Goal: Transaction & Acquisition: Purchase product/service

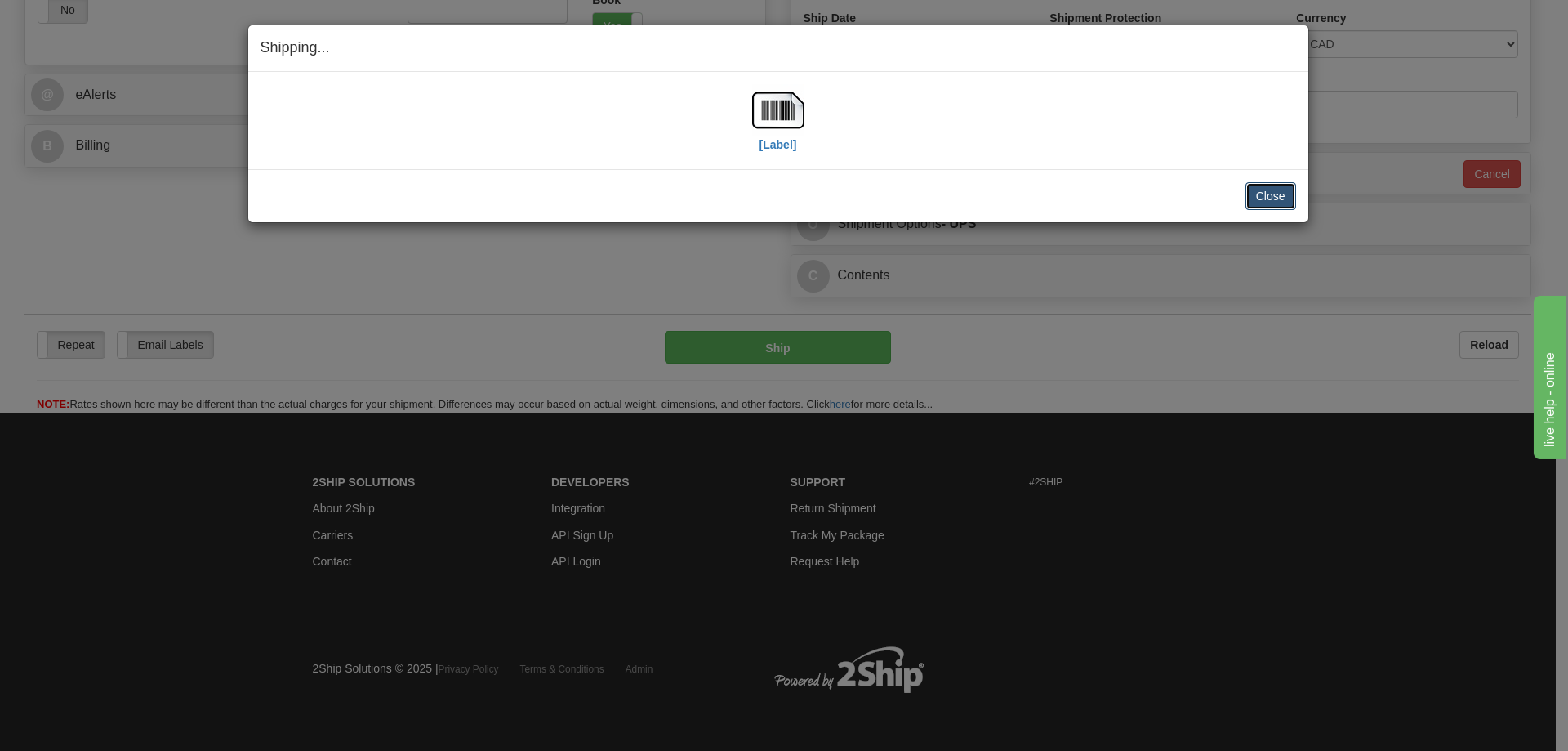
click at [1269, 197] on button "Close" at bounding box center [1271, 196] width 51 height 27
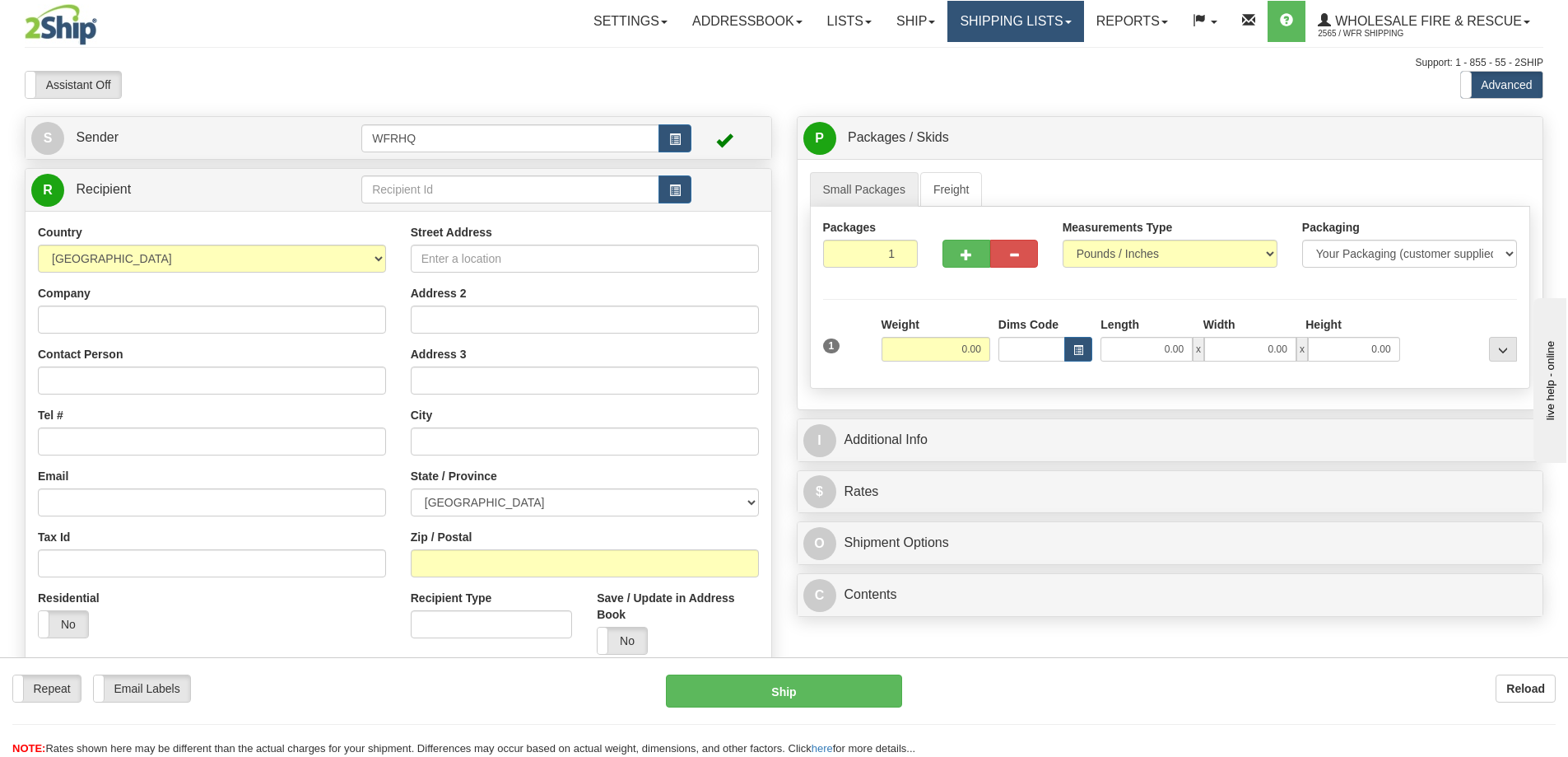
click at [1030, 23] on link "Shipping lists" at bounding box center [1015, 22] width 136 height 42
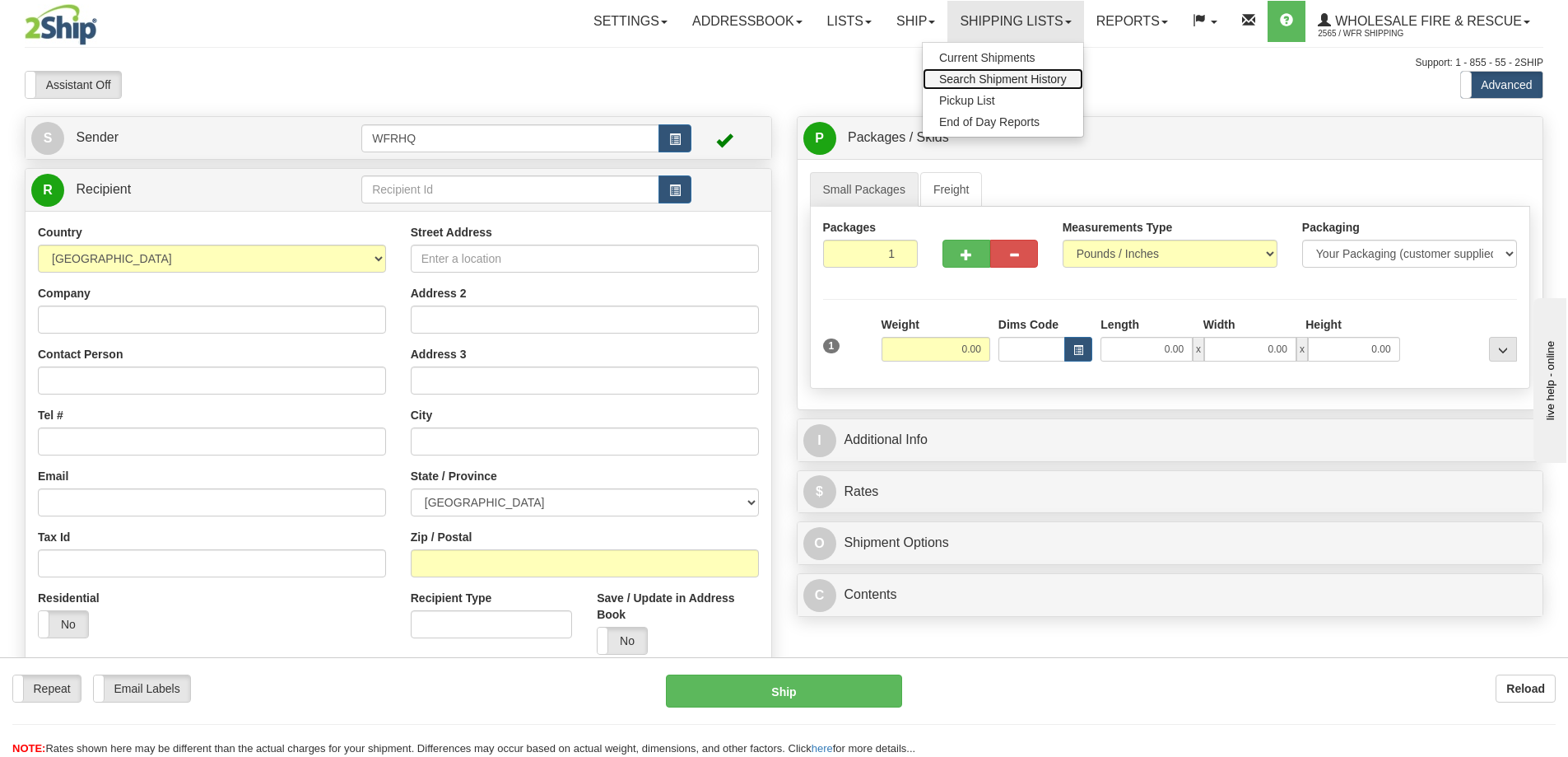
click at [990, 76] on span "Search Shipment History" at bounding box center [1003, 79] width 127 height 13
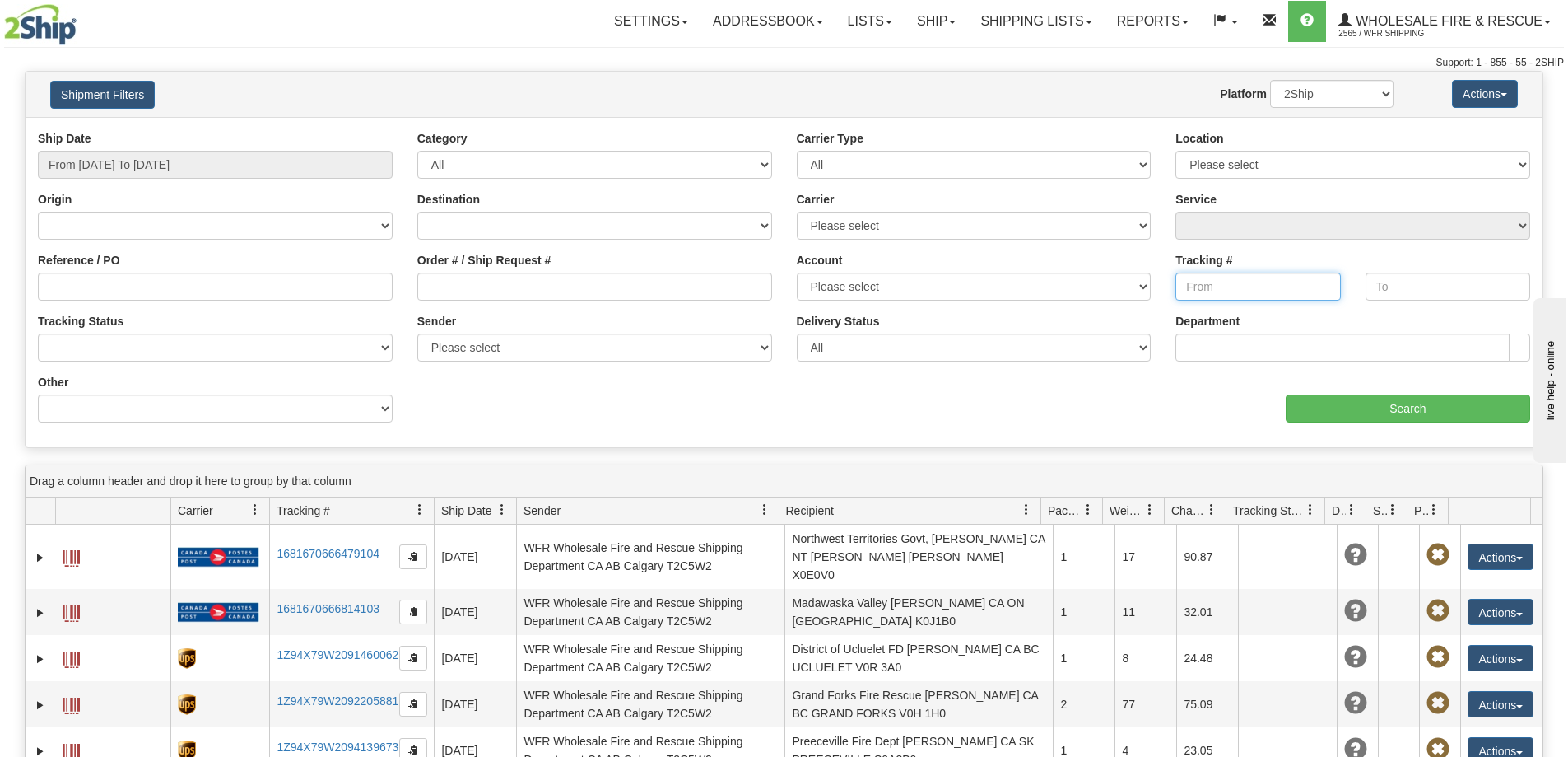
click at [1280, 285] on input "Tracking #" at bounding box center [1258, 287] width 165 height 28
paste input "1Z94X79W2097738038"
type input "1Z94X79W2097738038"
click at [1349, 411] on input "Search" at bounding box center [1408, 408] width 244 height 28
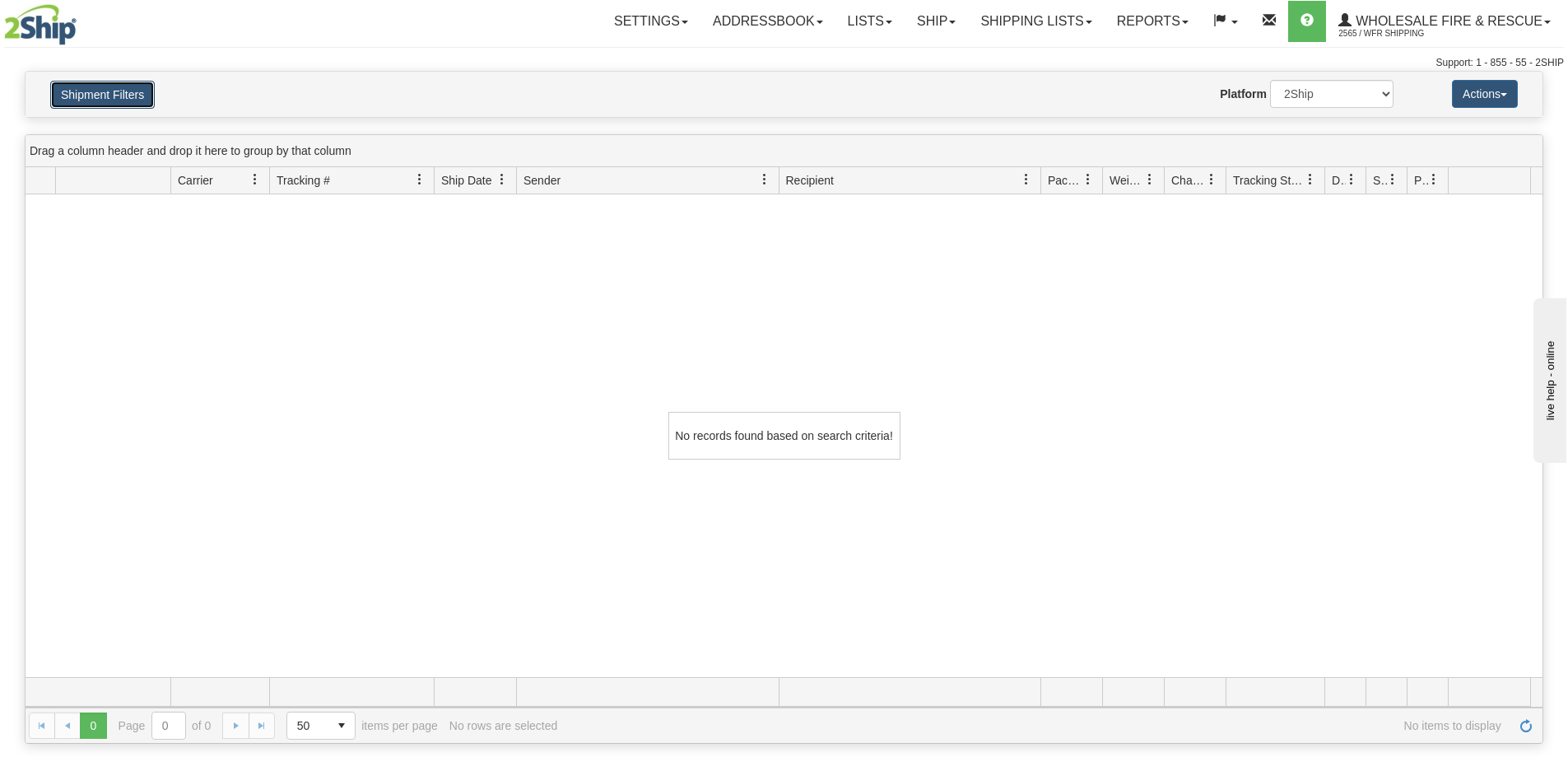
click at [146, 97] on button "Shipment Filters" at bounding box center [102, 94] width 105 height 28
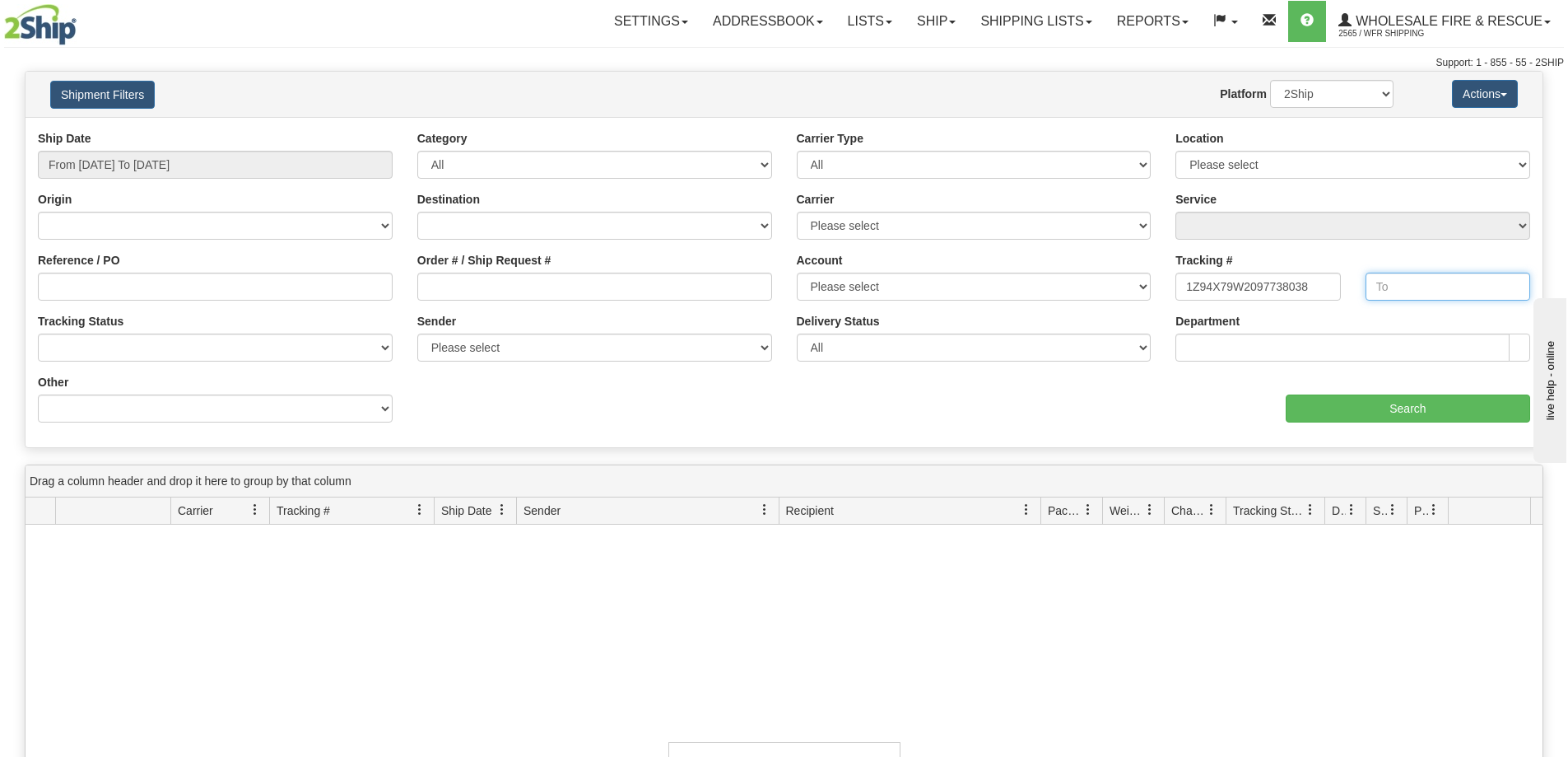
click at [1410, 290] on input "text" at bounding box center [1448, 287] width 165 height 28
paste input "1Z94X79W2097738038"
type input "1Z94X79W2097738038"
click at [1401, 407] on input "Search" at bounding box center [1408, 408] width 244 height 28
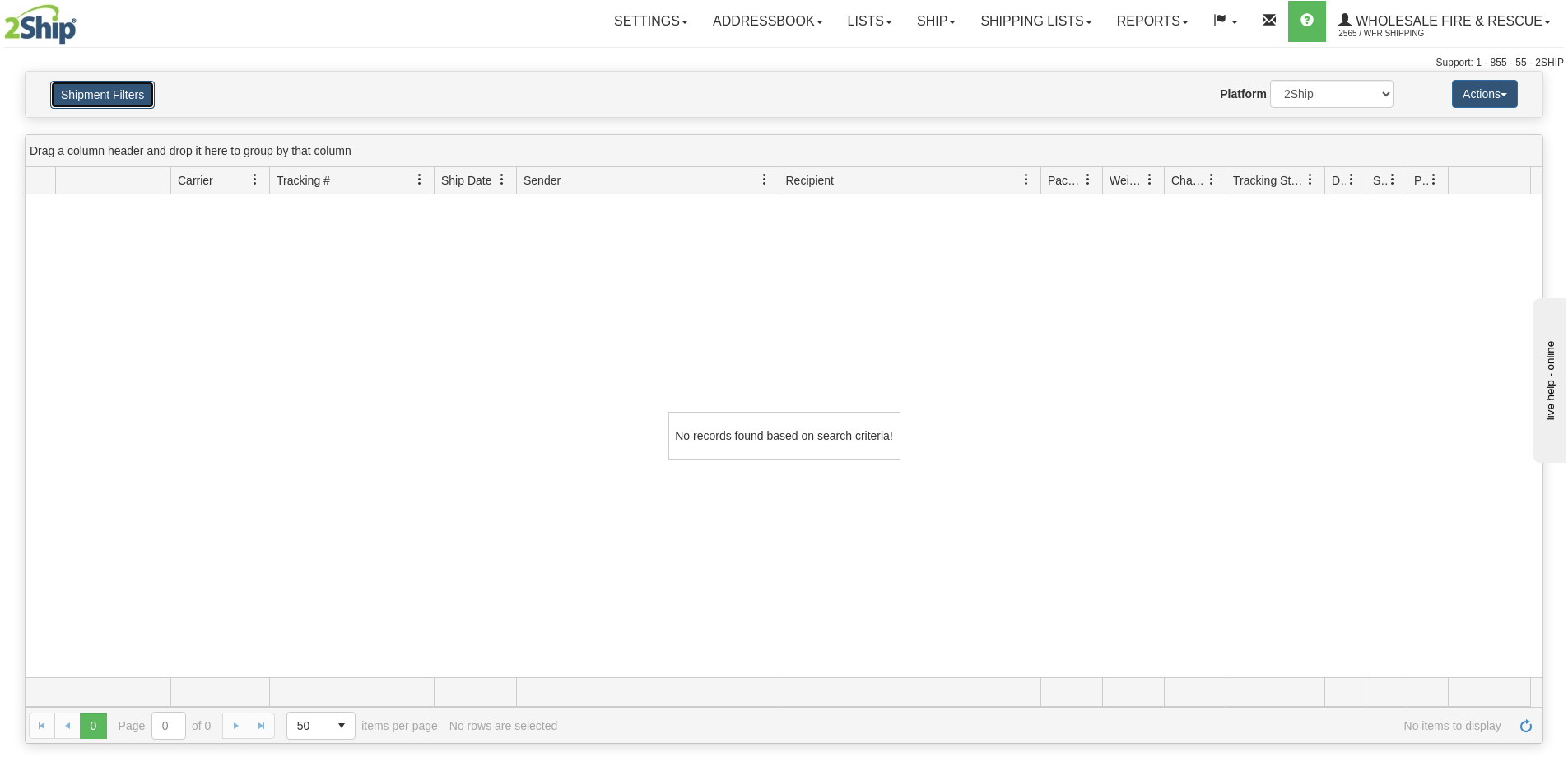
click at [149, 88] on button "Shipment Filters" at bounding box center [102, 94] width 105 height 28
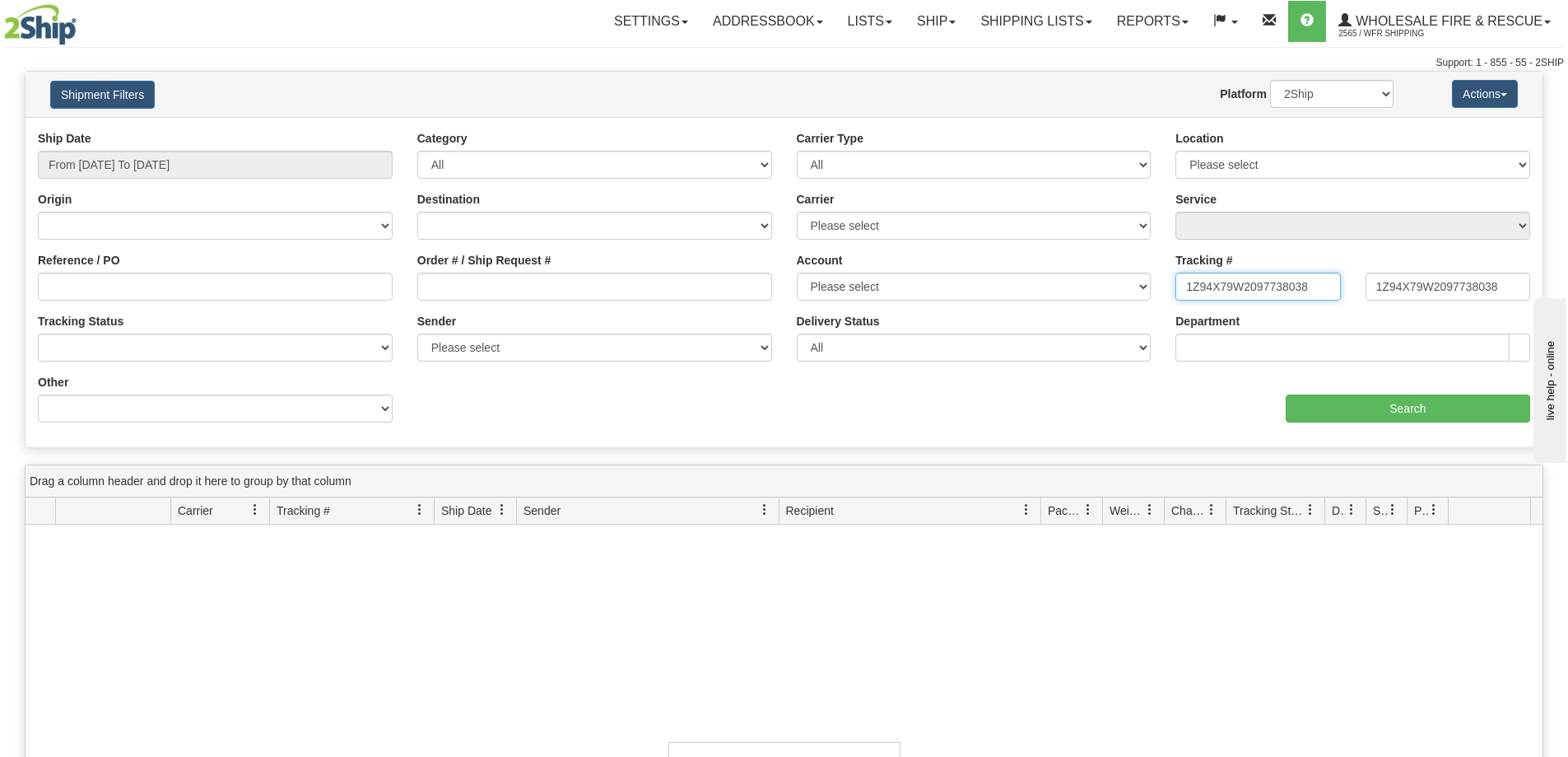
drag, startPoint x: 854, startPoint y: 296, endPoint x: 795, endPoint y: 302, distance: 59.3
click at [797, 304] on div "Ship Date From 08/18/2025 To 08/19/2025 Category All Inbound Outbound Carrier T…" at bounding box center [784, 282] width 1517 height 305
drag, startPoint x: 1504, startPoint y: 284, endPoint x: 1125, endPoint y: 301, distance: 379.4
click at [1126, 301] on div "Ship Date From 08/18/2025 To 08/19/2025 Category All Inbound Outbound Carrier T…" at bounding box center [784, 282] width 1517 height 305
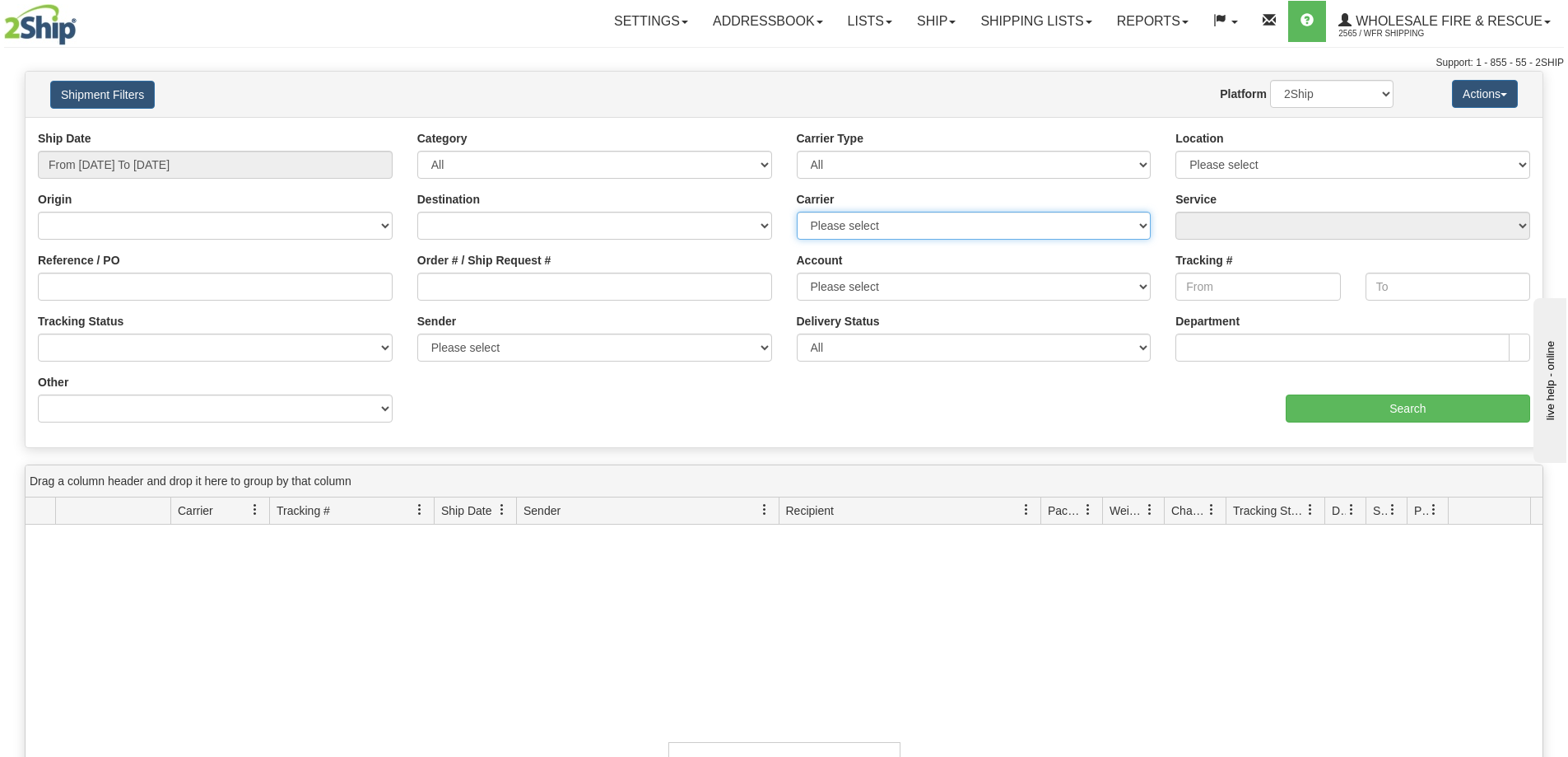
click at [939, 226] on select "Please select 2SHIP LTL Ace Courier Buffalo Air Canada Post Canadian Freightway…" at bounding box center [974, 225] width 355 height 28
select select "8"
click at [797, 211] on select "Please select 2SHIP LTL Ace Courier Buffalo Air Canada Post Canadian Freightway…" at bounding box center [974, 225] width 355 height 28
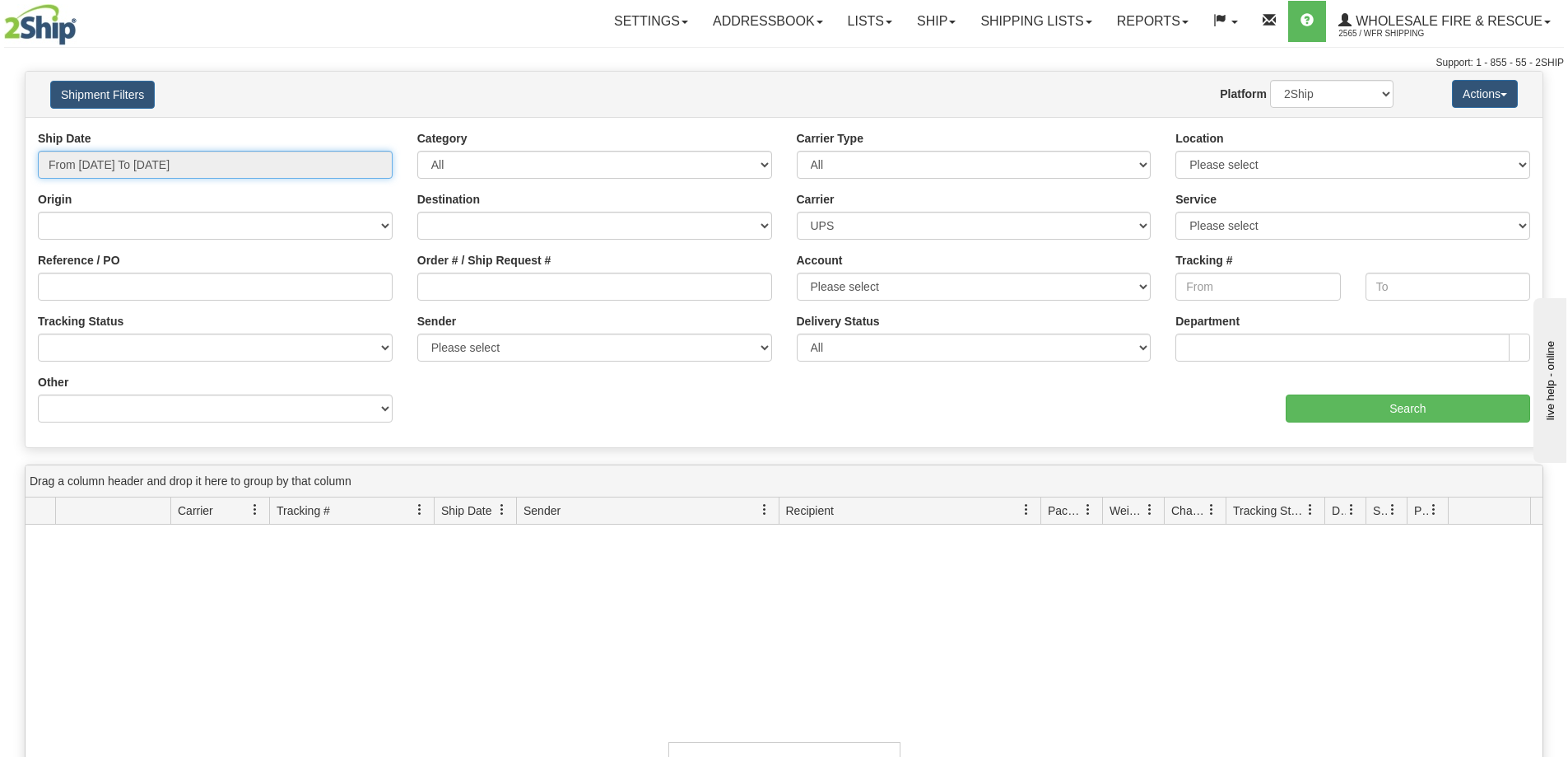
type input "[DATE]"
click at [294, 169] on input "From 08/18/2025 To 08/19/2025" at bounding box center [216, 165] width 355 height 28
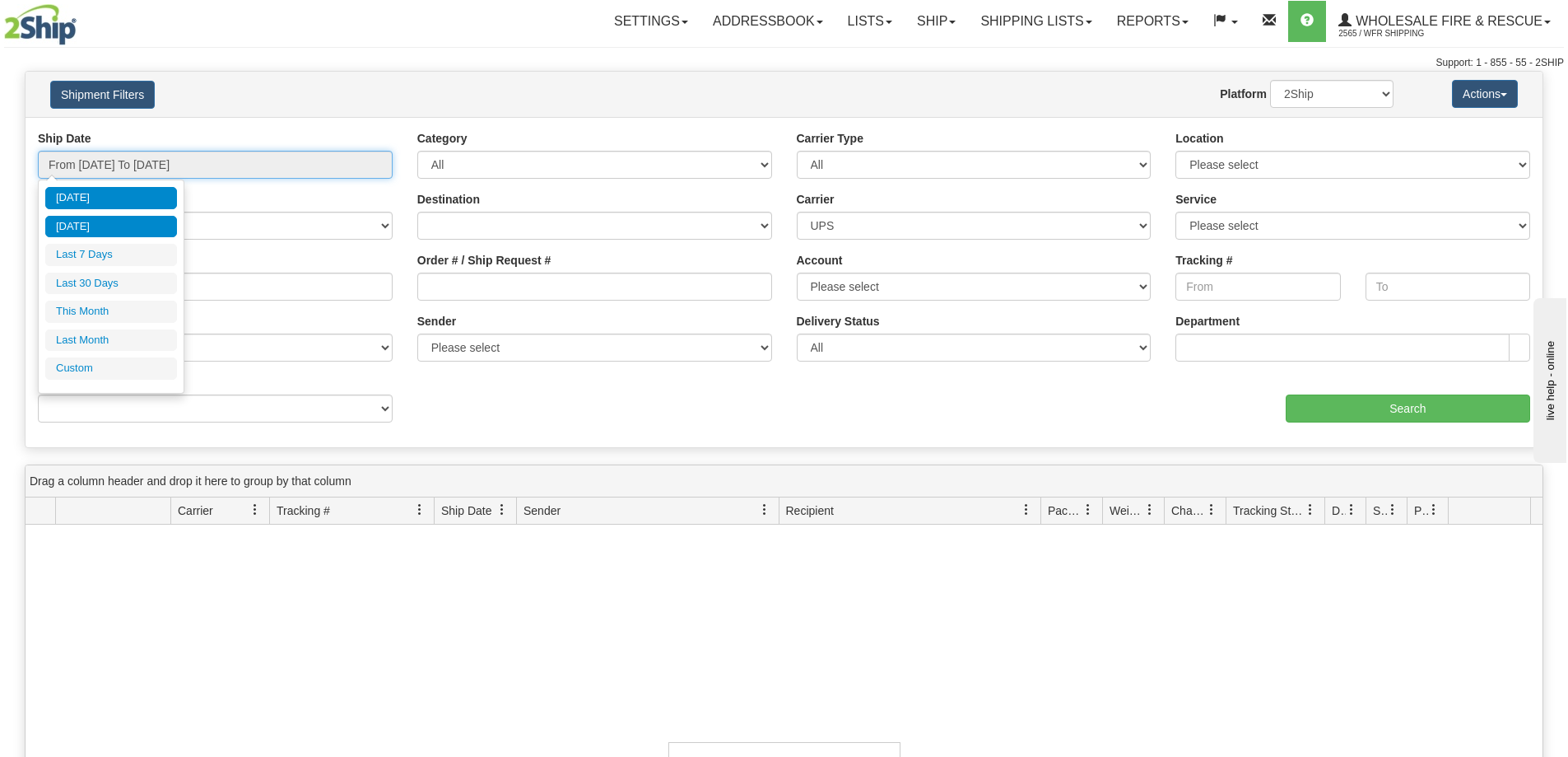
type input "08/18/2025"
type input "[DATE]"
type input "08/01/2025"
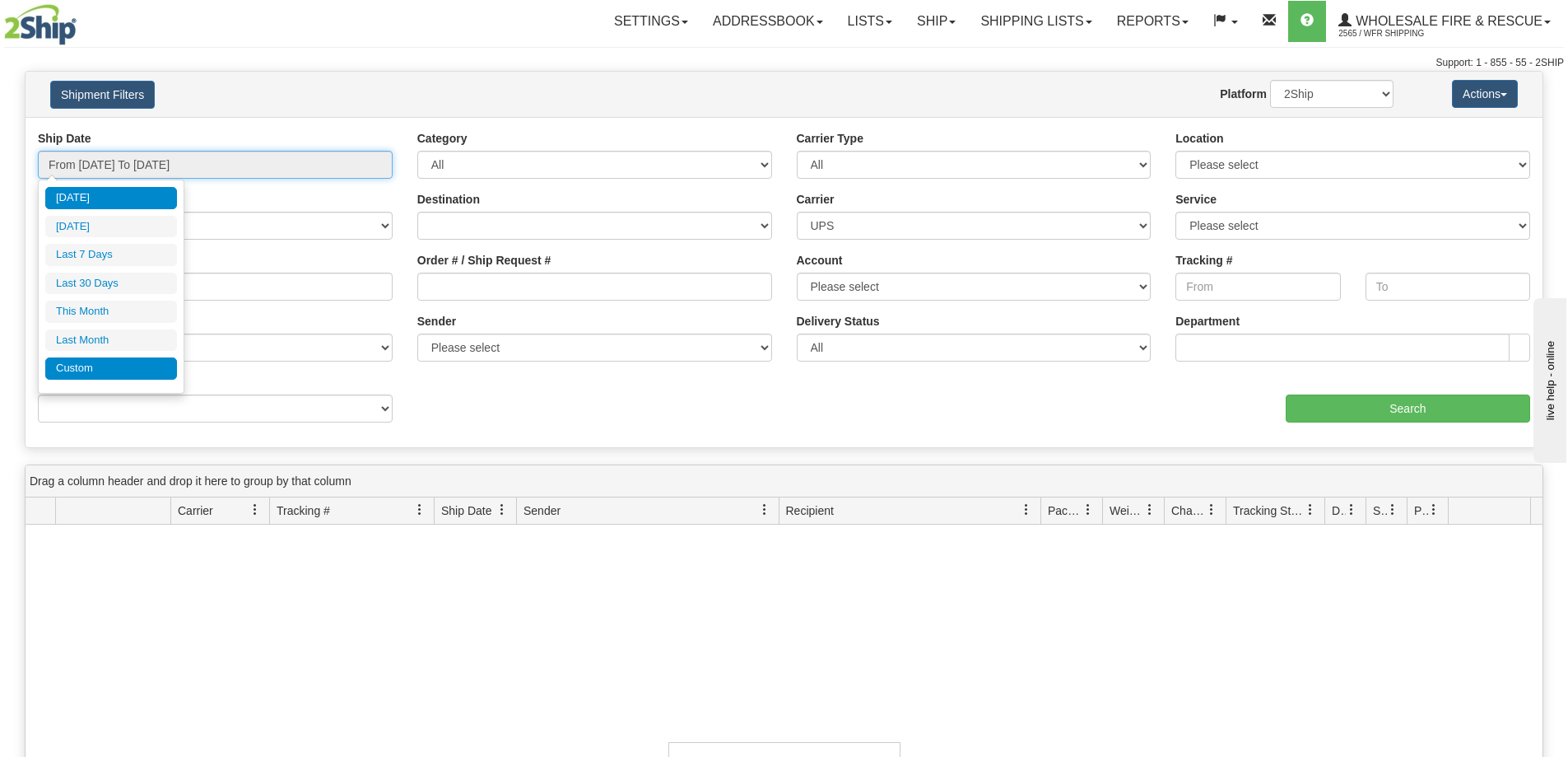
type input "08/31/2025"
type input "[DATE]"
type input "07/01/2025"
type input "07/31/2025"
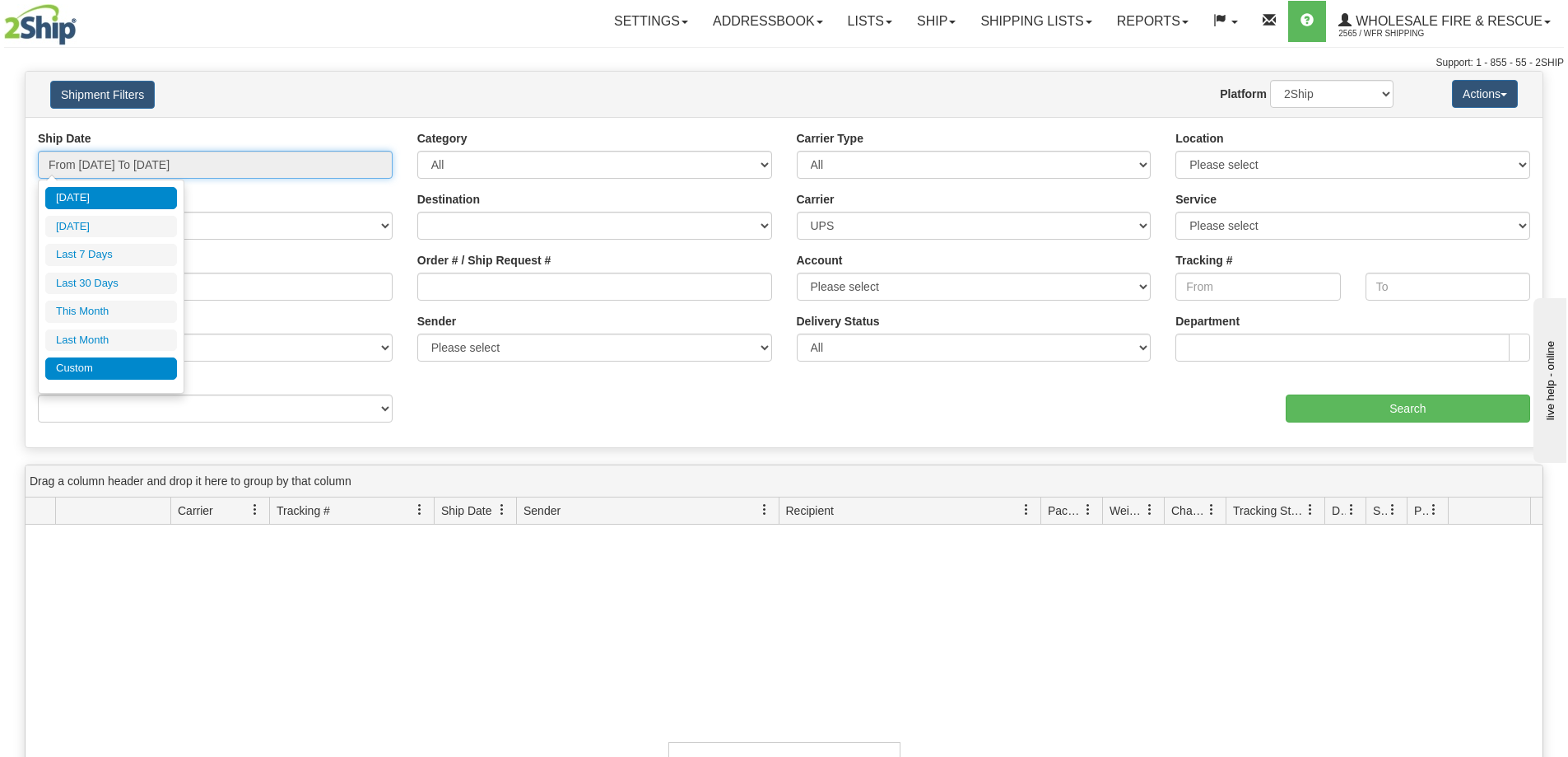
type input "[DATE]"
click at [123, 366] on li "Custom" at bounding box center [111, 369] width 132 height 23
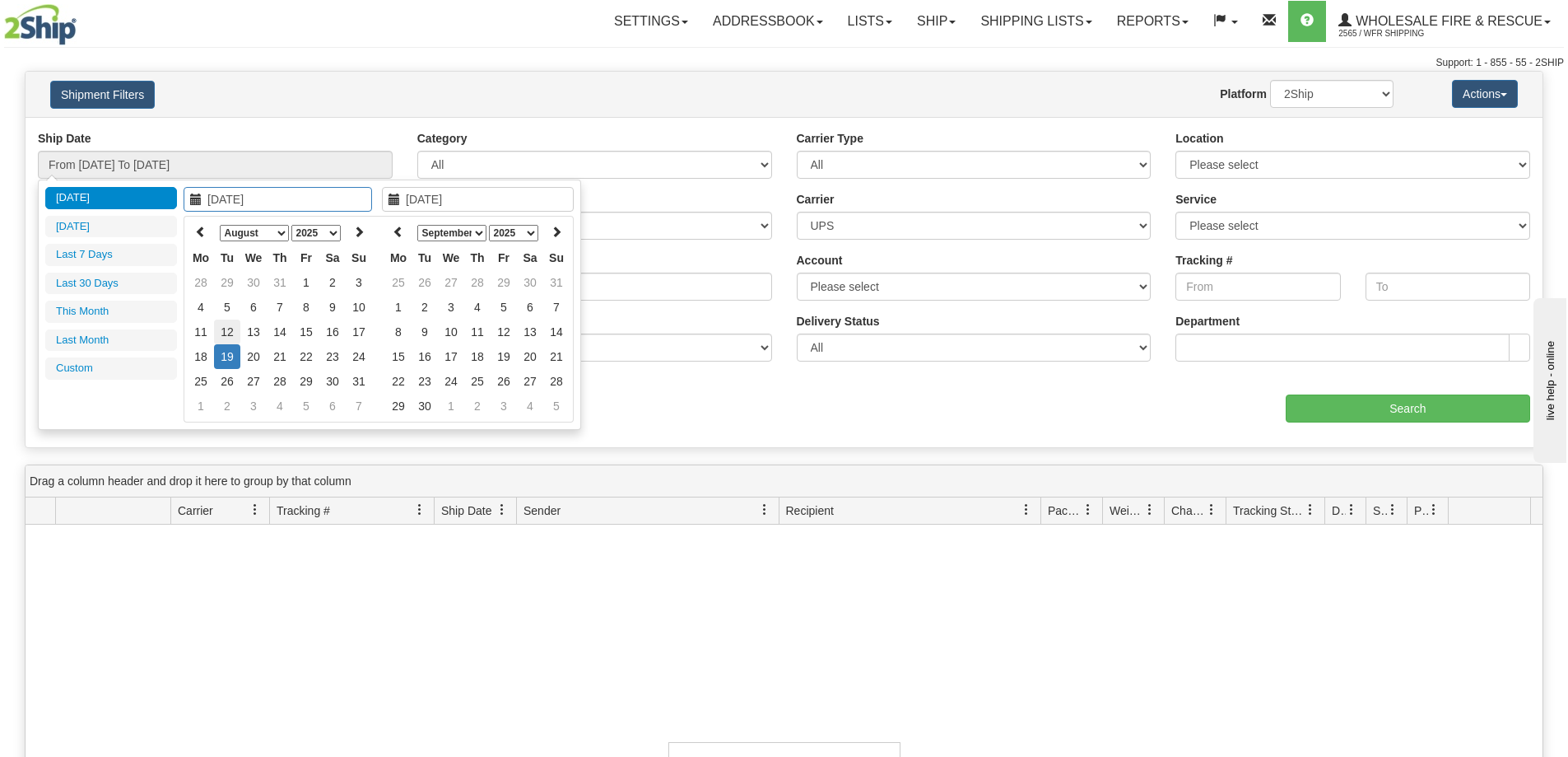
type input "08/12/2025"
click at [229, 333] on td "12" at bounding box center [227, 332] width 26 height 25
type input "08/14/2025"
click at [275, 336] on td "14" at bounding box center [280, 332] width 26 height 25
type input "From 08/12/2025 To 08/14/2025"
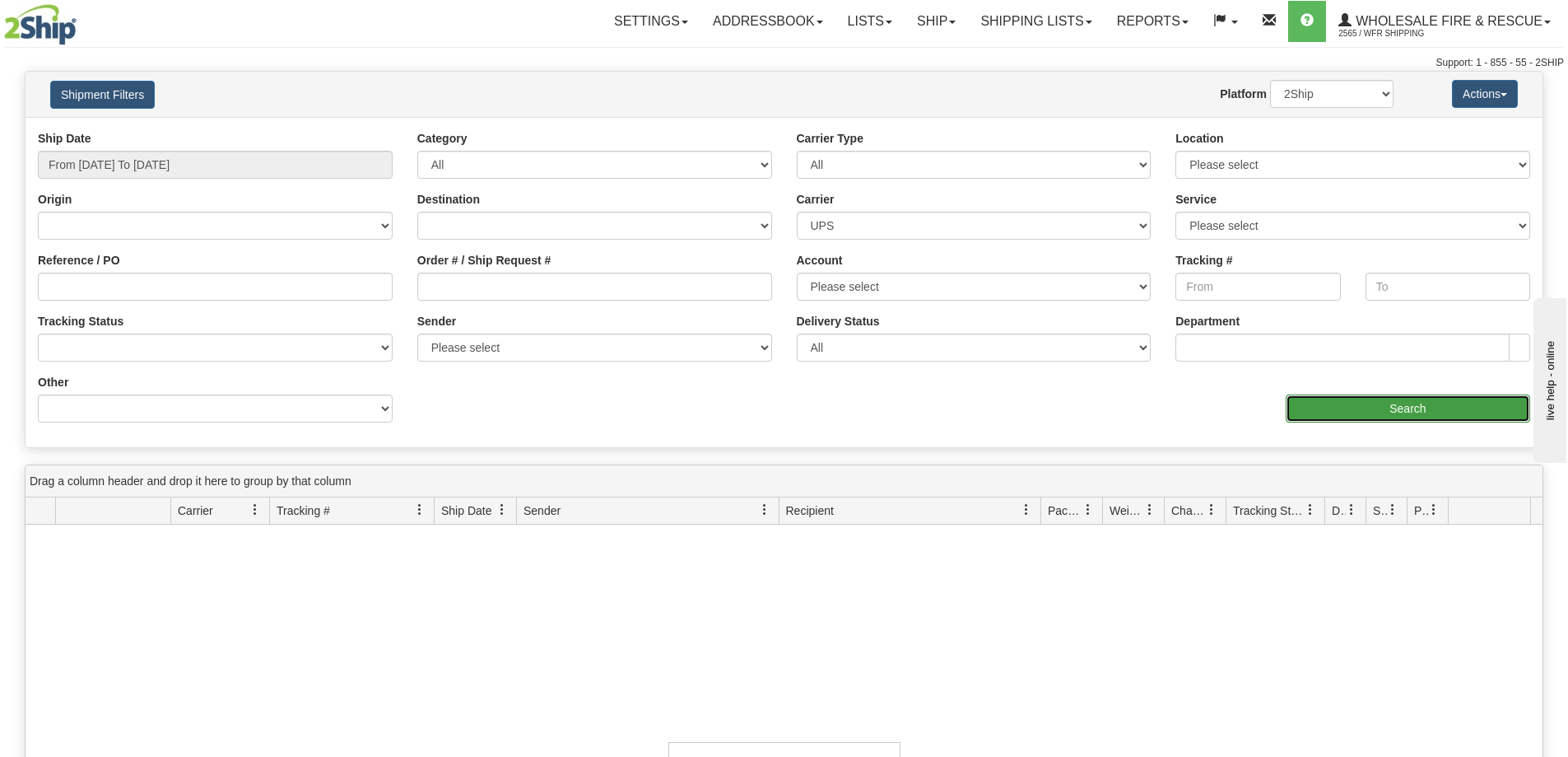
click at [1365, 413] on input "Search" at bounding box center [1408, 408] width 244 height 28
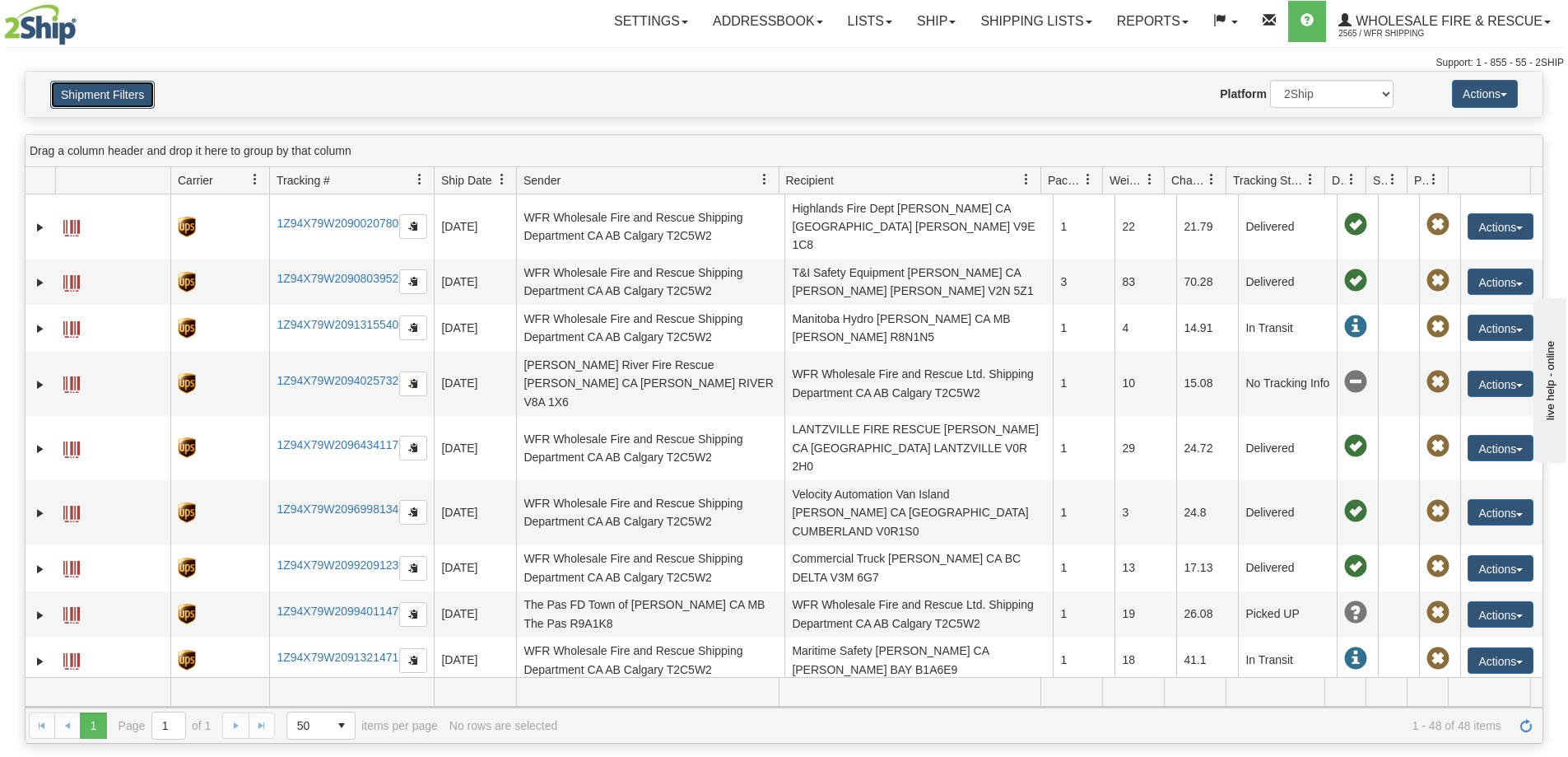
click at [116, 94] on button "Shipment Filters" at bounding box center [102, 94] width 105 height 28
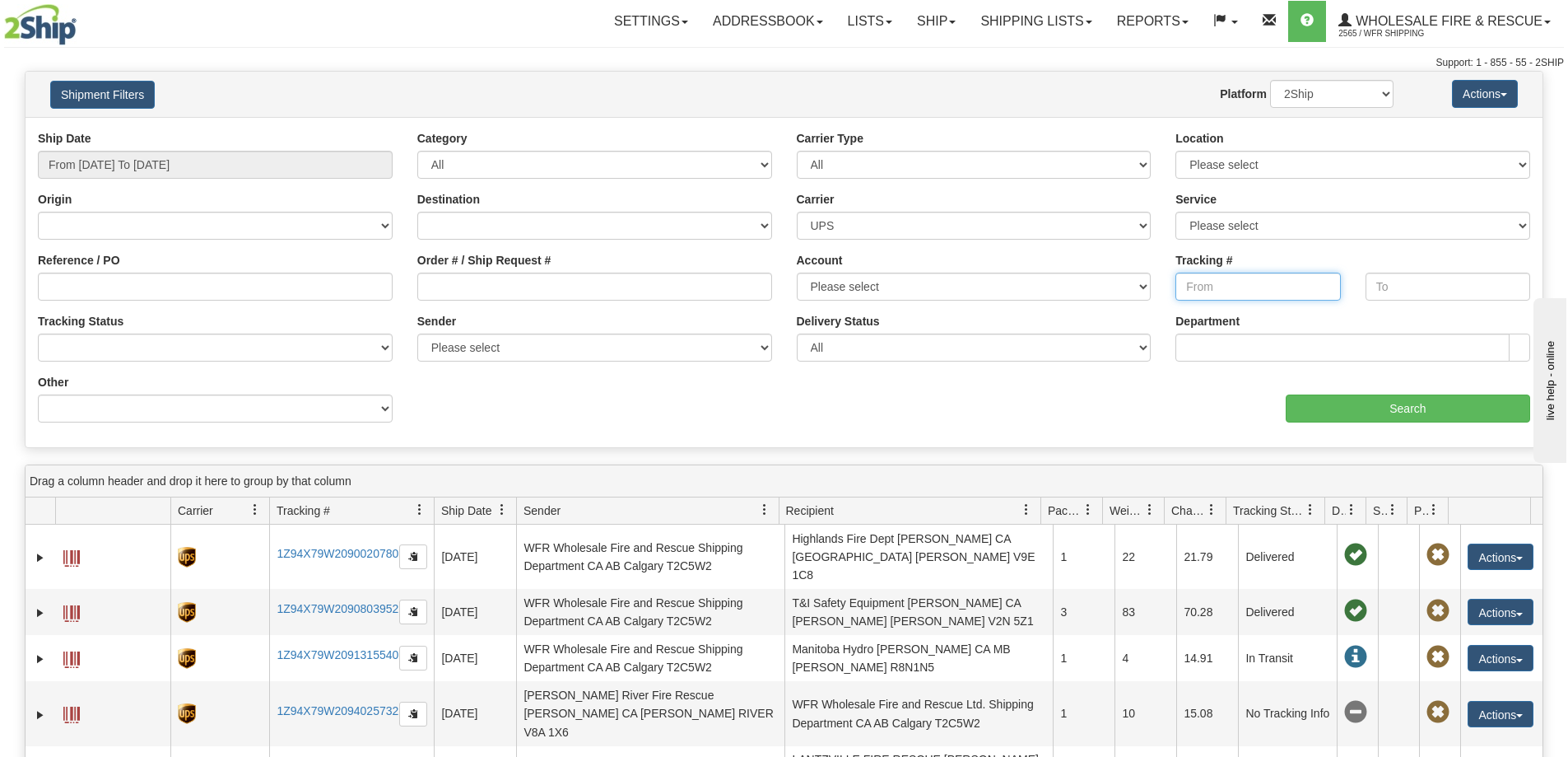
click at [1253, 284] on input "Tracking #" at bounding box center [1258, 287] width 165 height 28
paste input "1Z94X79W2097738038"
type input "1Z94X79W2097738038"
click at [1355, 402] on input "Search" at bounding box center [1408, 408] width 244 height 28
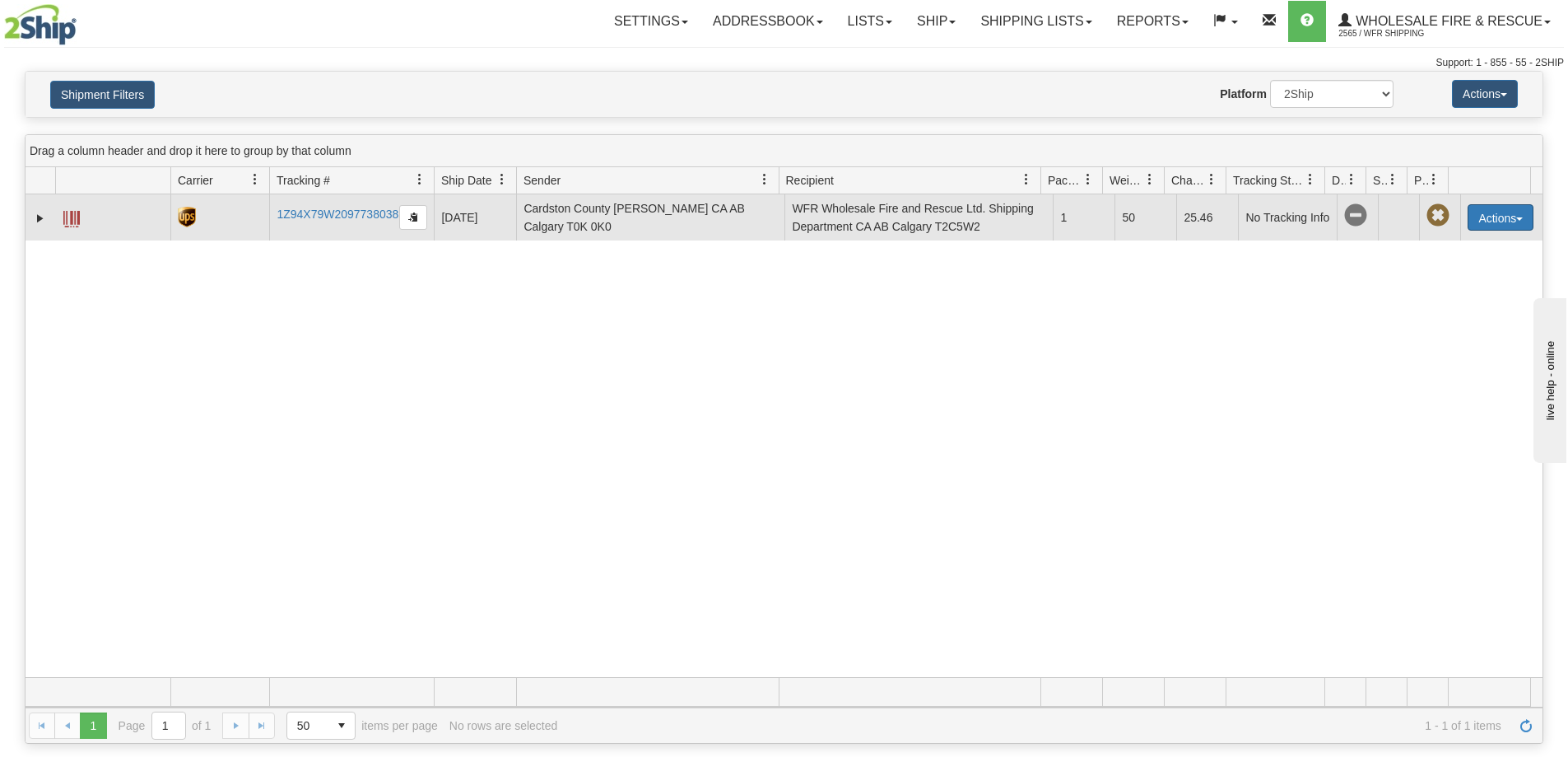
click at [1516, 220] on span "button" at bounding box center [1520, 219] width 7 height 3
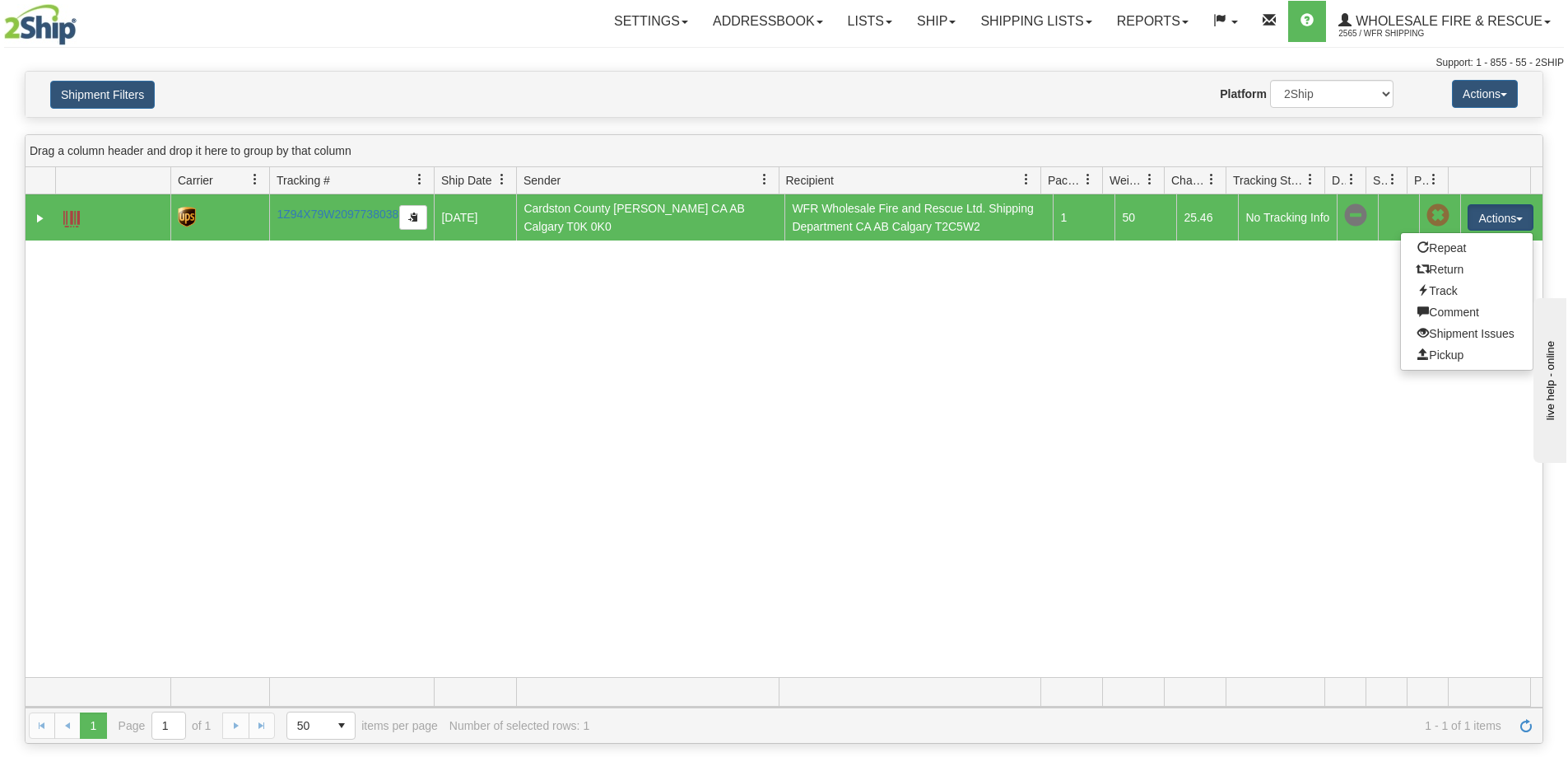
click at [1274, 359] on div "31447818 2565 1Z94X79W2097738038 08/13/2025 08/13/2025 09:45:30 AM Cardston Cou…" at bounding box center [784, 435] width 1517 height 482
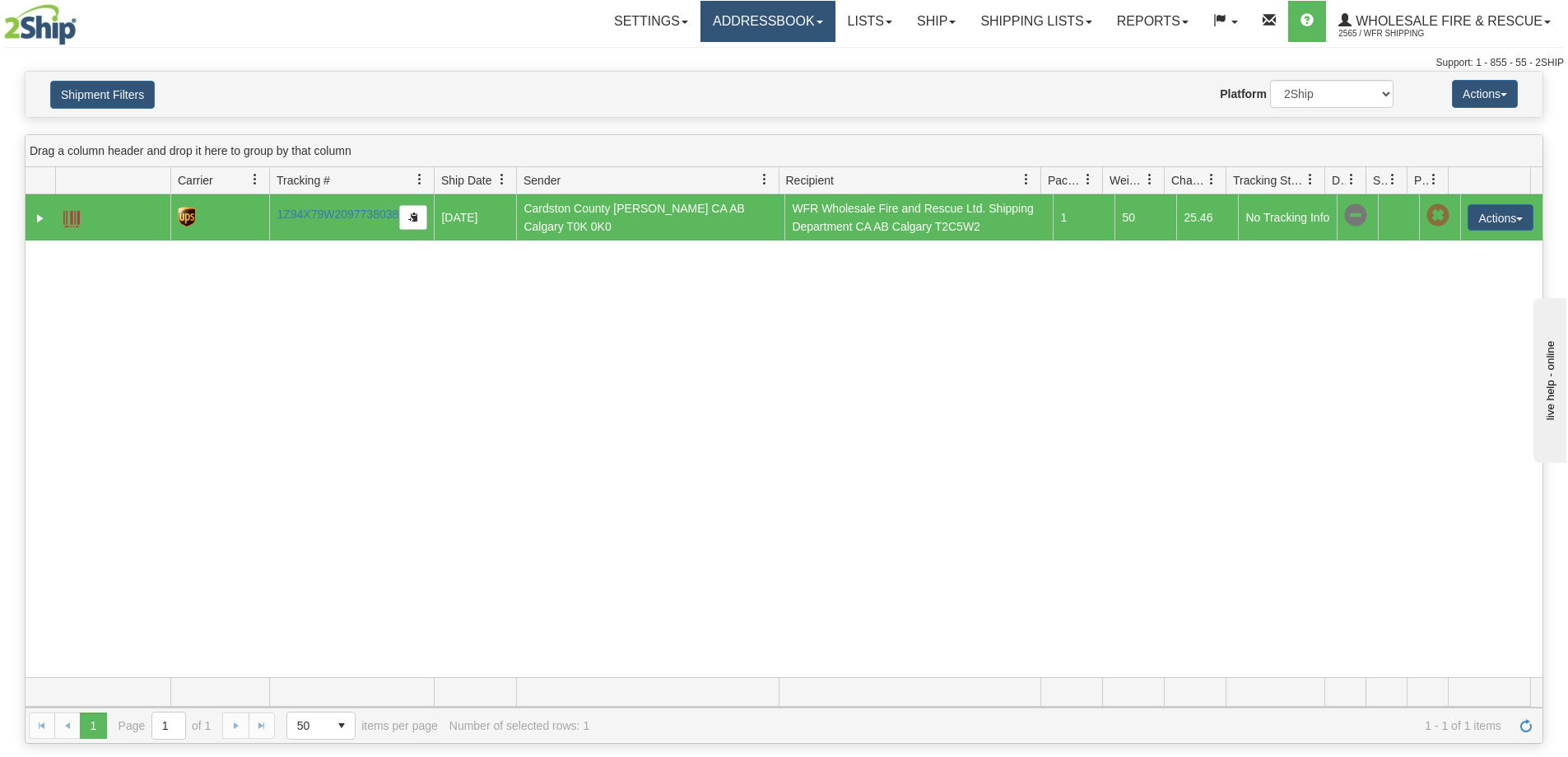
click at [784, 28] on link "Addressbook" at bounding box center [768, 22] width 135 height 42
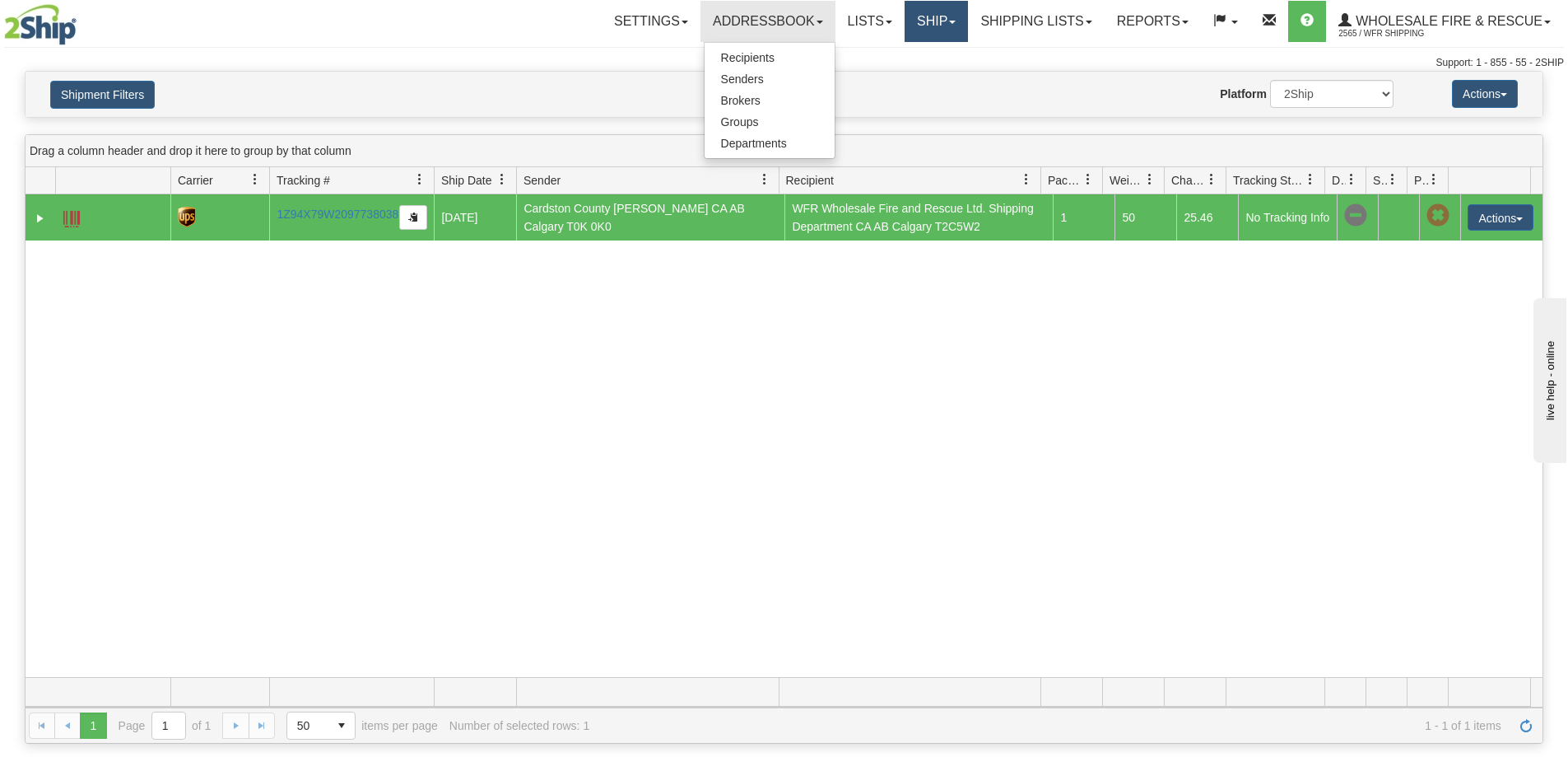
click at [943, 24] on link "Ship" at bounding box center [936, 22] width 63 height 42
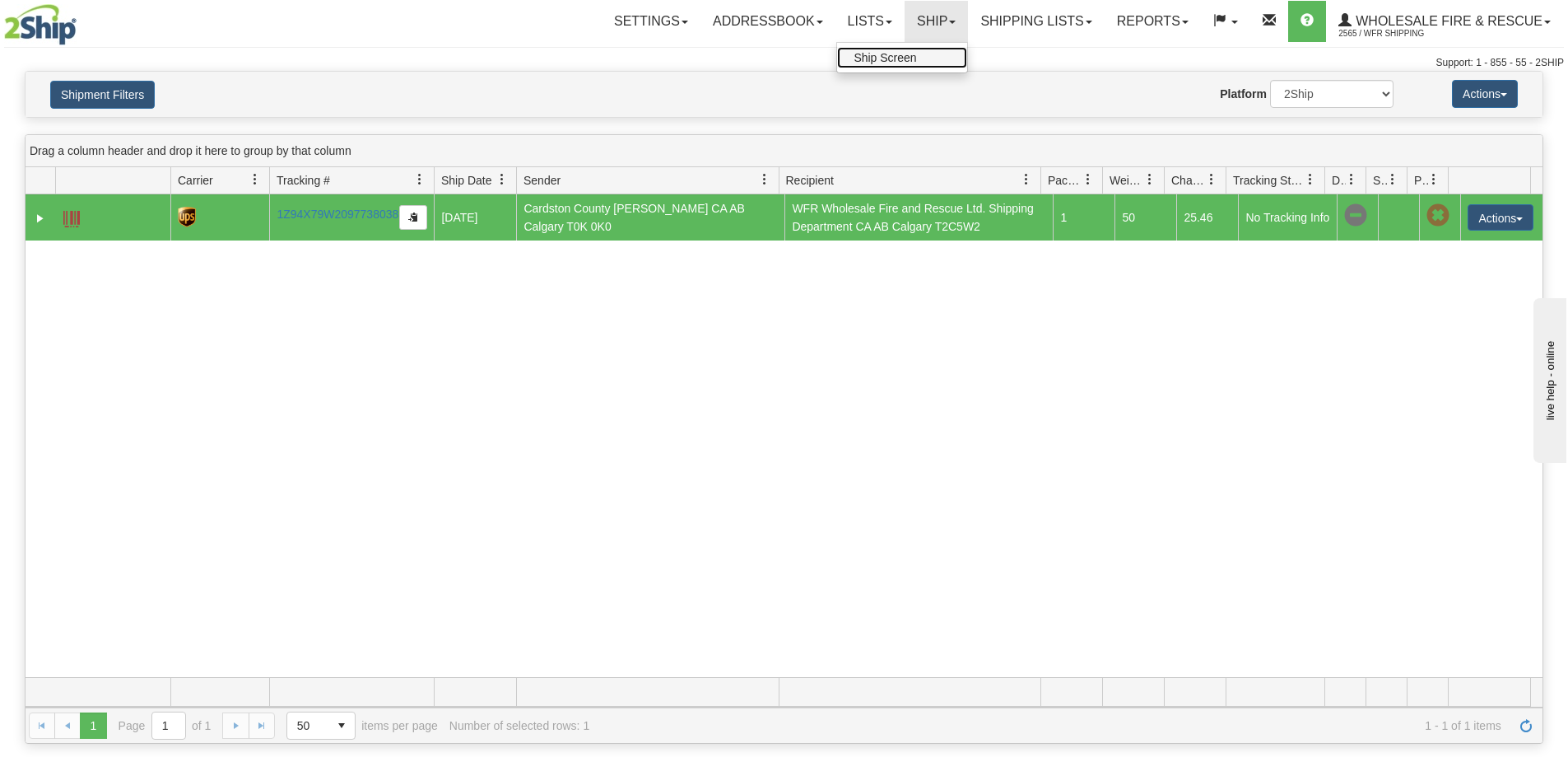
click at [882, 61] on span "Ship Screen" at bounding box center [885, 57] width 62 height 13
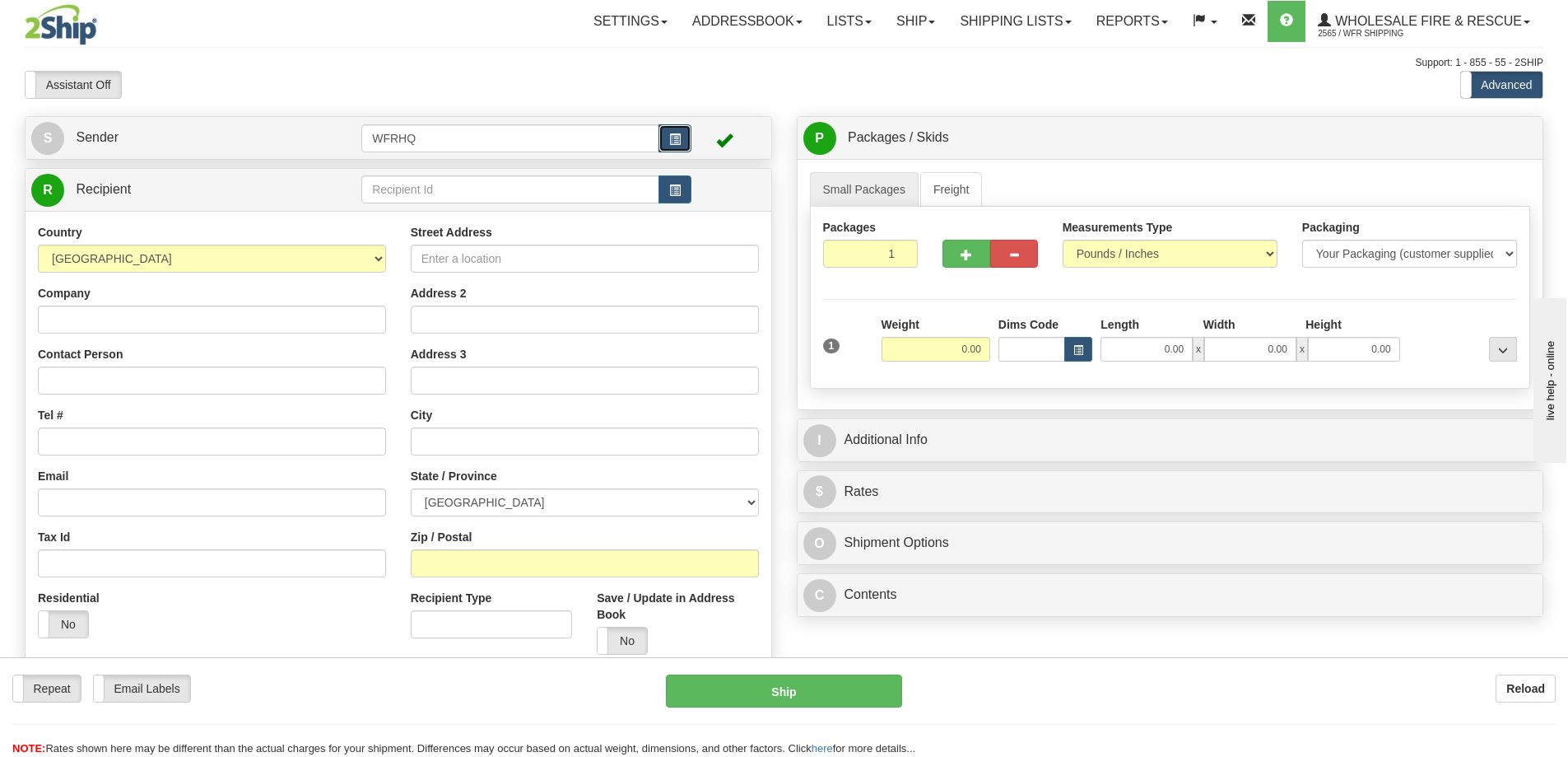
click at [661, 132] on button "button" at bounding box center [675, 139] width 33 height 28
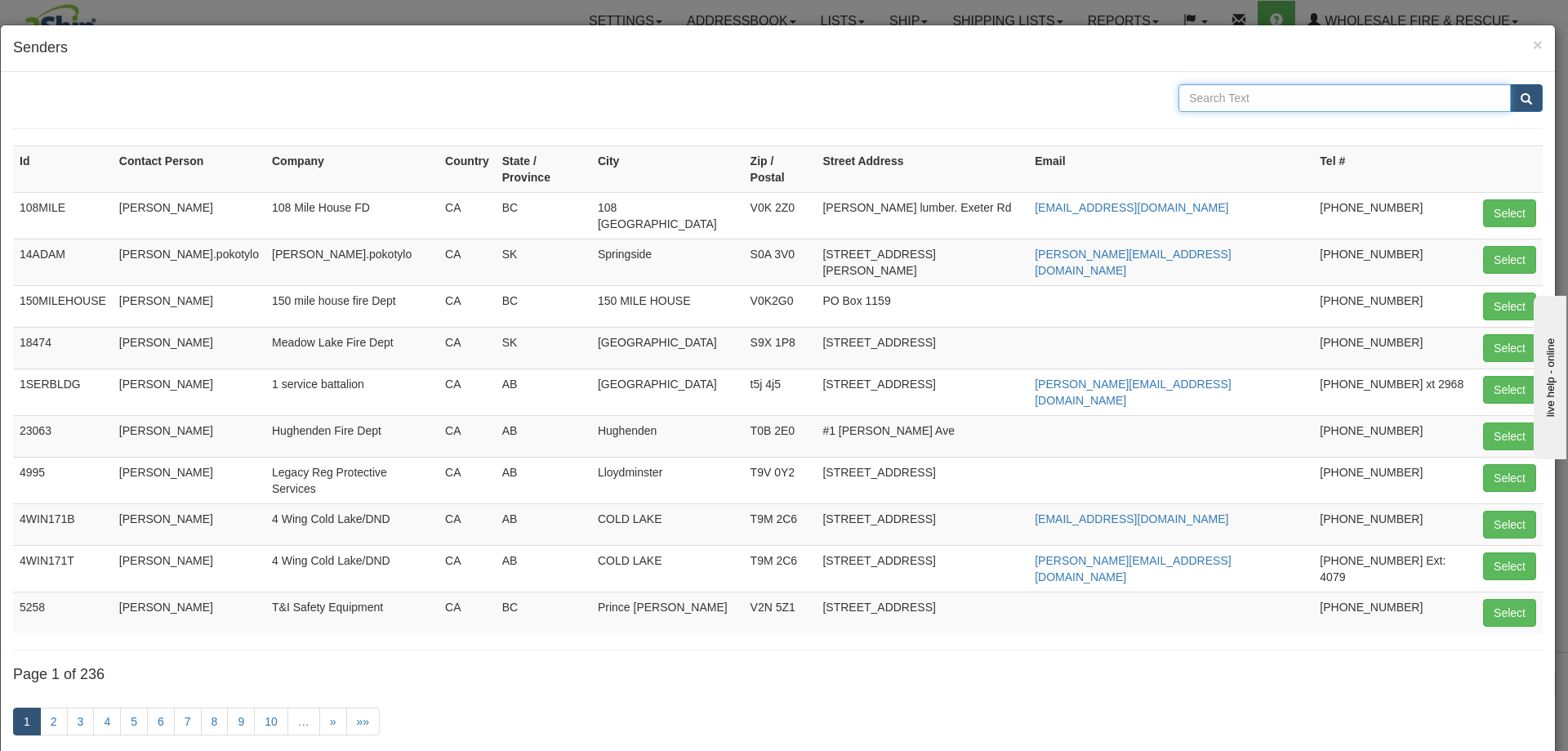
click at [1222, 90] on input "text" at bounding box center [1345, 98] width 333 height 27
type input "Cardston"
click at [1510, 84] on button "submit" at bounding box center [1527, 98] width 33 height 27
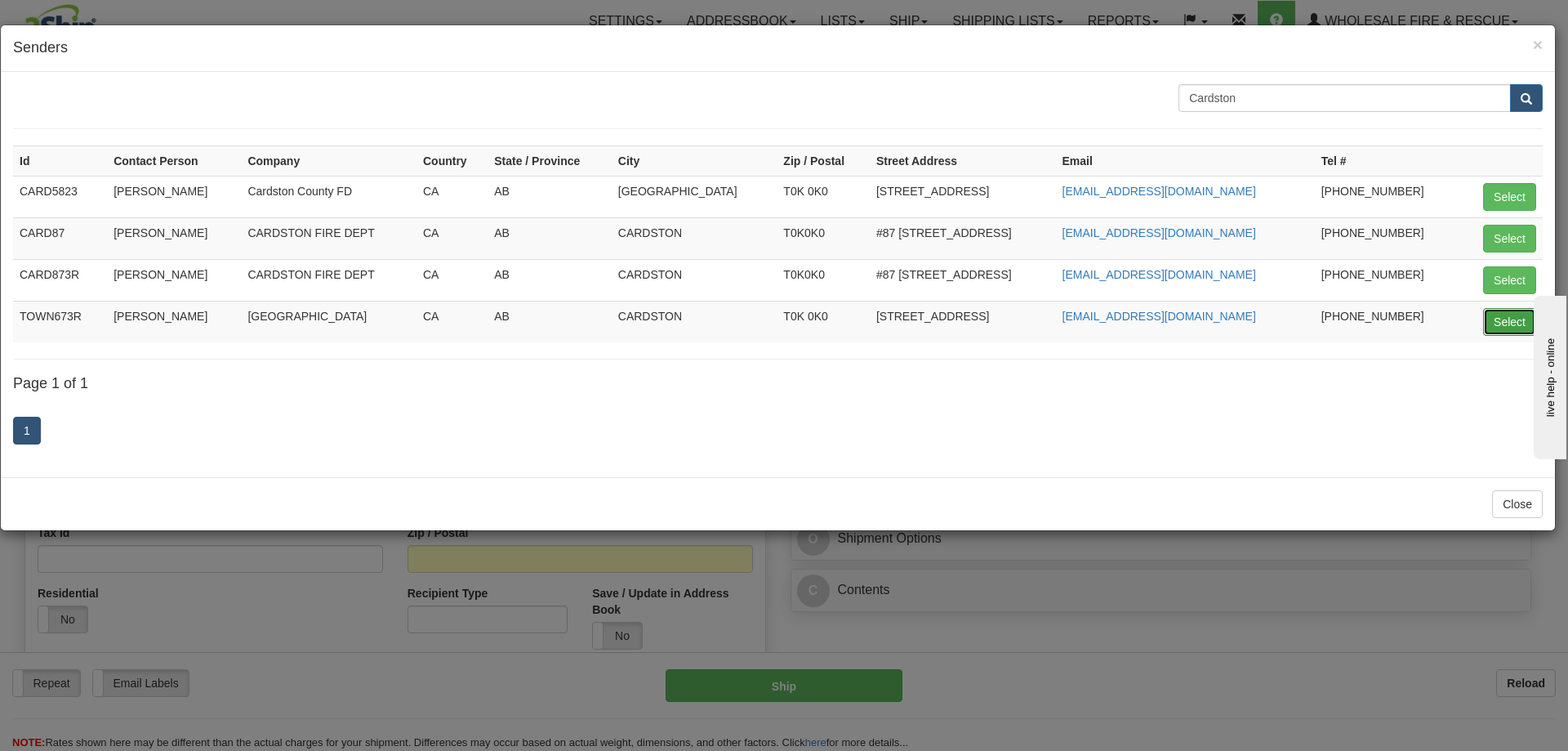
click at [1504, 315] on button "Select" at bounding box center [1510, 321] width 53 height 27
type input "TOWN673R"
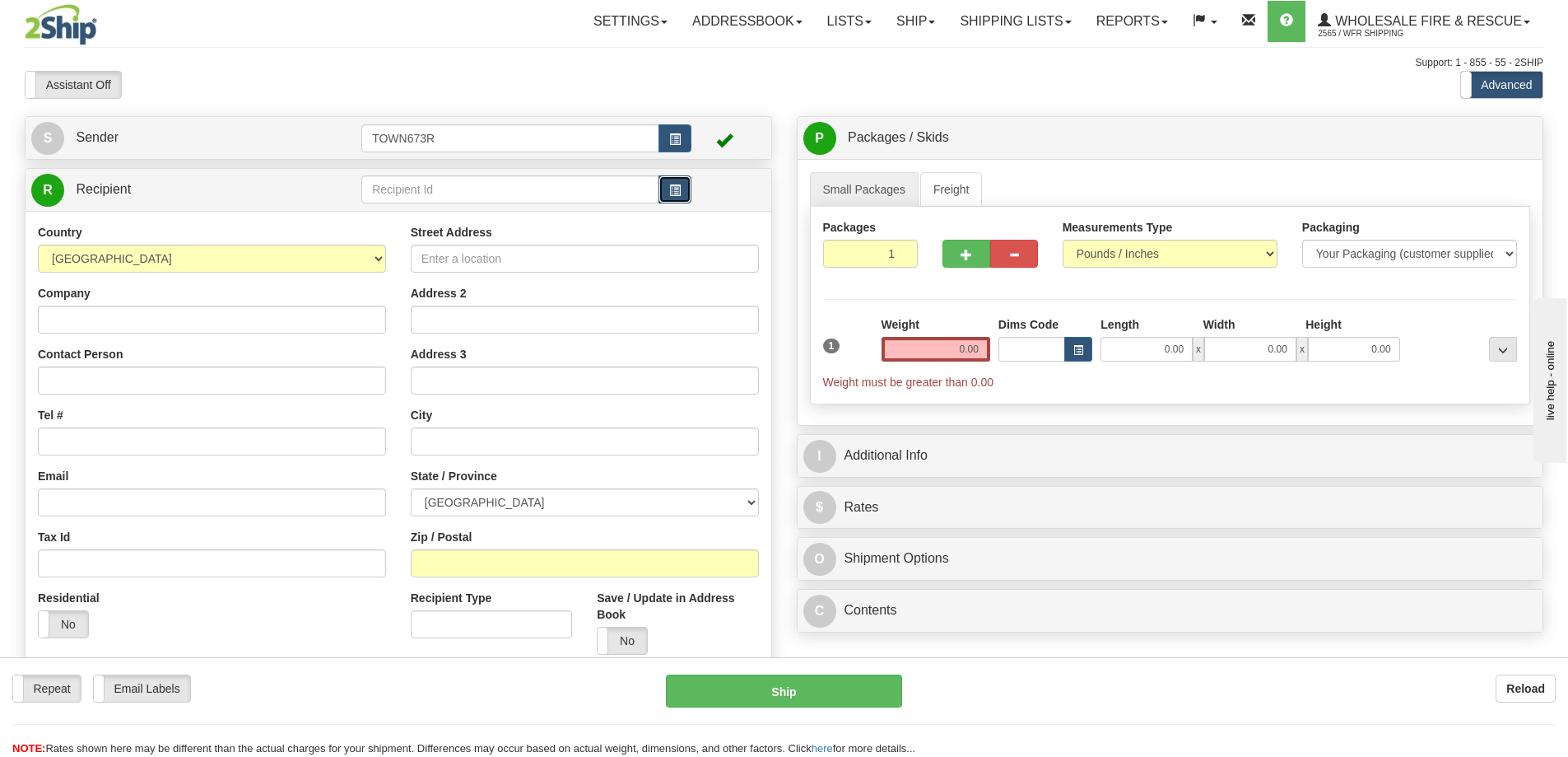
click at [668, 193] on button "button" at bounding box center [675, 190] width 33 height 28
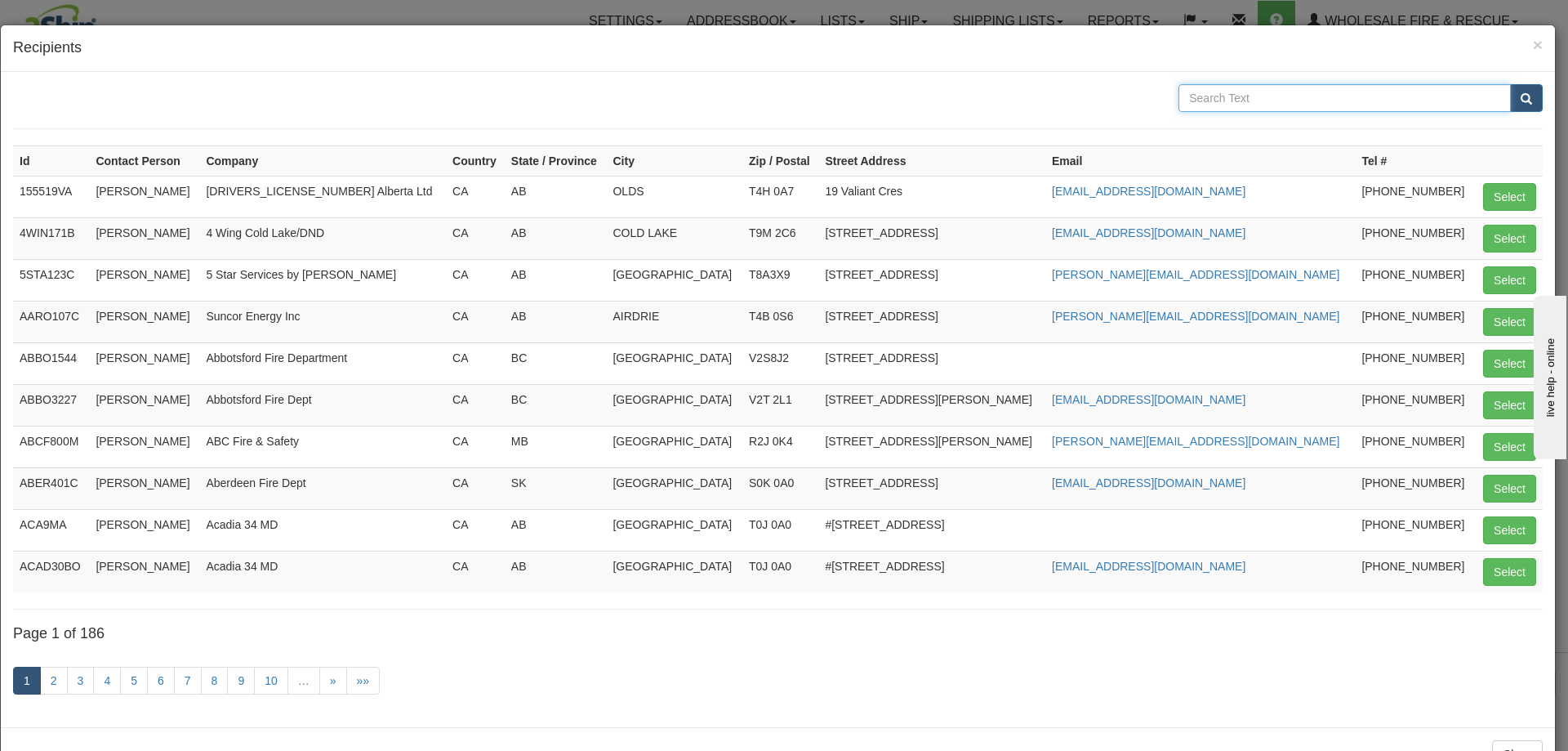
click at [1273, 103] on input "text" at bounding box center [1345, 98] width 333 height 27
type input "WFR"
click at [1510, 84] on button "submit" at bounding box center [1527, 98] width 33 height 27
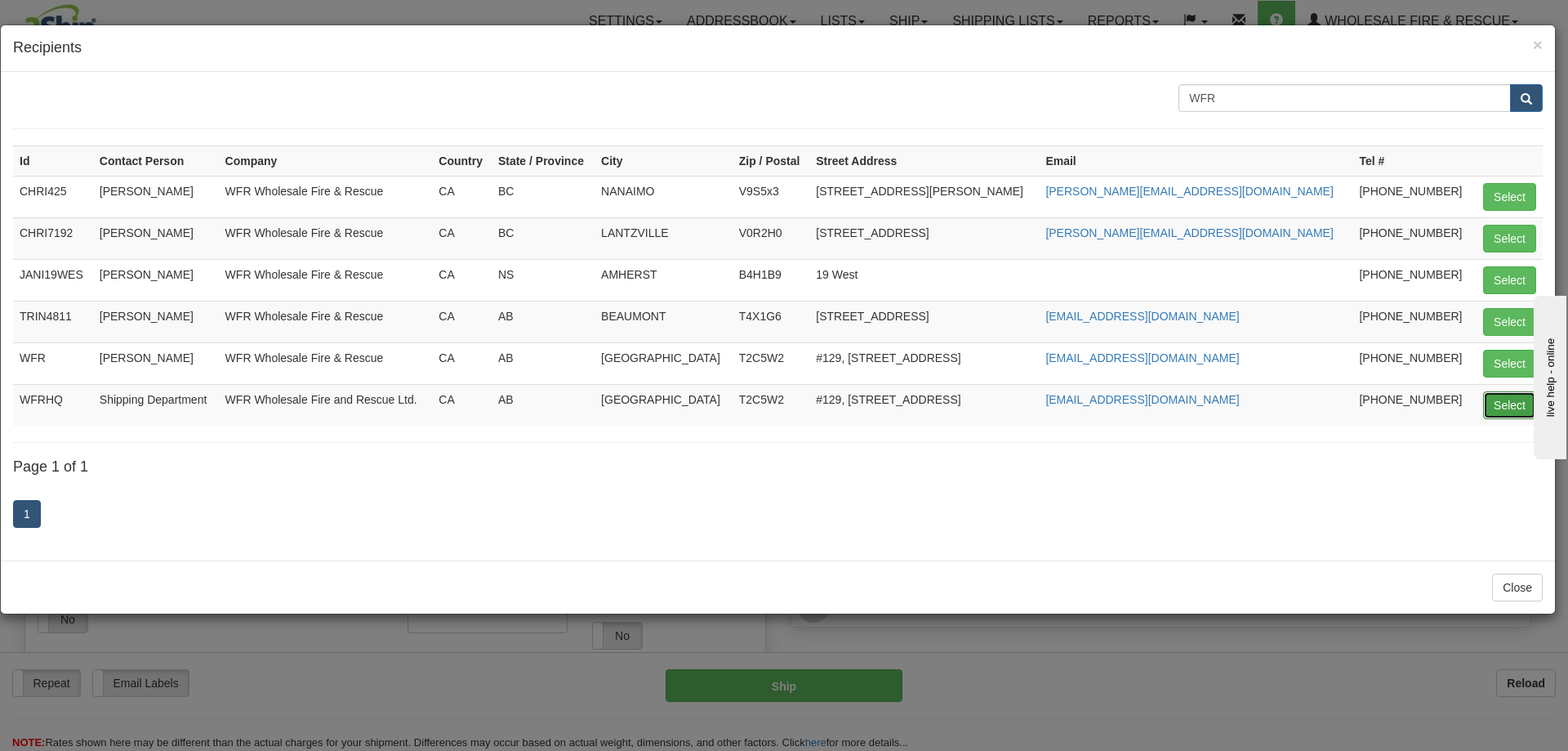
click at [1517, 409] on button "Select" at bounding box center [1510, 405] width 53 height 27
type input "WFRHQ"
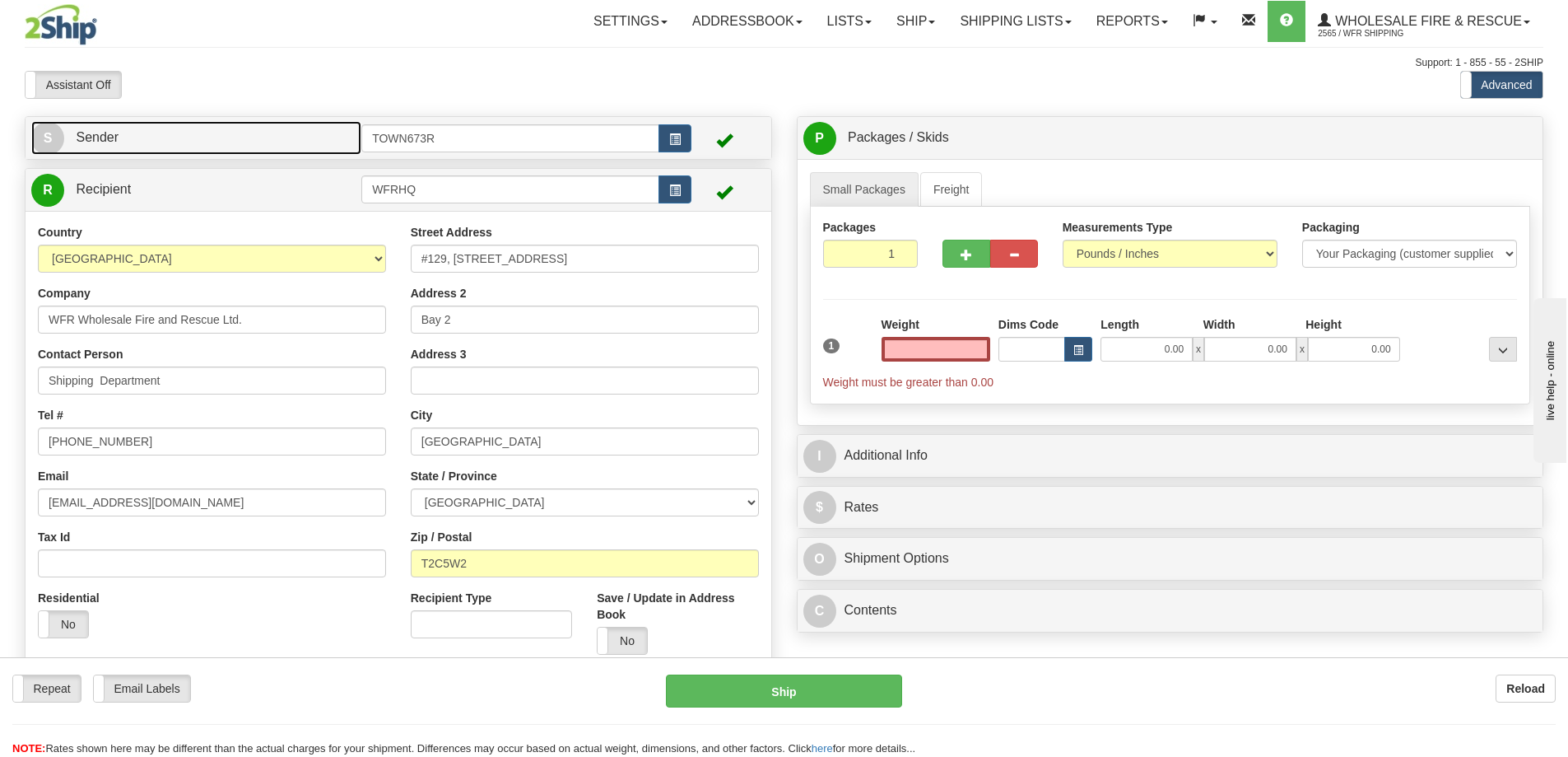
type input "0.00"
click at [208, 137] on link "S Sender" at bounding box center [196, 138] width 330 height 34
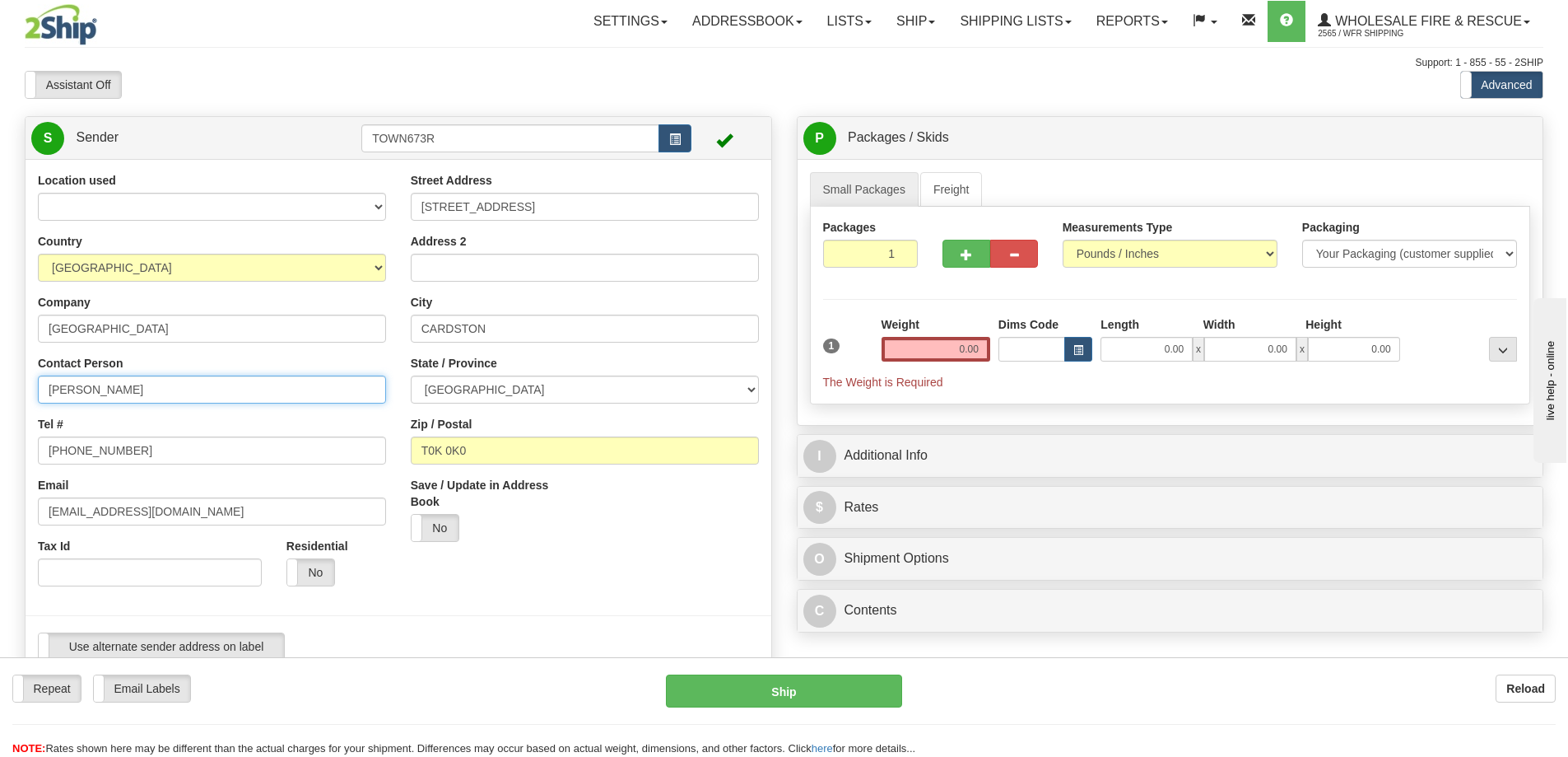
click at [0, 424] on html "Training Course Close Toggle navigation Settings Shipping Preferences New Sende…" at bounding box center [784, 378] width 1568 height 757
type input "[PERSON_NAME]"
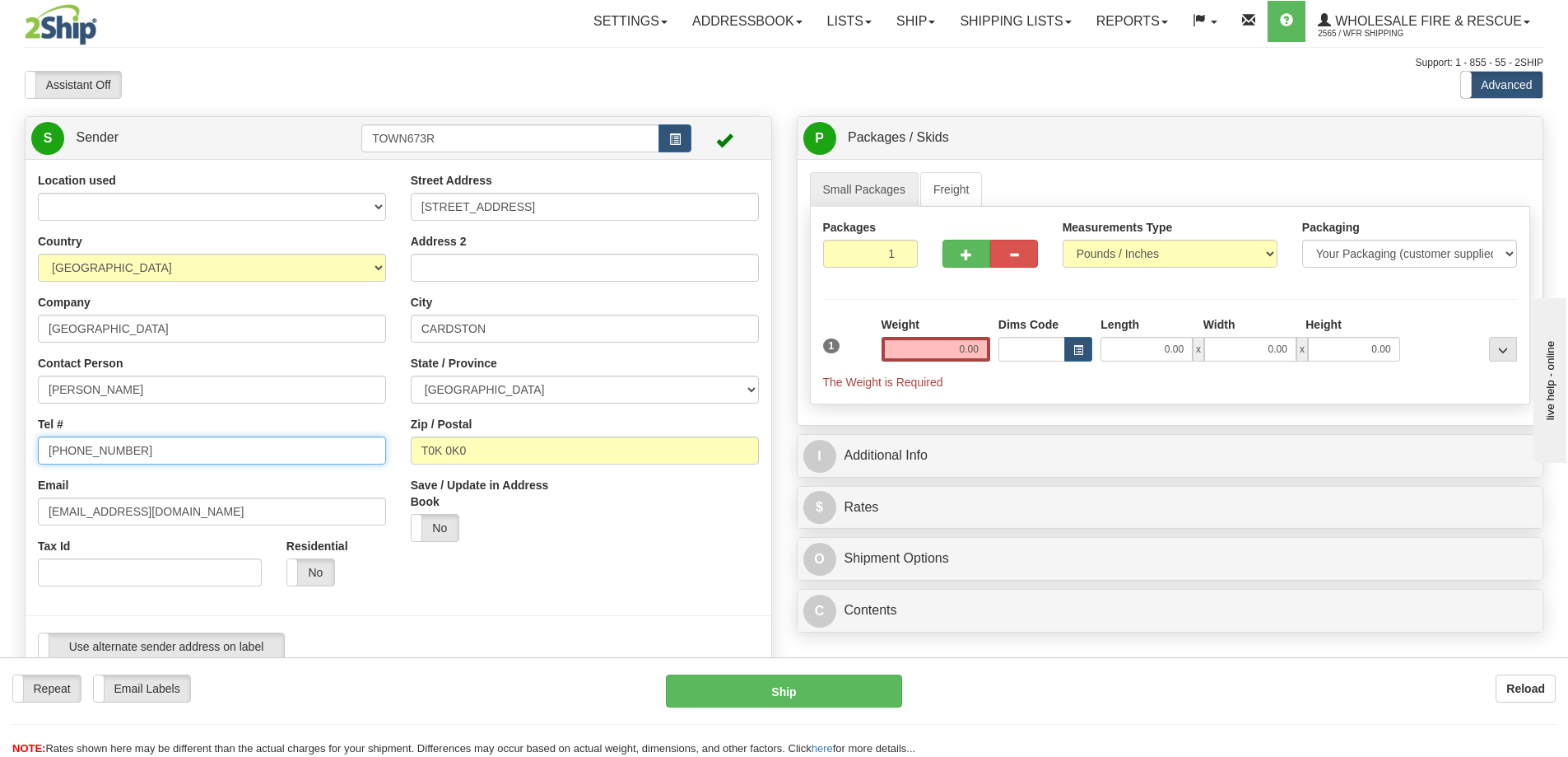
drag, startPoint x: 140, startPoint y: 449, endPoint x: 94, endPoint y: 460, distance: 47.3
click at [94, 460] on input "[PHONE_NUMBER]" at bounding box center [212, 450] width 348 height 28
type input "[PHONE_NUMBER]"
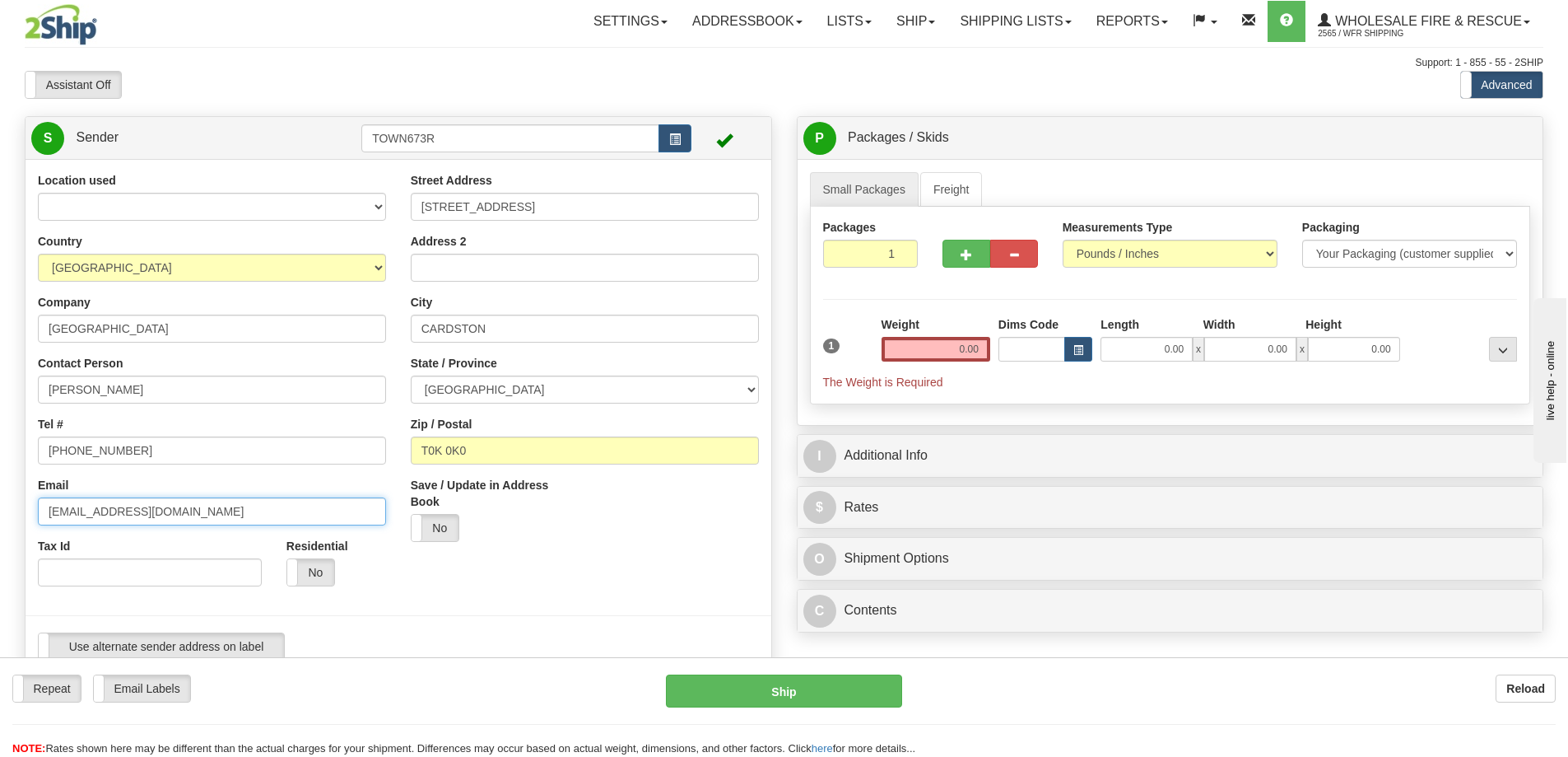
drag, startPoint x: 84, startPoint y: 512, endPoint x: -58, endPoint y: 512, distance: 142.0
click at [0, 512] on html "Training Course Close Toggle navigation Settings Shipping Preferences New Sende…" at bounding box center [784, 378] width 1568 height 757
type input "[EMAIL_ADDRESS][DOMAIN_NAME]"
click at [973, 348] on input "0.00" at bounding box center [936, 349] width 109 height 25
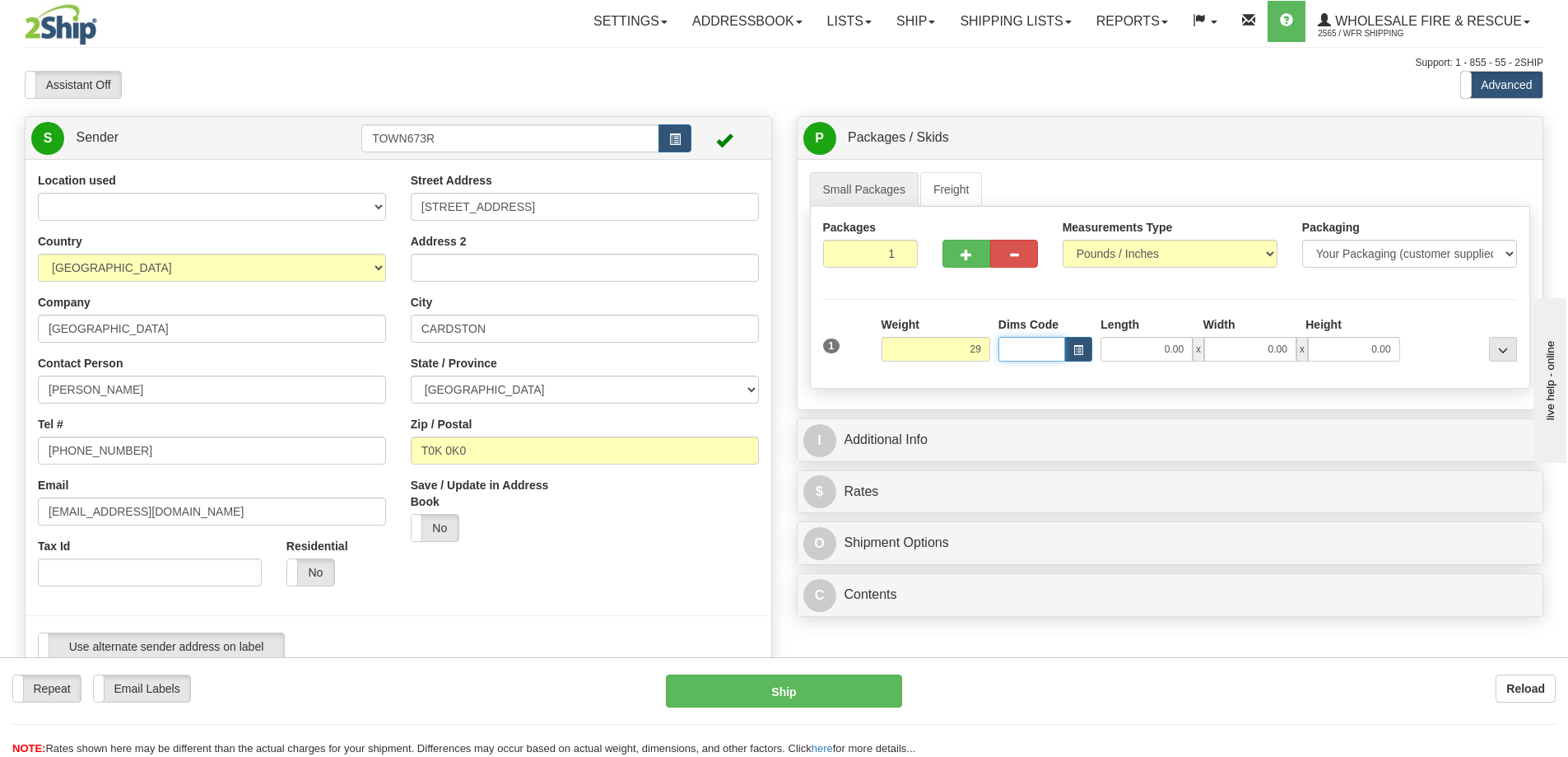
type input "29.00"
type input "24.00"
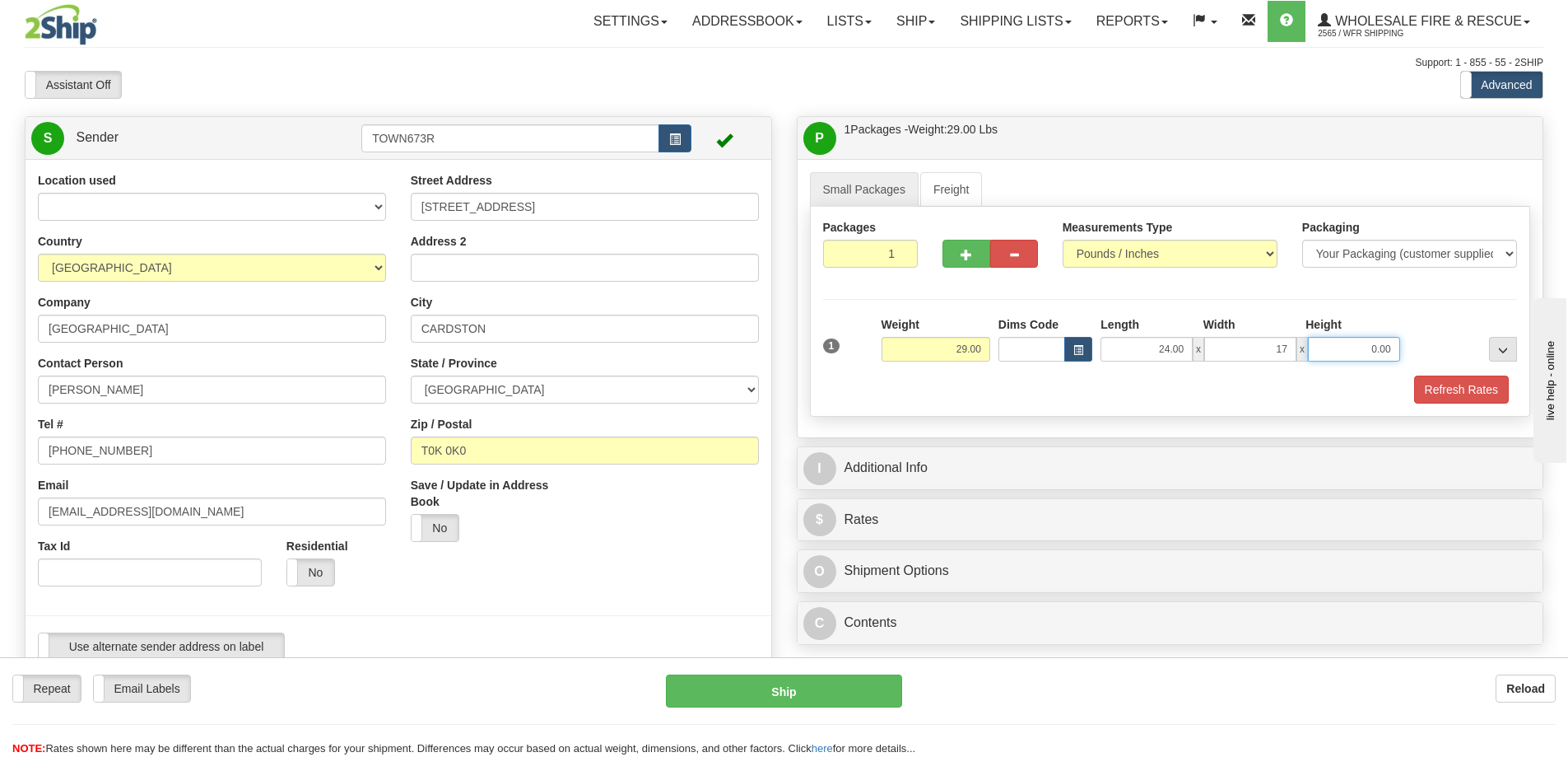
type input "17.00"
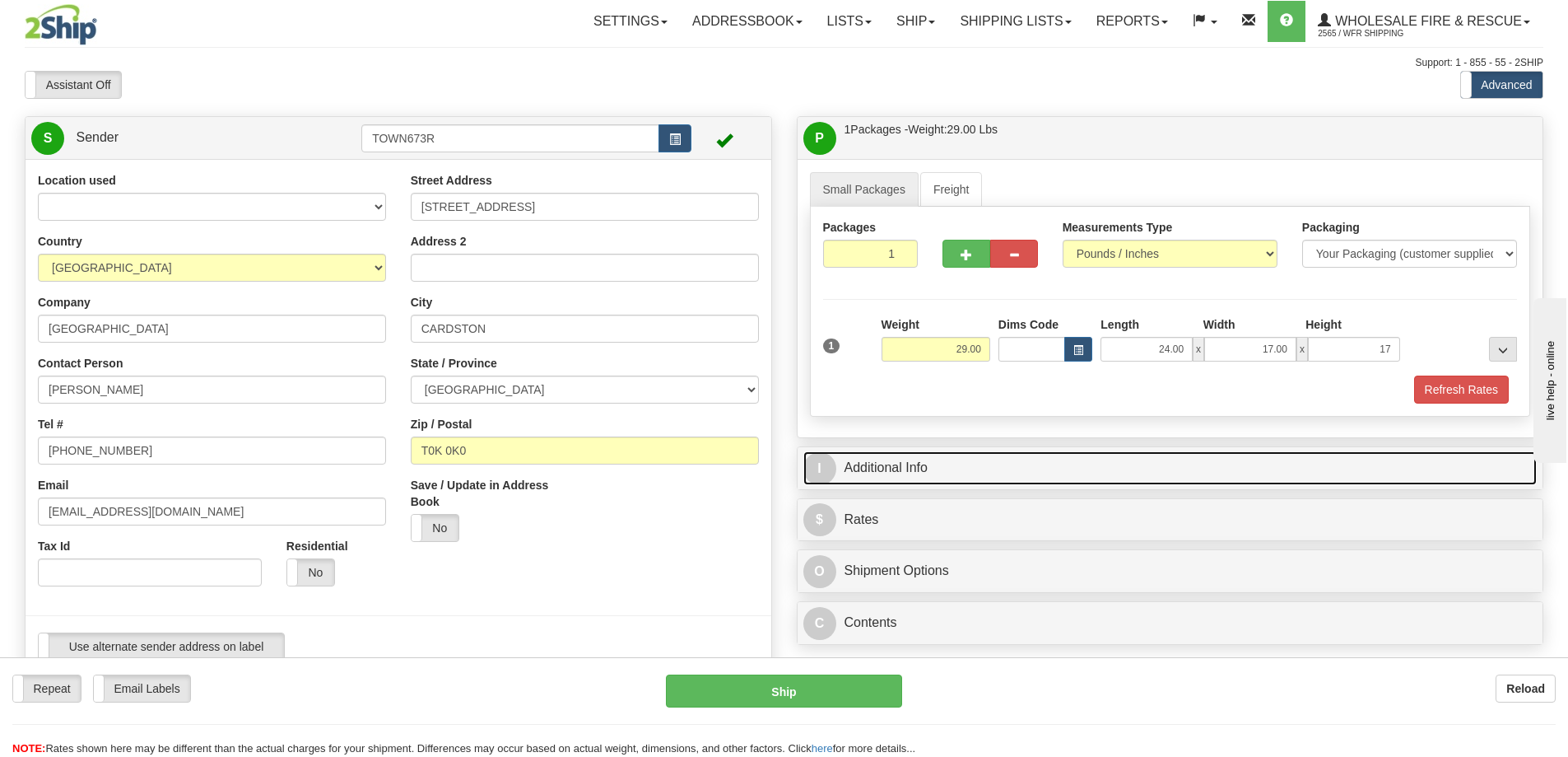
type input "17.00"
click at [869, 467] on link "I Additional Info" at bounding box center [1171, 468] width 734 height 34
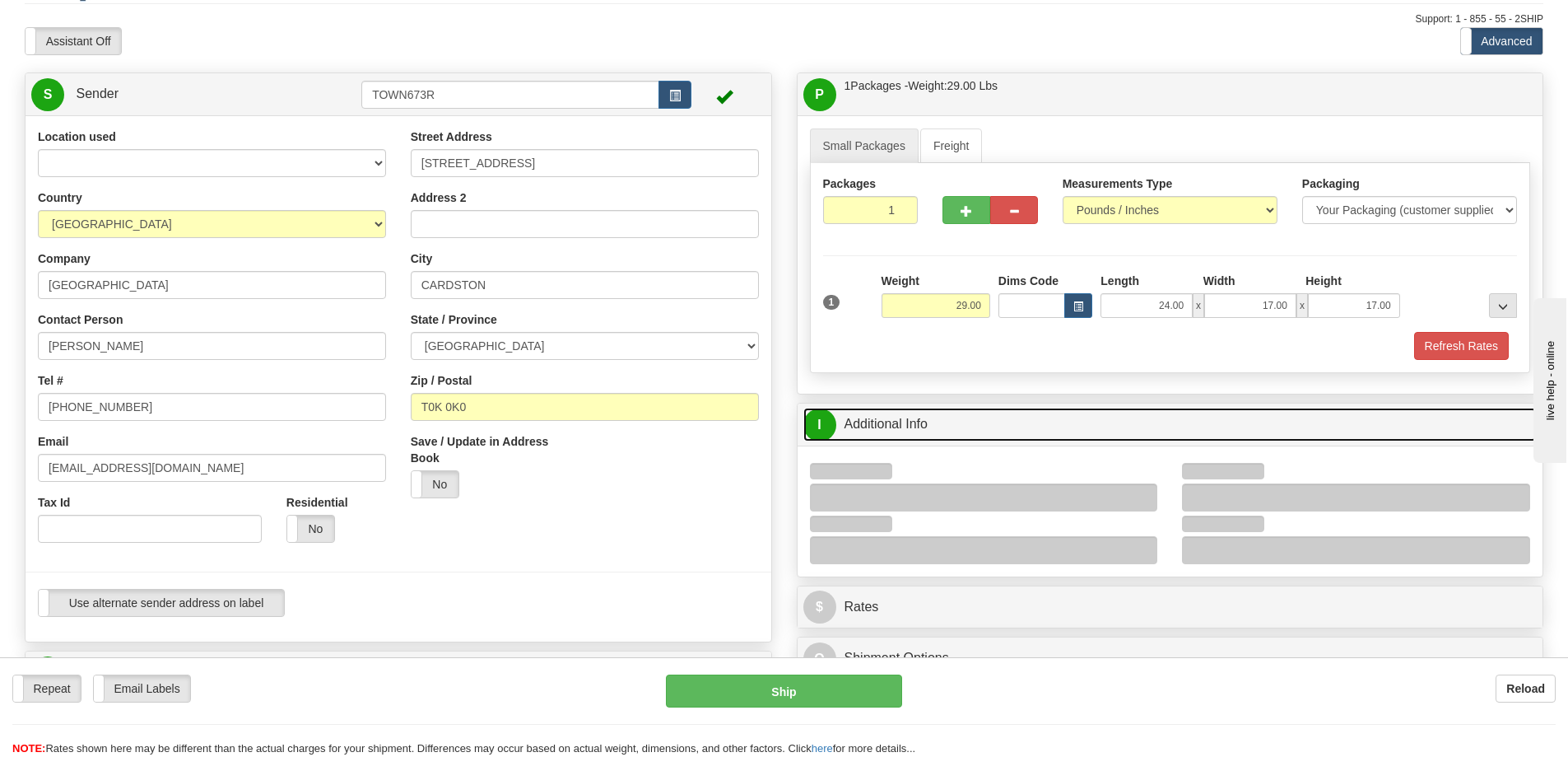
scroll to position [82, 0]
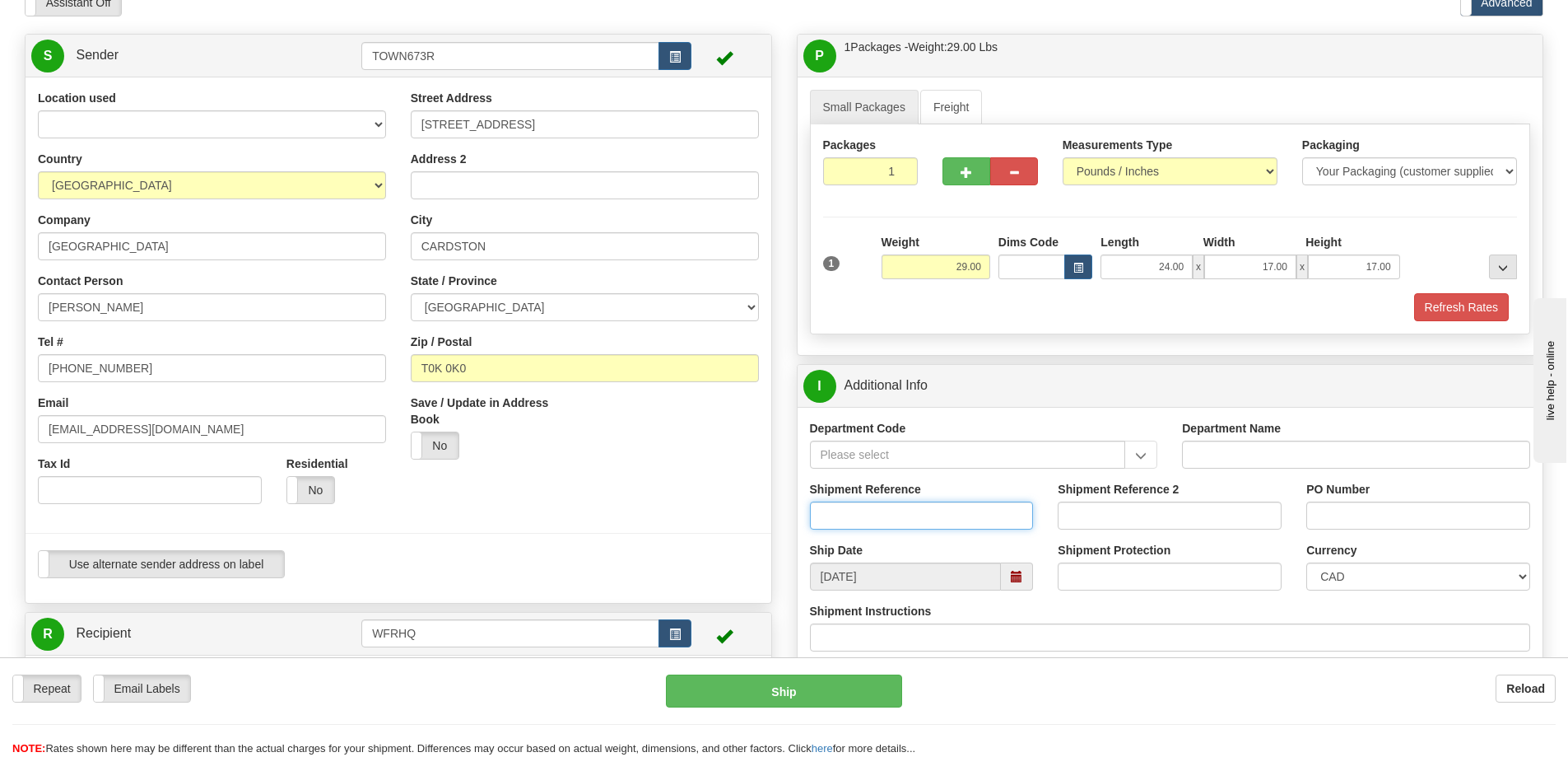
click at [873, 508] on input "Shipment Reference" at bounding box center [922, 515] width 224 height 28
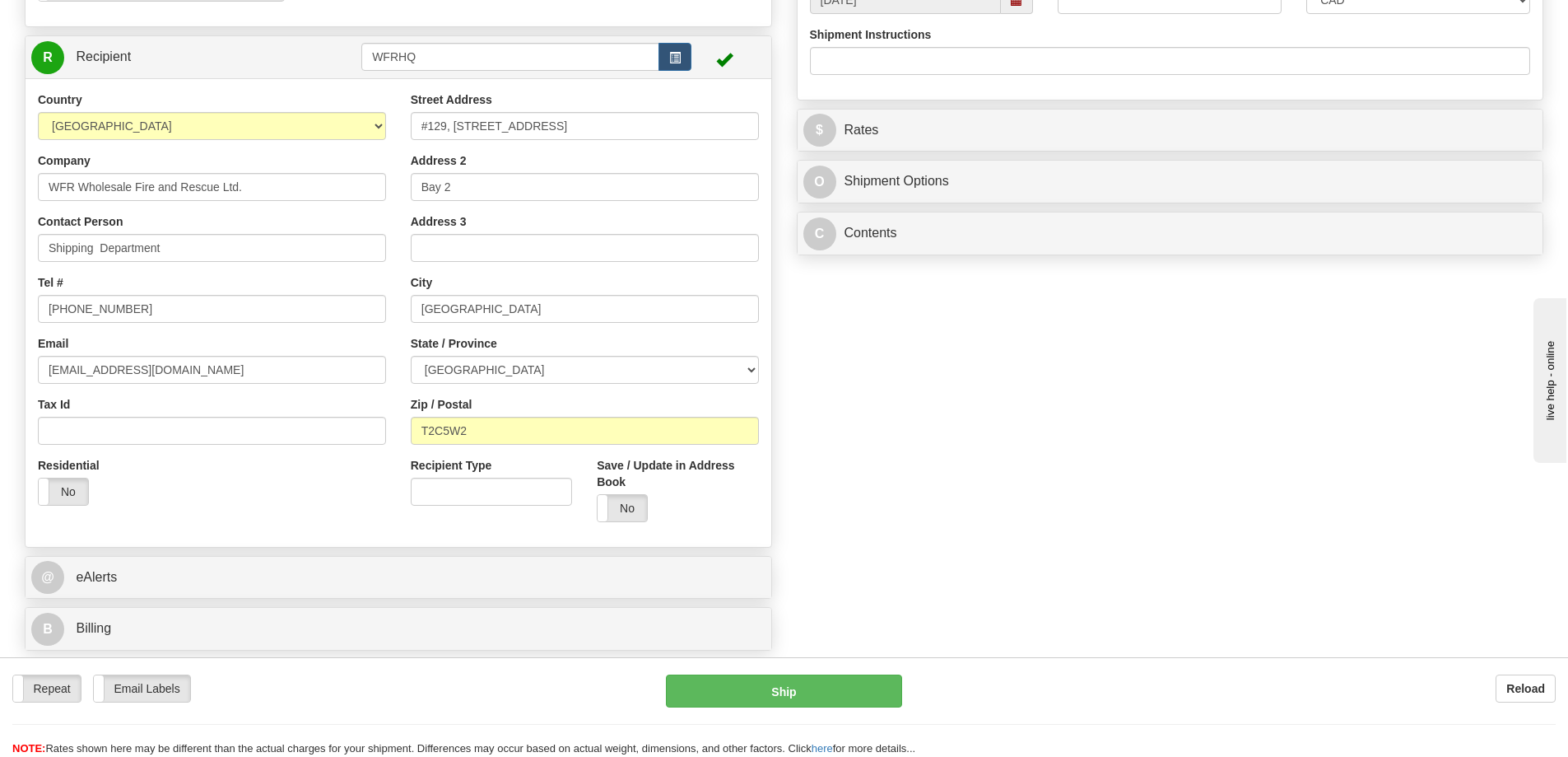
scroll to position [494, 0]
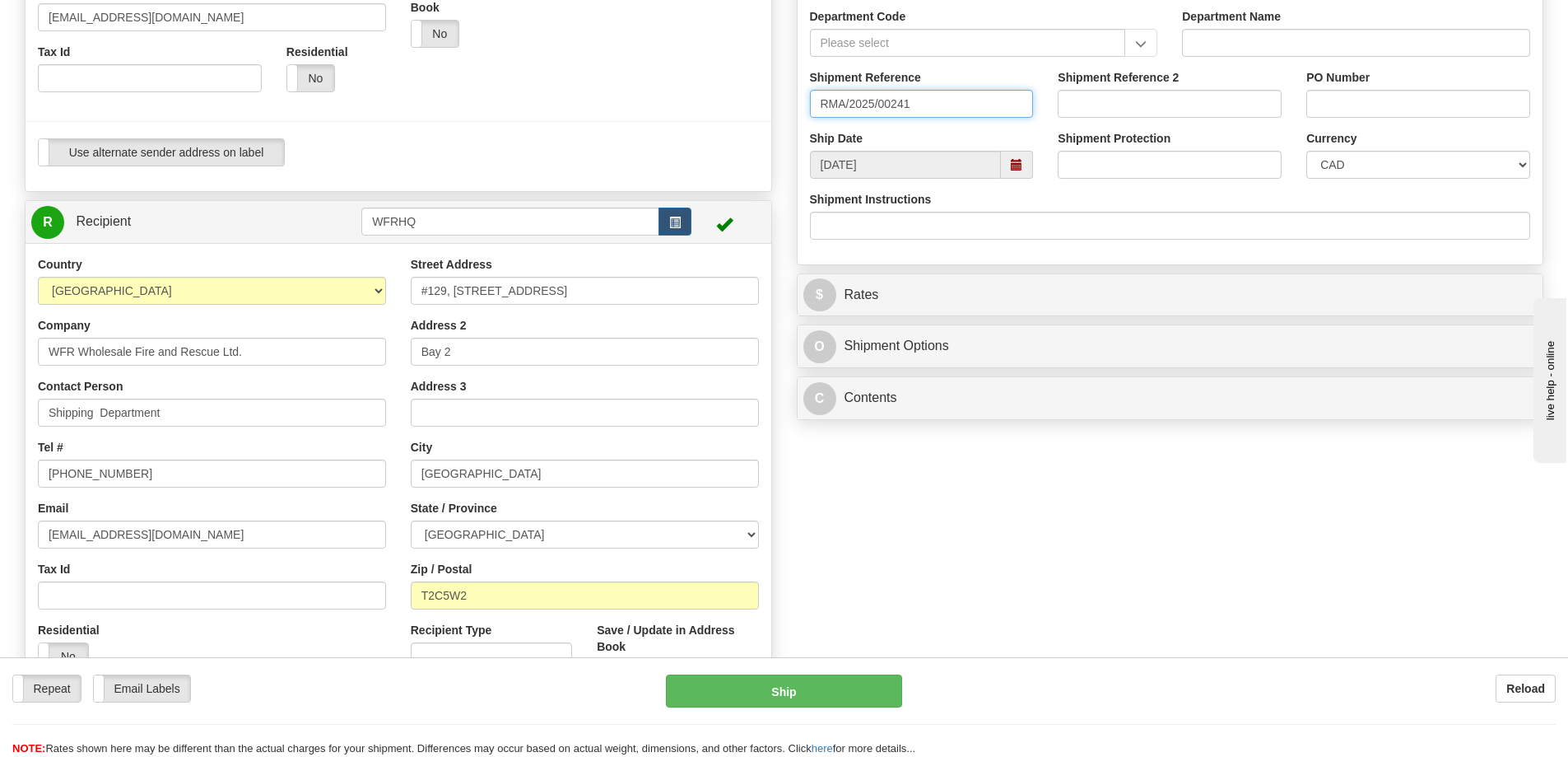
type input "RMA/2025/00241"
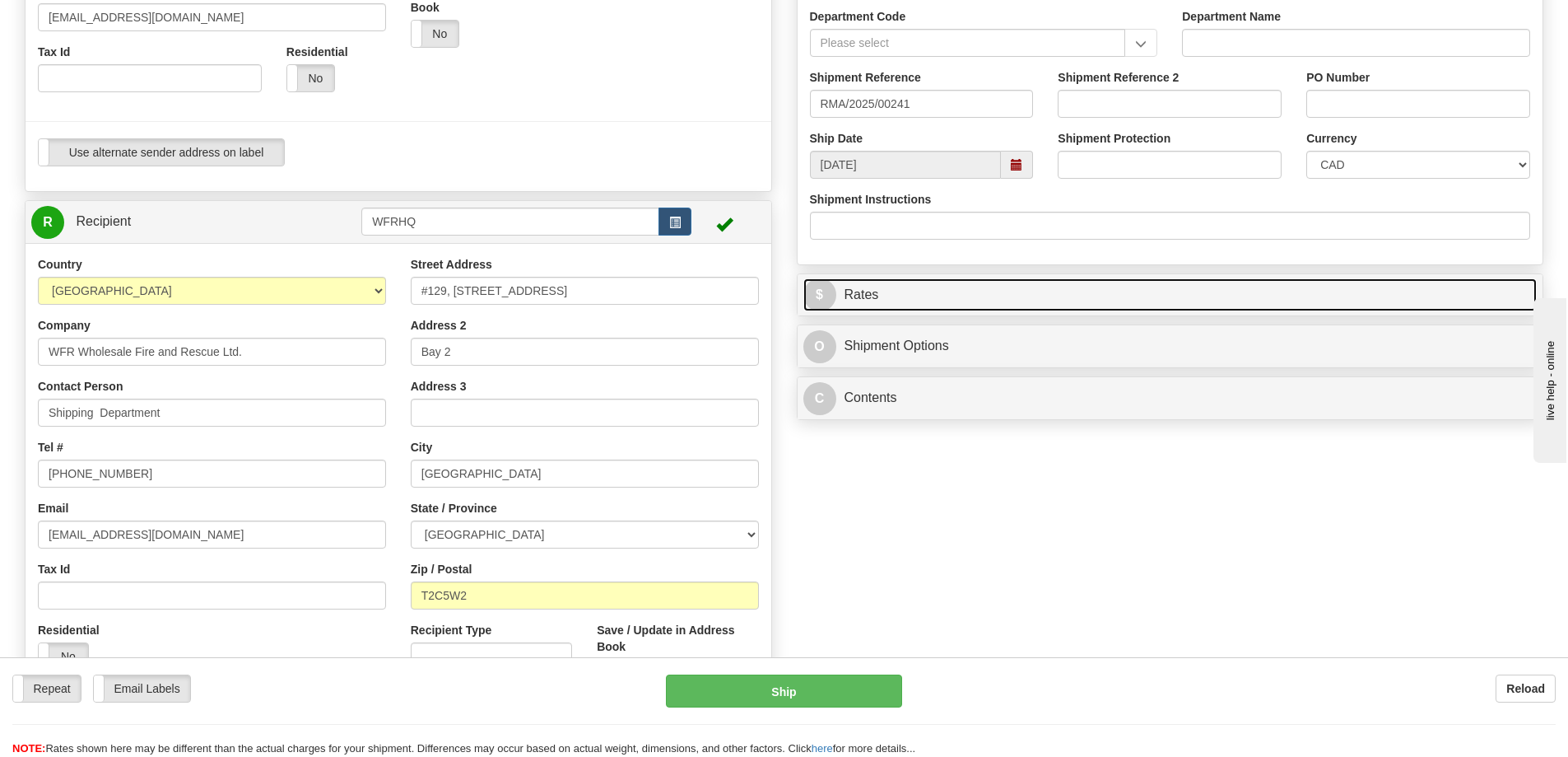
click at [828, 292] on span "$" at bounding box center [820, 294] width 33 height 33
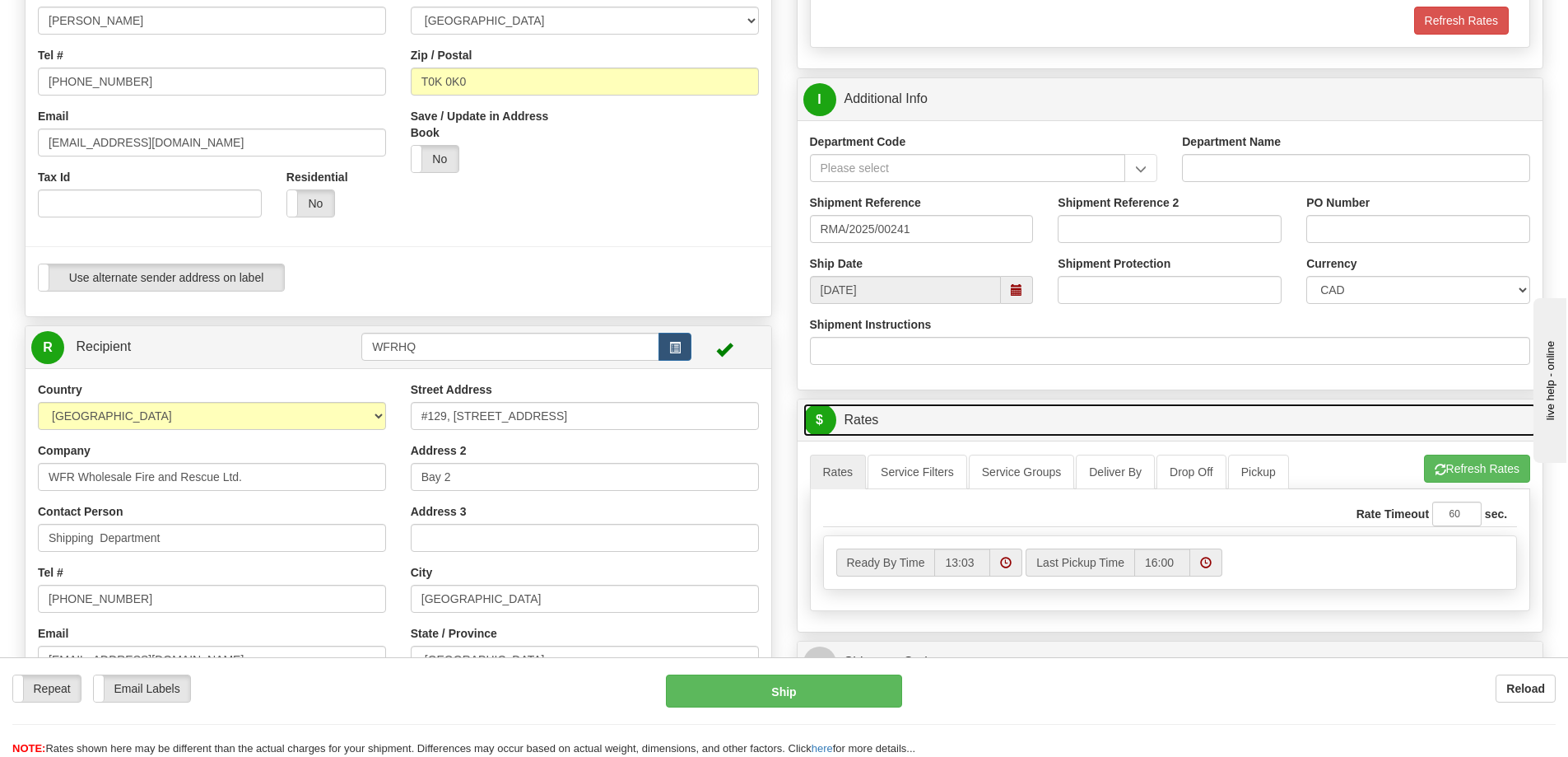
scroll to position [329, 0]
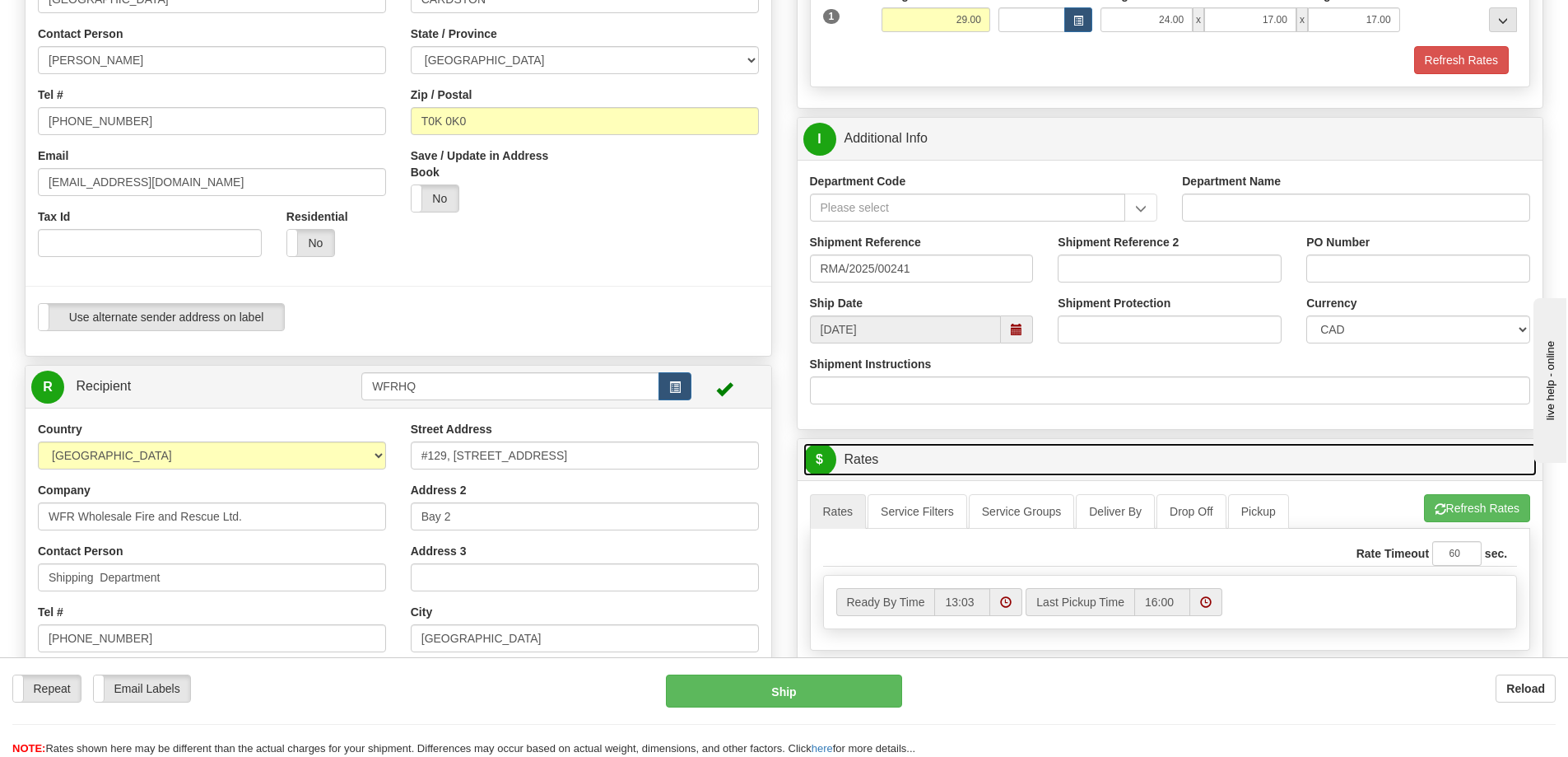
click at [1023, 330] on span at bounding box center [1016, 329] width 11 height 11
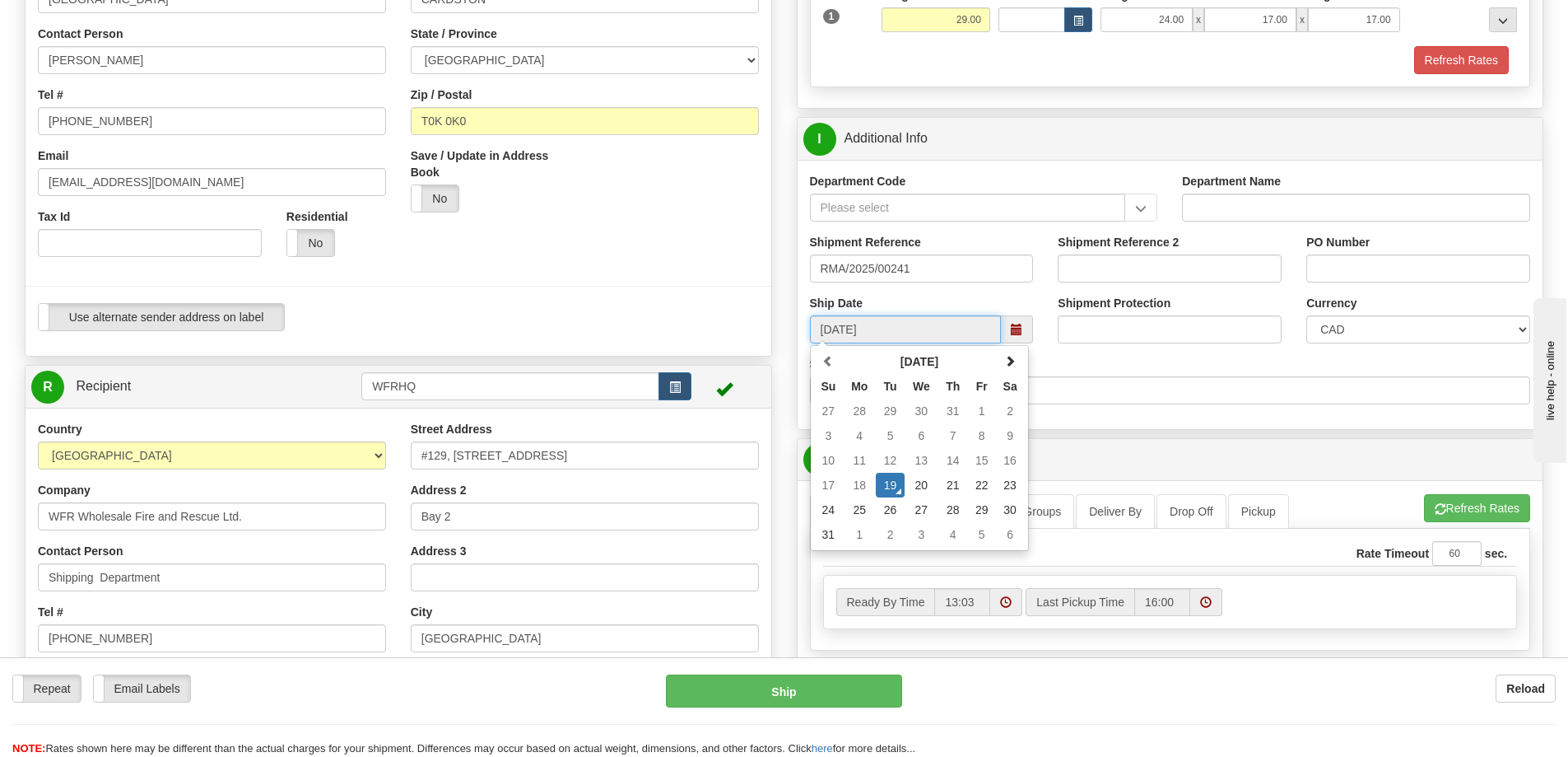
click at [890, 480] on td "19" at bounding box center [890, 485] width 29 height 25
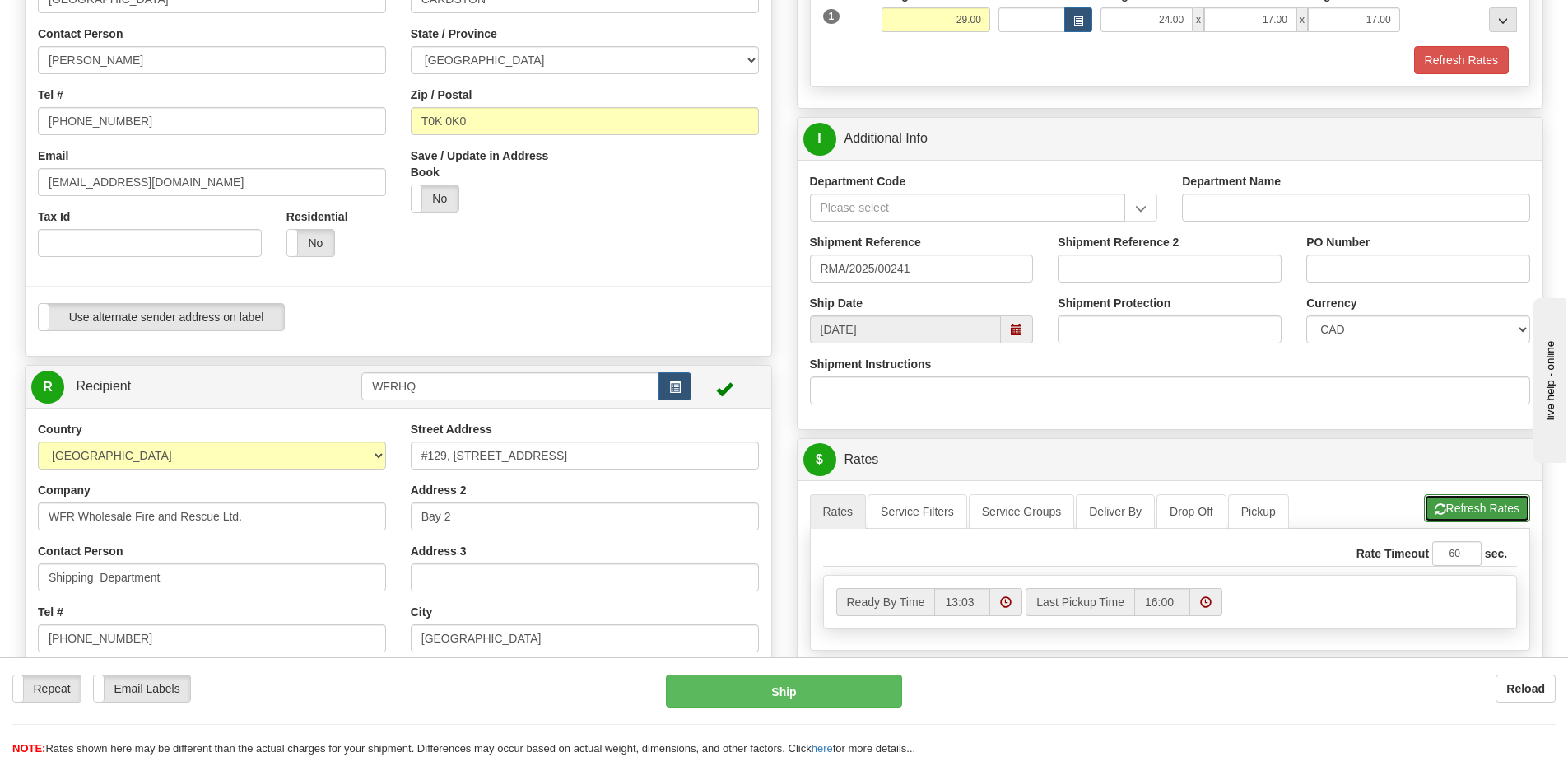
click at [1494, 510] on button "Refresh Rates" at bounding box center [1477, 508] width 106 height 28
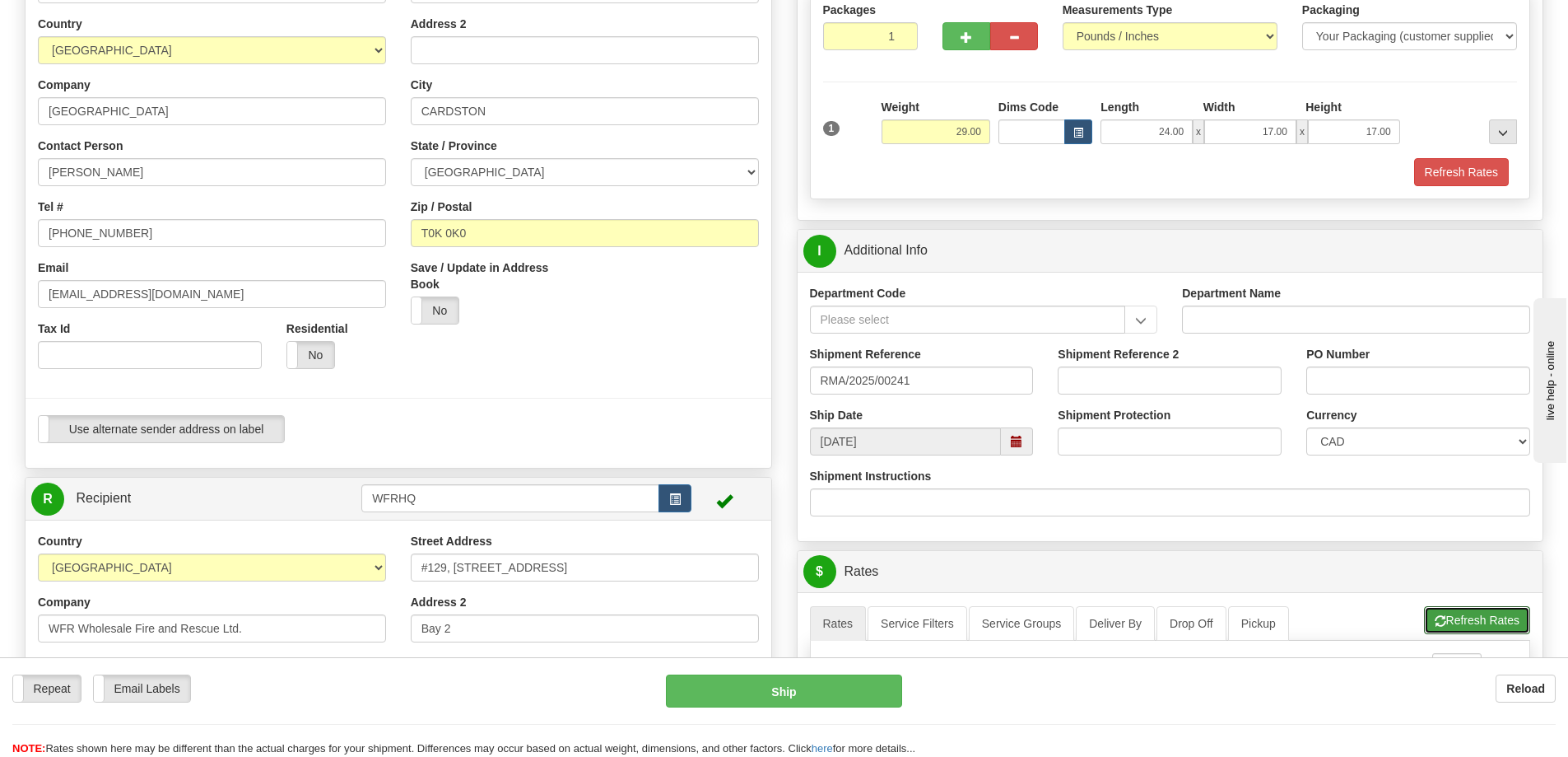
scroll to position [82, 0]
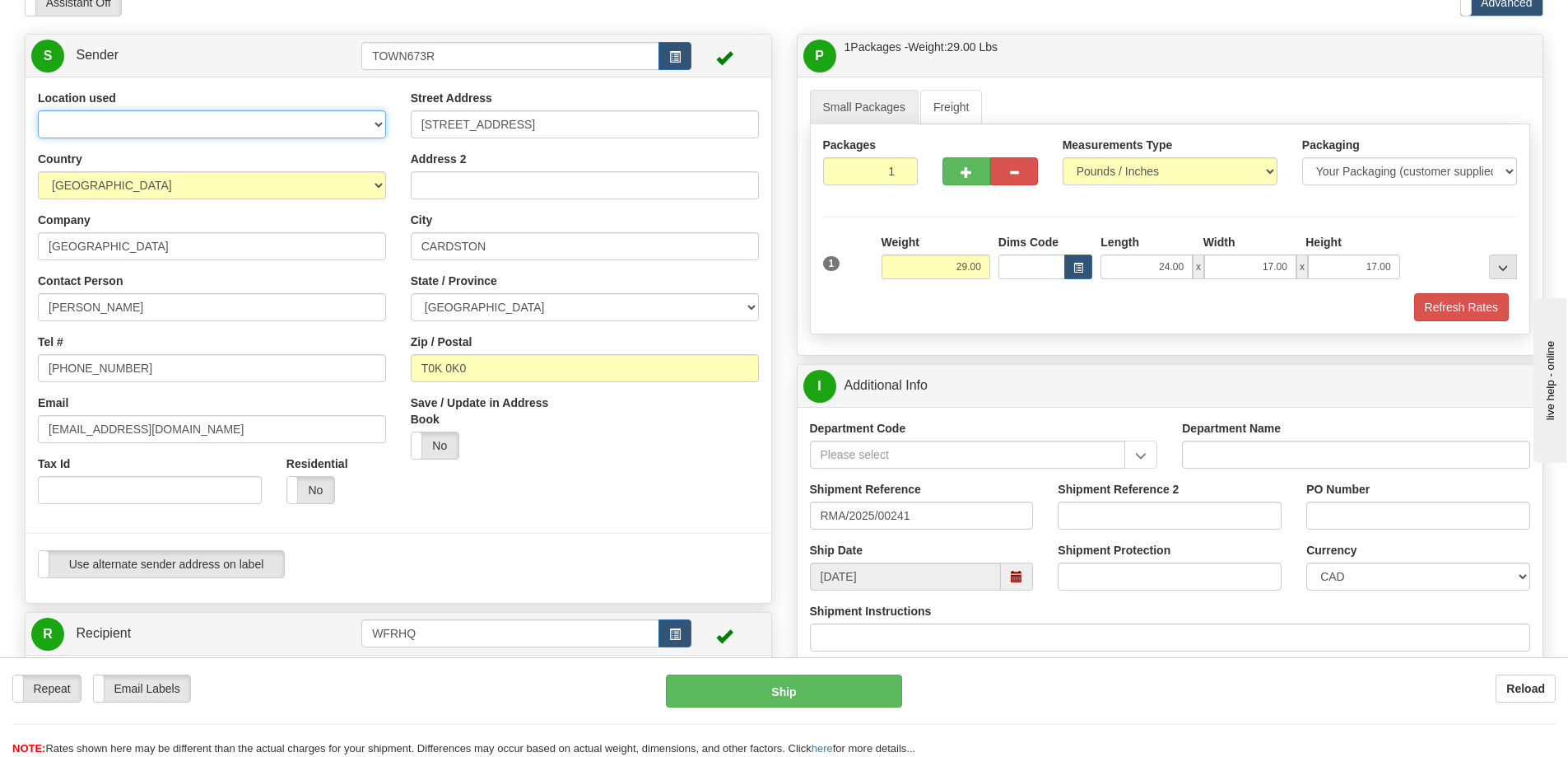
click at [371, 126] on select "WFR Headquarters" at bounding box center [212, 124] width 348 height 28
click at [525, 199] on div "Street Address 67 3rd Ave W Address 2 City CARDSTON State / Province ALBERTA BR…" at bounding box center [584, 281] width 373 height 382
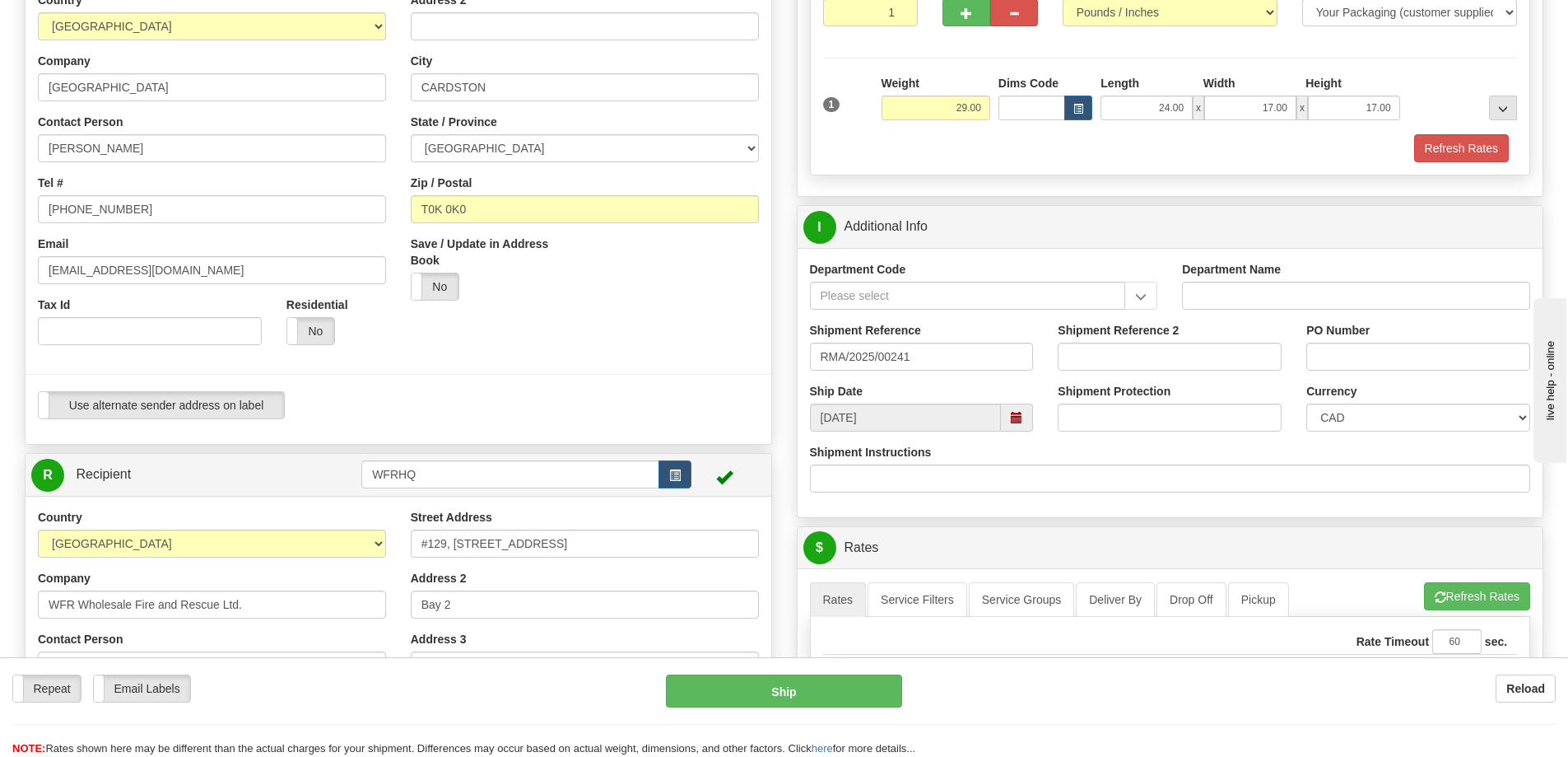
scroll to position [0, 0]
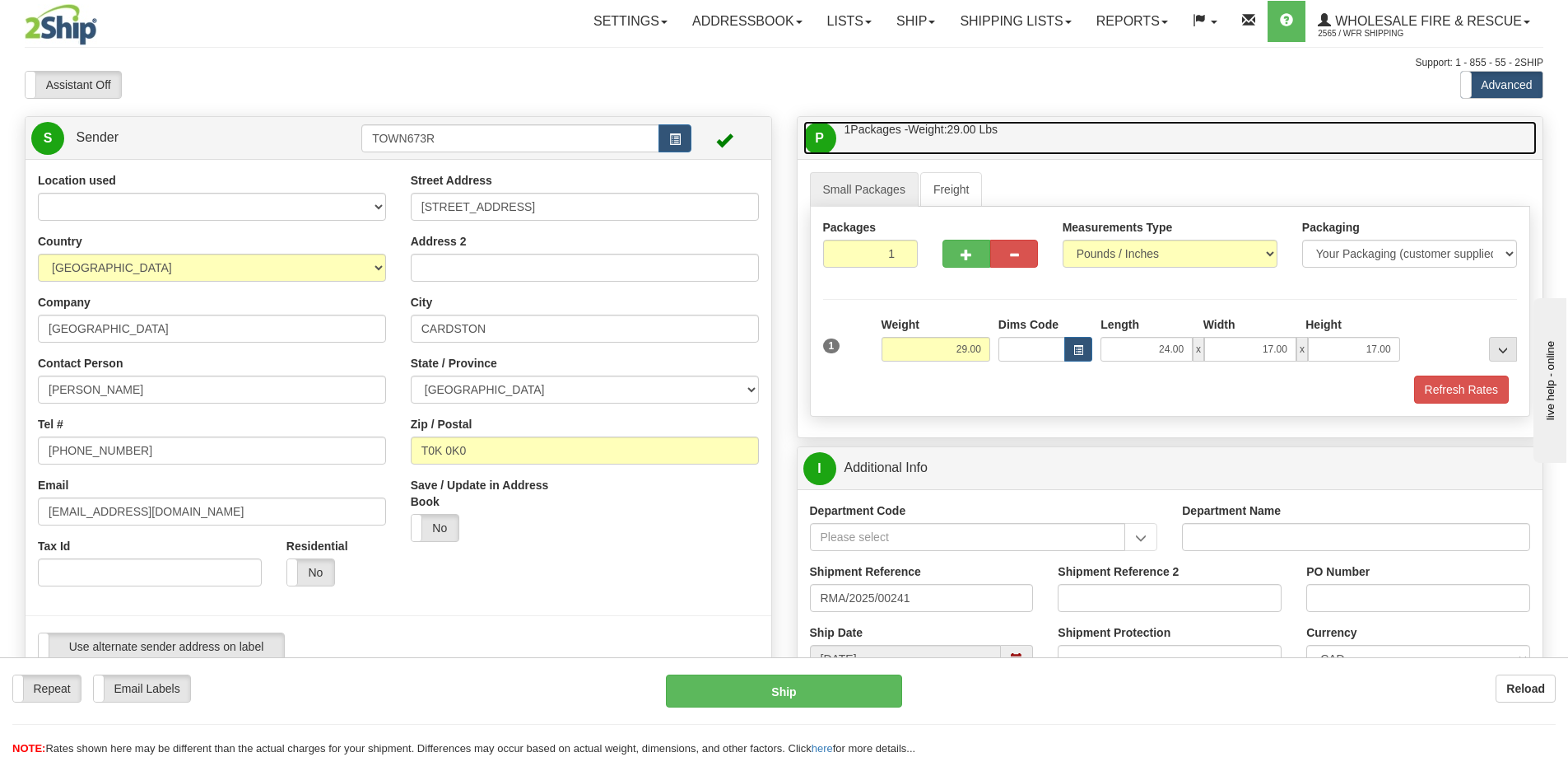
click at [1122, 132] on link "P Packages / Skids 1 Packages - Weight: 29.00 Lbs 1 Skids - Weight: NaN Lbs" at bounding box center [1171, 138] width 734 height 34
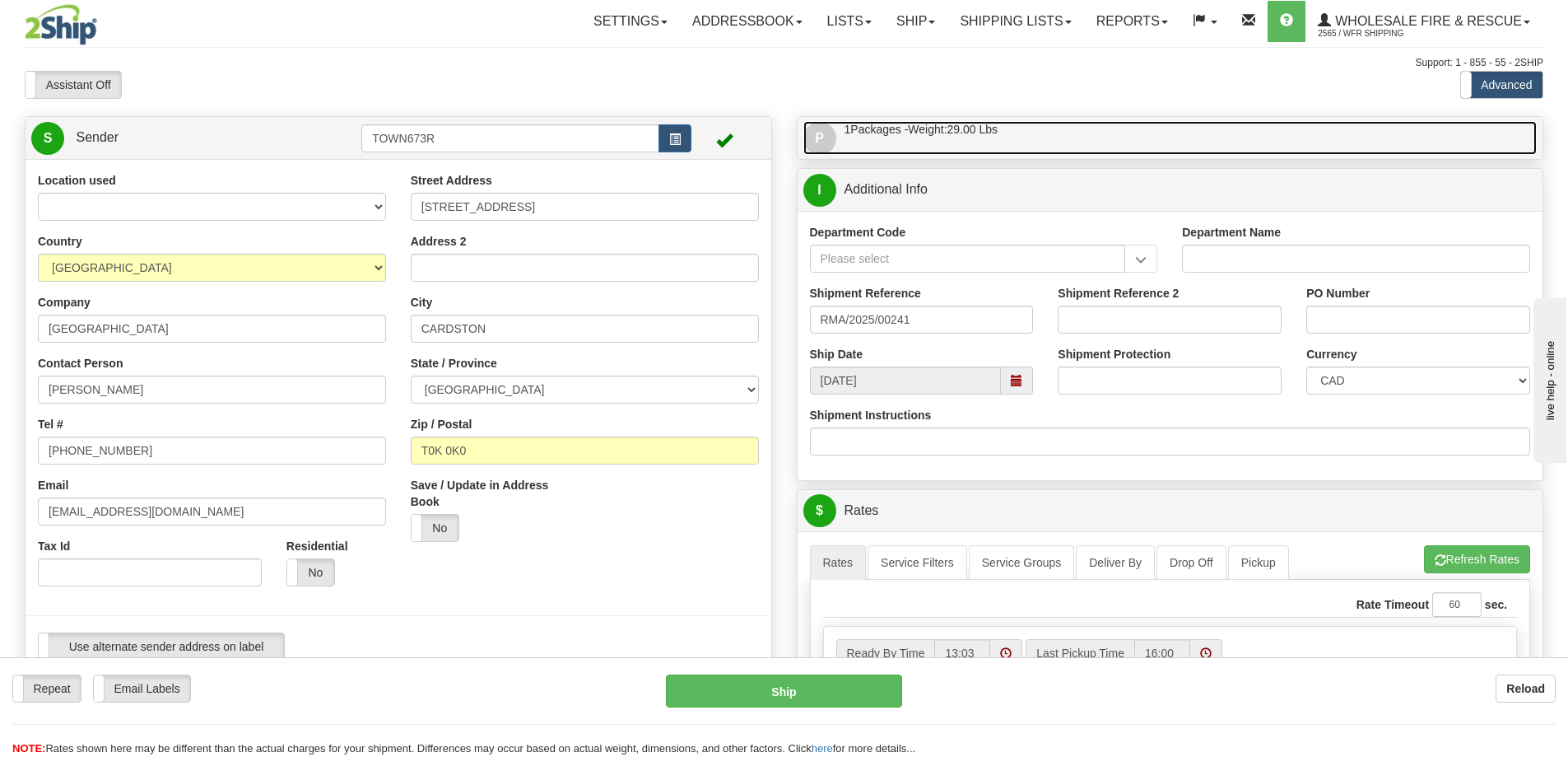
click at [1022, 129] on link "P Packages / Skids 1 Packages - Weight: 29.00 Lbs 1 Skids - Weight: NaN Lbs" at bounding box center [1171, 138] width 734 height 34
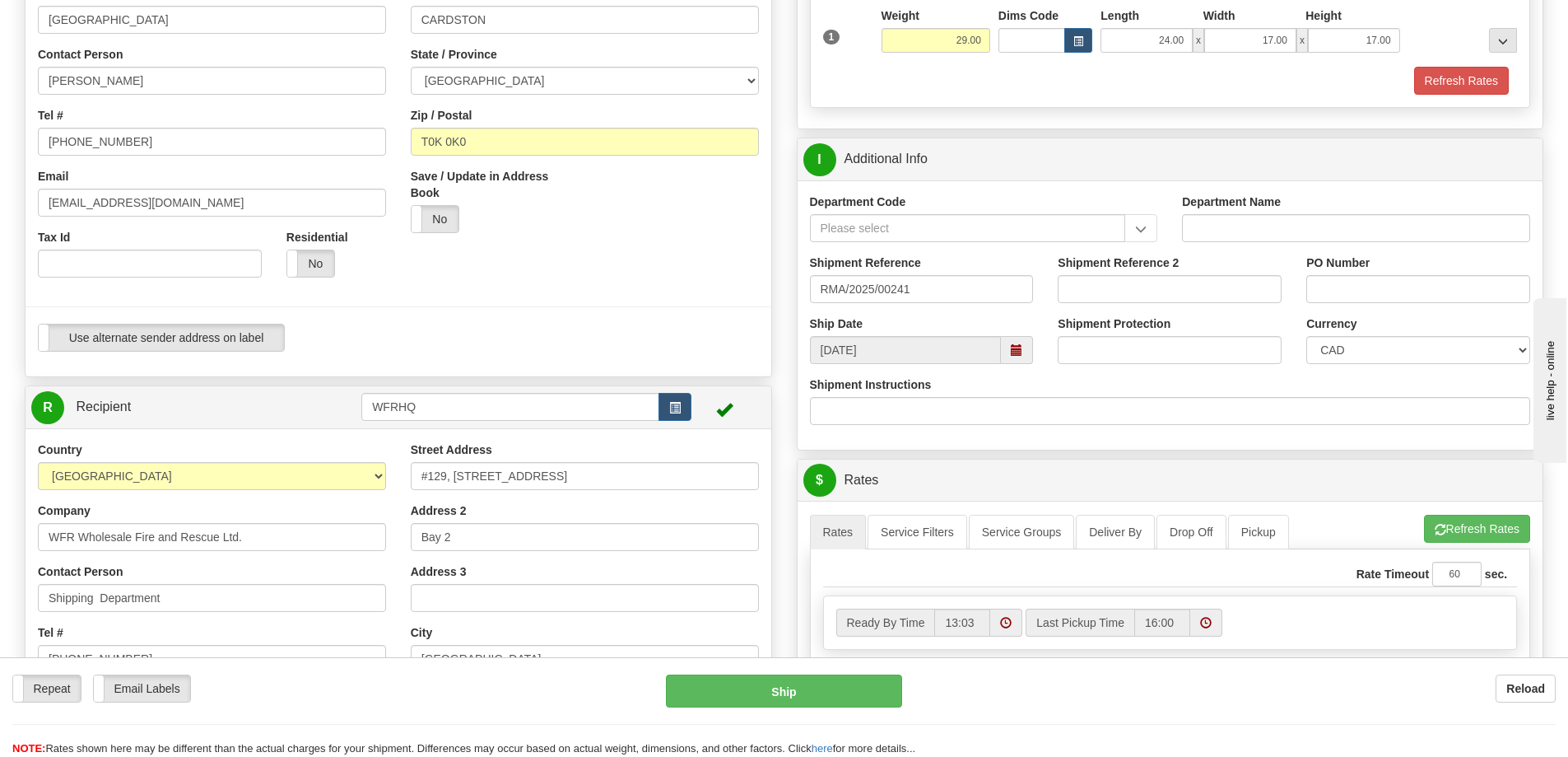
scroll to position [329, 0]
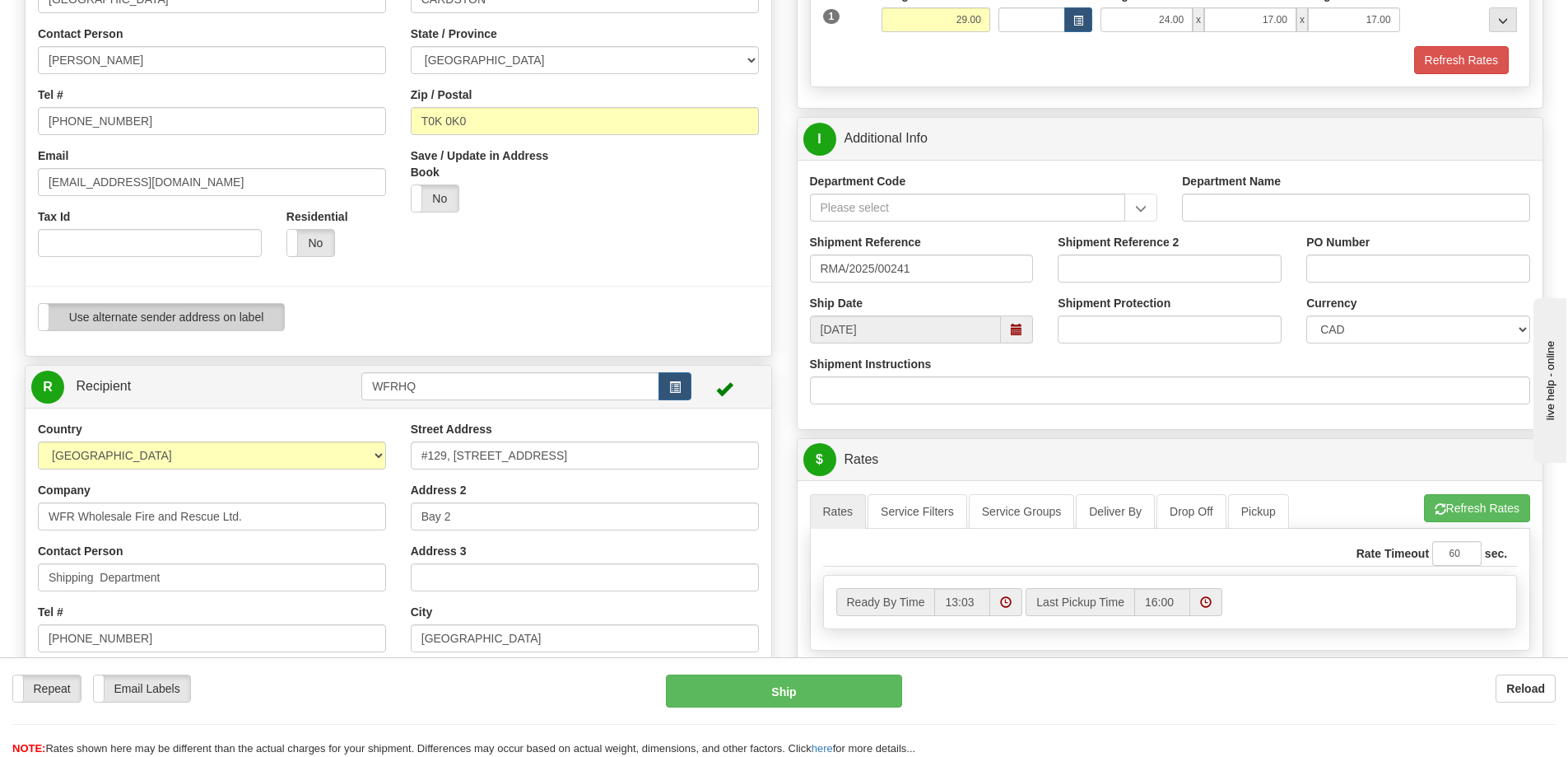
click at [119, 325] on label "Use alternate sender address on label" at bounding box center [161, 317] width 245 height 26
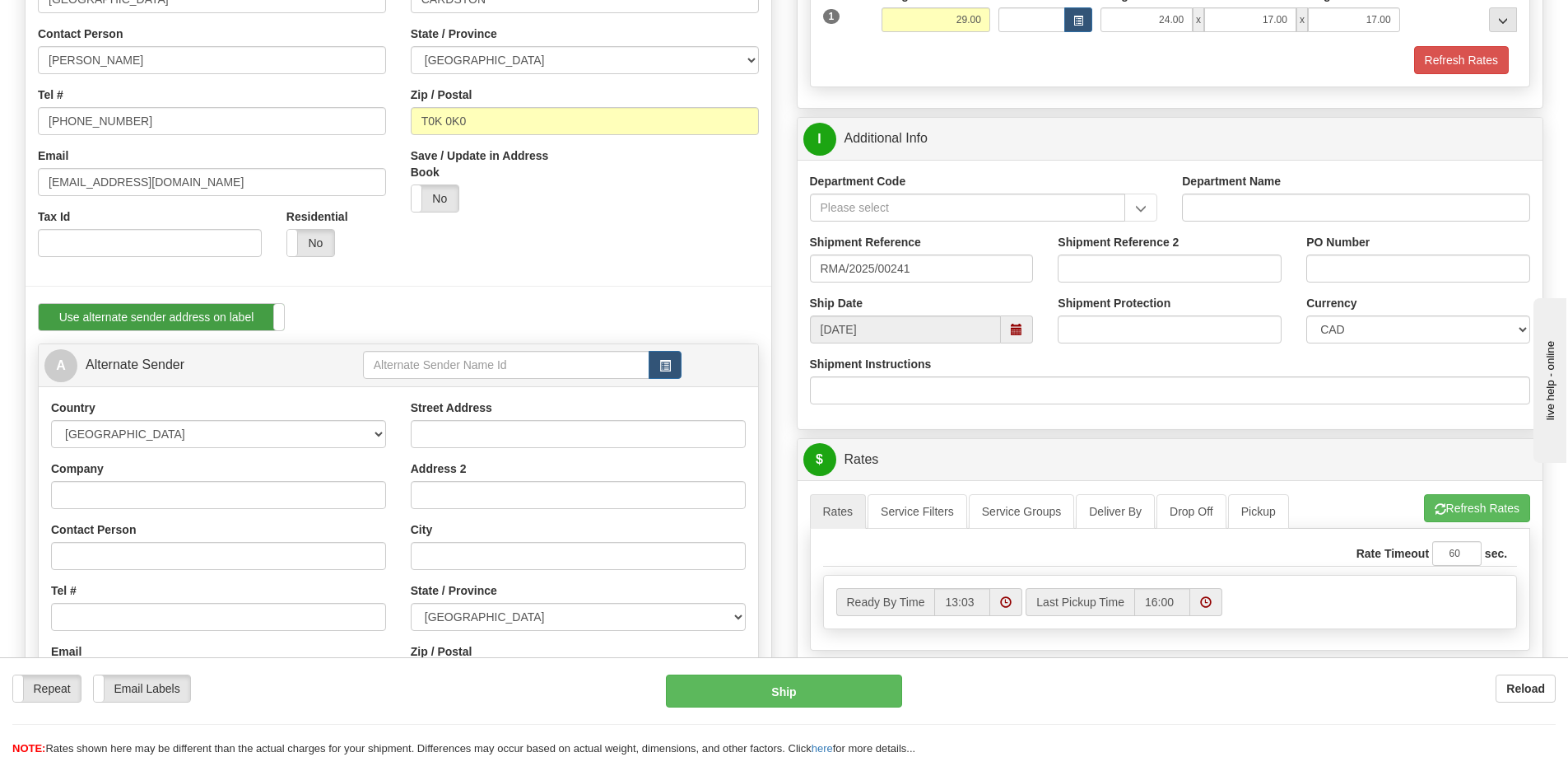
click at [123, 321] on label "Use alternate sender address on label" at bounding box center [161, 317] width 245 height 26
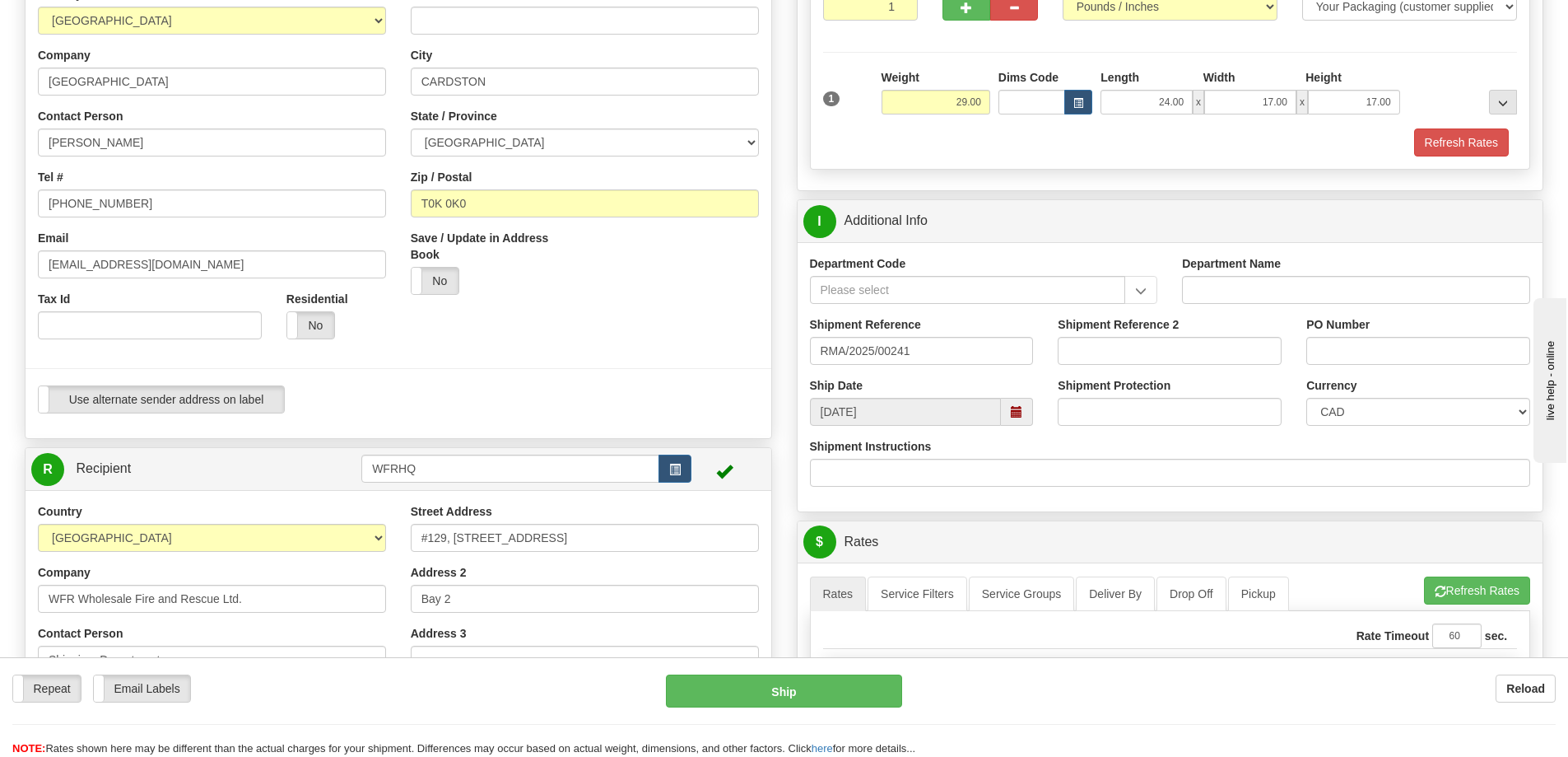
scroll to position [0, 0]
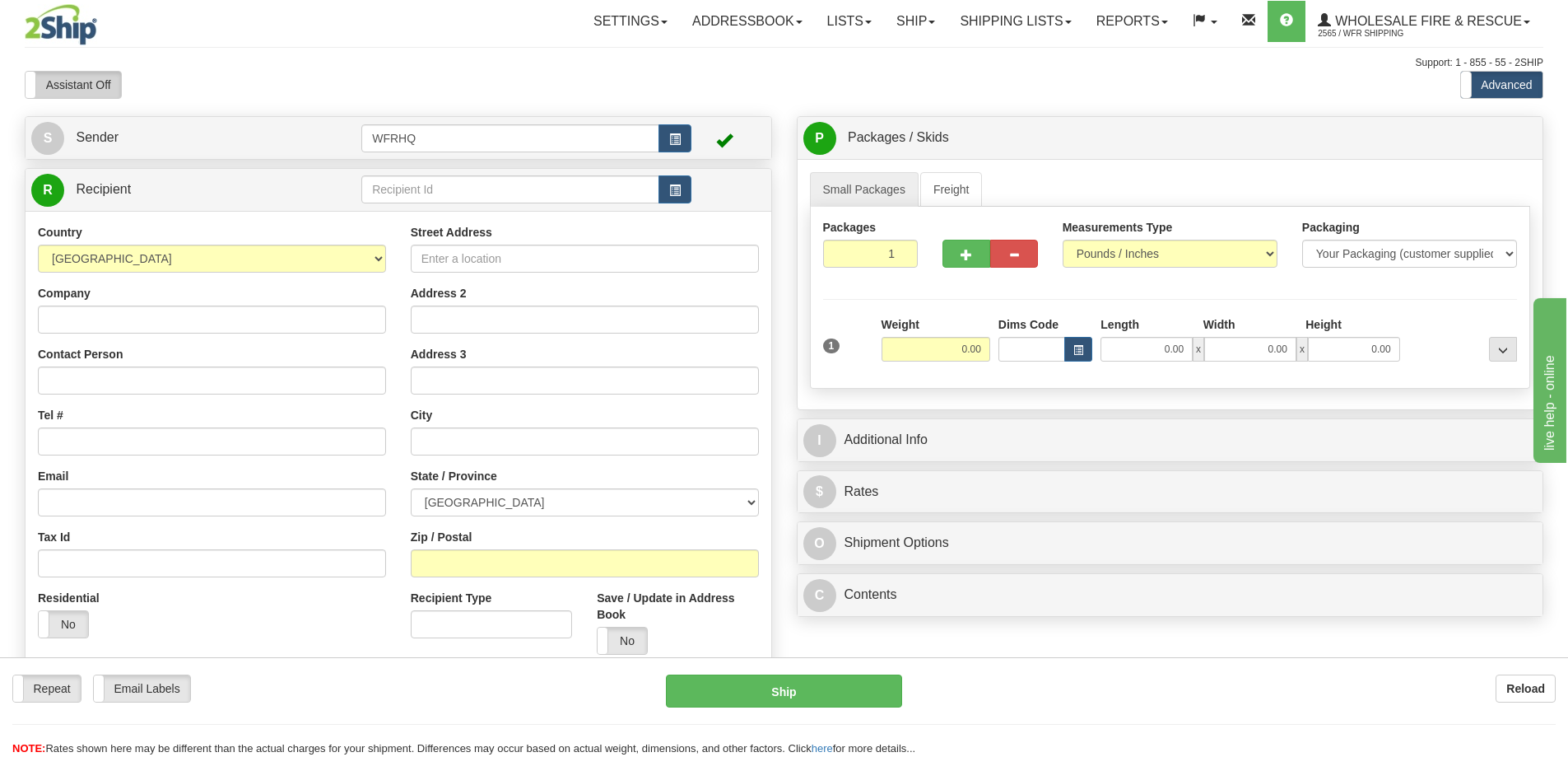
click at [112, 84] on label "Assistant Off" at bounding box center [73, 85] width 95 height 26
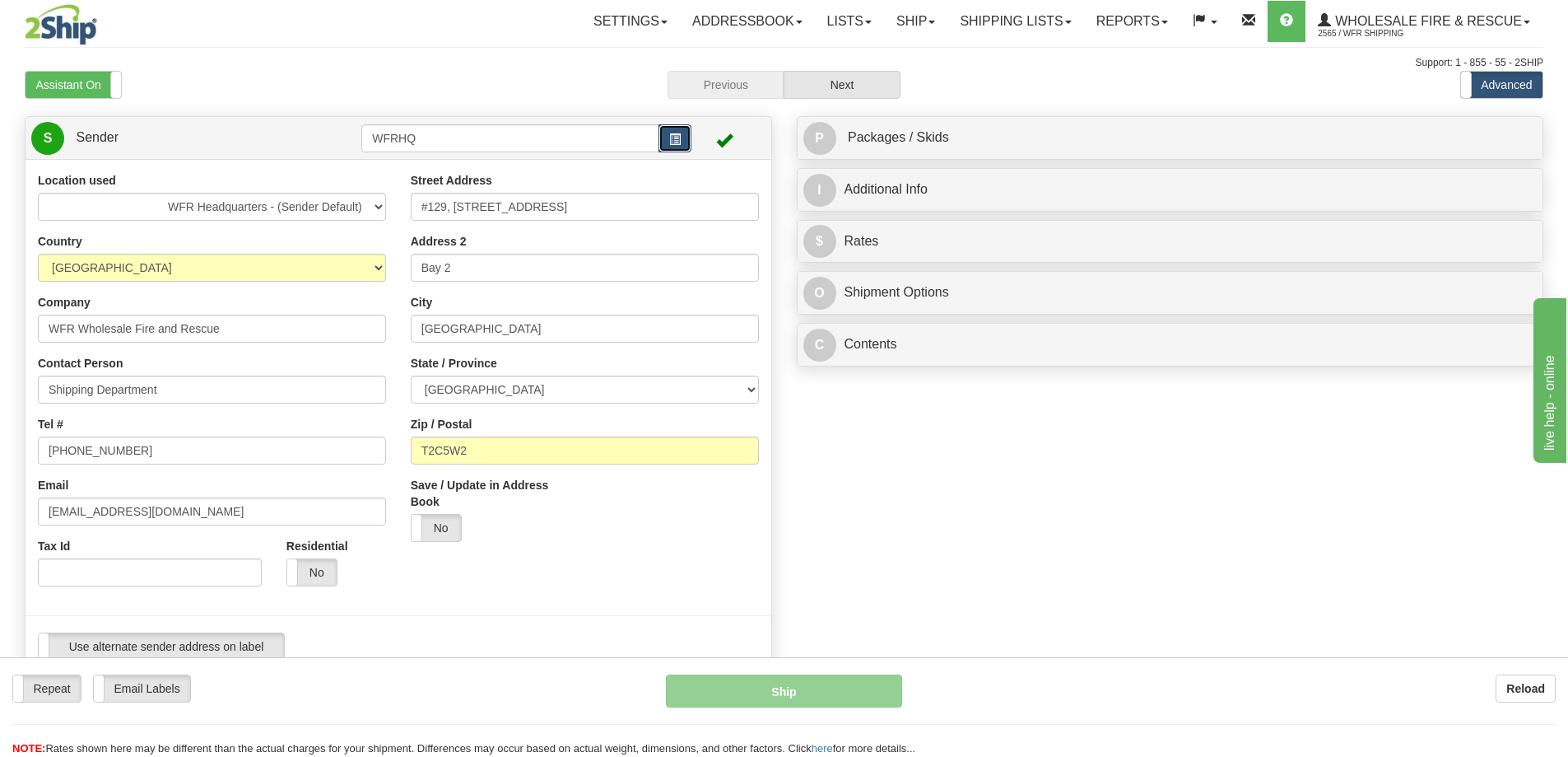
click at [673, 142] on span "button" at bounding box center [674, 139] width 11 height 10
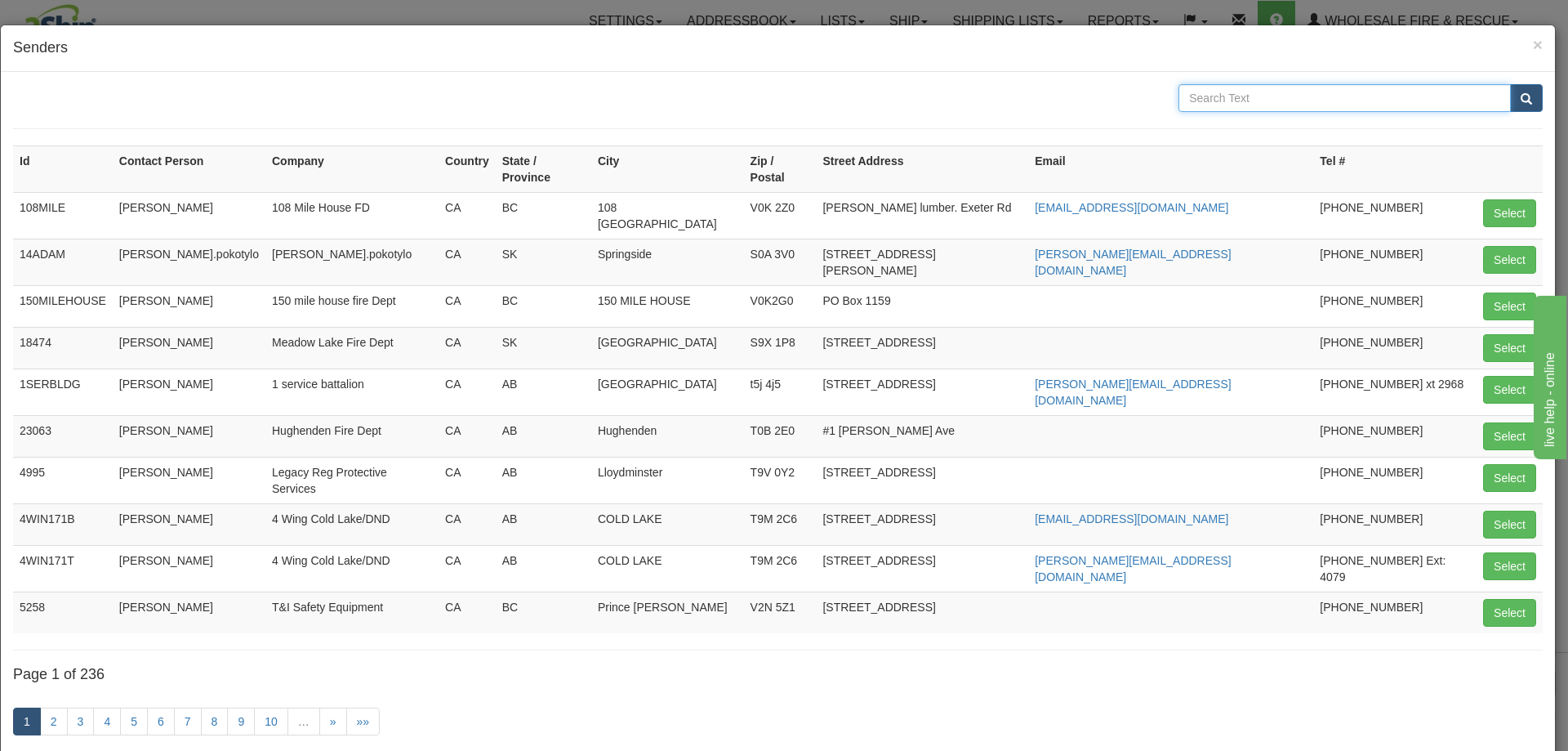
click at [1261, 99] on input "text" at bounding box center [1345, 98] width 333 height 27
type input "Cardston"
click at [1510, 84] on button "submit" at bounding box center [1527, 98] width 33 height 27
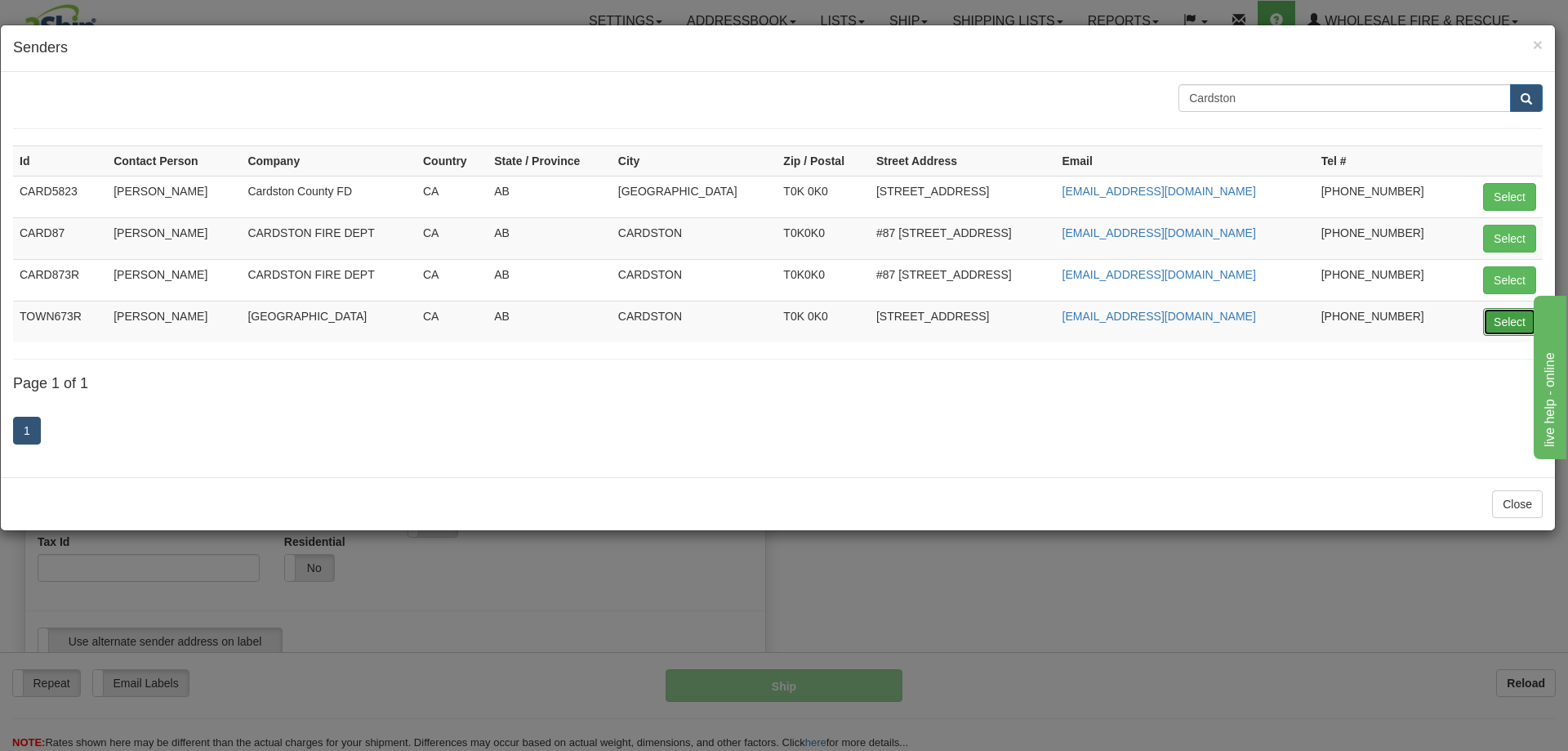
click at [1503, 319] on button "Select" at bounding box center [1510, 321] width 53 height 27
type input "TOWN673R"
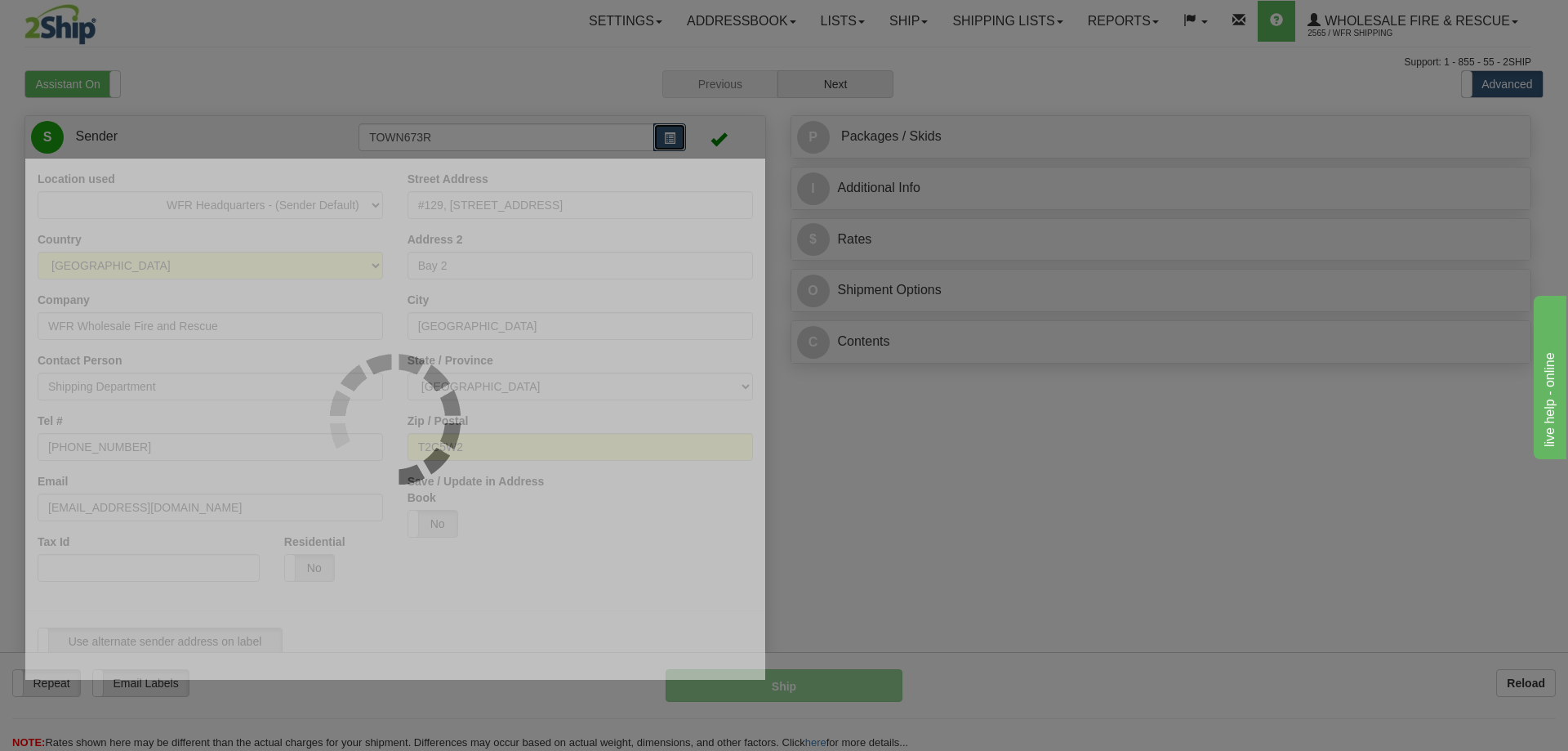
select select
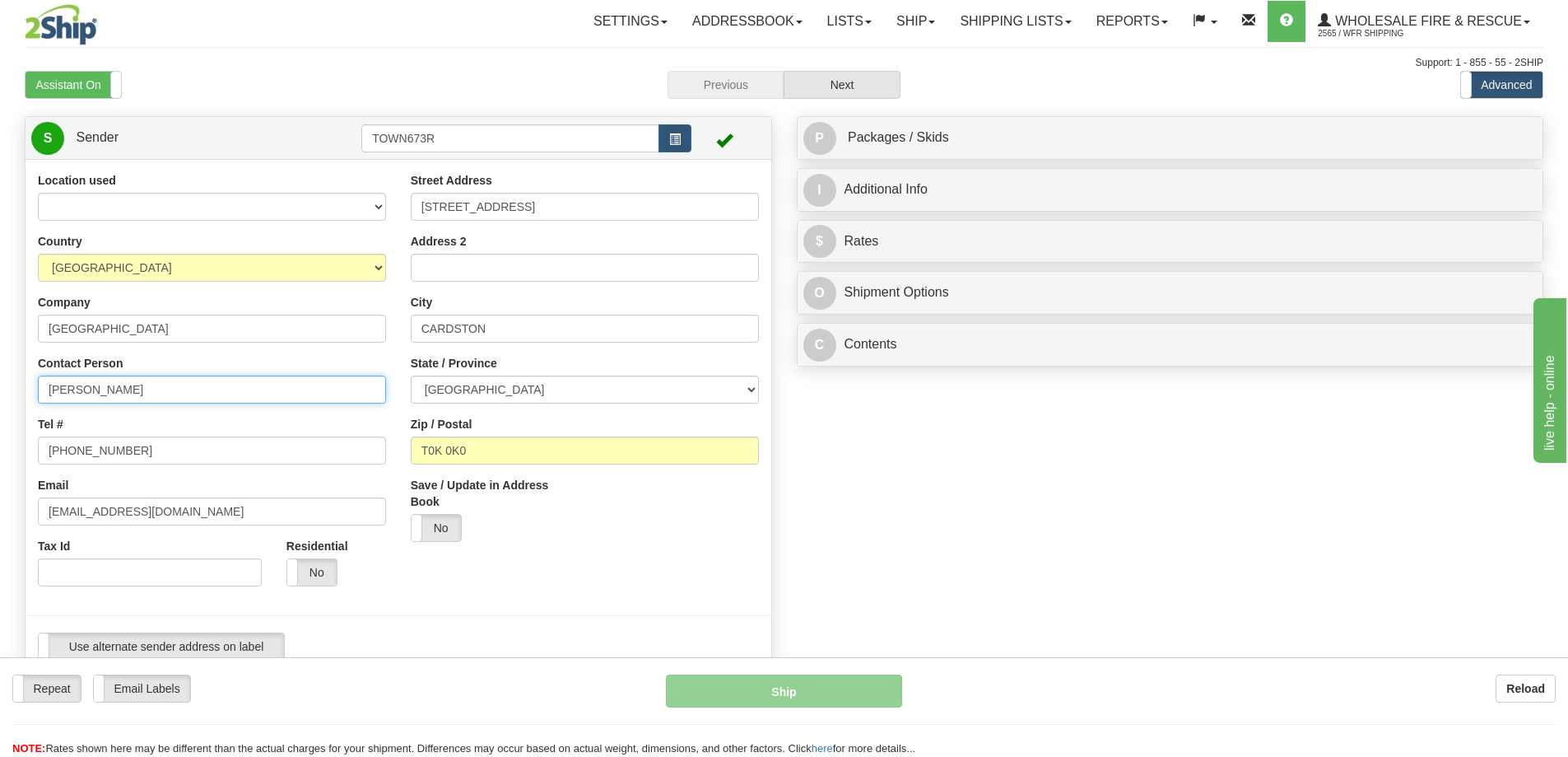
drag, startPoint x: 153, startPoint y: 393, endPoint x: -194, endPoint y: 391, distance: 347.0
click at [0, 391] on html "Training Course Close Toggle navigation Settings Shipping Preferences New Sende…" at bounding box center [784, 378] width 1568 height 757
click at [133, 384] on input "[PERSON_NAME]" at bounding box center [212, 390] width 348 height 28
type input "[PERSON_NAME]"
drag, startPoint x: 190, startPoint y: 332, endPoint x: -127, endPoint y: 333, distance: 317.0
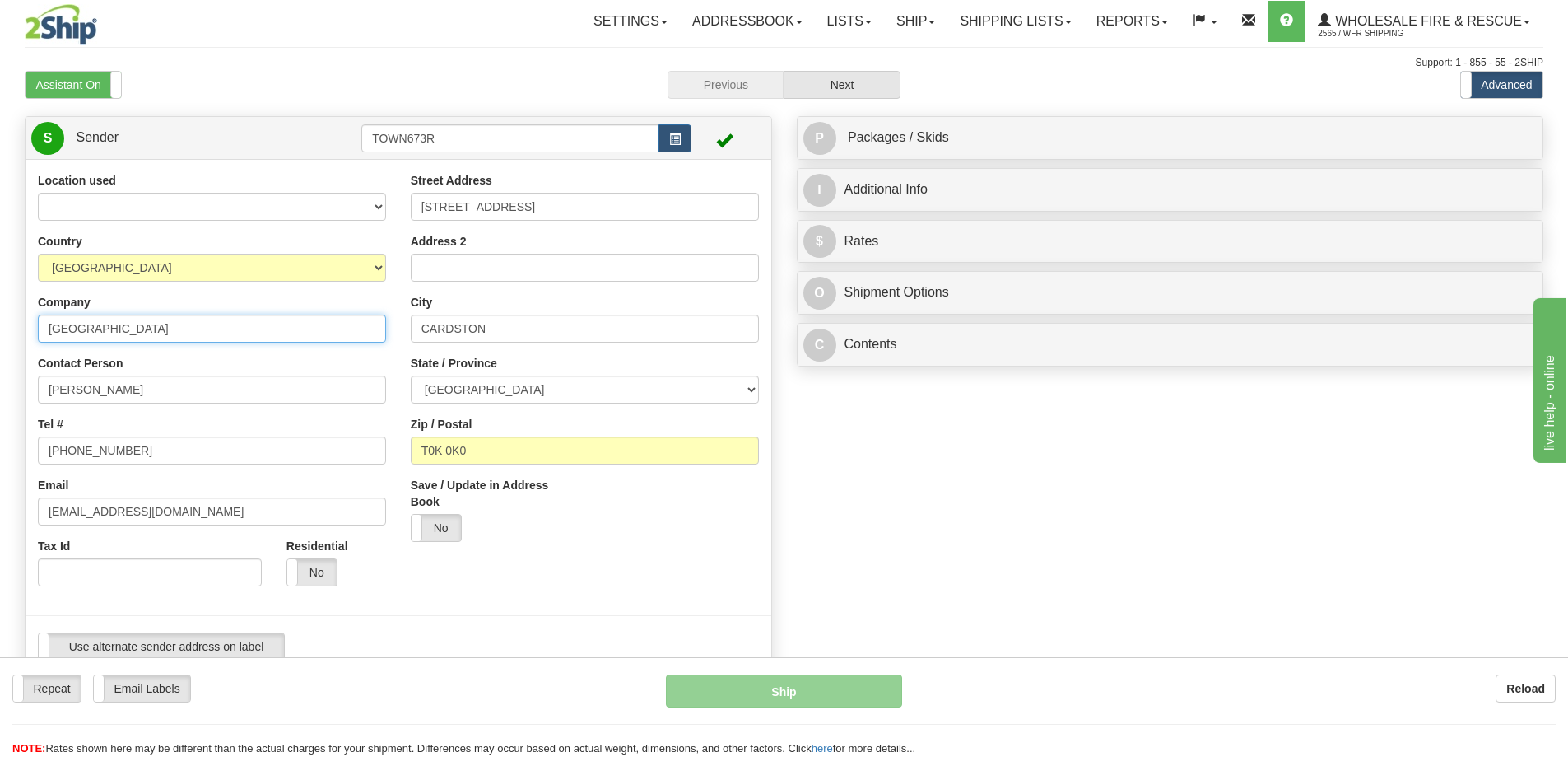
click at [0, 333] on html "Training Course Close Toggle navigation Settings Shipping Preferences New Sende…" at bounding box center [784, 378] width 1568 height 757
type input "Cardston County Fire Dept"
drag, startPoint x: 176, startPoint y: 450, endPoint x: 95, endPoint y: 450, distance: 81.0
click at [95, 450] on input "[PHONE_NUMBER]" at bounding box center [212, 450] width 348 height 28
type input "[PHONE_NUMBER]"
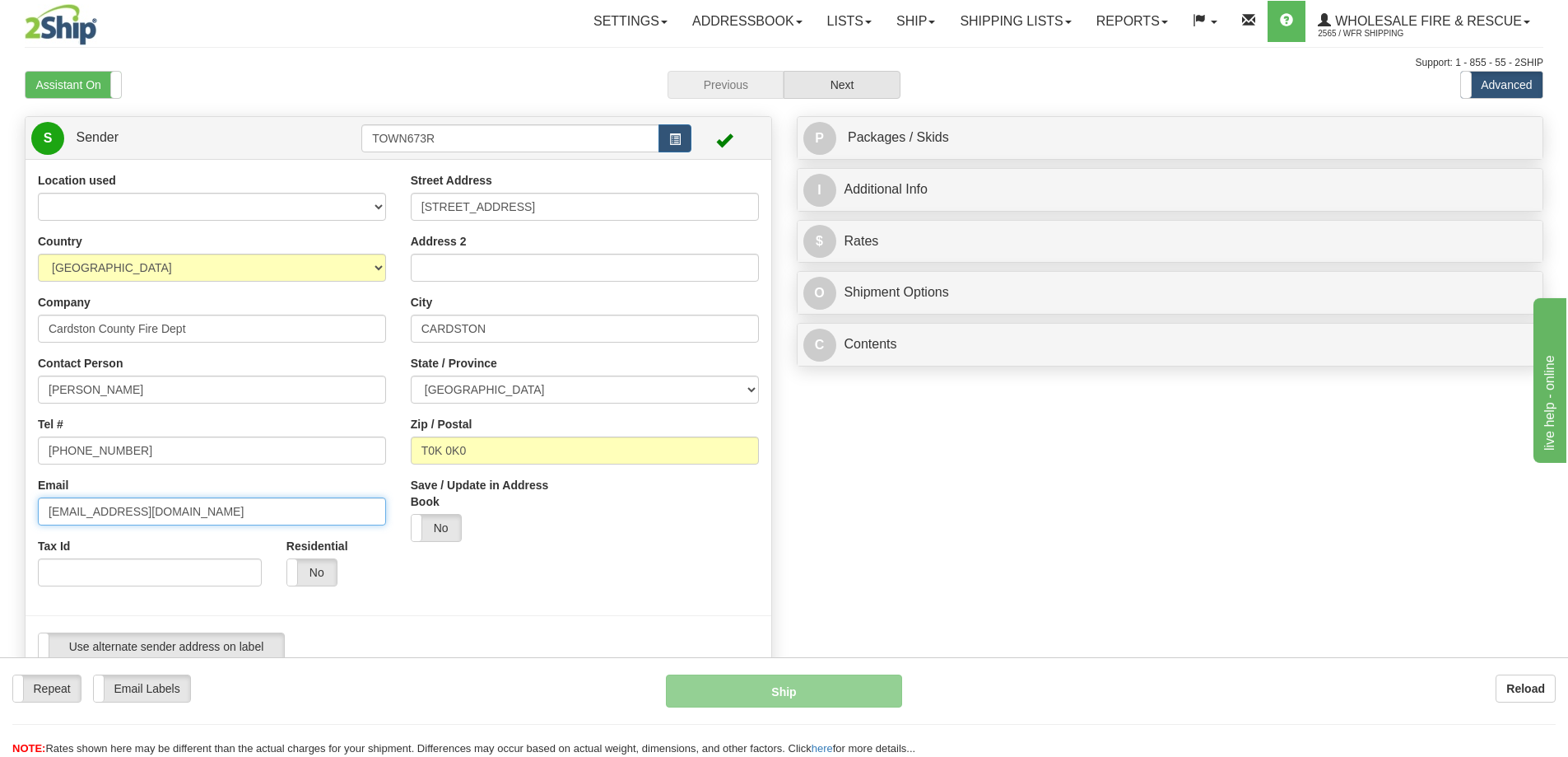
drag, startPoint x: 84, startPoint y: 510, endPoint x: 176, endPoint y: 460, distance: 104.7
click at [0, 518] on html "Training Course Close Toggle navigation Settings Shipping Preferences New Sende…" at bounding box center [784, 378] width 1568 height 757
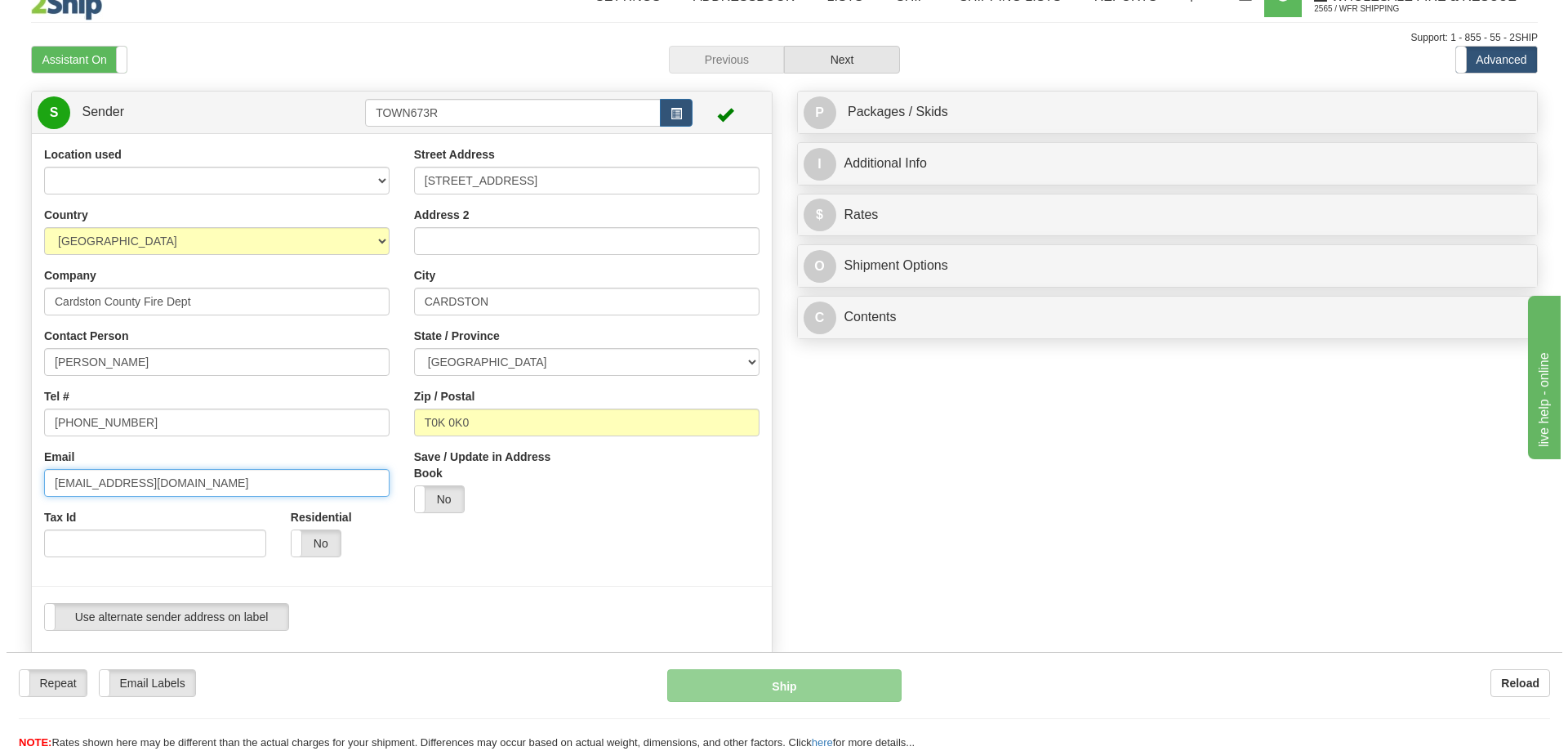
scroll to position [327, 0]
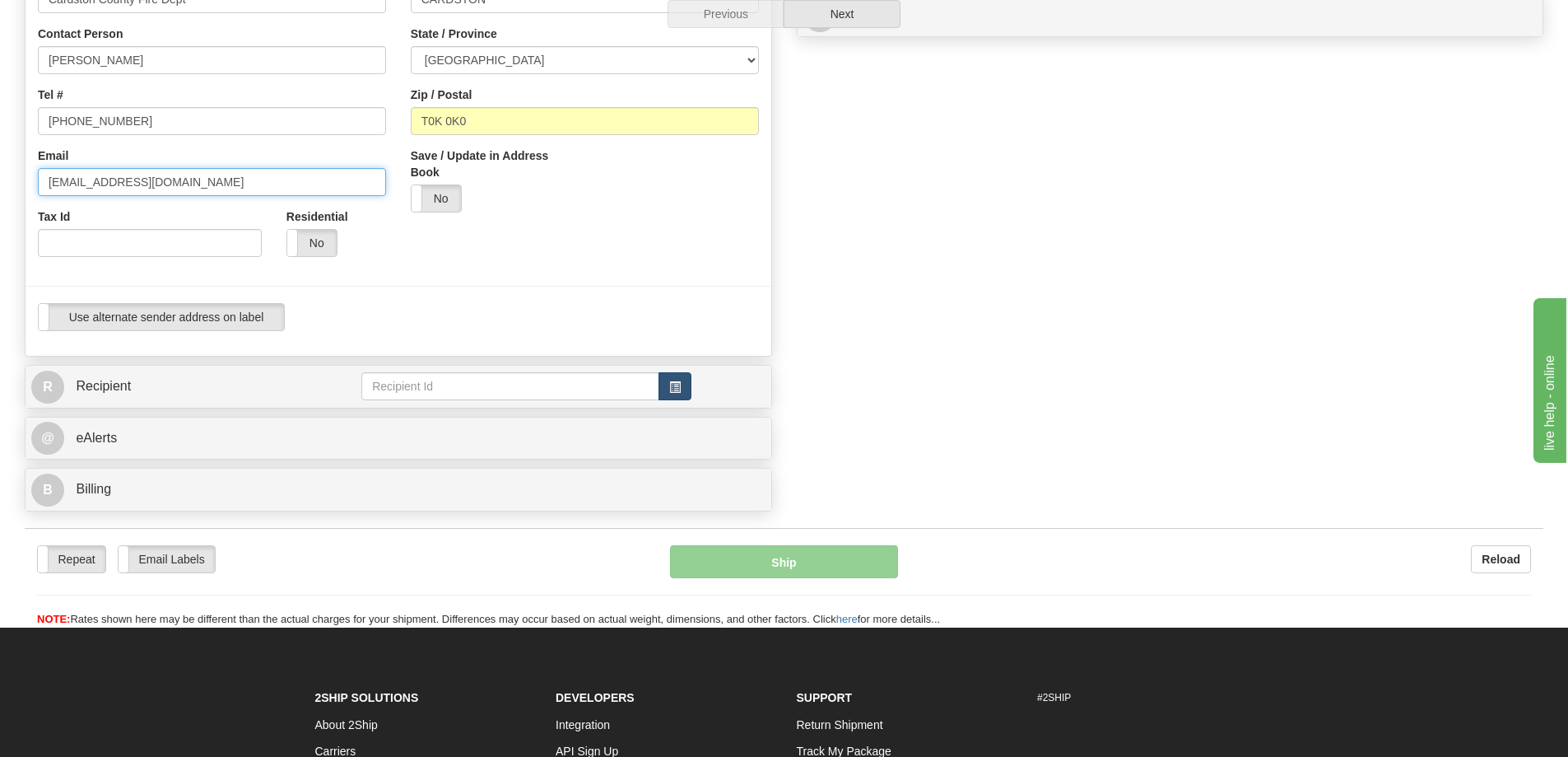
type input "[EMAIL_ADDRESS][DOMAIN_NAME]"
click at [677, 386] on span "button" at bounding box center [674, 387] width 11 height 10
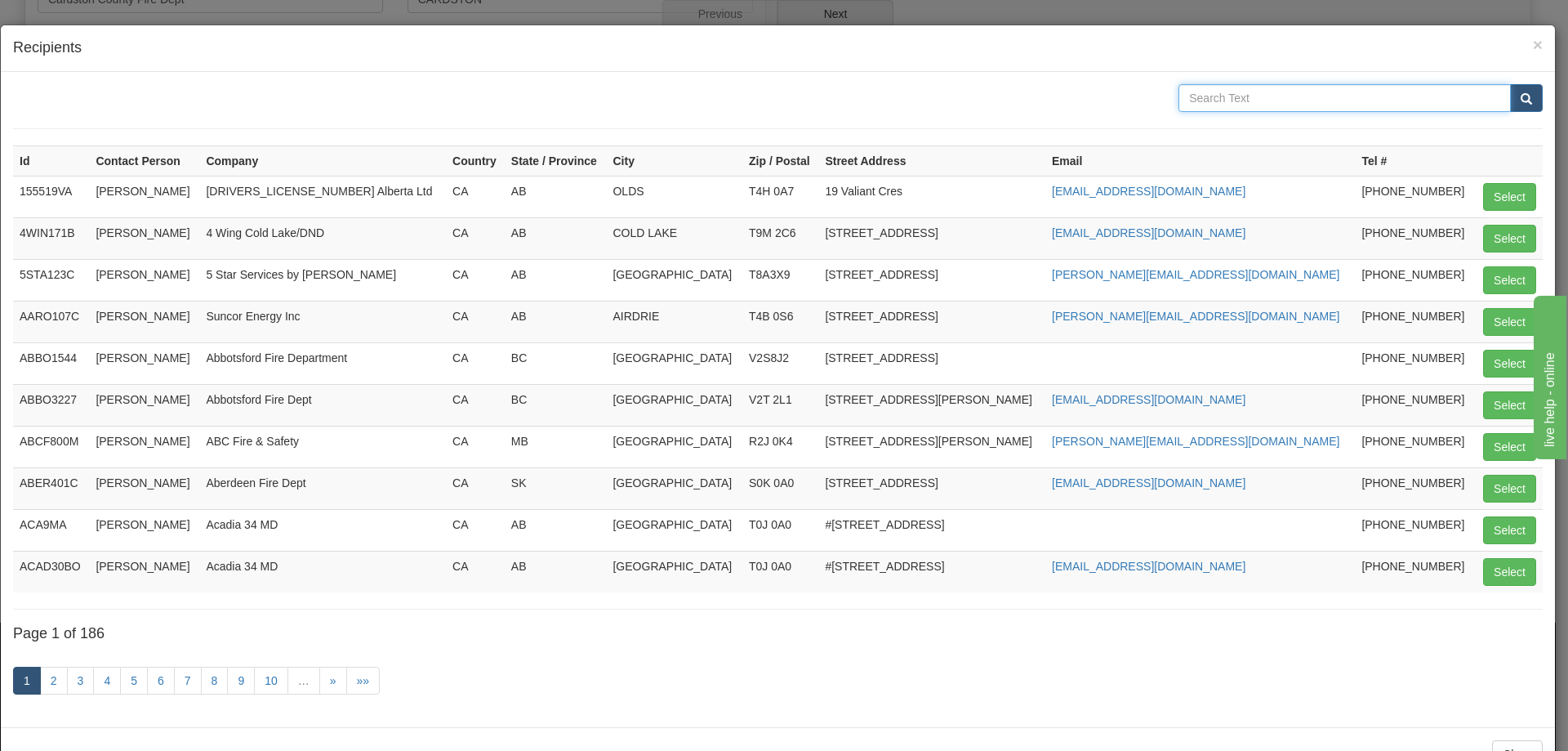
click at [1210, 106] on input "text" at bounding box center [1345, 98] width 333 height 27
type input "WFR"
click at [1510, 84] on button "submit" at bounding box center [1527, 98] width 33 height 27
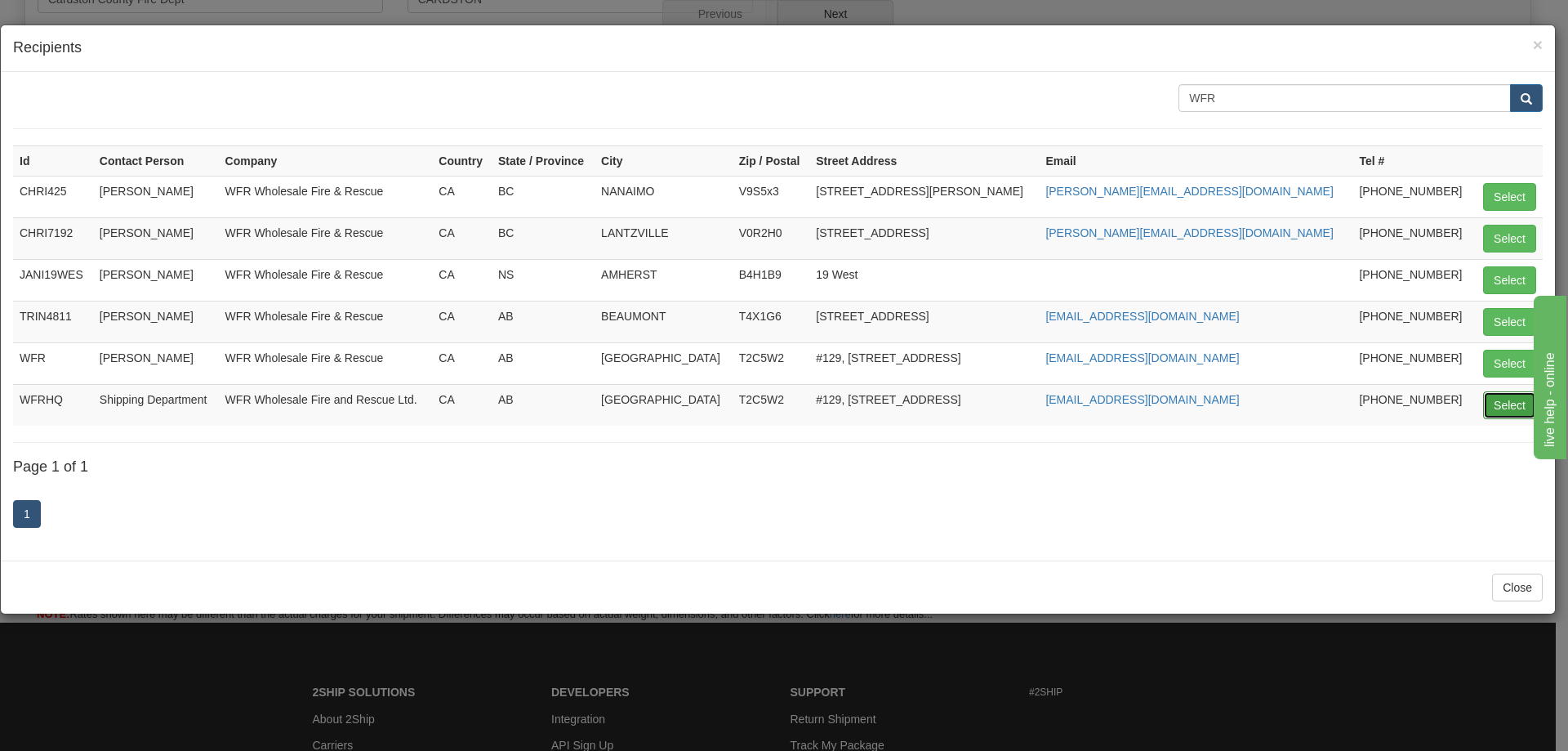
click at [1510, 402] on button "Select" at bounding box center [1510, 405] width 53 height 27
type input "WFRHQ"
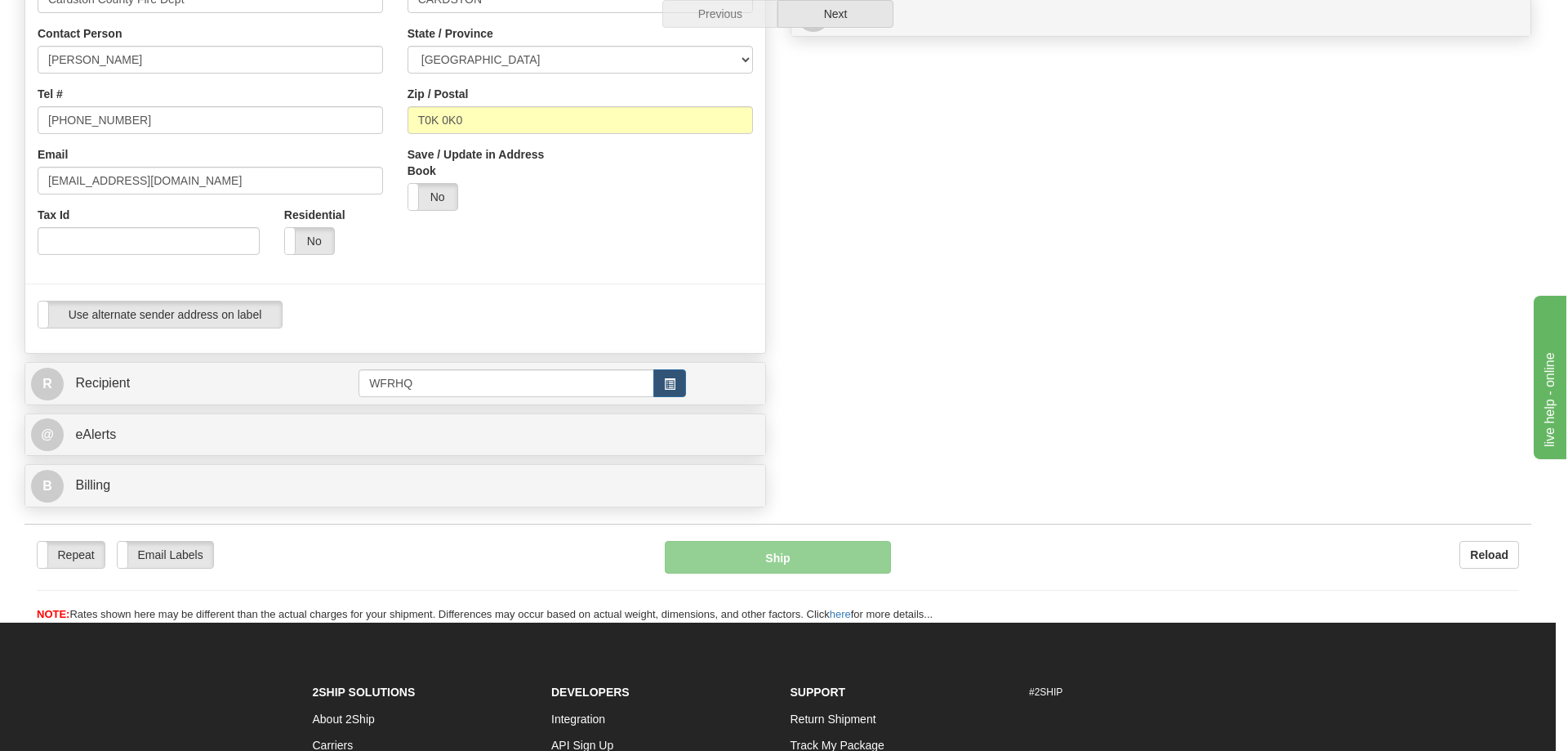
select select
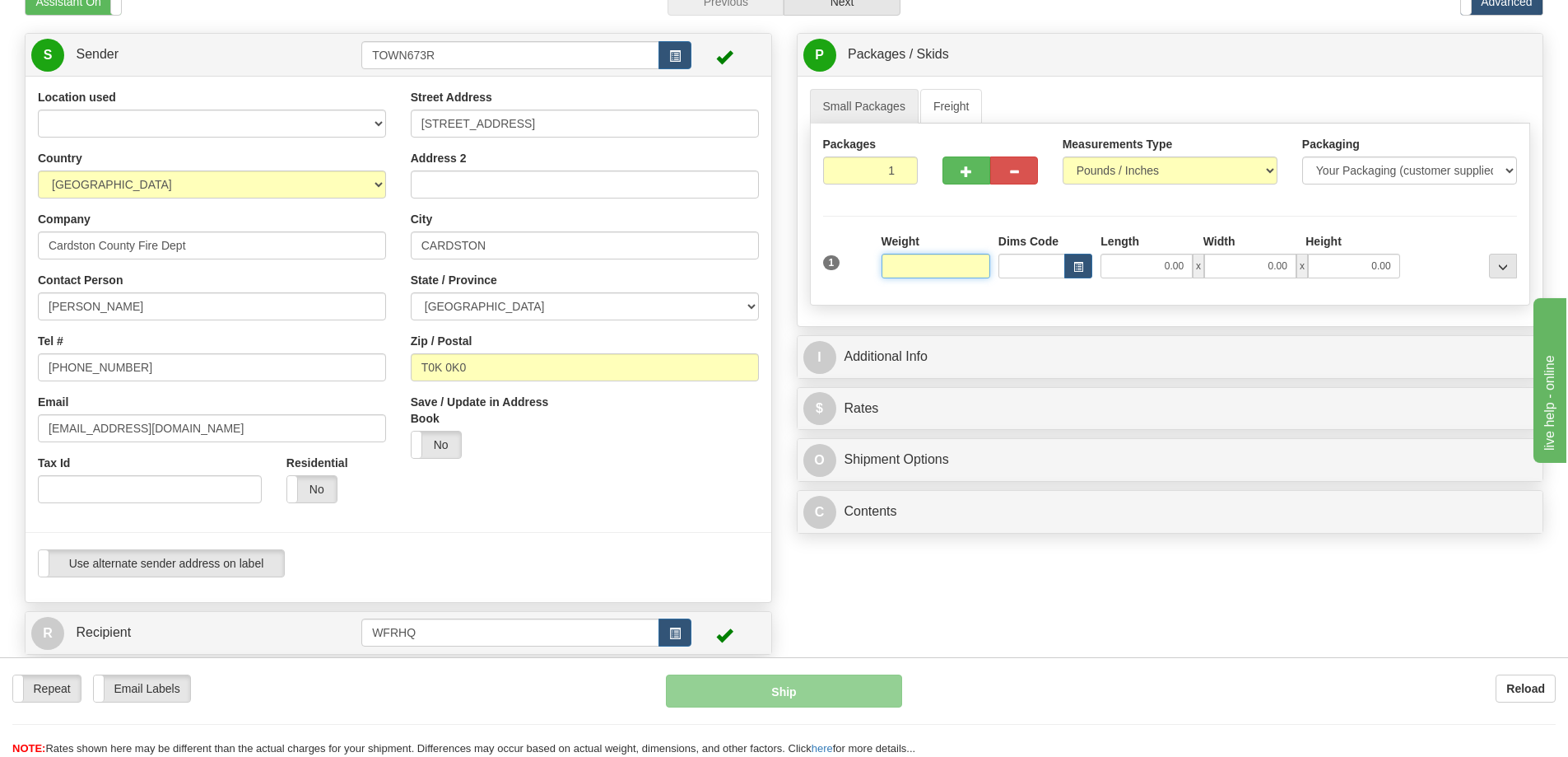
scroll to position [82, 0]
click at [949, 265] on input "text" at bounding box center [936, 267] width 109 height 25
type input "1"
type input "29.00"
type input "24.00"
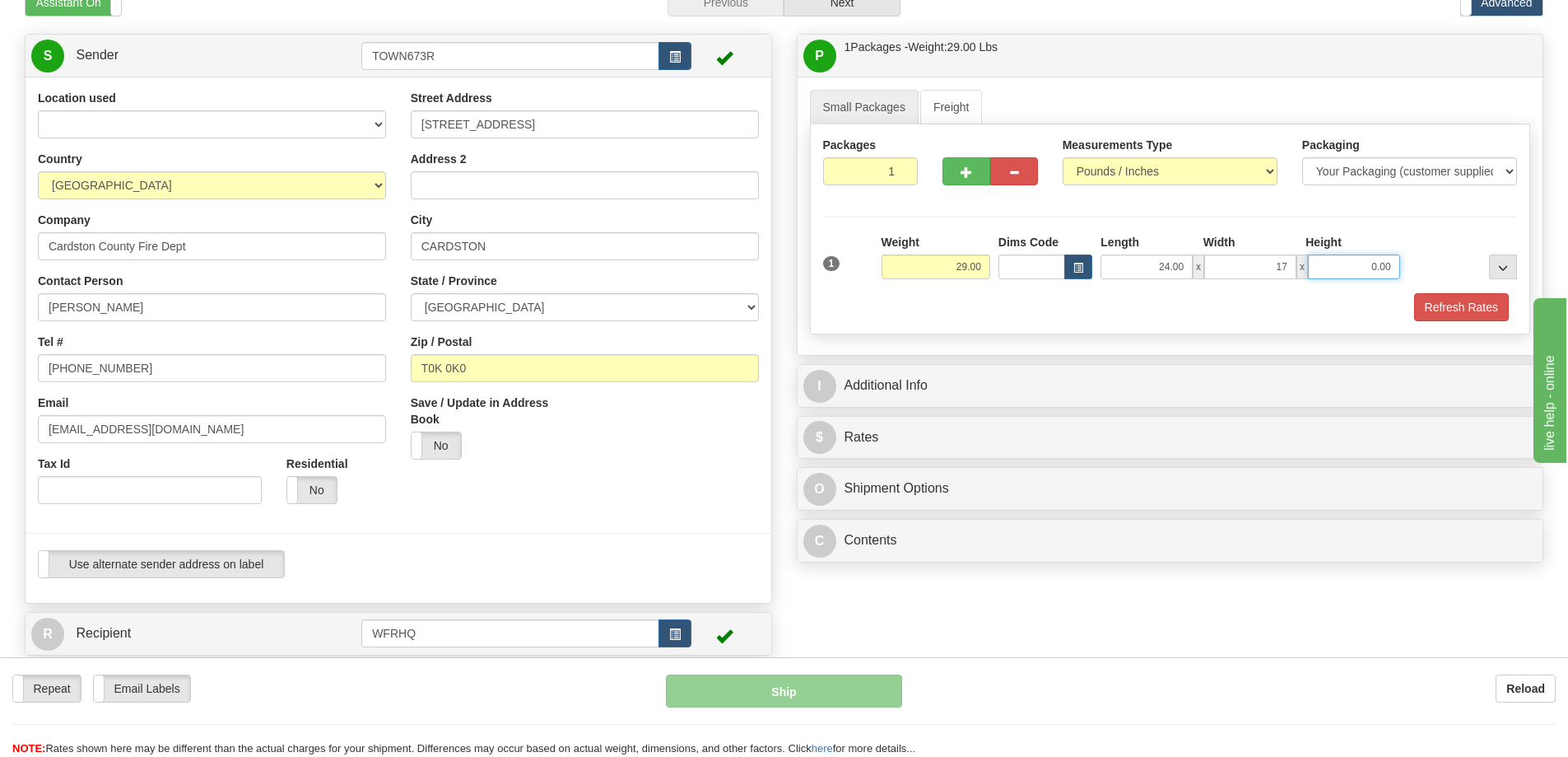
type input "17.00"
click at [1255, 98] on ul "Small Packages Freight" at bounding box center [1171, 107] width 721 height 35
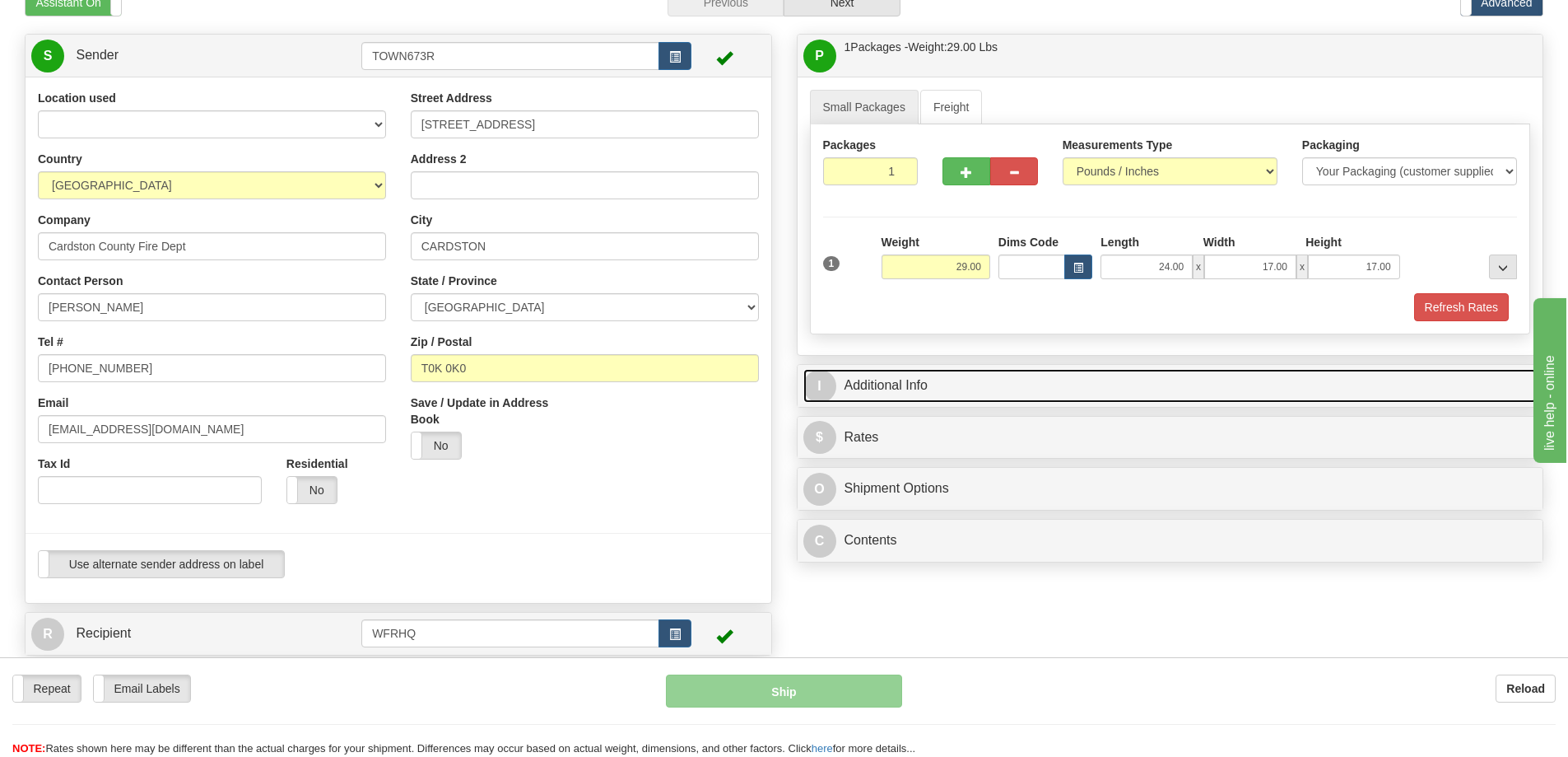
click at [894, 384] on link "I Additional Info" at bounding box center [1171, 385] width 734 height 34
click at [878, 385] on link "I Additional Info" at bounding box center [1171, 385] width 734 height 34
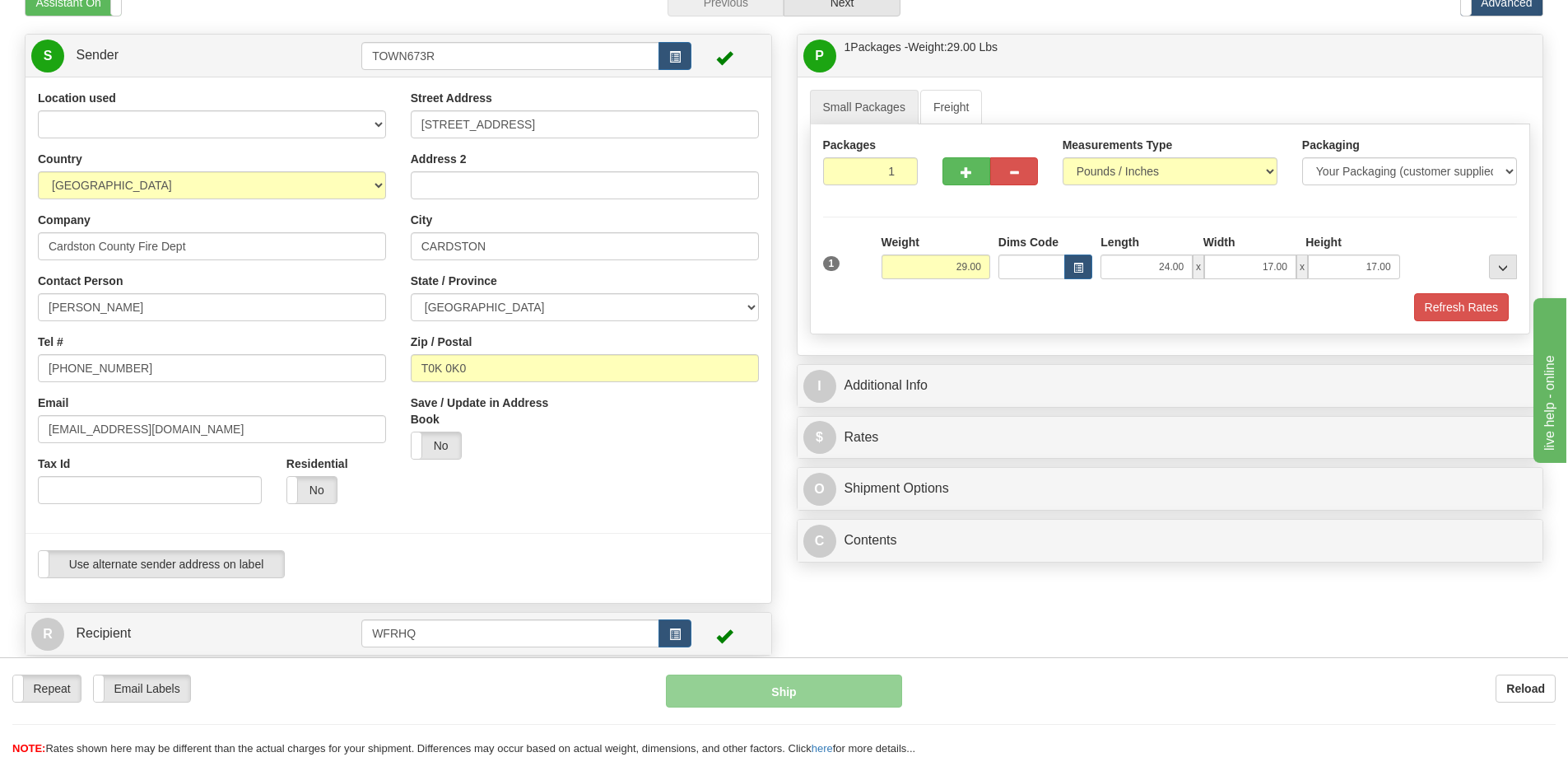
click at [698, 476] on div at bounding box center [398, 320] width 771 height 460
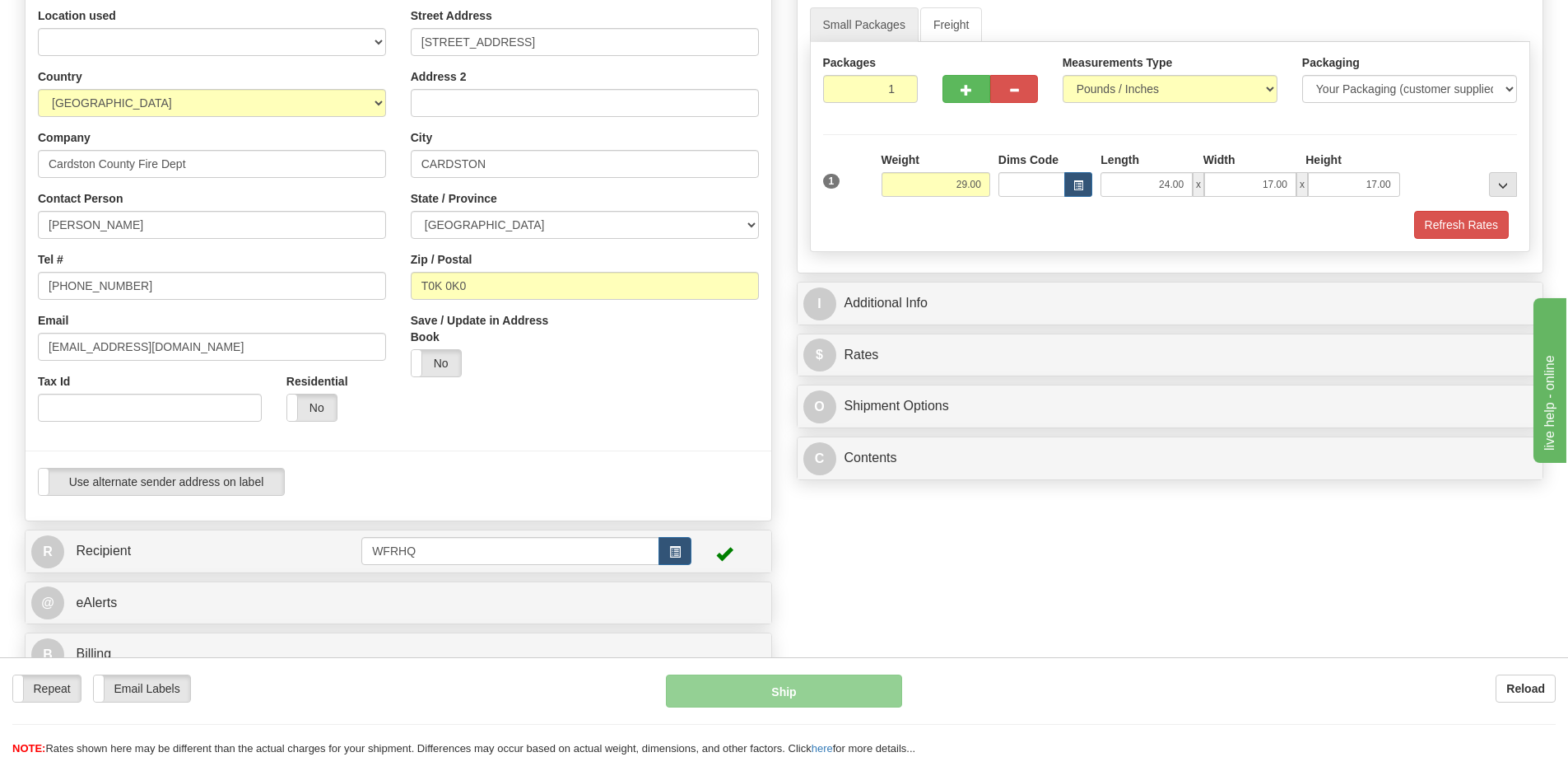
scroll to position [0, 0]
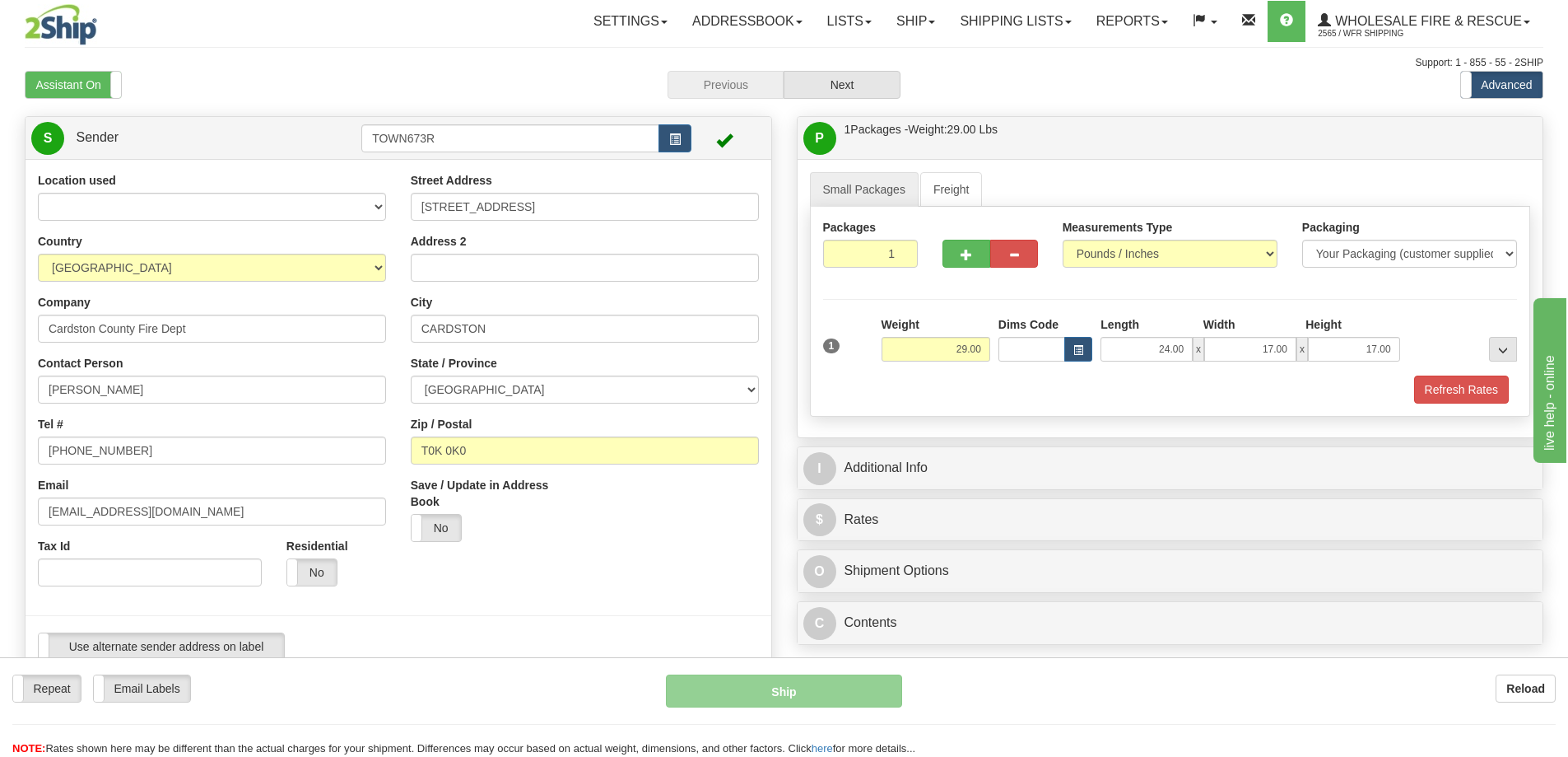
click at [883, 450] on div "I Additional Info" at bounding box center [1170, 468] width 745 height 42
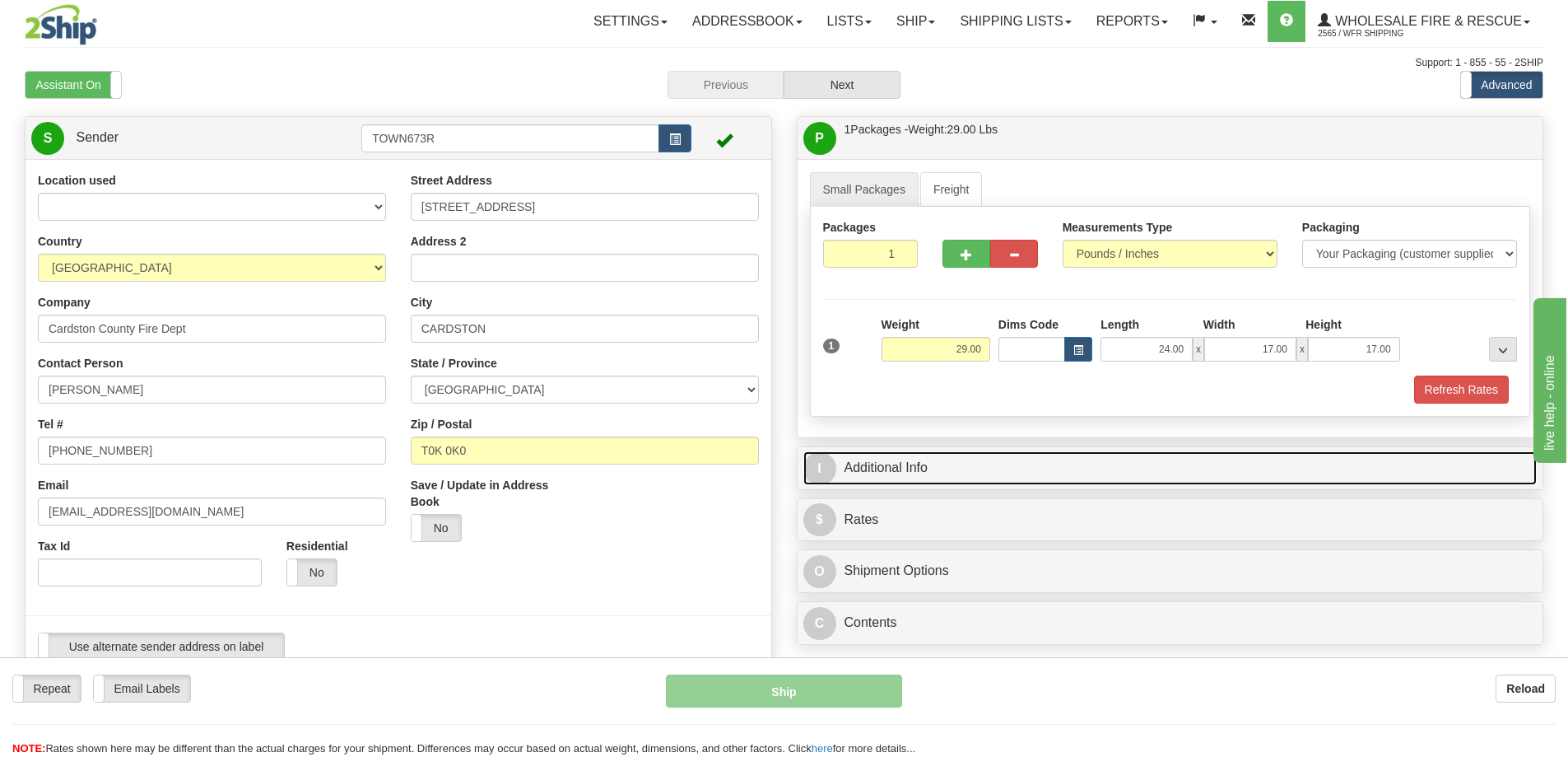
click at [876, 466] on link "I Additional Info" at bounding box center [1171, 468] width 734 height 34
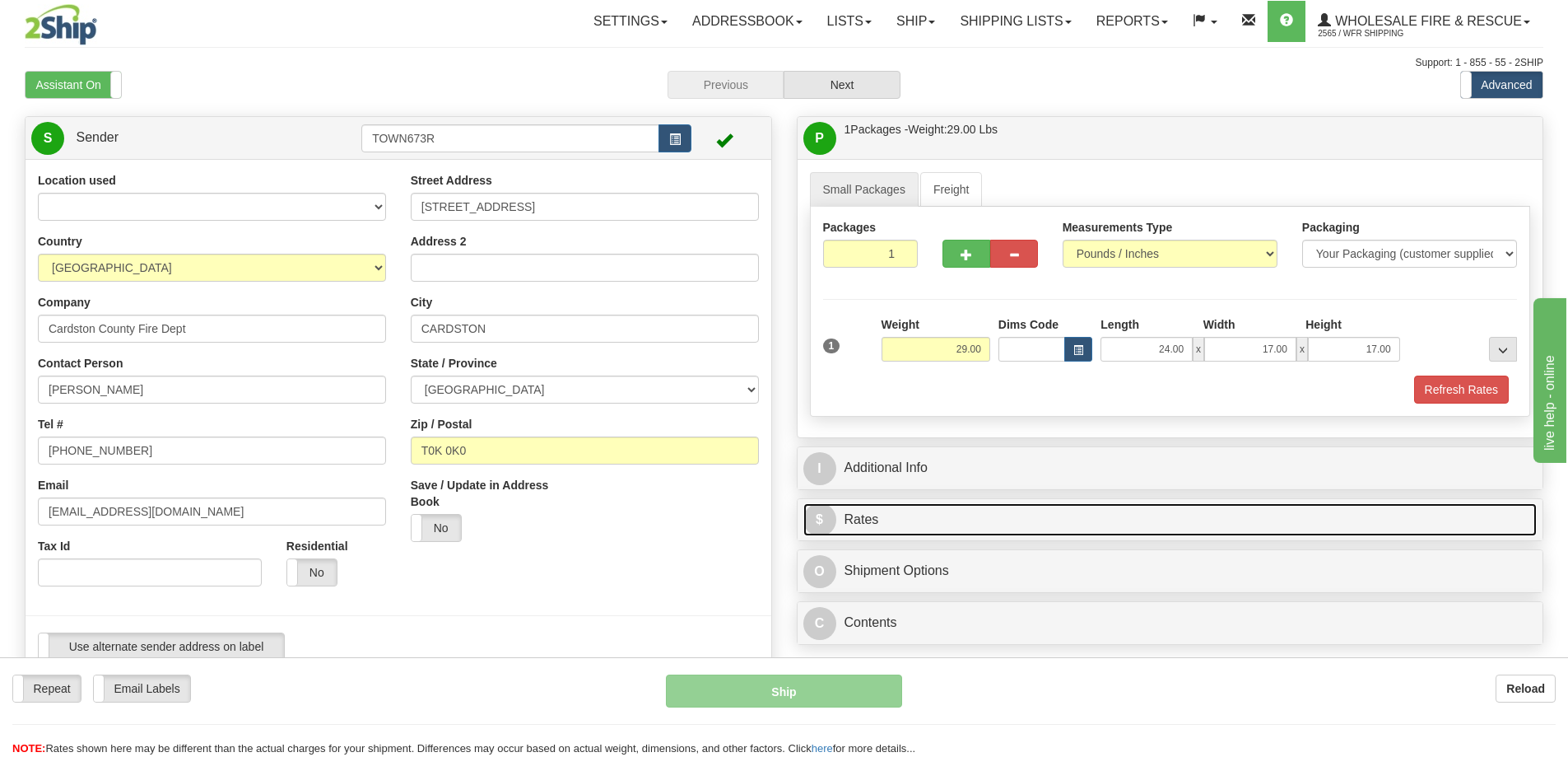
click at [861, 514] on link "$ Rates" at bounding box center [1171, 520] width 734 height 34
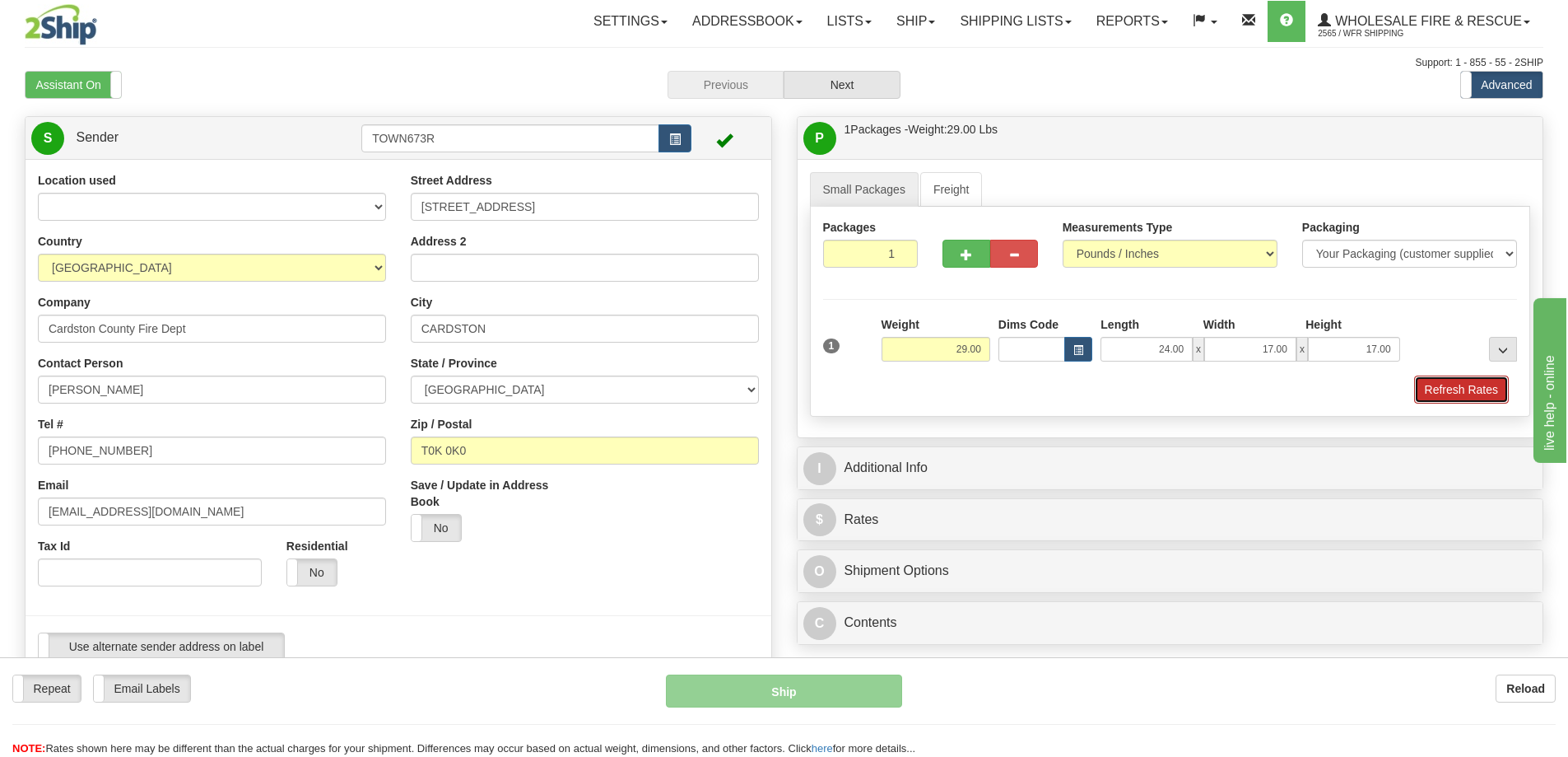
click at [1455, 386] on button "Refresh Rates" at bounding box center [1461, 390] width 94 height 28
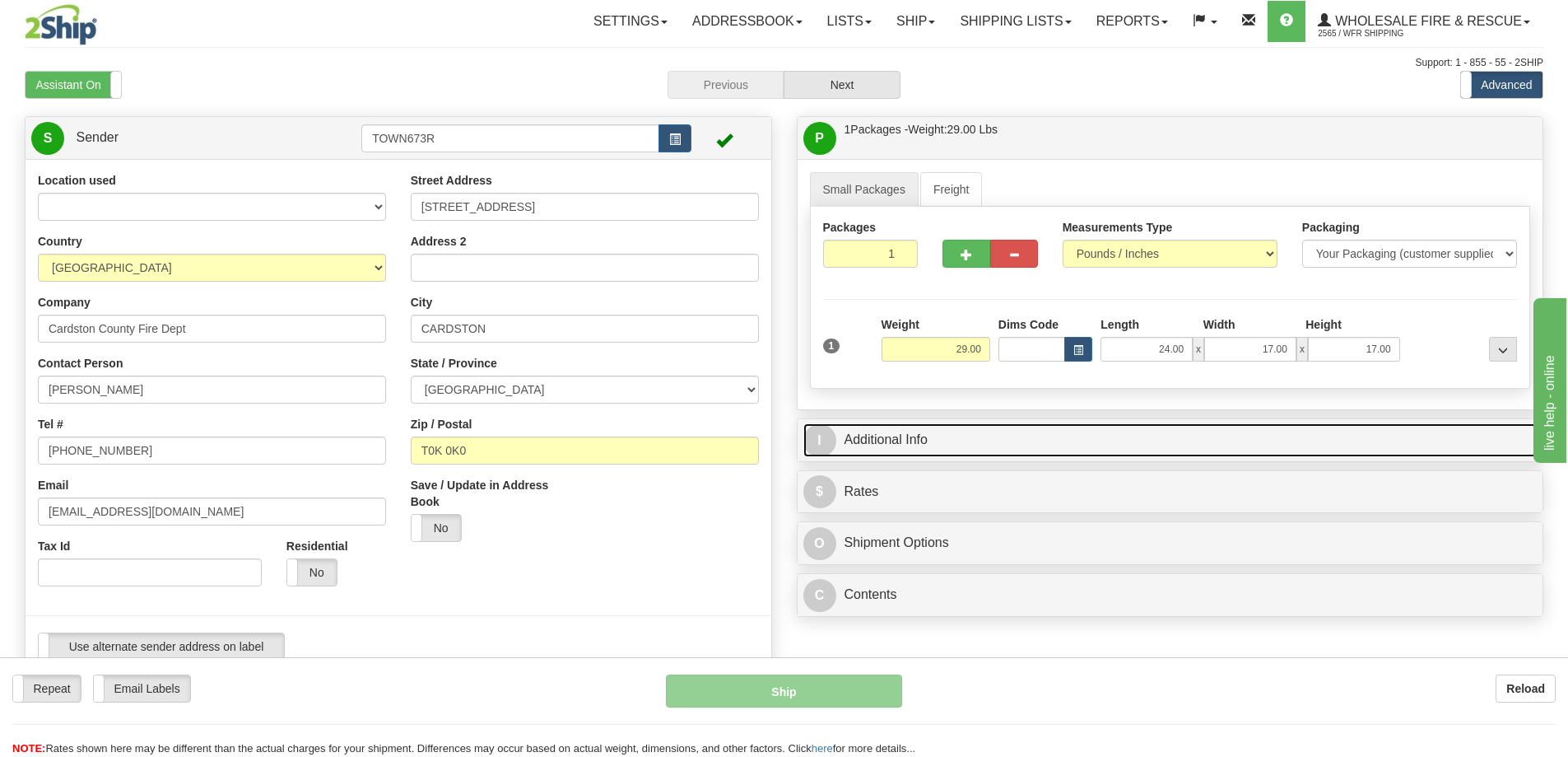
click at [911, 434] on link "I Additional Info" at bounding box center [1171, 440] width 734 height 34
click at [929, 436] on link "I Additional Info" at bounding box center [1171, 440] width 734 height 34
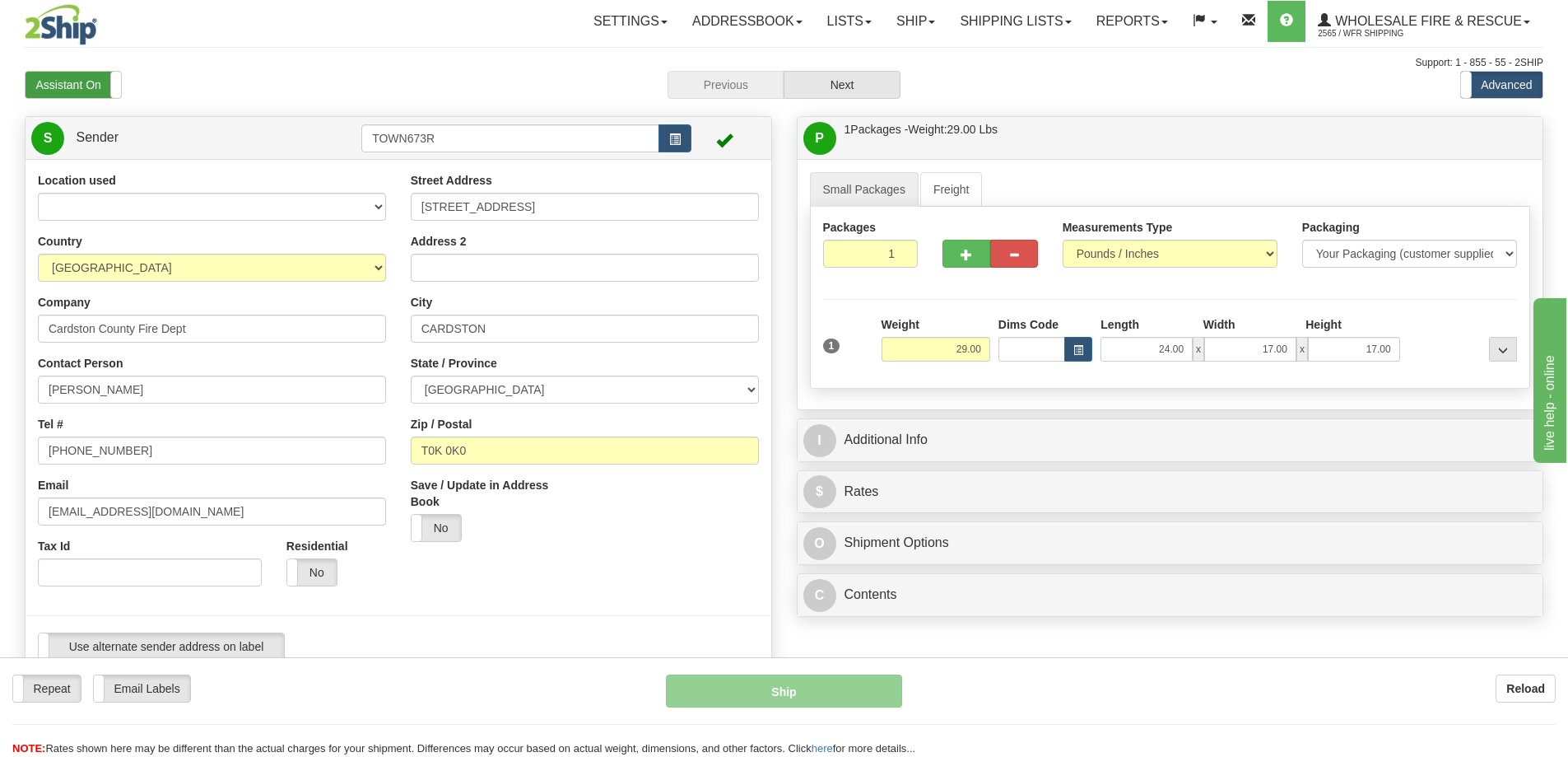
click at [97, 81] on label "Assistant On" at bounding box center [73, 85] width 95 height 26
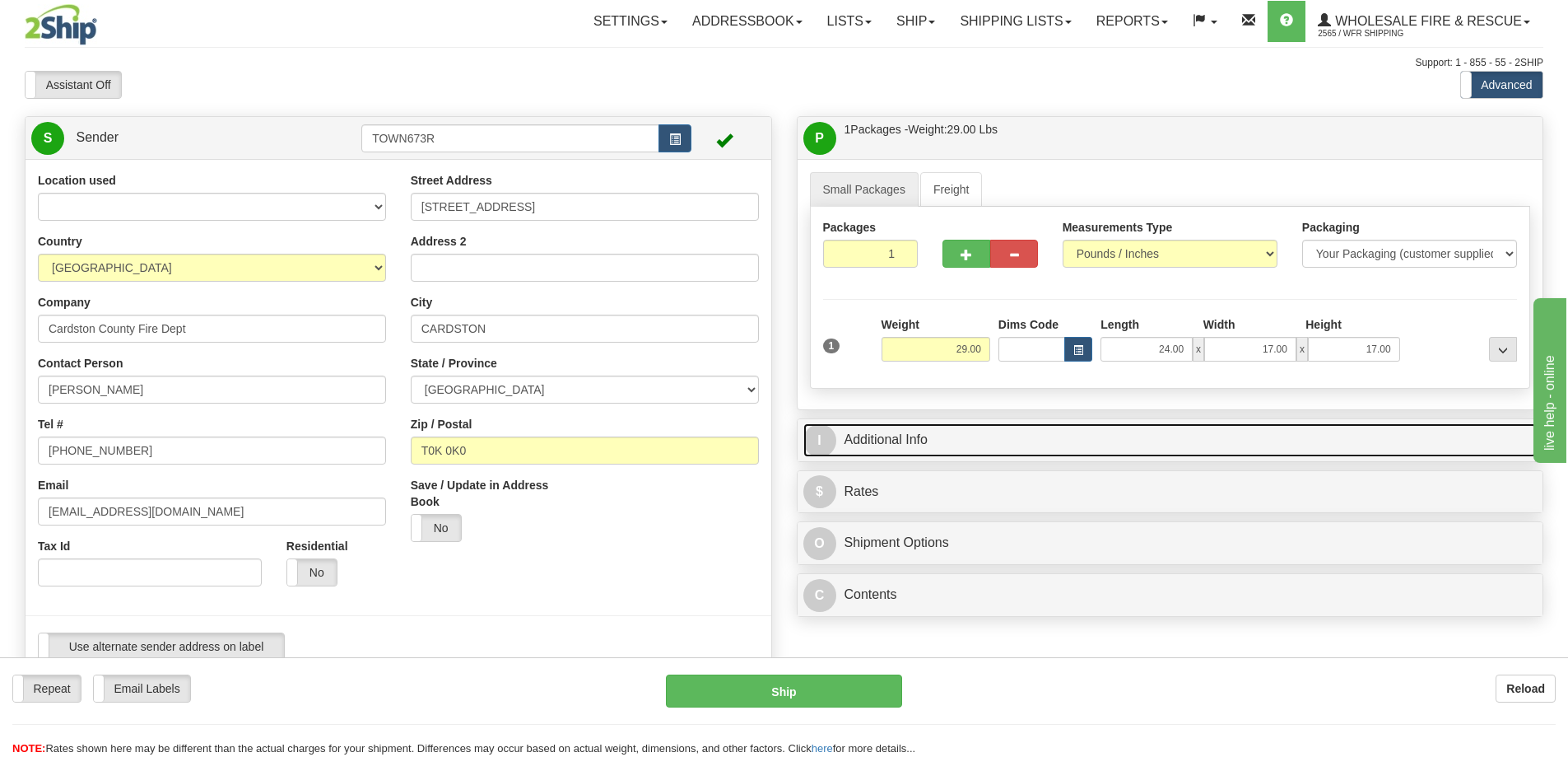
click at [918, 443] on link "I Additional Info" at bounding box center [1171, 440] width 734 height 34
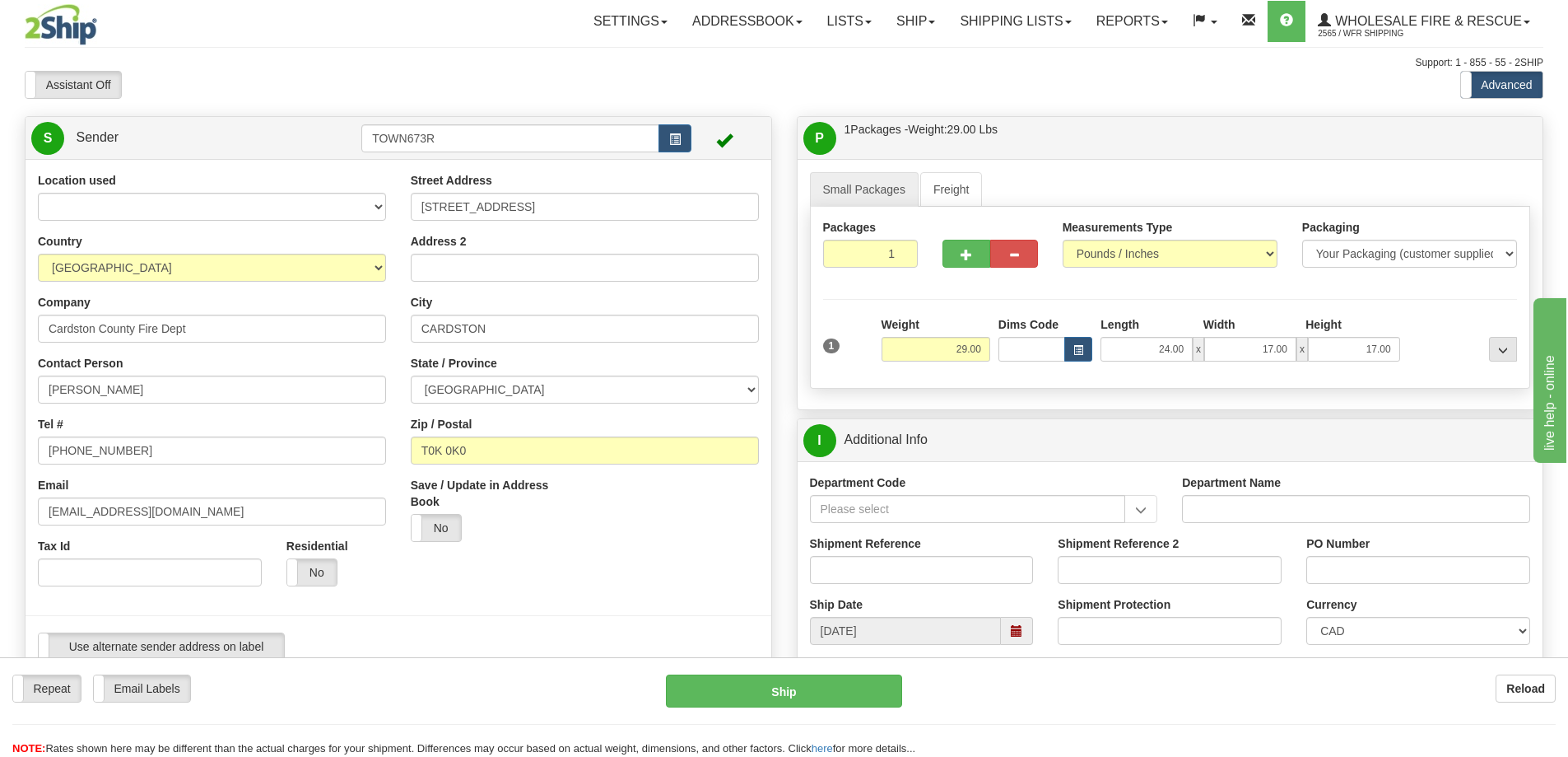
click at [853, 615] on div "Ship Date 08/19/2025" at bounding box center [921, 620] width 248 height 49
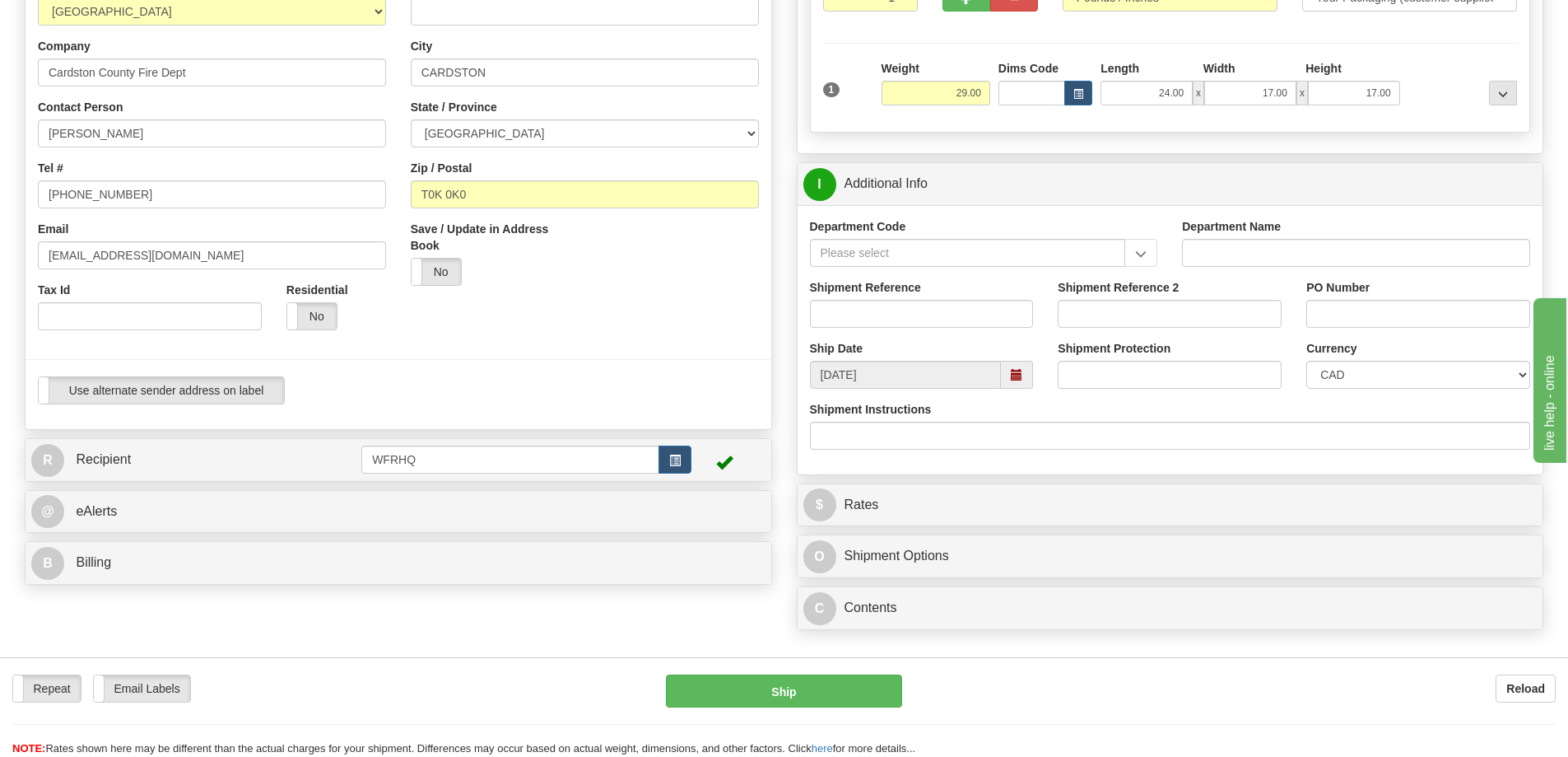
scroll to position [329, 0]
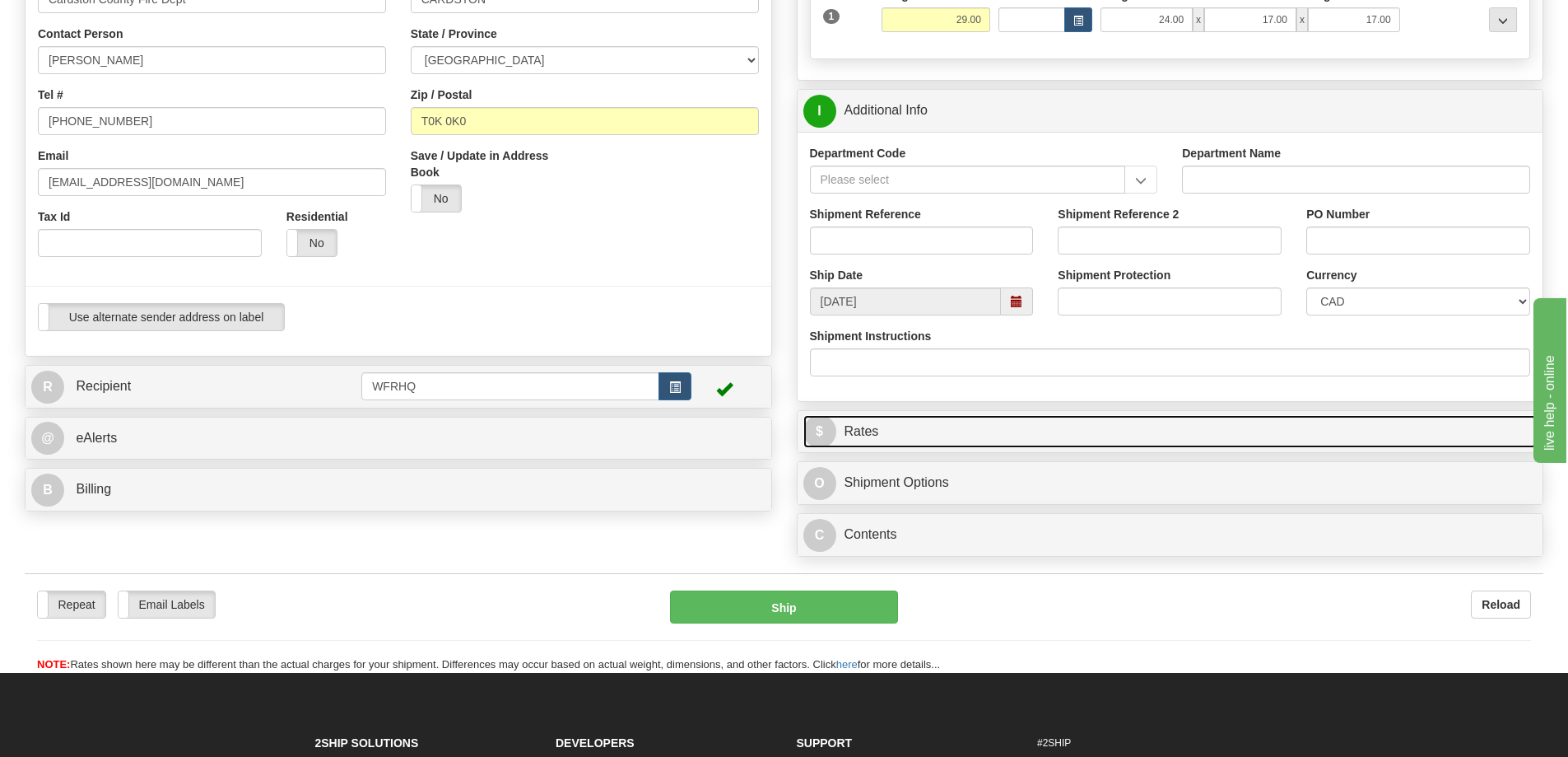
click at [867, 430] on link "$ Rates" at bounding box center [1171, 431] width 734 height 34
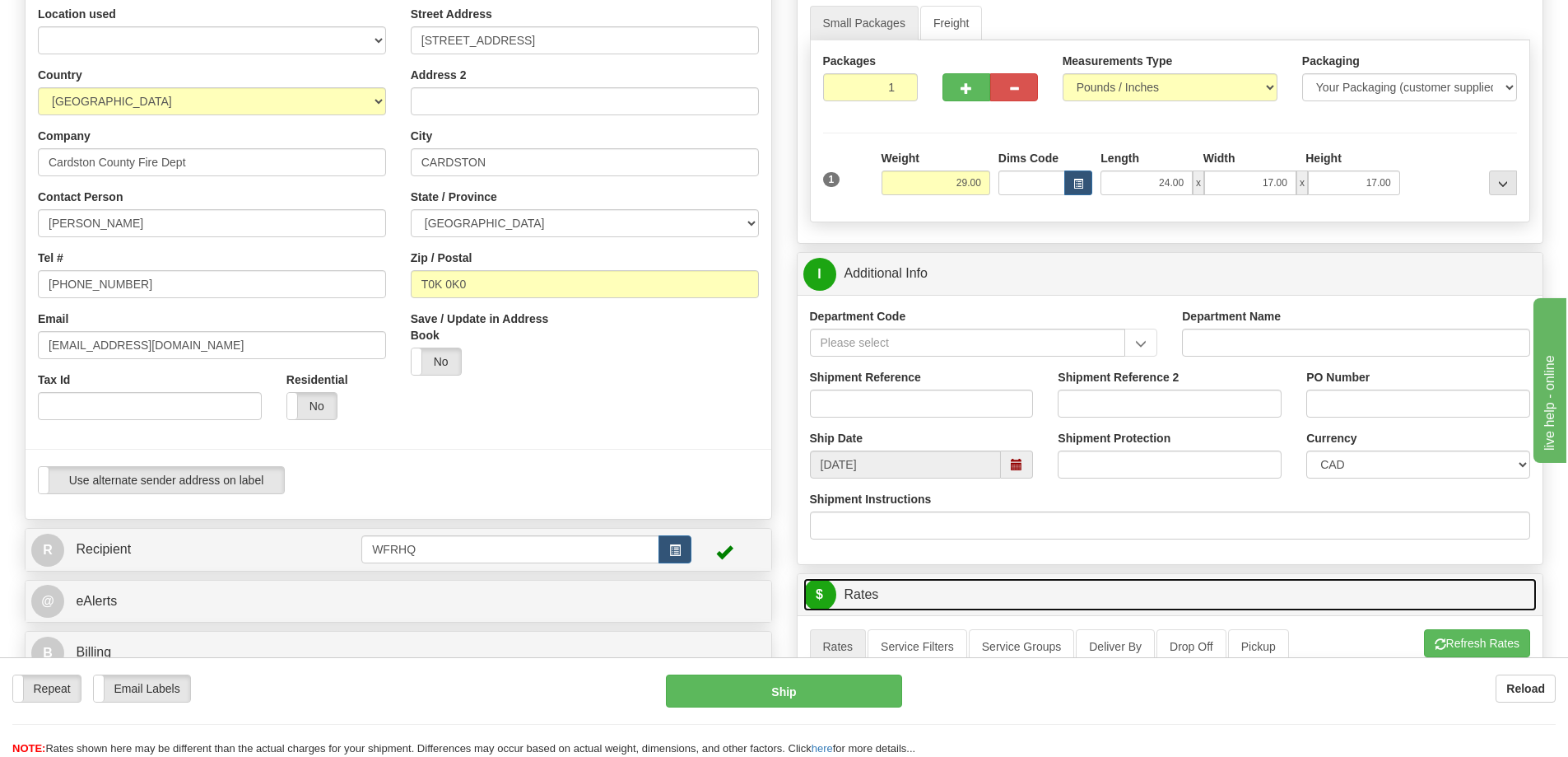
scroll to position [165, 0]
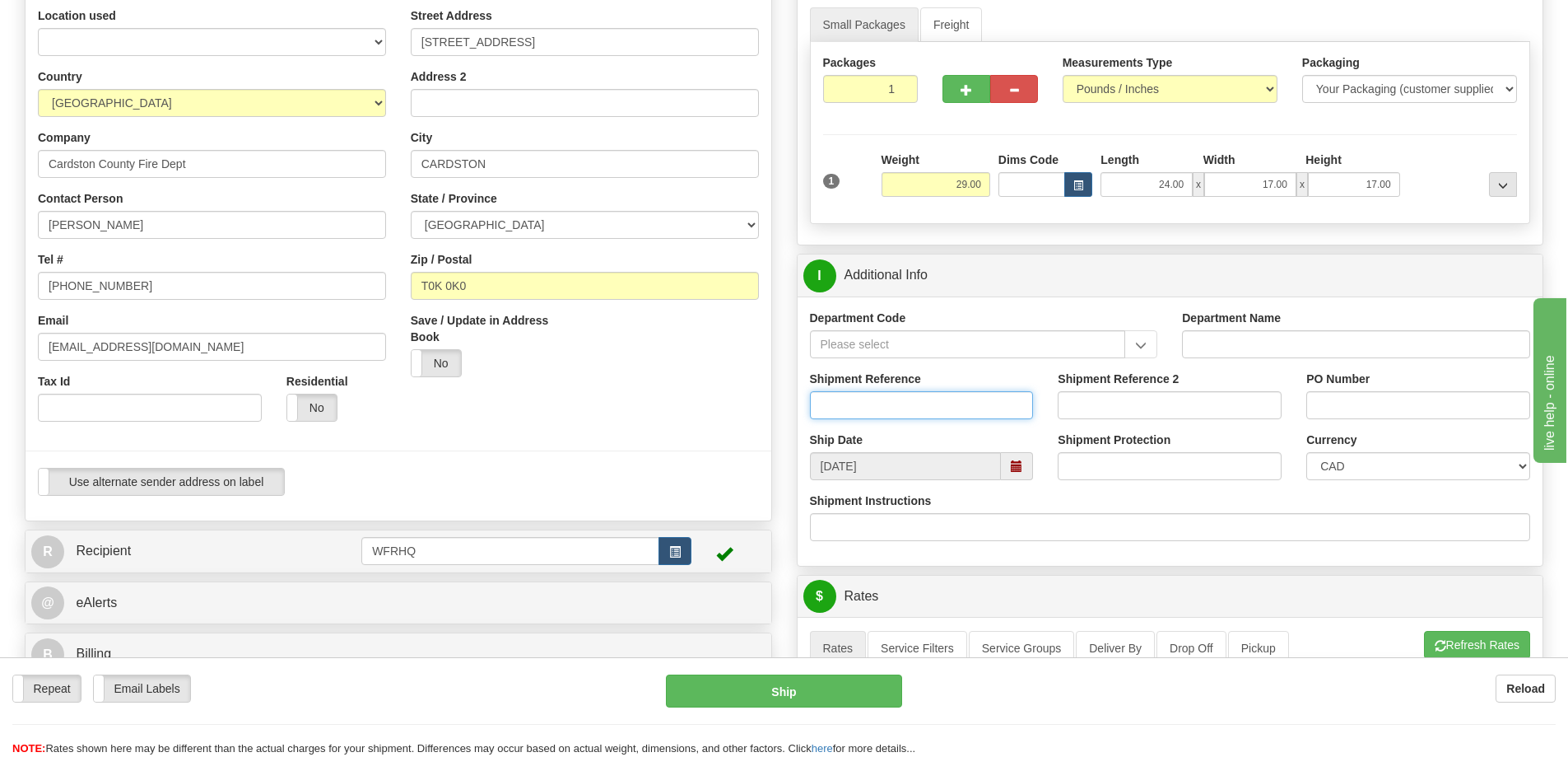
click at [914, 411] on input "Shipment Reference" at bounding box center [922, 405] width 224 height 28
type input "S"
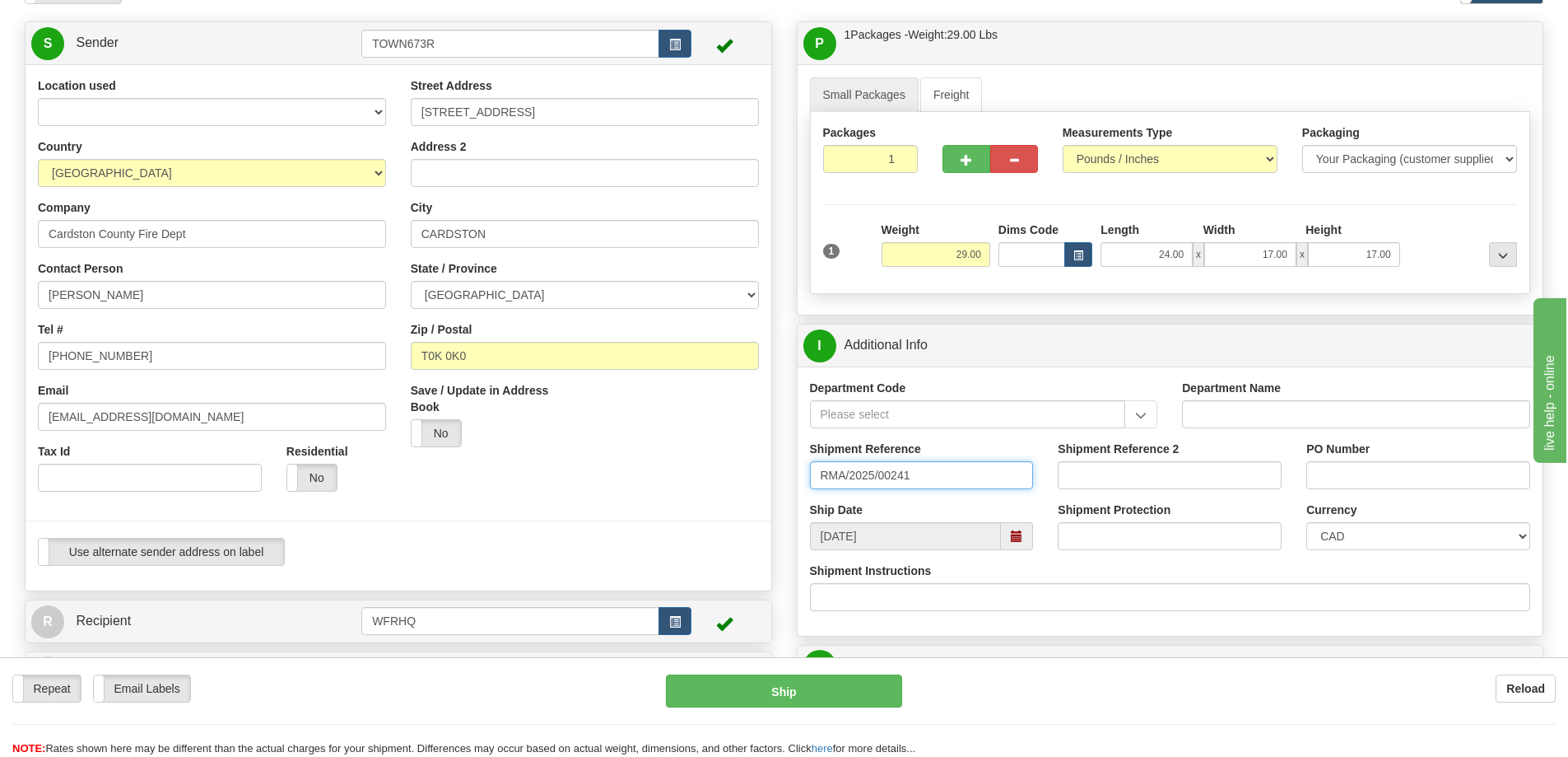
scroll to position [82, 0]
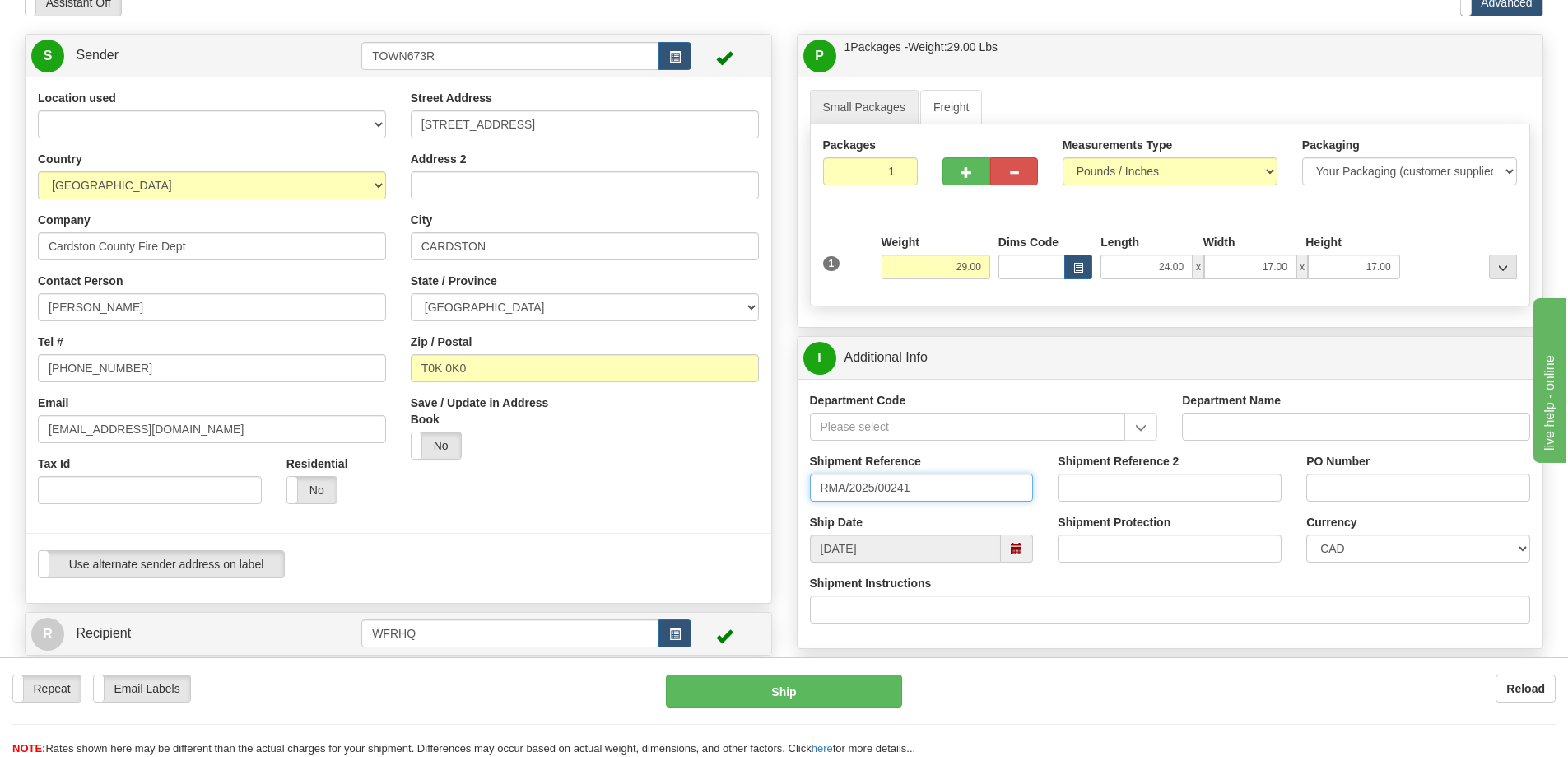
type input "RMA/2025/00241"
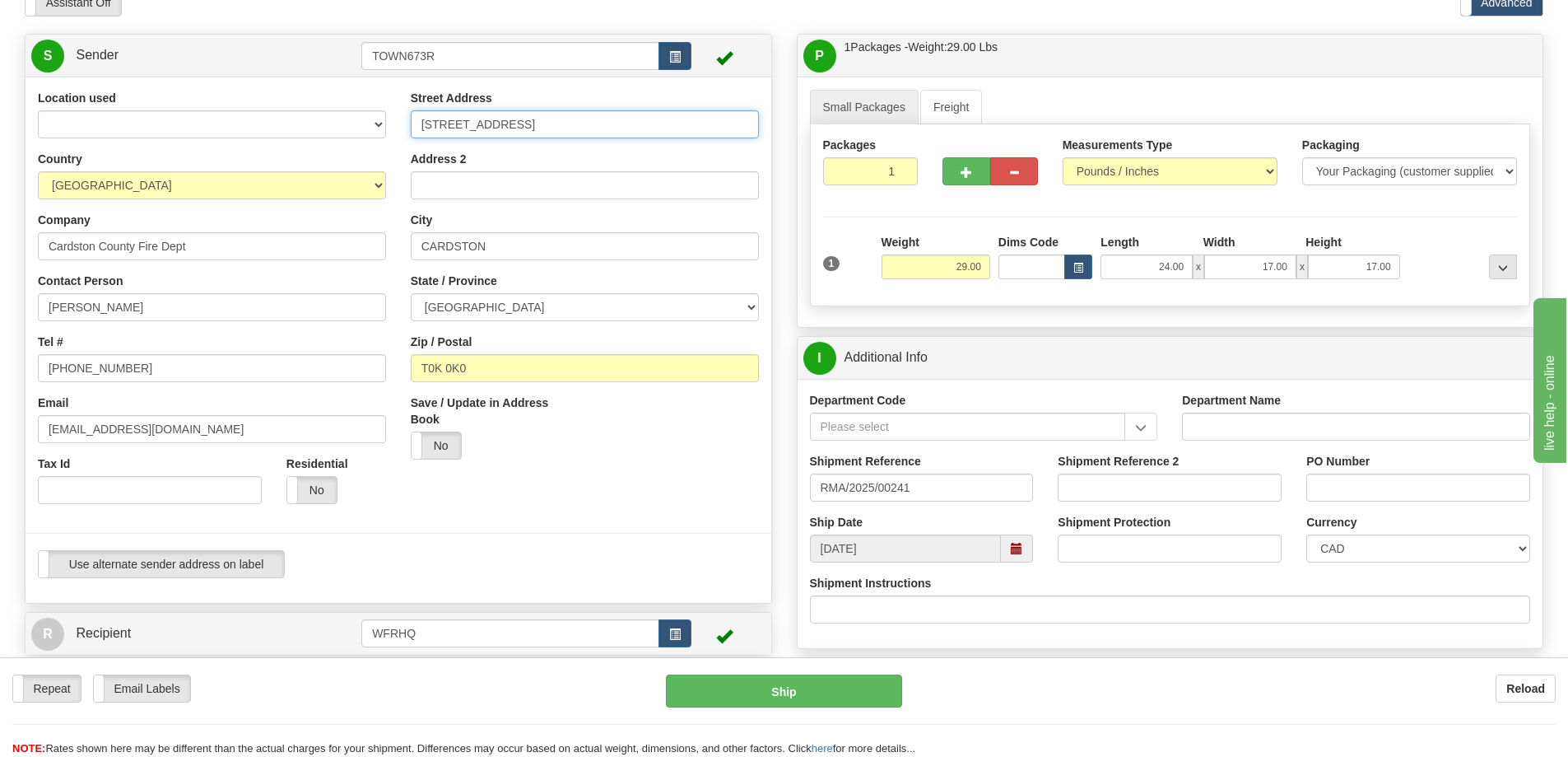
drag, startPoint x: 532, startPoint y: 124, endPoint x: 340, endPoint y: 120, distance: 192.0
click at [340, 120] on div "Location used WFR Headquarters Country AFGHANISTAN ALAND ISLANDS ALBANIA ALGERI…" at bounding box center [397, 340] width 745 height 501
click at [500, 120] on input "[STREET_ADDRESS]" at bounding box center [584, 124] width 348 height 28
type input "67 3rd Ave West"
click at [956, 417] on input "Department Code" at bounding box center [968, 426] width 316 height 28
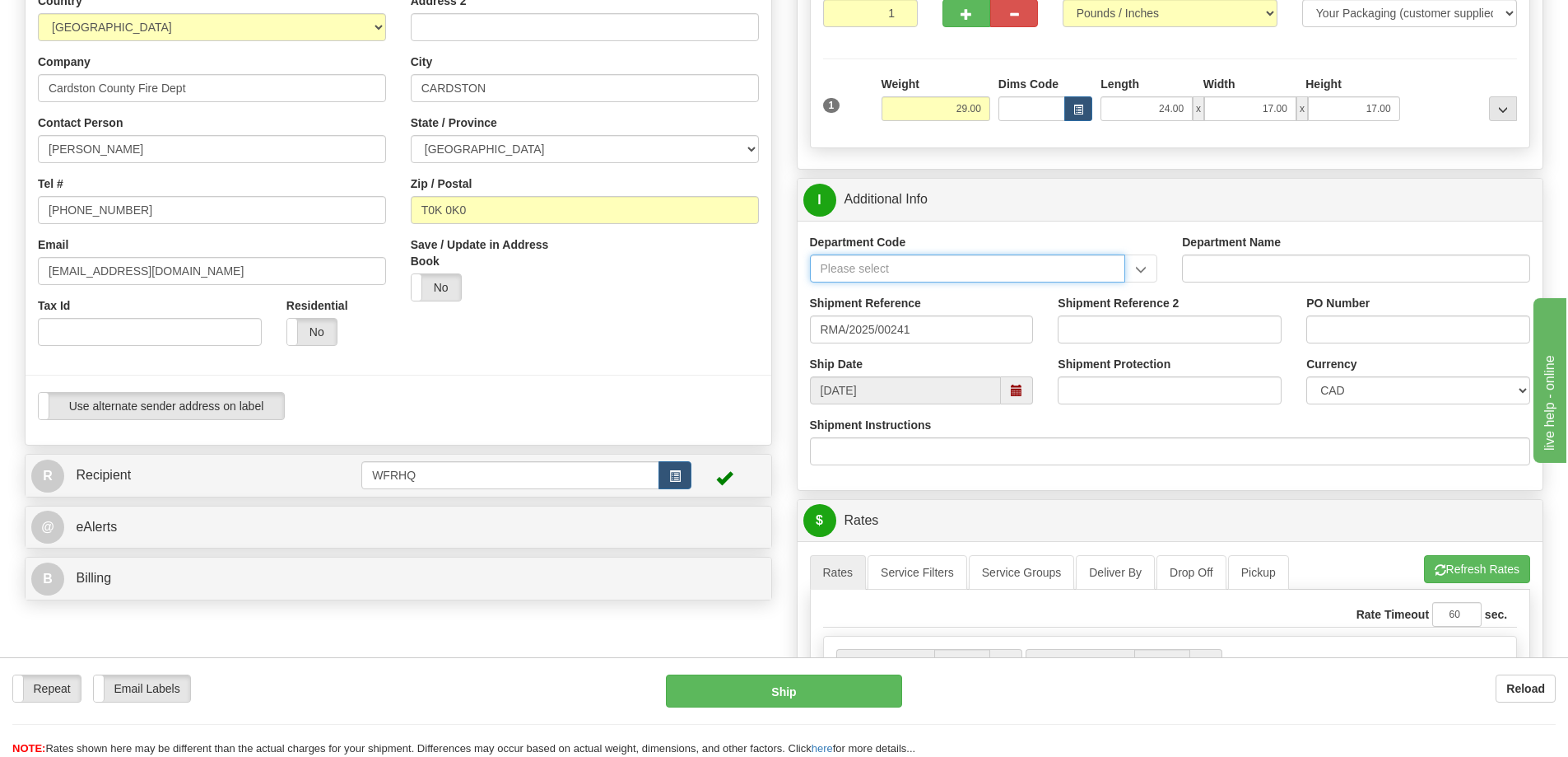
scroll to position [165, 0]
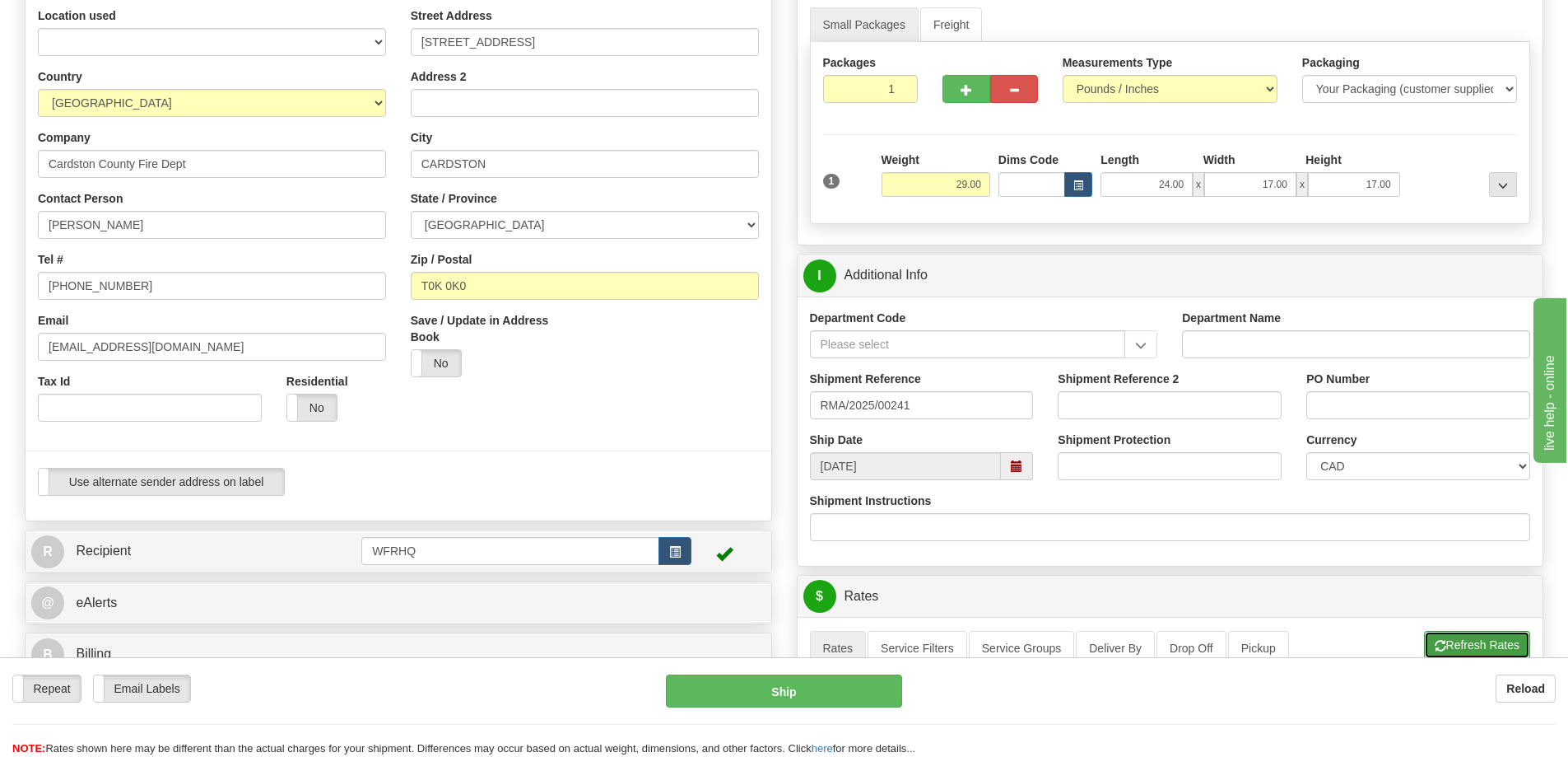
click at [1453, 641] on button "Refresh Rates" at bounding box center [1477, 644] width 106 height 28
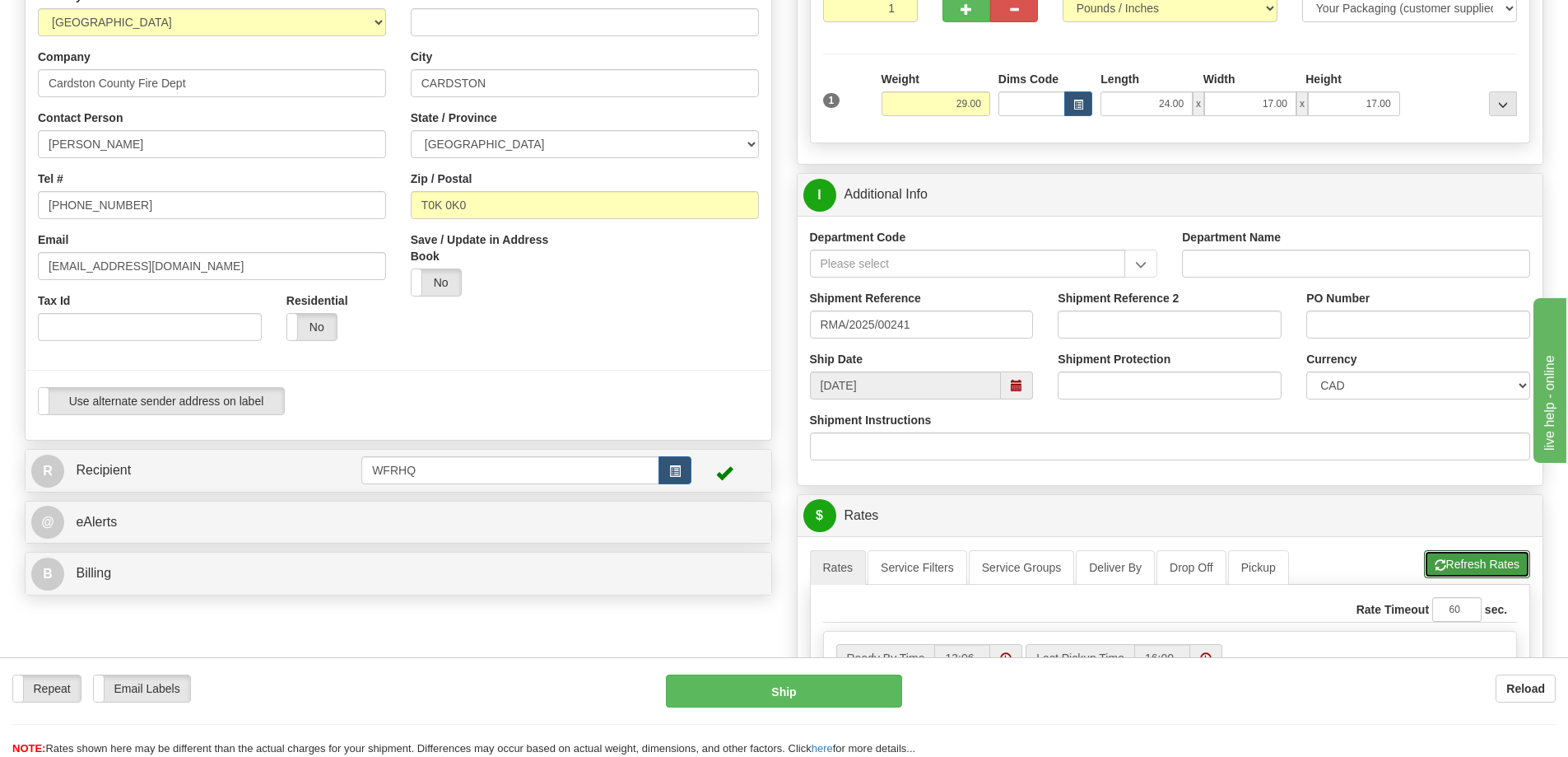
scroll to position [0, 0]
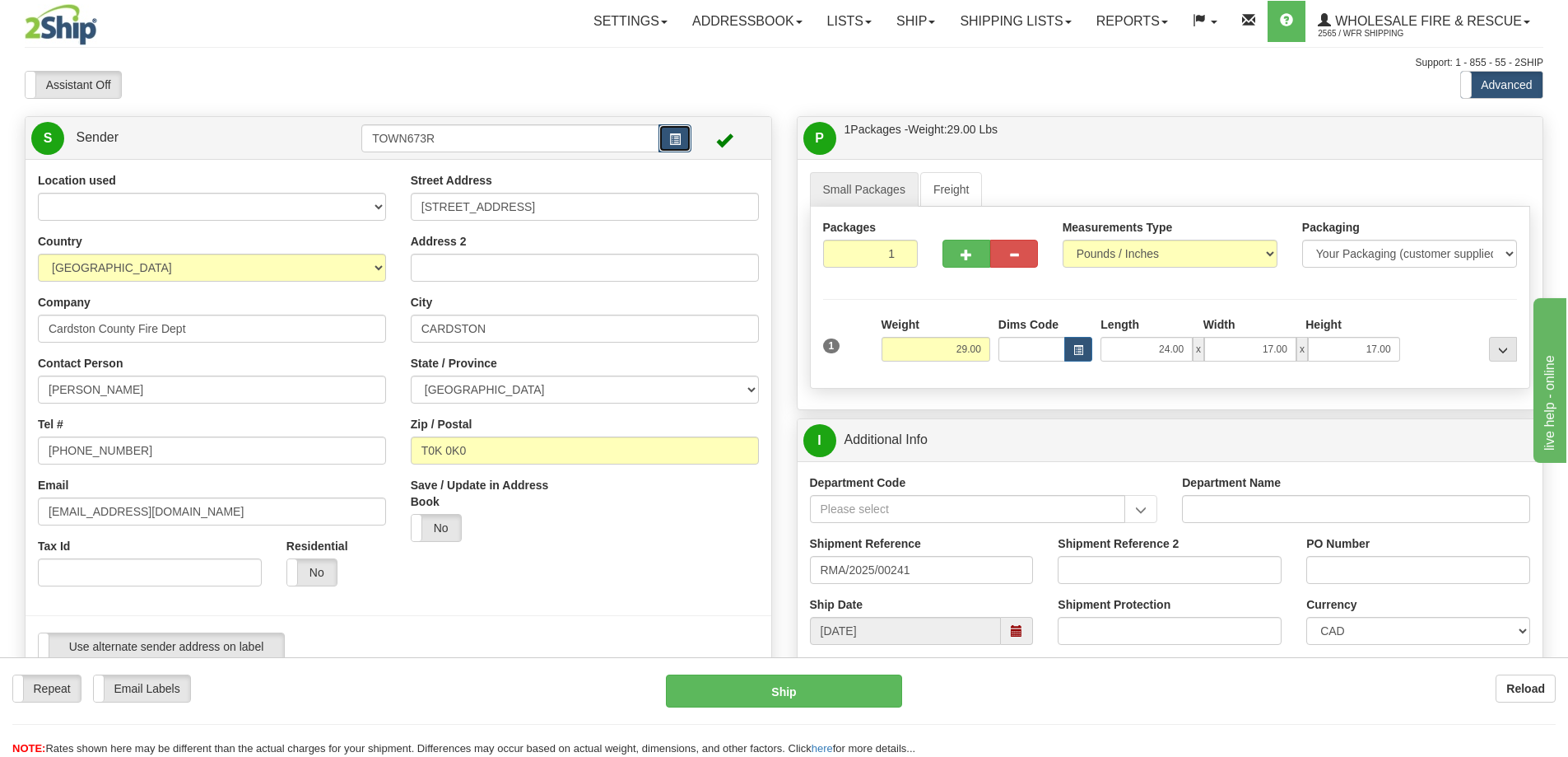
click at [674, 139] on span "button" at bounding box center [674, 139] width 11 height 10
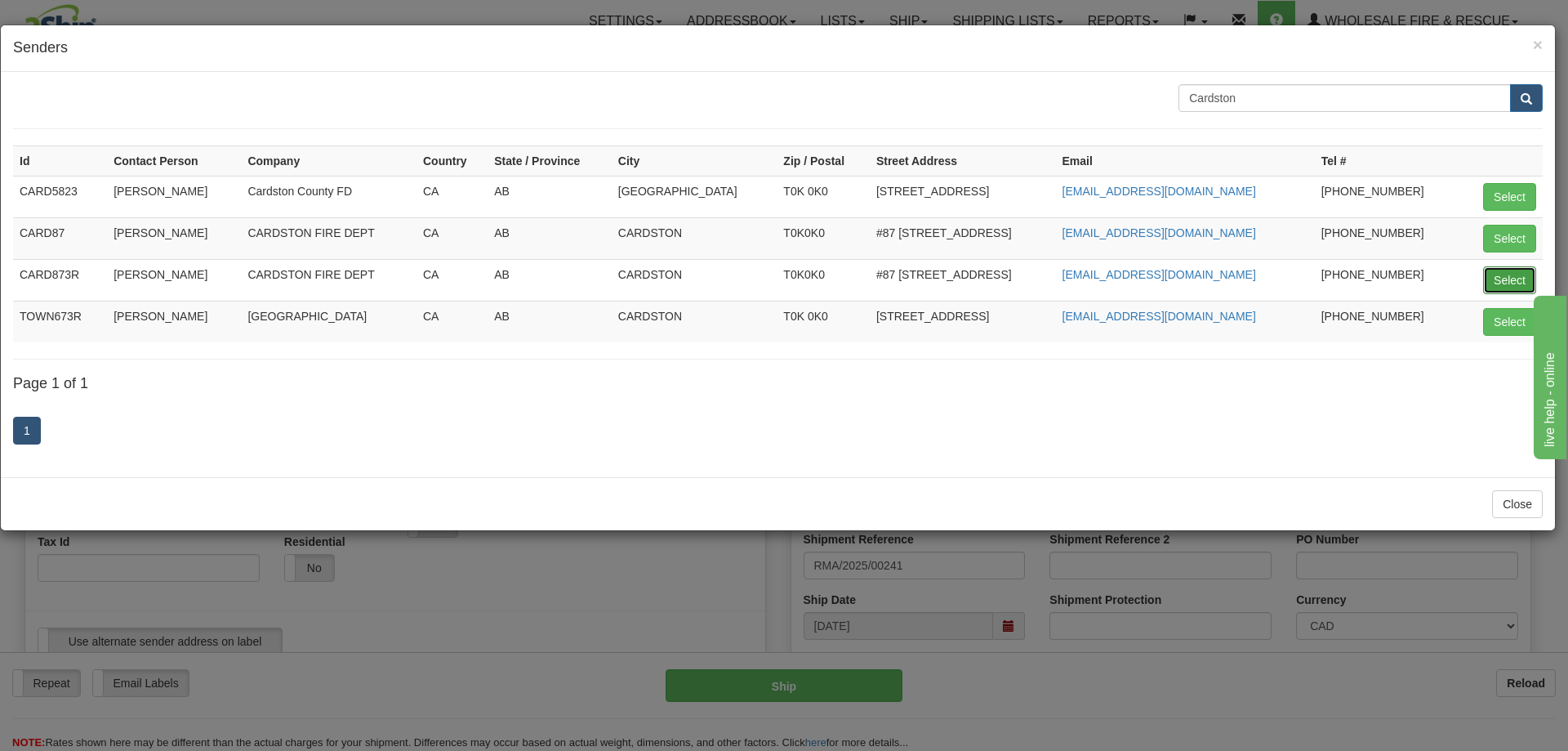
click at [1519, 280] on button "Select" at bounding box center [1510, 280] width 53 height 27
type input "CARD873R"
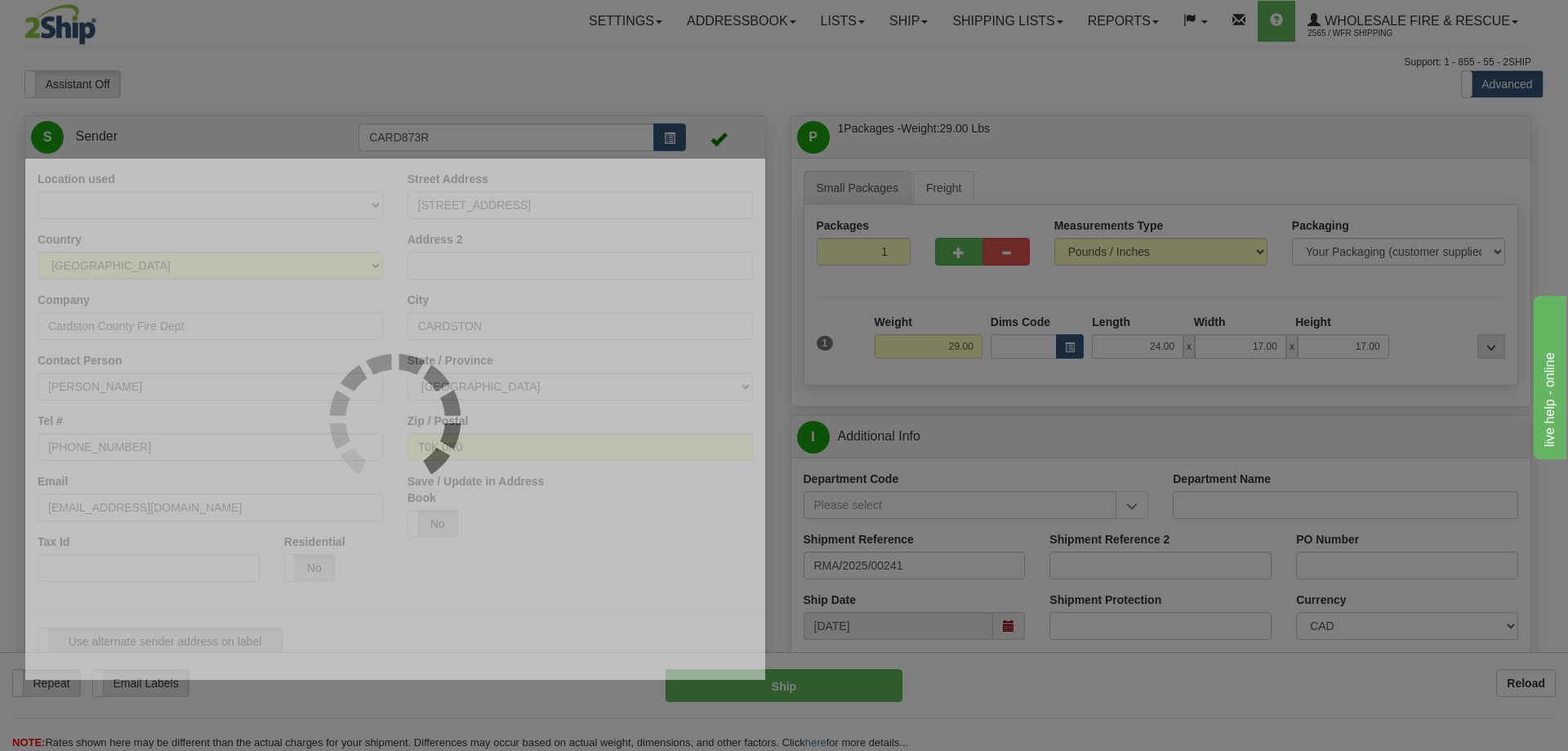
select select
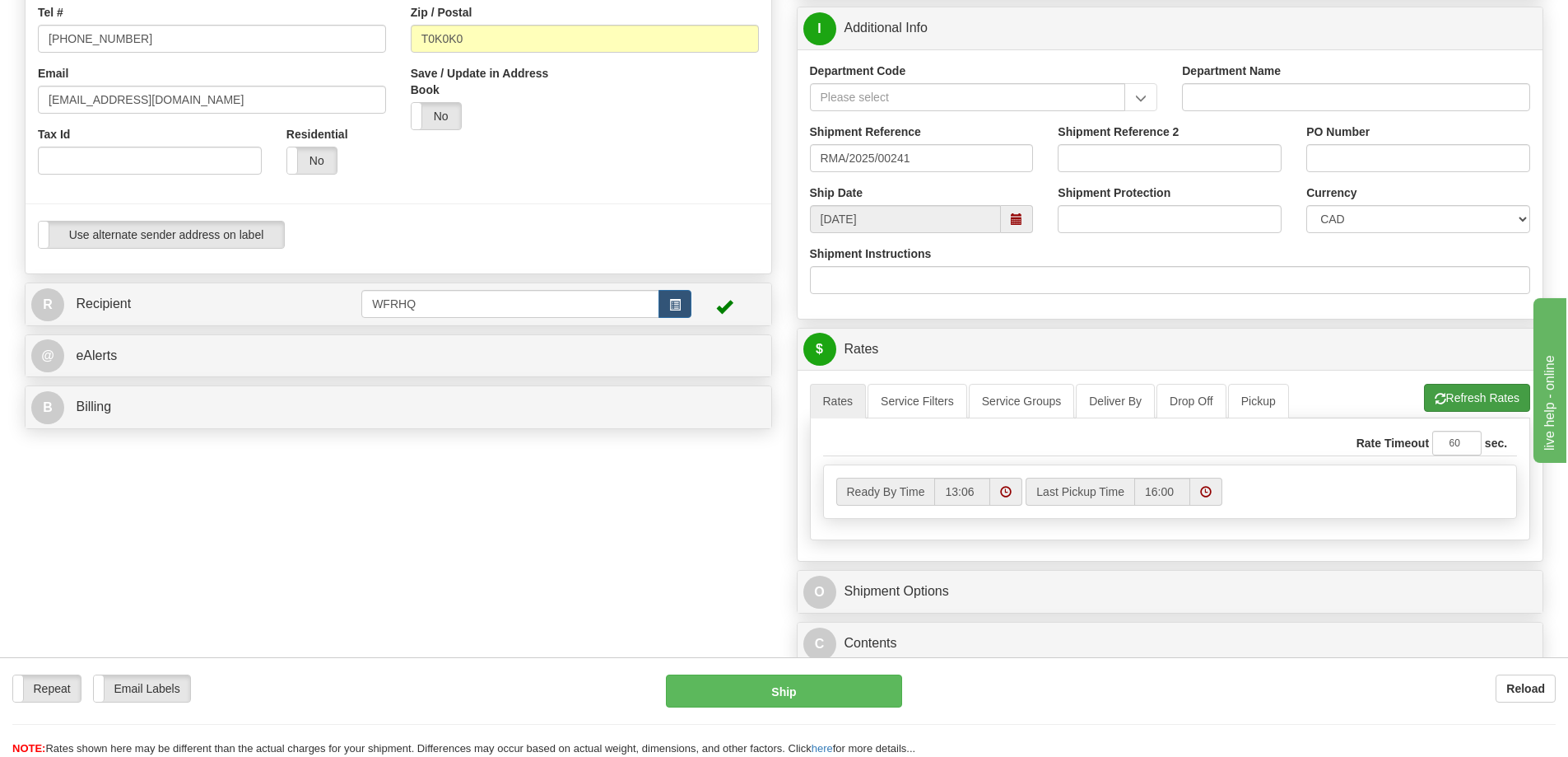
scroll to position [329, 0]
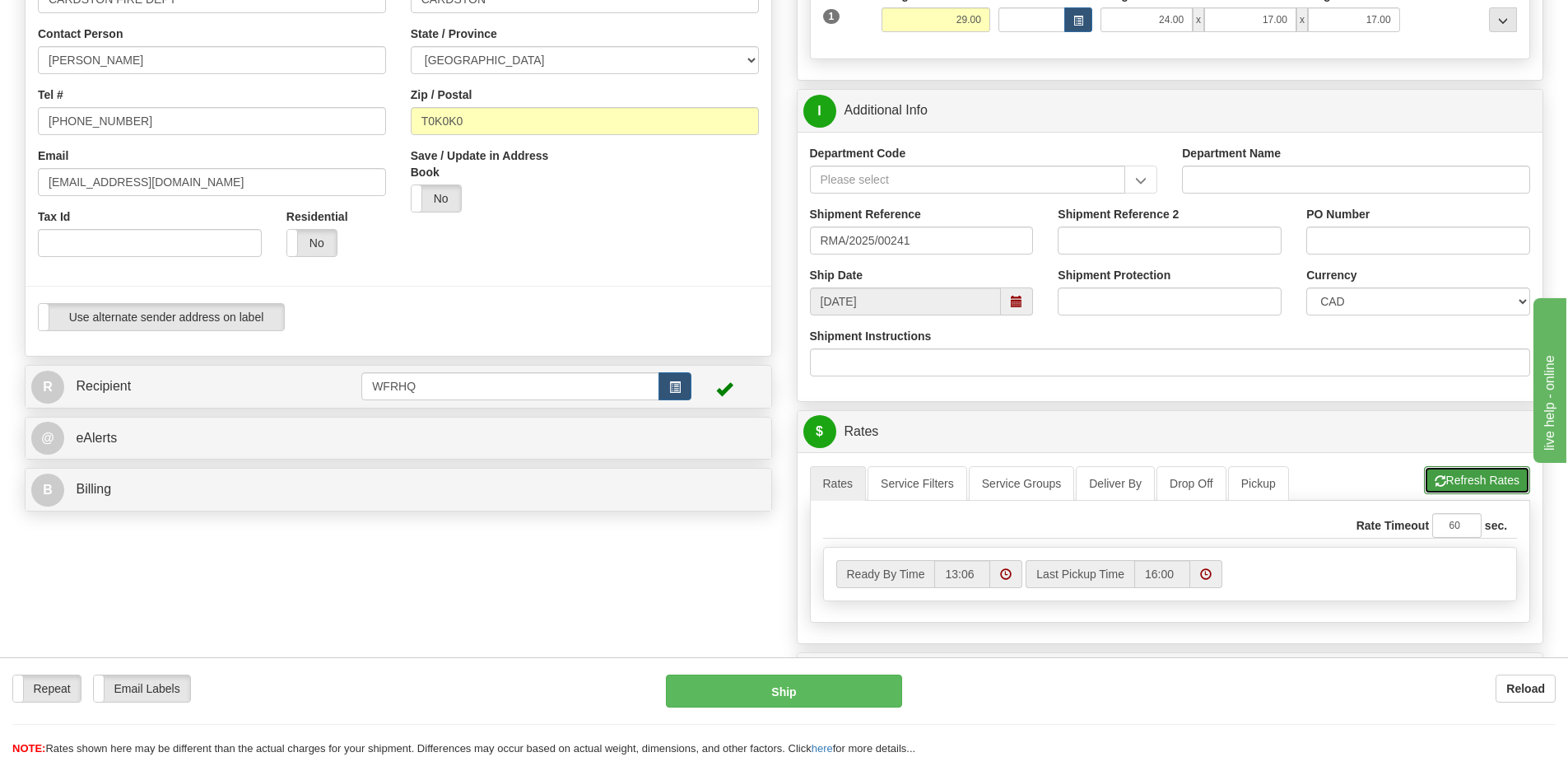
click at [1498, 476] on button "Refresh Rates" at bounding box center [1477, 480] width 106 height 28
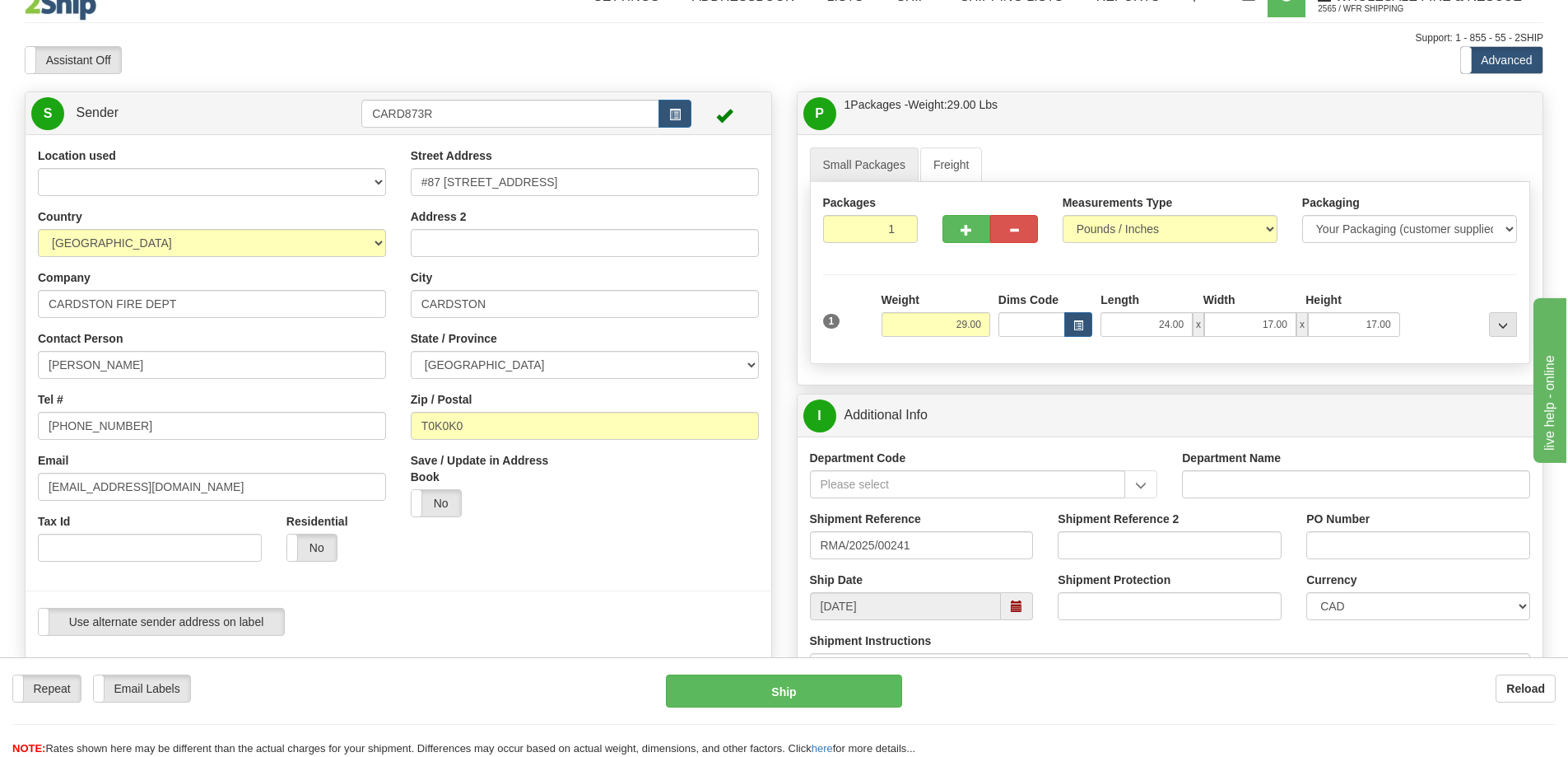
scroll to position [0, 0]
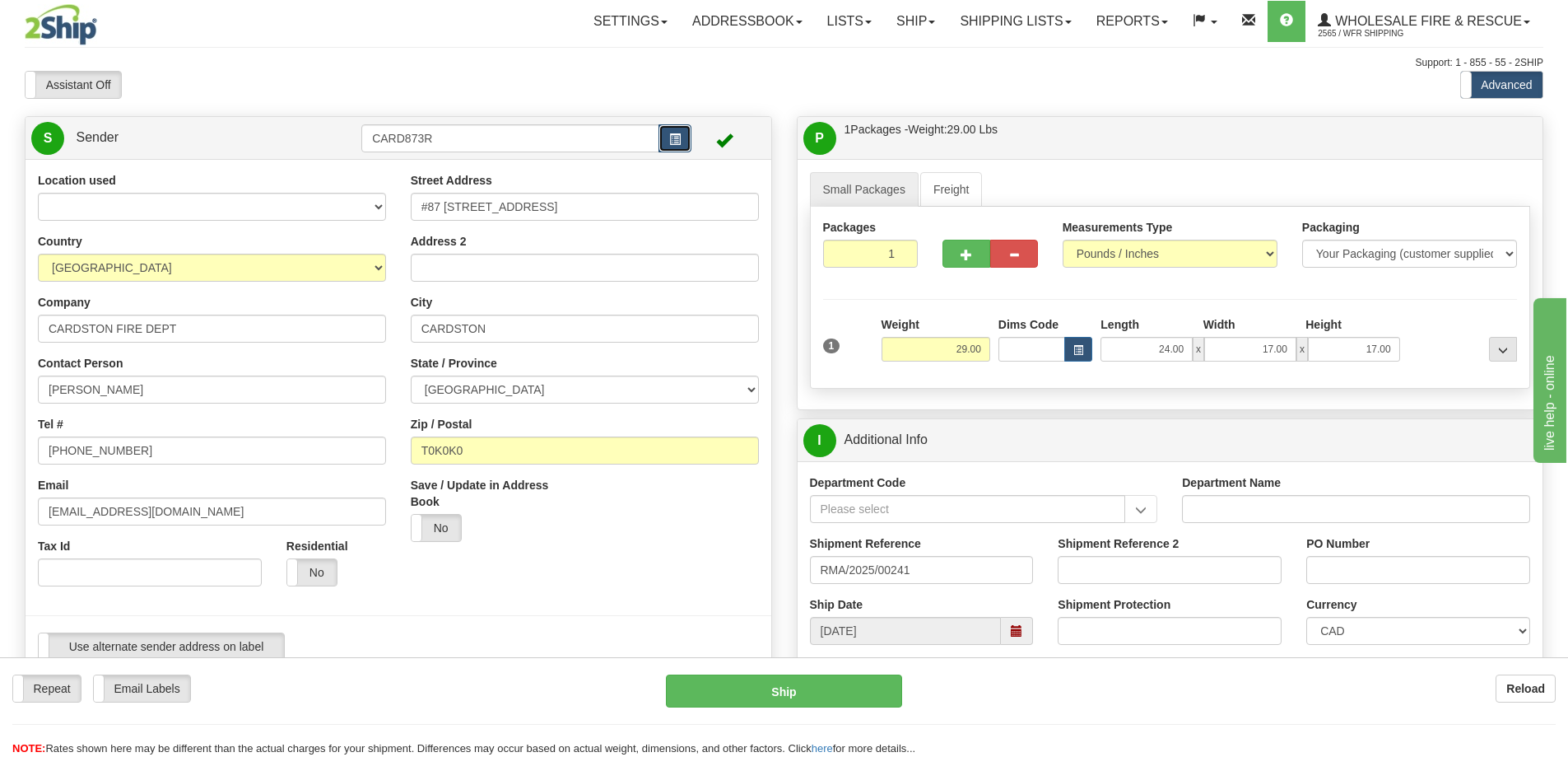
click at [673, 145] on span "button" at bounding box center [674, 139] width 11 height 10
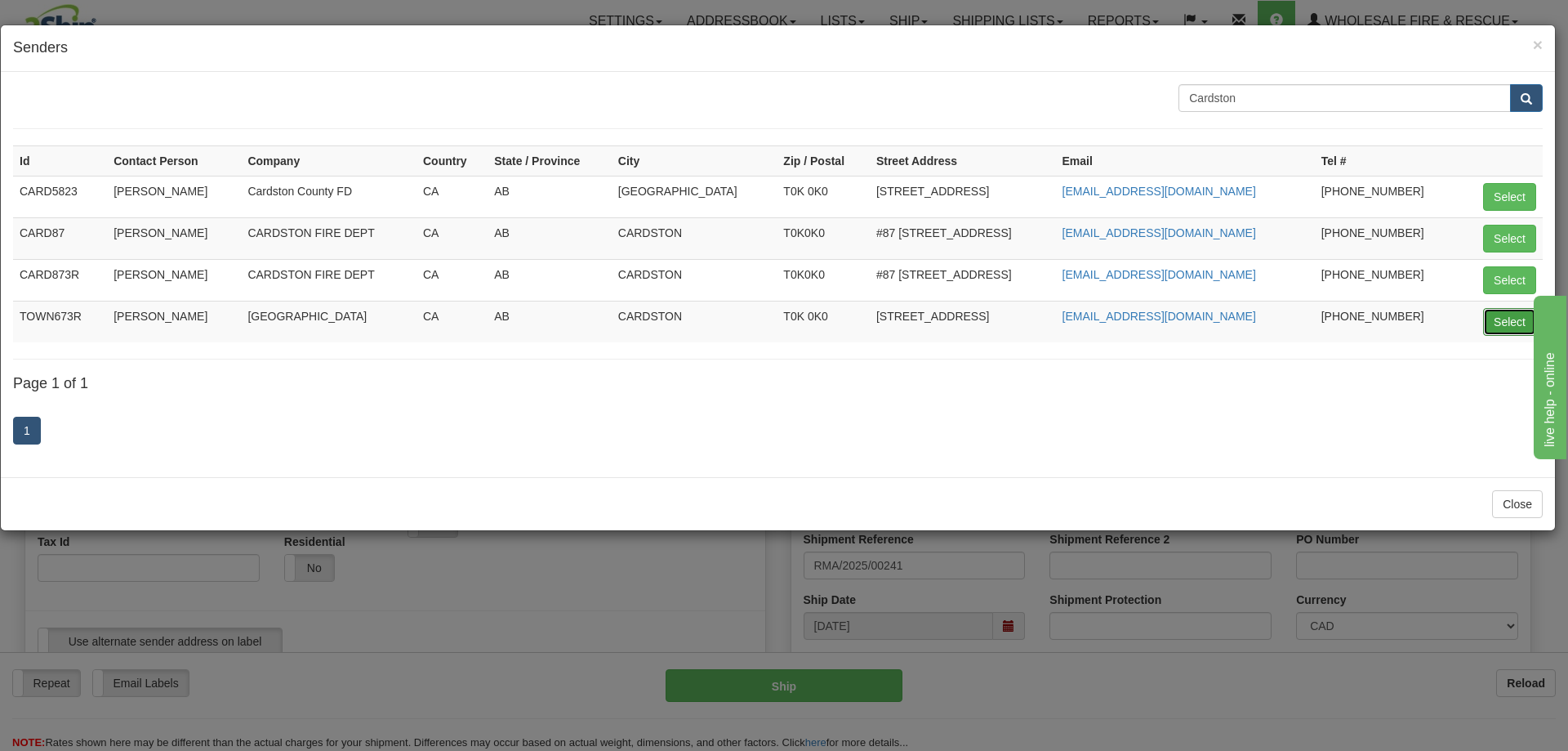
click at [1506, 329] on button "Select" at bounding box center [1510, 321] width 53 height 27
type input "TOWN673R"
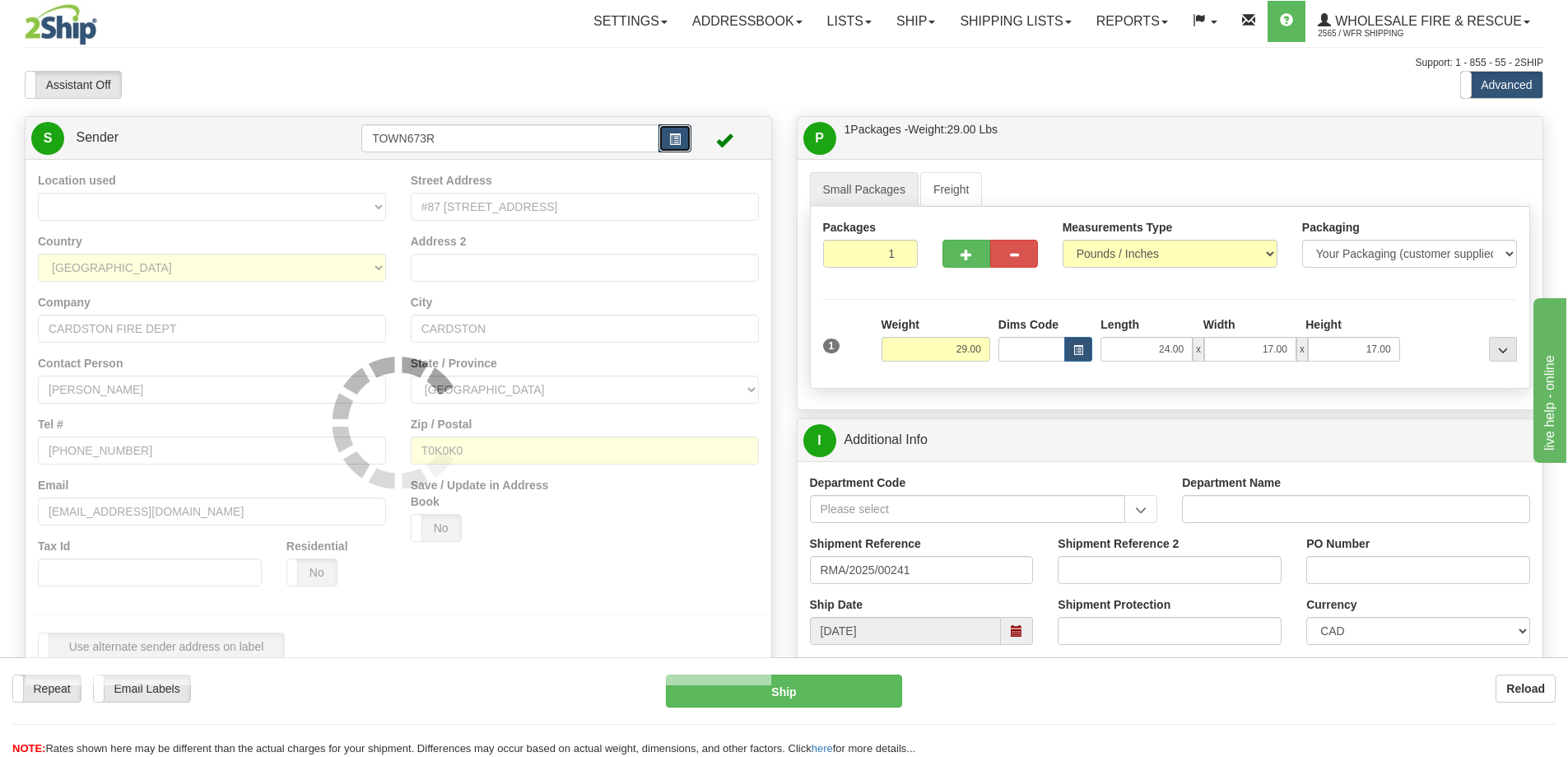
select select
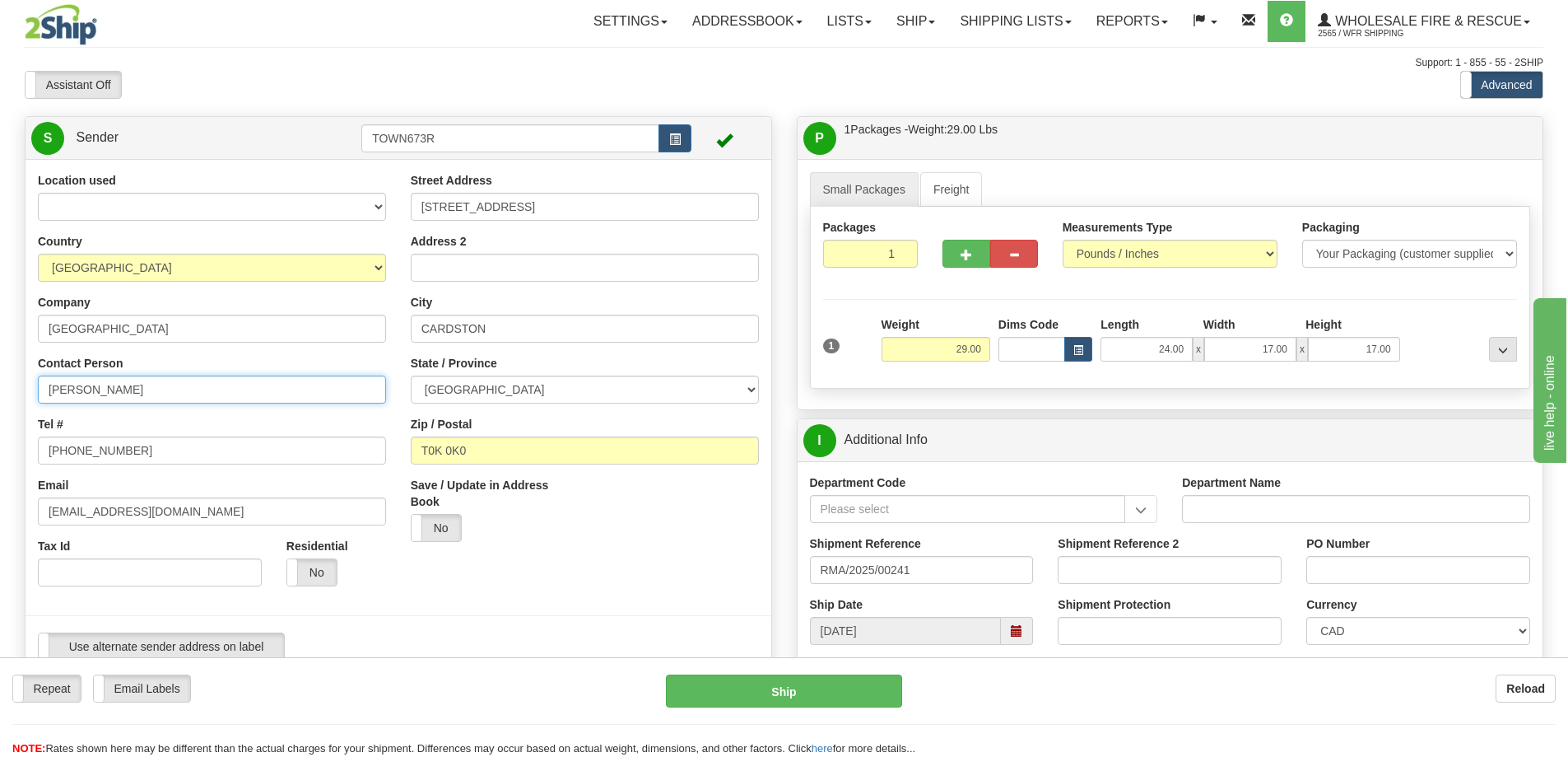
drag, startPoint x: 177, startPoint y: 390, endPoint x: -294, endPoint y: 399, distance: 471.1
click at [0, 399] on html "Training Course Close Toggle navigation Settings Shipping Preferences New Sende…" at bounding box center [784, 378] width 1568 height 757
type input "[PERSON_NAME]"
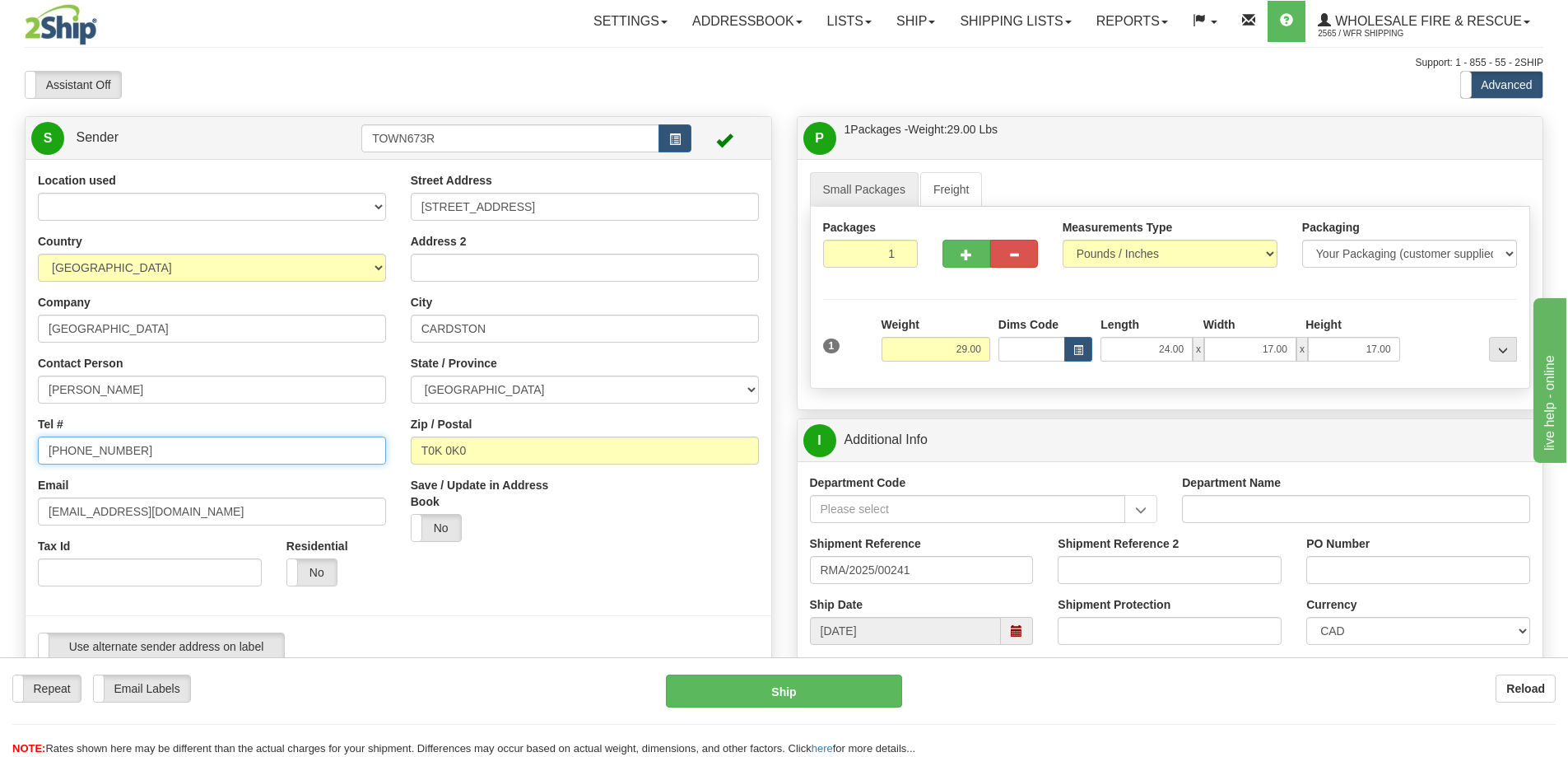
drag, startPoint x: 148, startPoint y: 456, endPoint x: 100, endPoint y: 450, distance: 48.4
click at [100, 450] on input "[PHONE_NUMBER]" at bounding box center [212, 450] width 348 height 28
type input "[PHONE_NUMBER]"
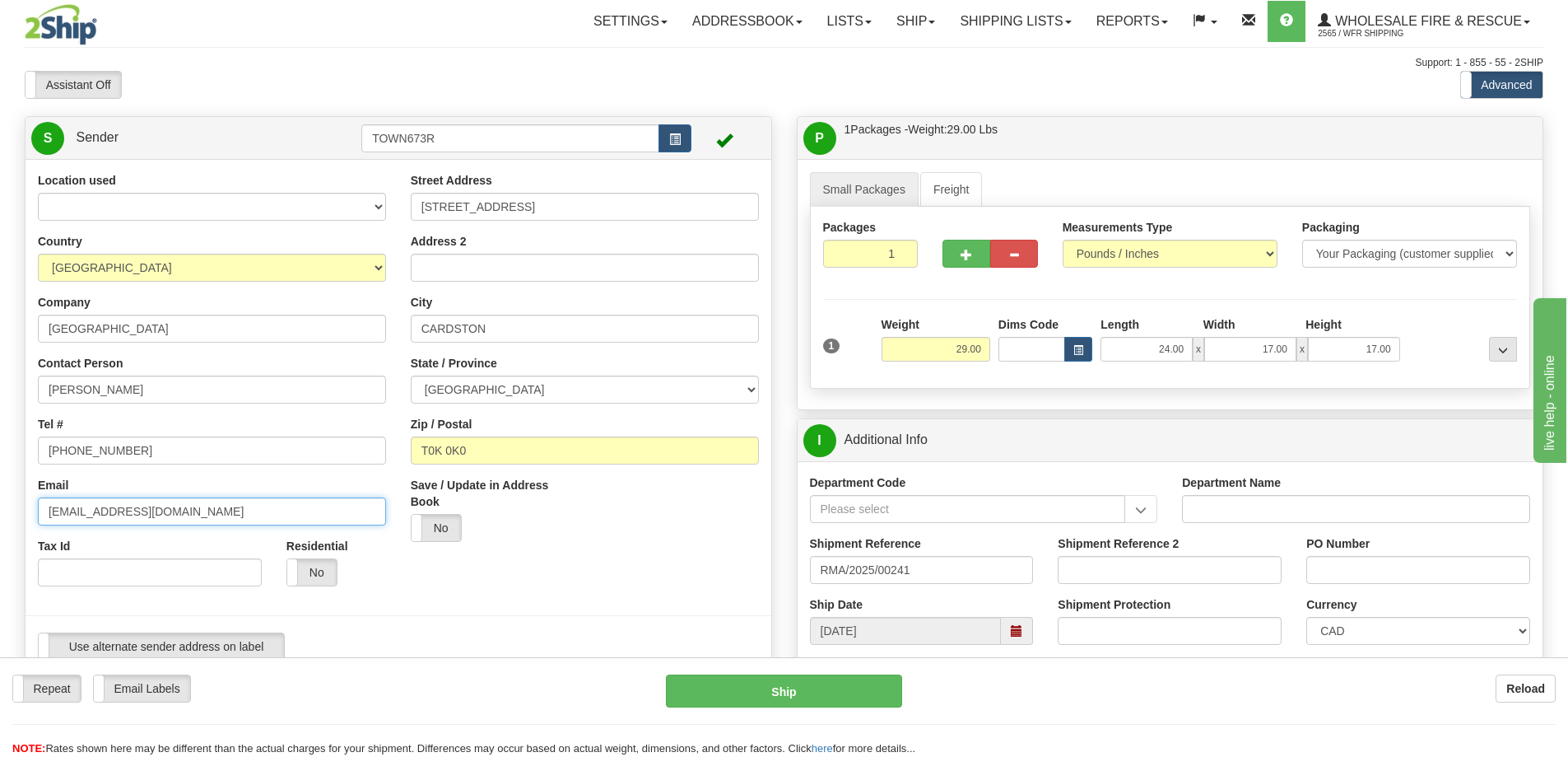
drag, startPoint x: 86, startPoint y: 514, endPoint x: -25, endPoint y: 510, distance: 111.1
click at [0, 510] on html "Training Course Close Toggle navigation Settings Shipping Preferences New Sende…" at bounding box center [784, 378] width 1568 height 757
type input "[EMAIL_ADDRESS][DOMAIN_NAME]"
click at [936, 263] on div at bounding box center [990, 250] width 120 height 63
click at [964, 249] on span "button" at bounding box center [966, 255] width 11 height 10
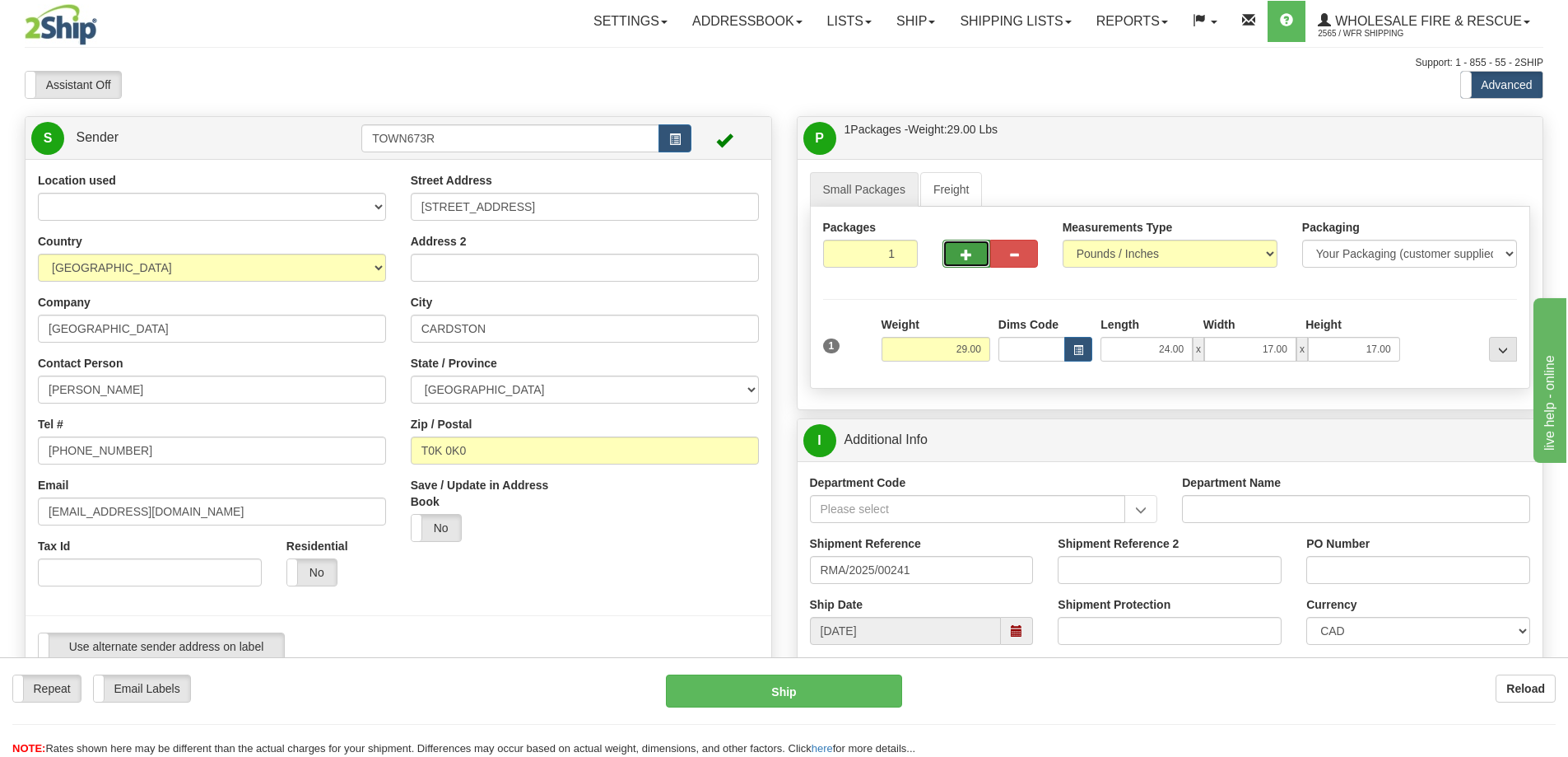
radio input "true"
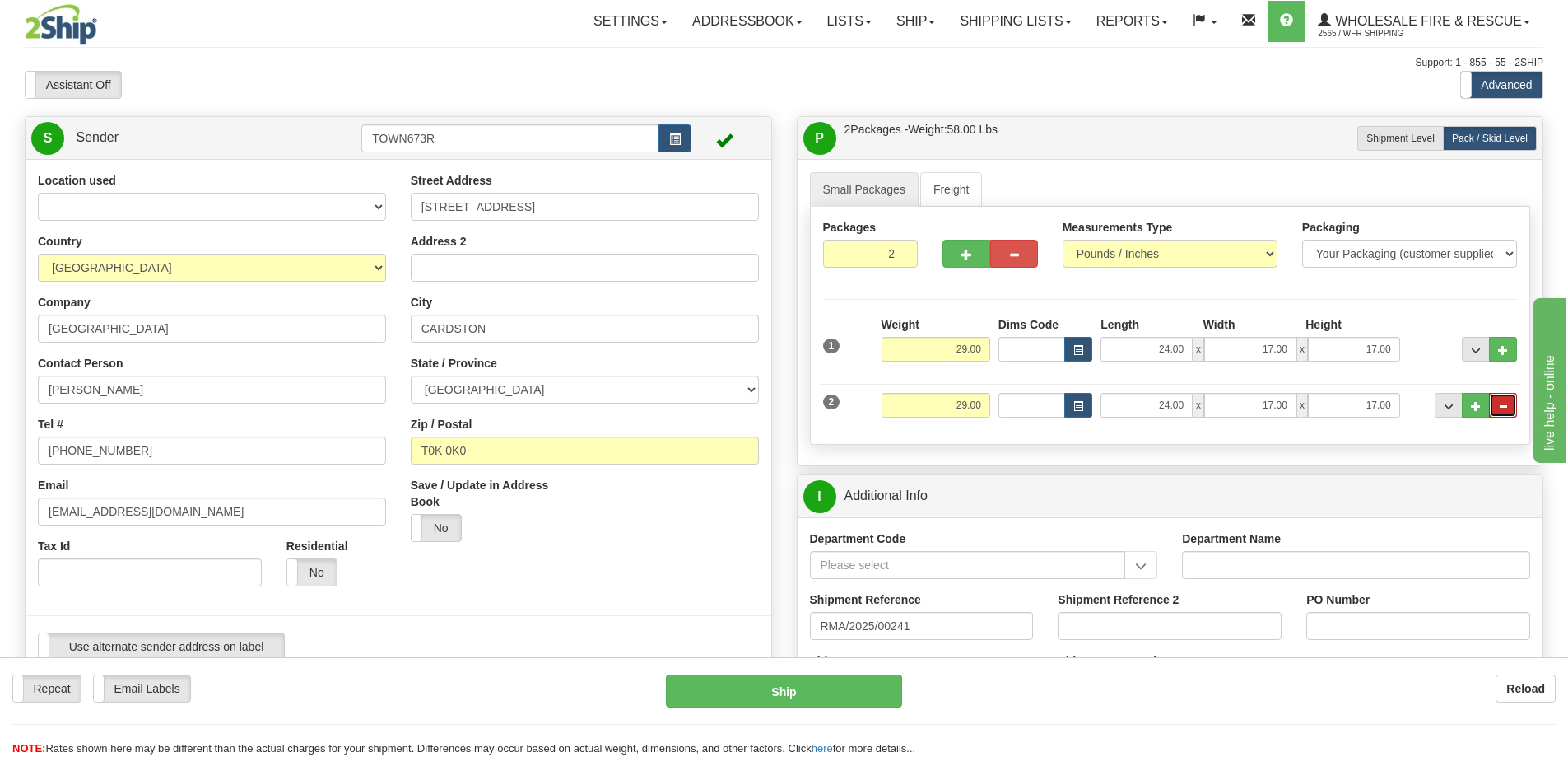
click at [1503, 403] on span "..." at bounding box center [1502, 406] width 10 height 9
type input "1"
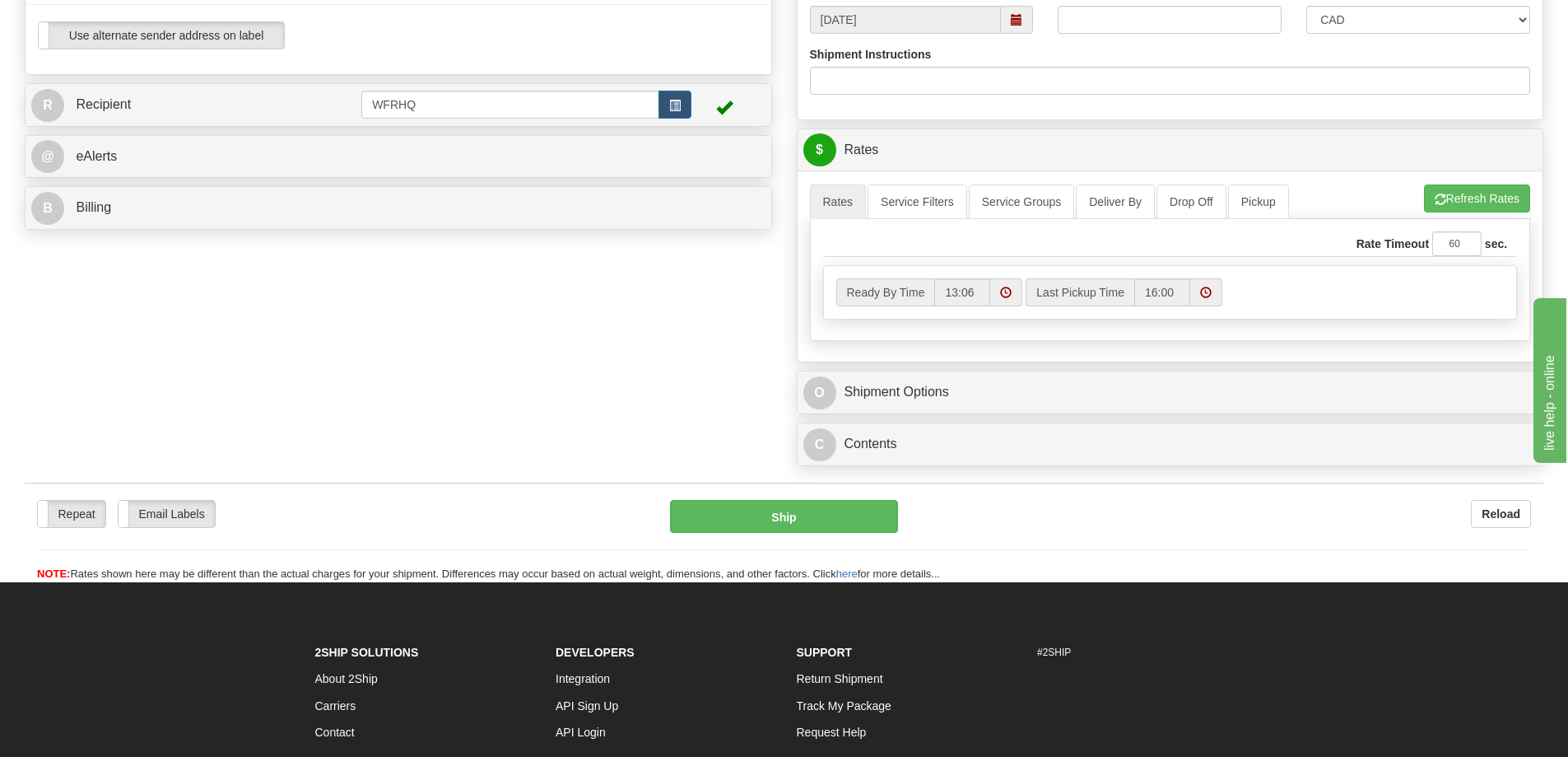
scroll to position [659, 0]
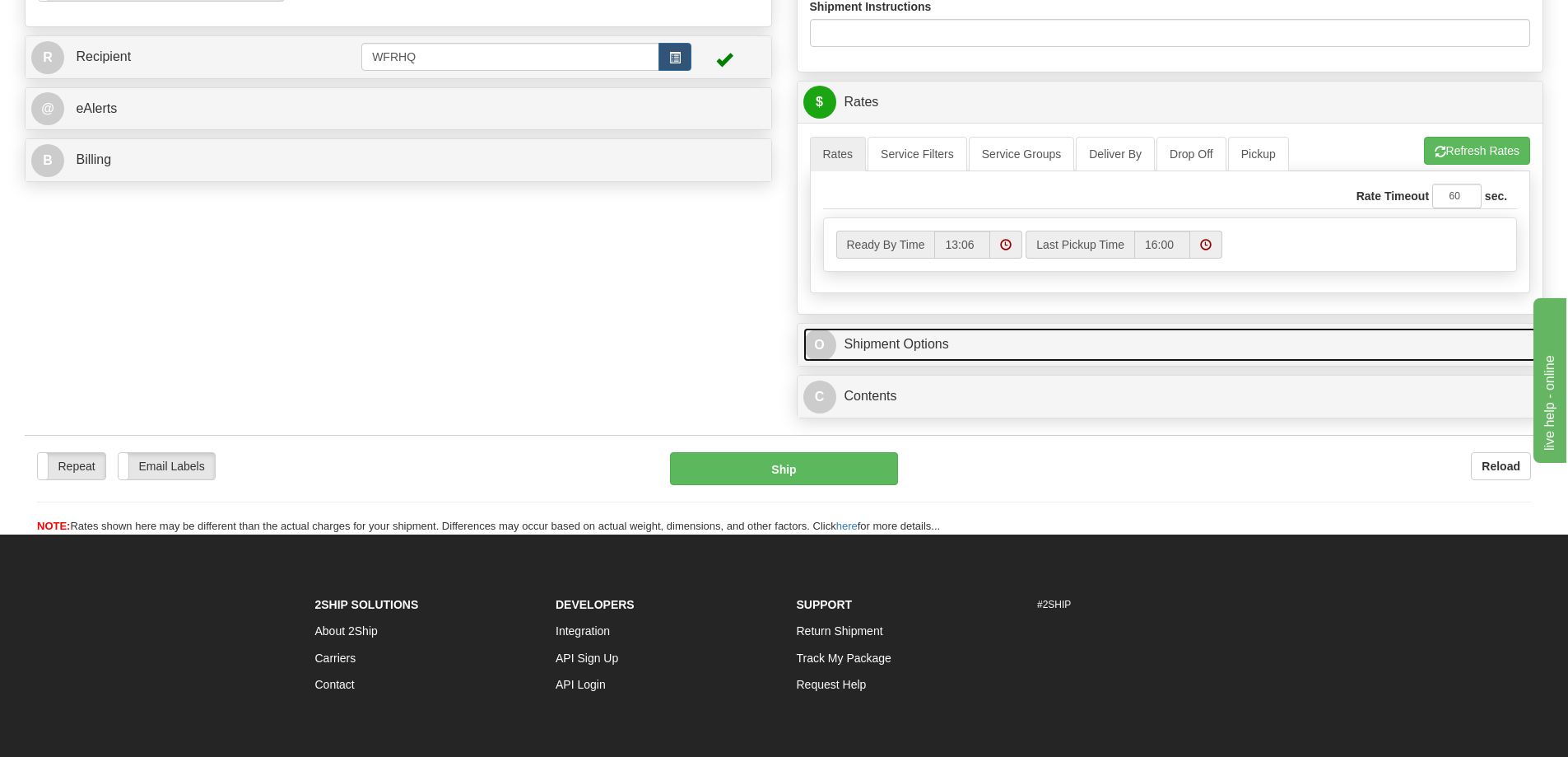
click at [934, 353] on link "O Shipment Options" at bounding box center [1171, 344] width 734 height 34
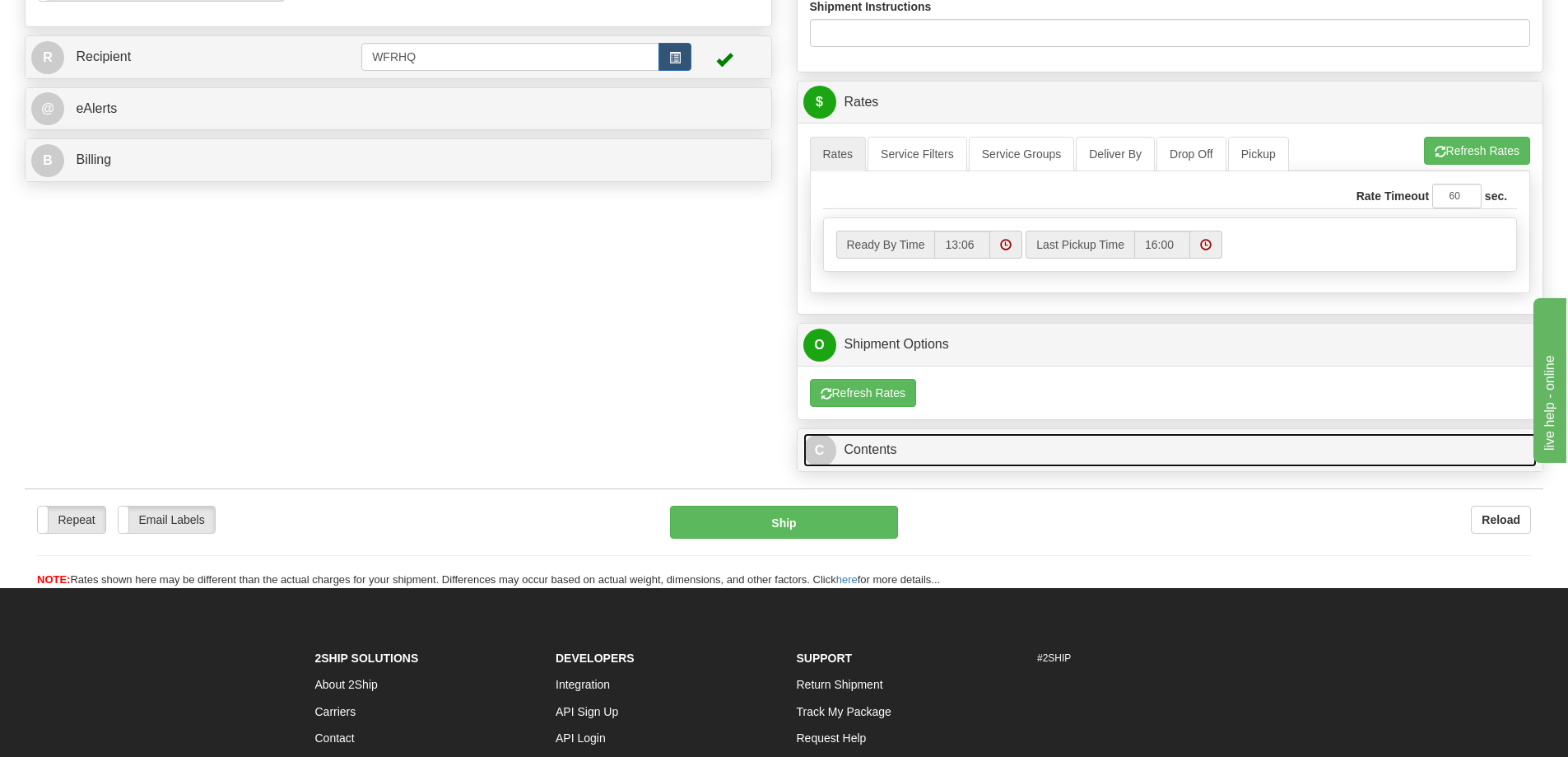
click at [878, 449] on link "C Contents" at bounding box center [1171, 450] width 734 height 34
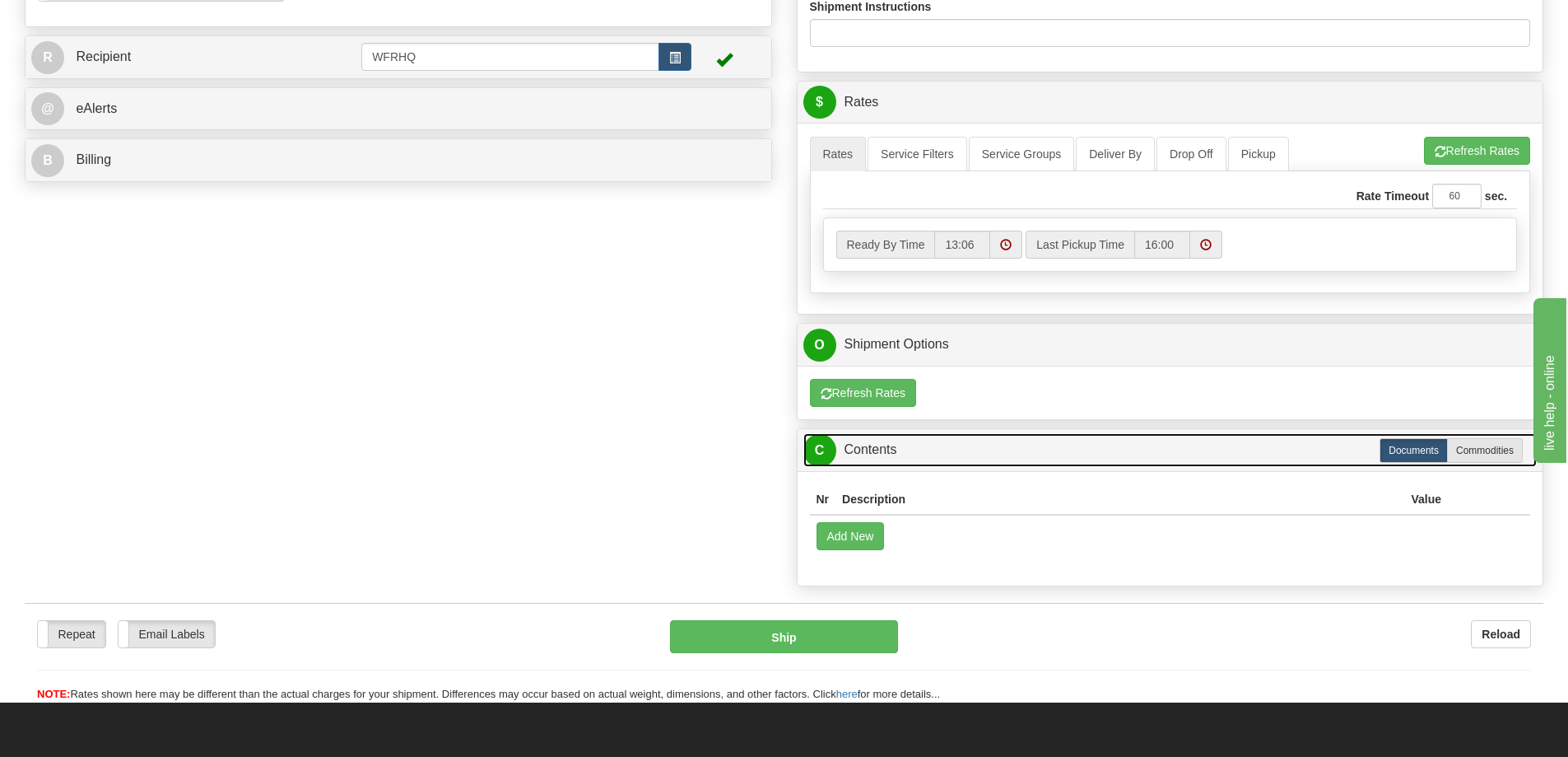
click at [885, 451] on link "C Contents" at bounding box center [1171, 450] width 734 height 34
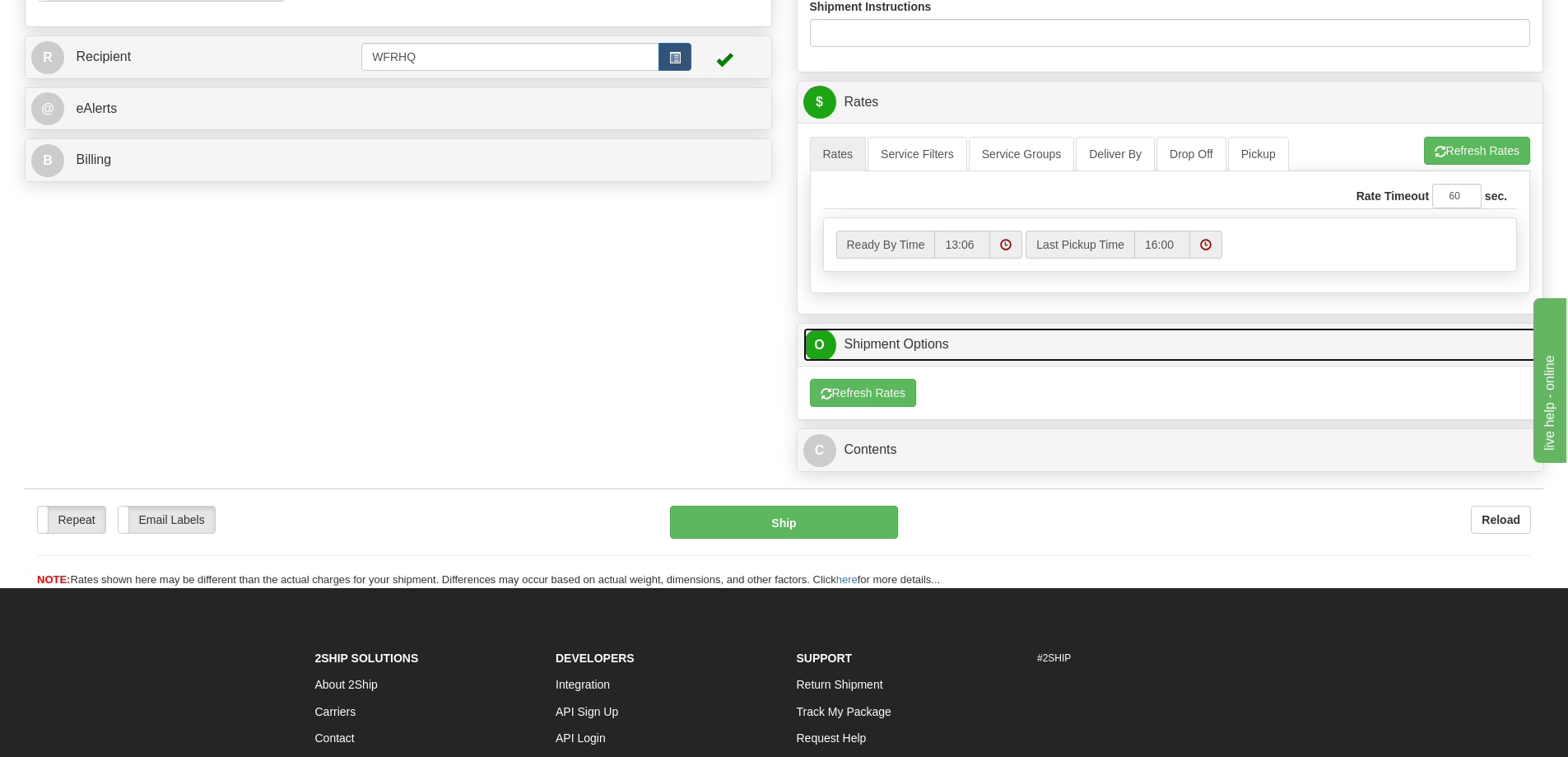
click at [932, 344] on link "O Shipment Options" at bounding box center [1171, 344] width 734 height 34
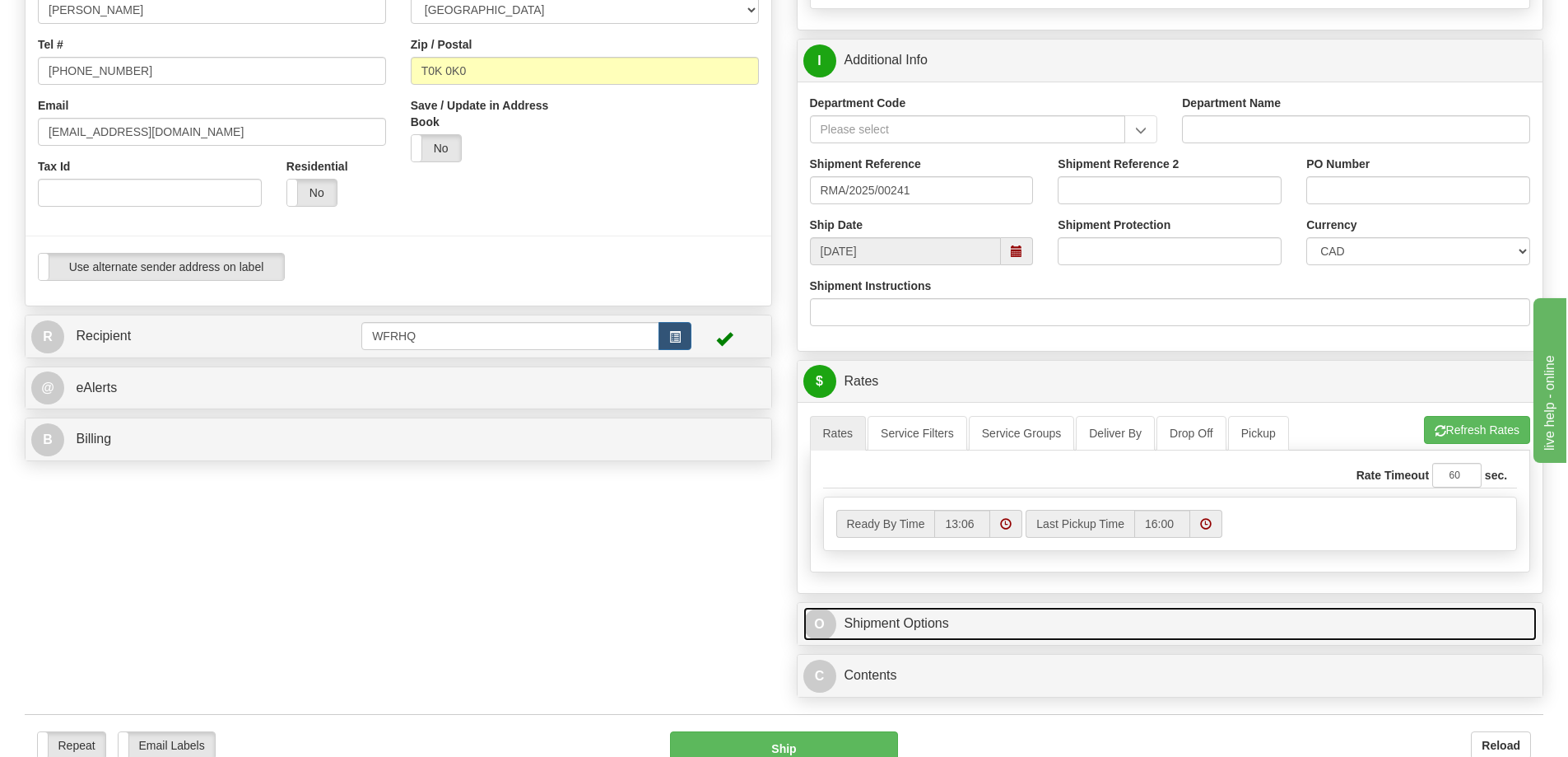
scroll to position [247, 0]
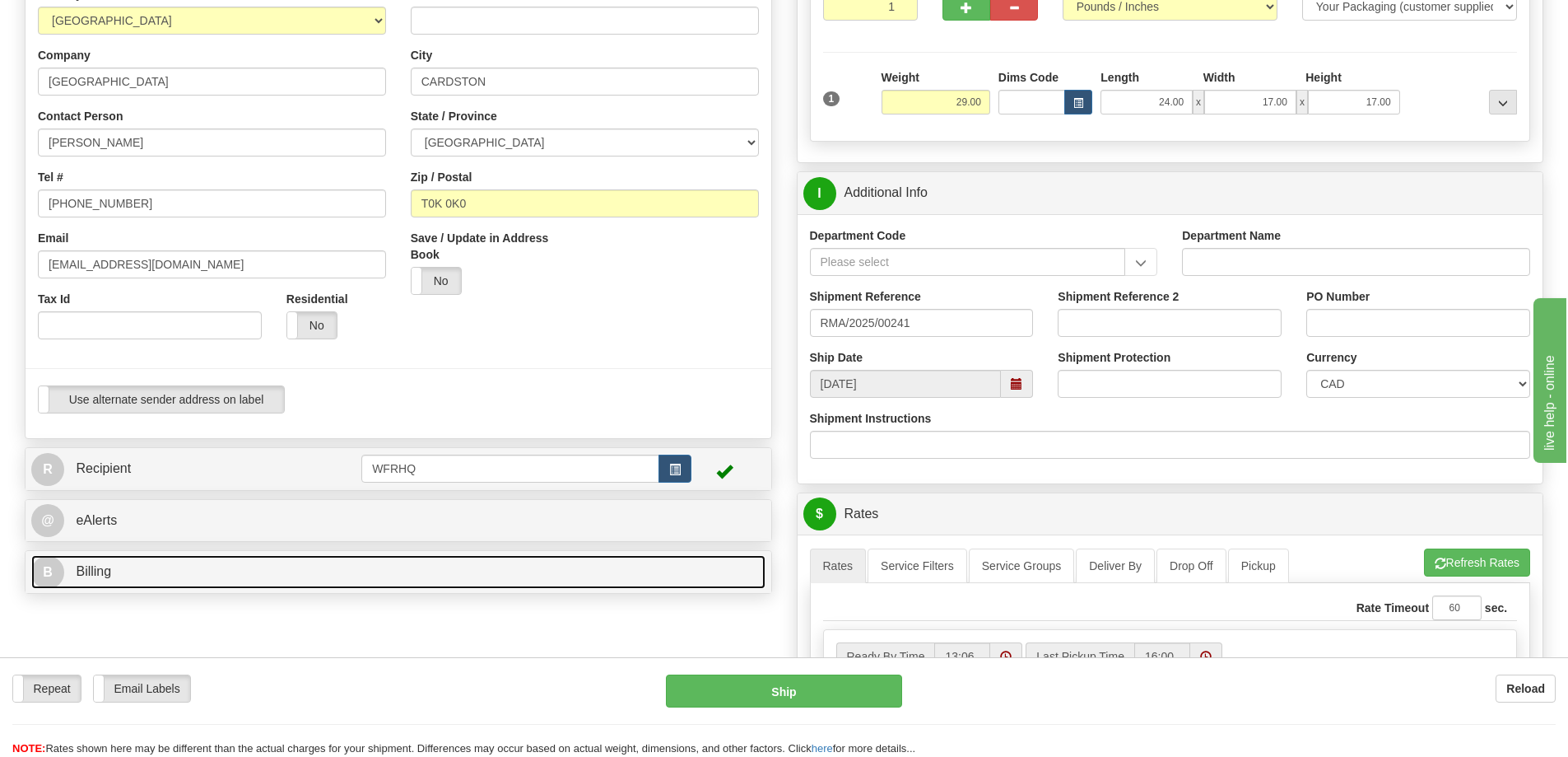
click at [107, 572] on span "Billing" at bounding box center [93, 571] width 35 height 14
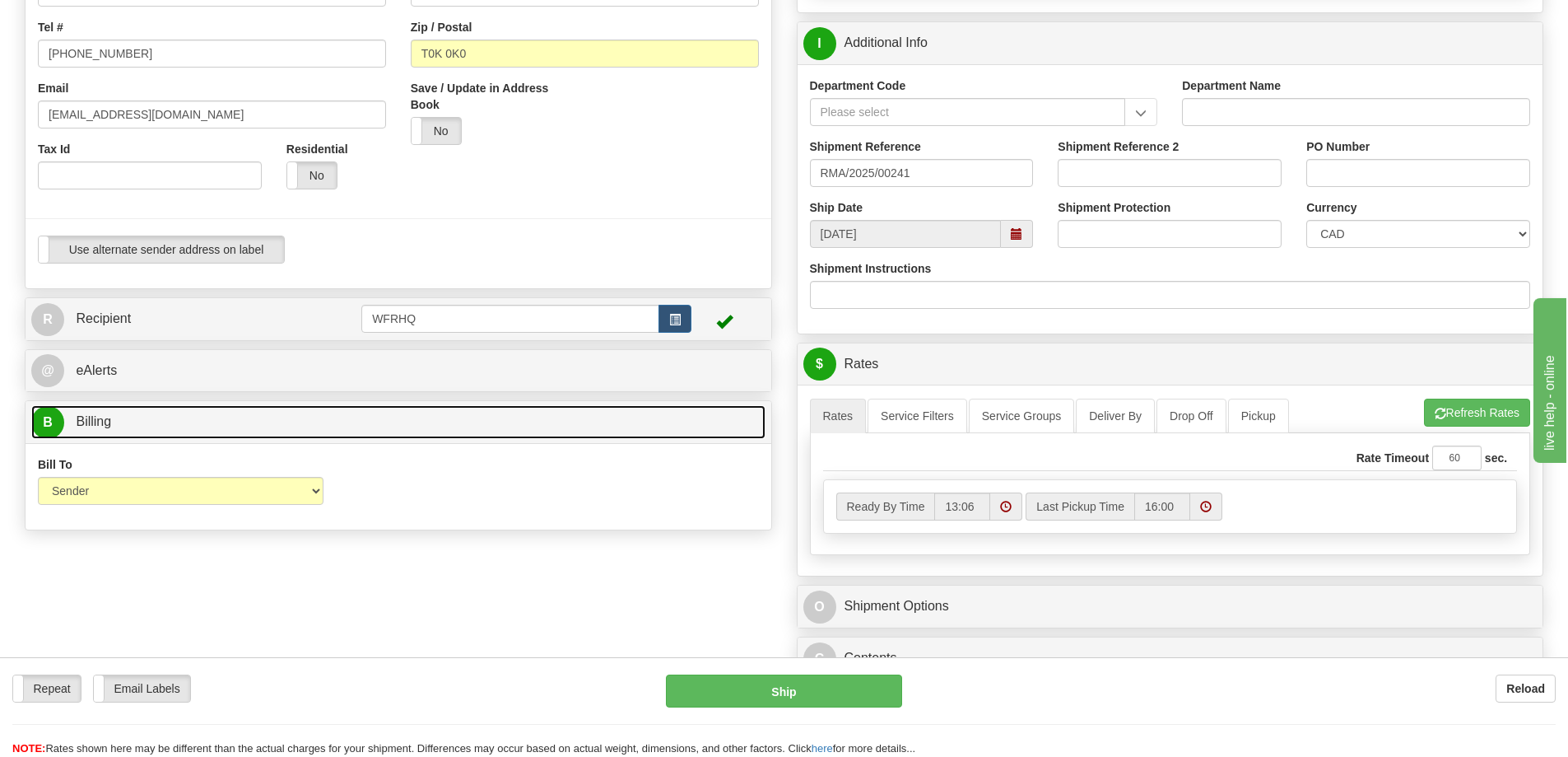
scroll to position [411, 0]
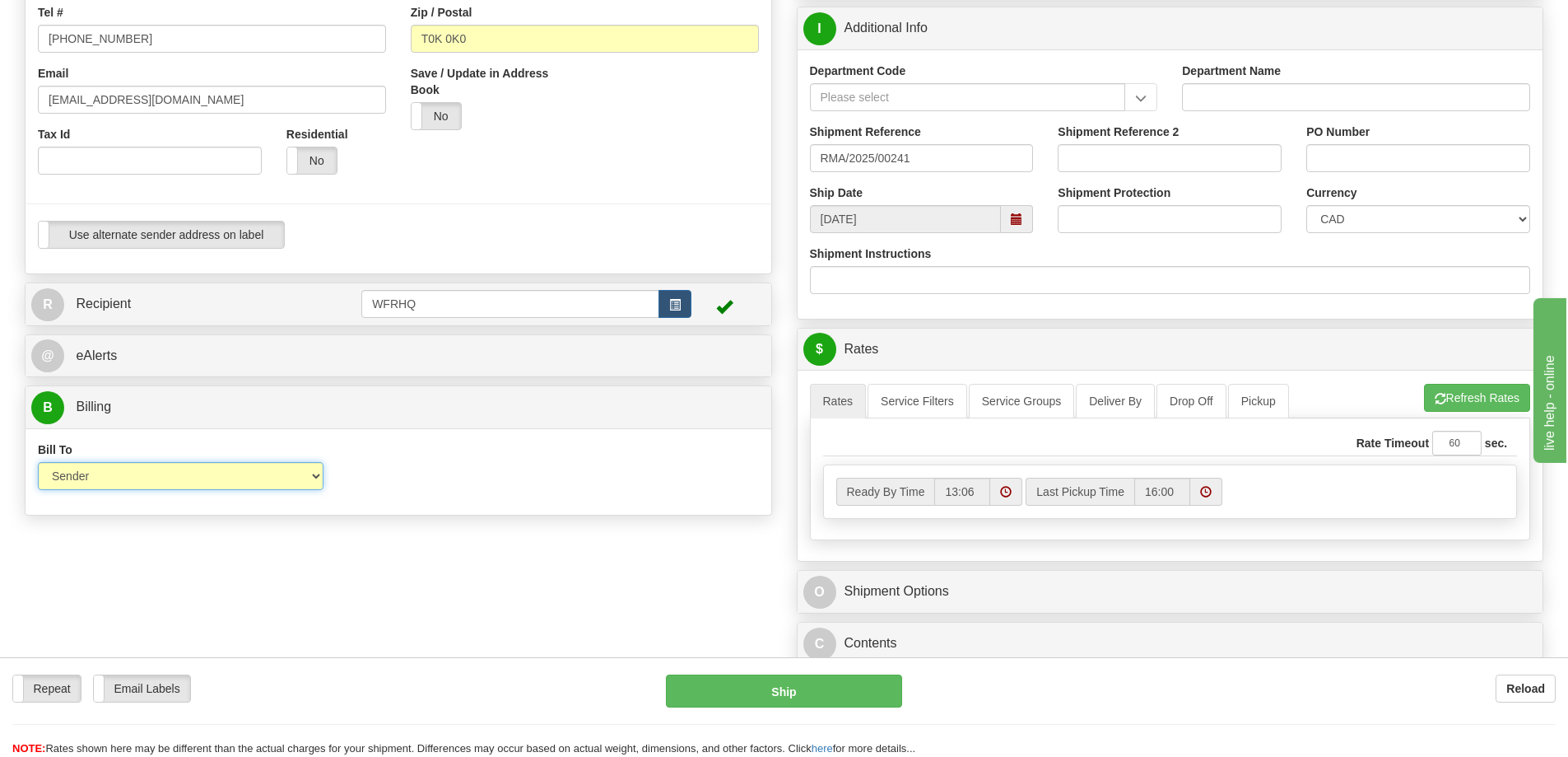
click at [309, 478] on select "Sender Recipient Third Party Collect" at bounding box center [181, 476] width 286 height 28
select select "2"
click at [38, 462] on select "Sender Recipient Third Party Collect" at bounding box center [181, 476] width 286 height 28
click at [393, 478] on input "Account" at bounding box center [491, 476] width 286 height 28
type input "9"
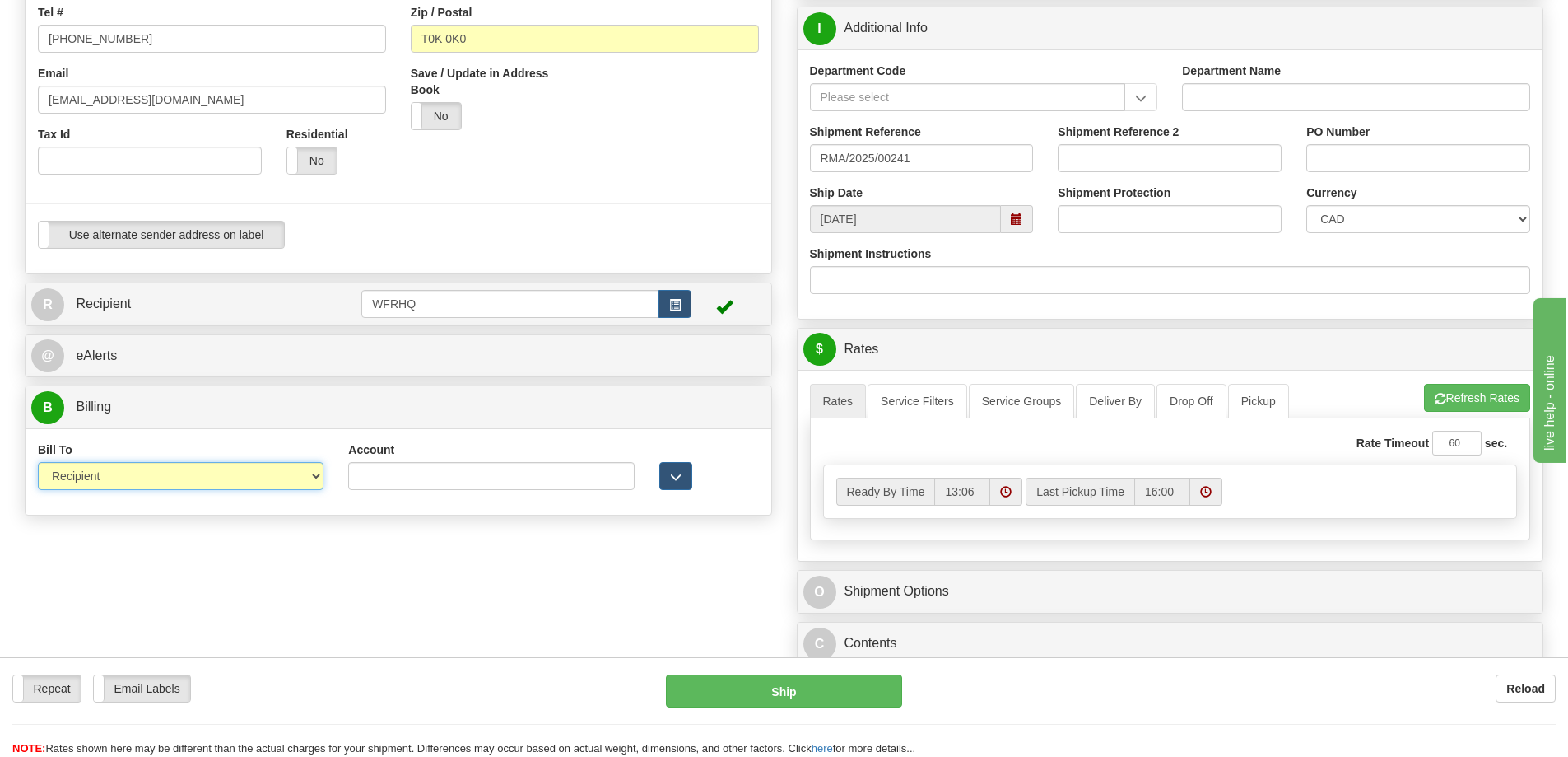
click at [309, 482] on select "Sender Recipient Third Party Collect" at bounding box center [181, 476] width 286 height 28
select select "1"
click at [38, 462] on select "Sender Recipient Third Party Collect" at bounding box center [181, 476] width 286 height 28
click at [355, 599] on div "S Sender TOWN673R" at bounding box center [784, 189] width 1544 height 969
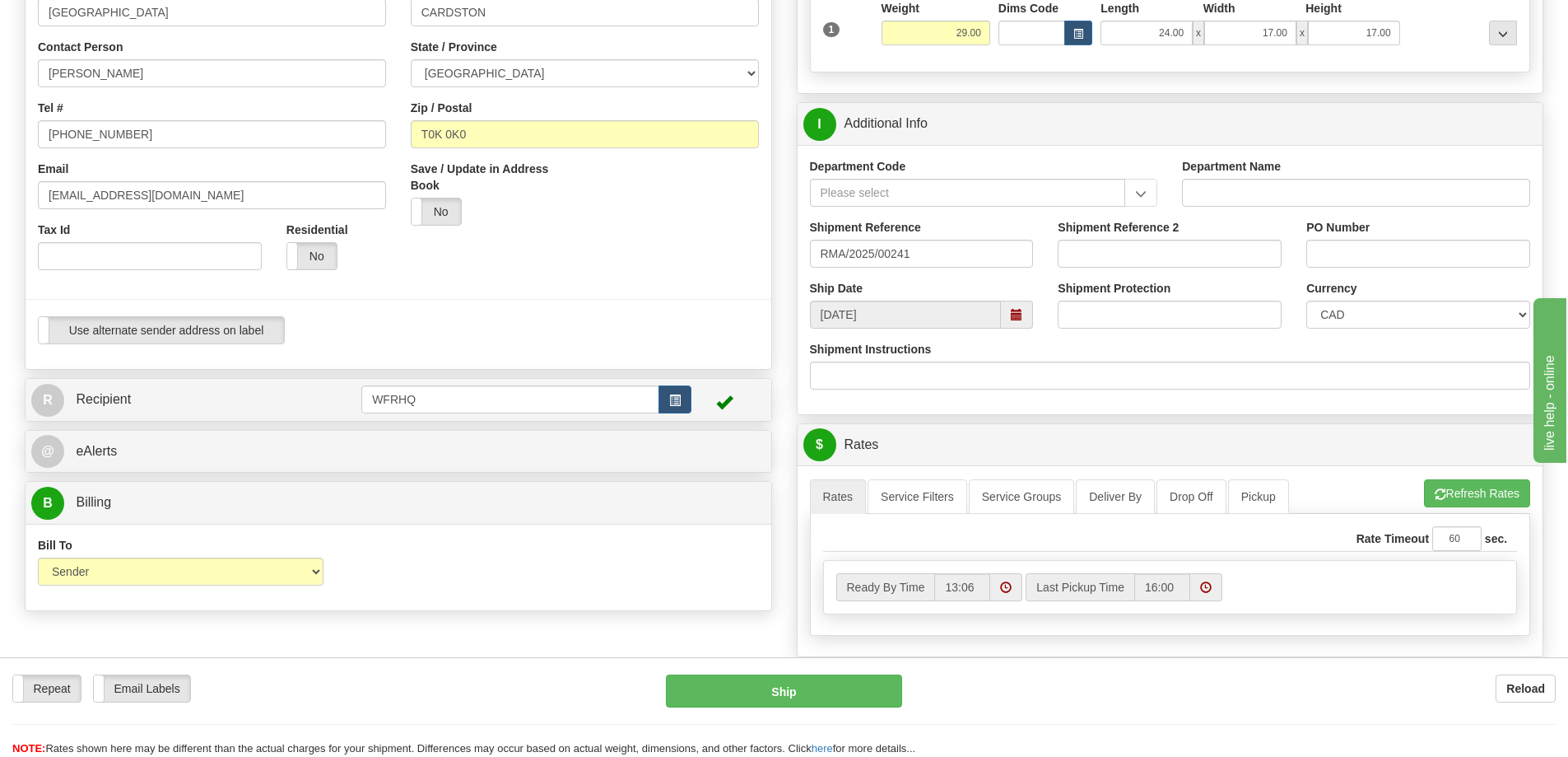
scroll to position [329, 0]
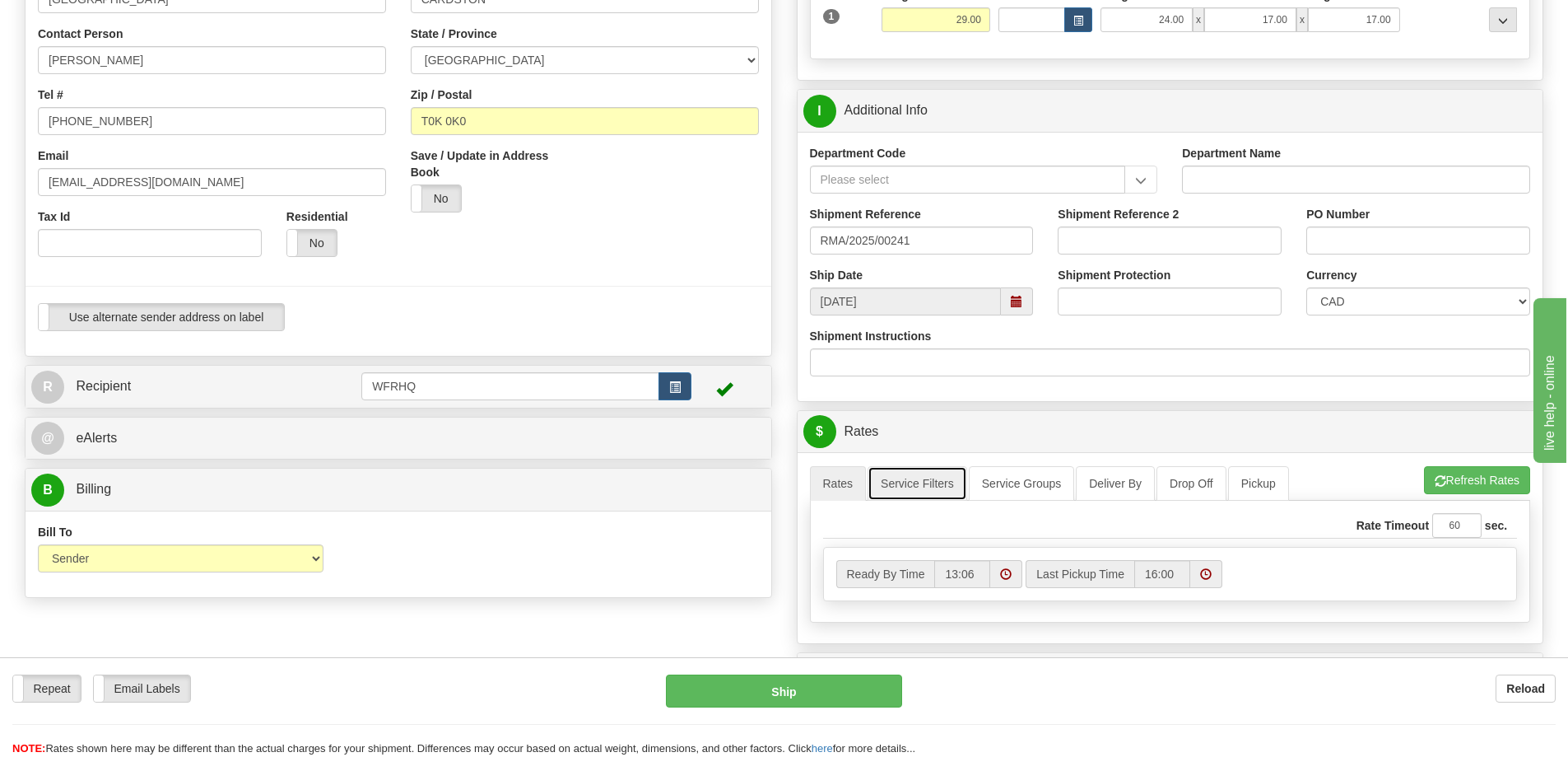
click at [956, 481] on link "Service Filters" at bounding box center [917, 483] width 100 height 35
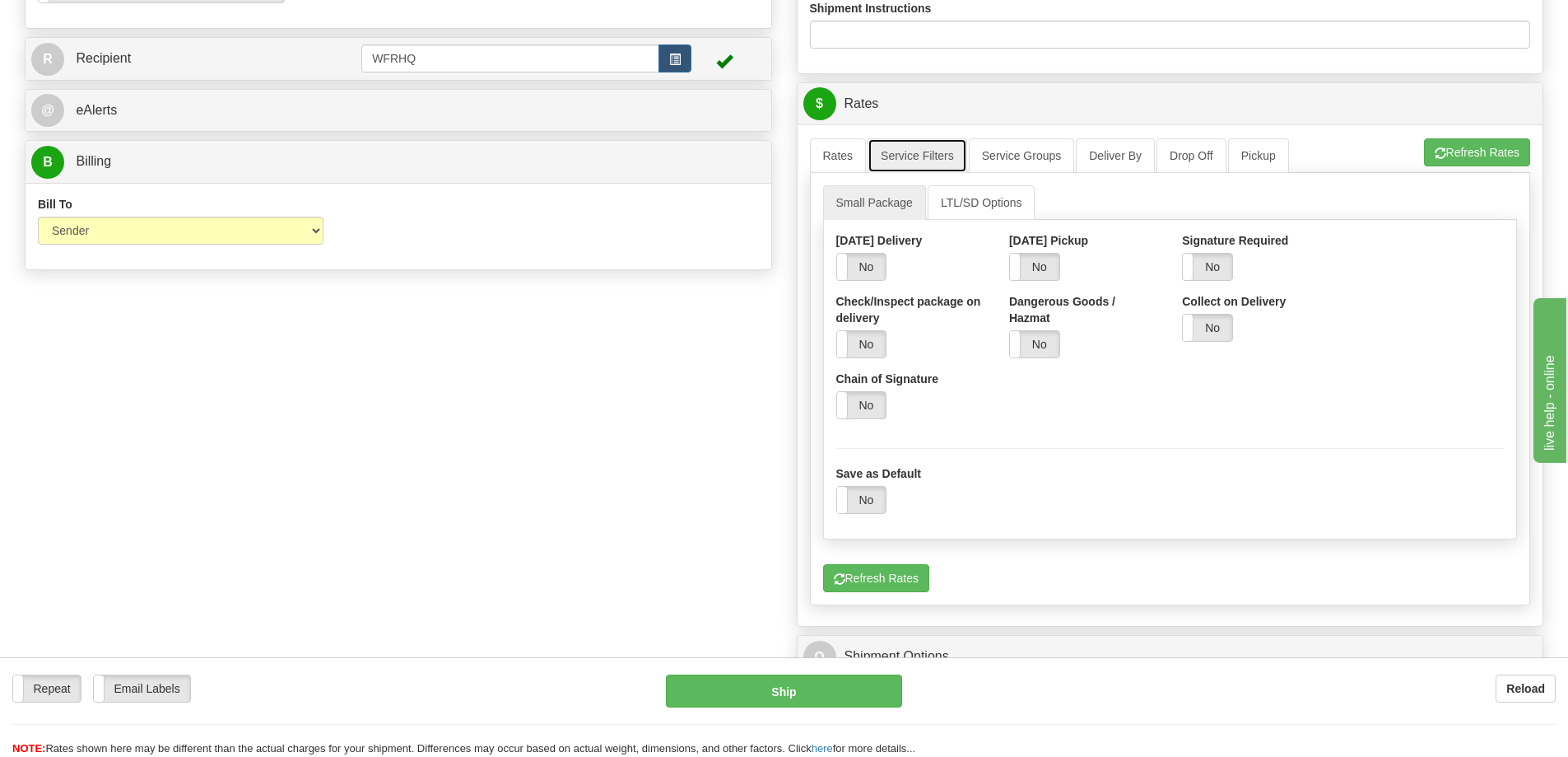
scroll to position [659, 0]
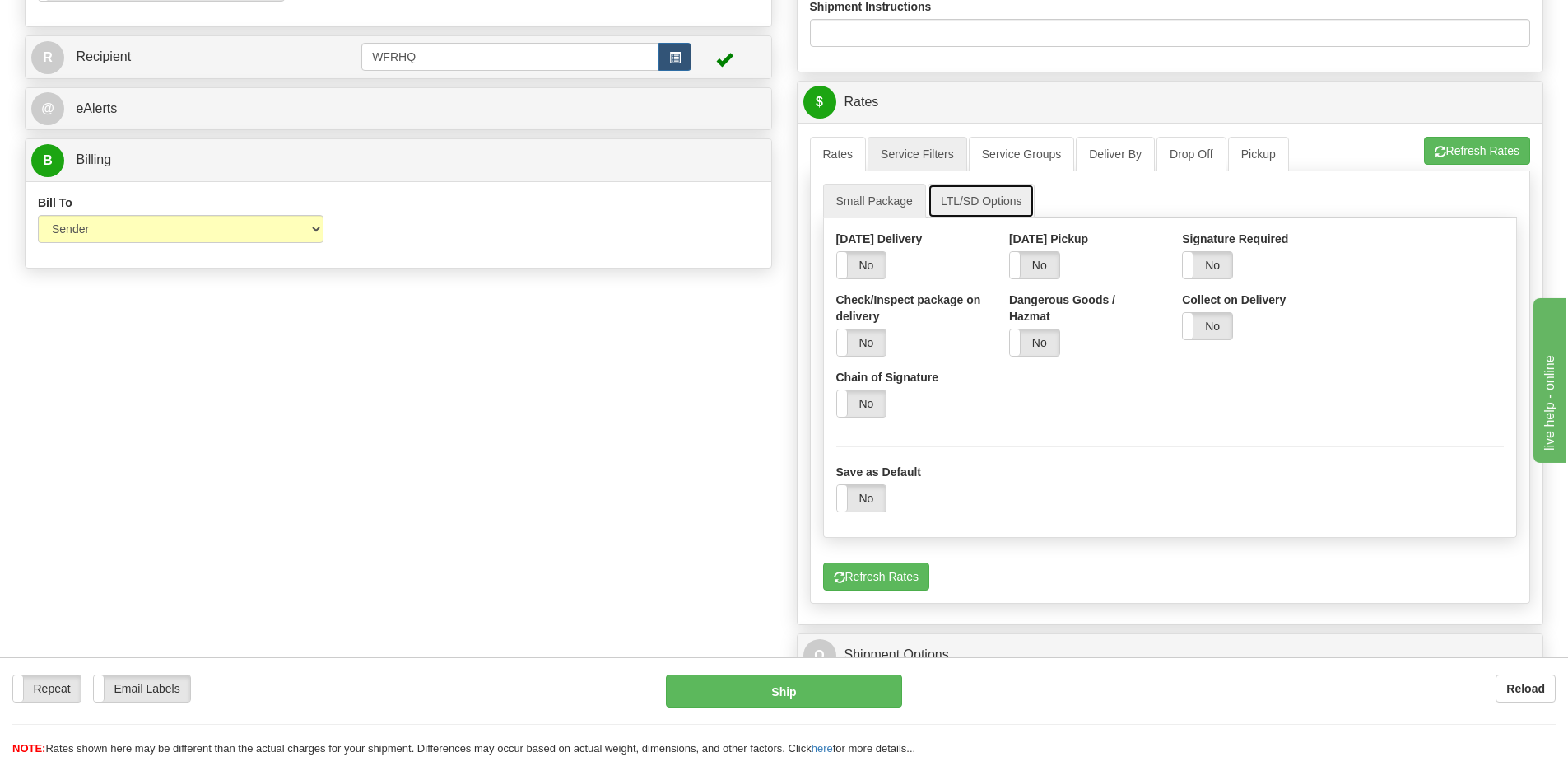
click at [985, 207] on link "LTL/SD Options" at bounding box center [982, 201] width 108 height 35
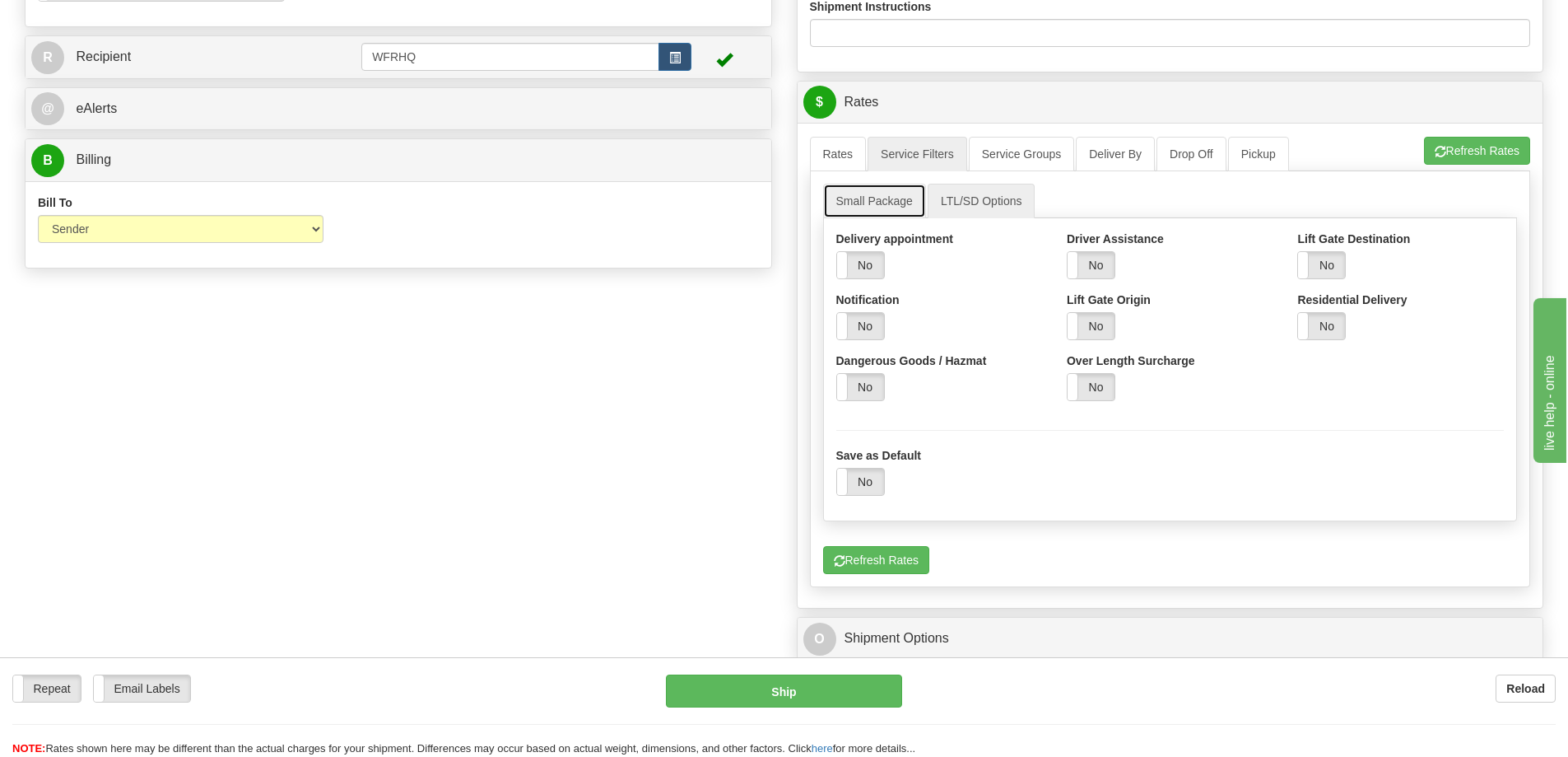
click at [899, 208] on link "Small Package" at bounding box center [874, 201] width 103 height 35
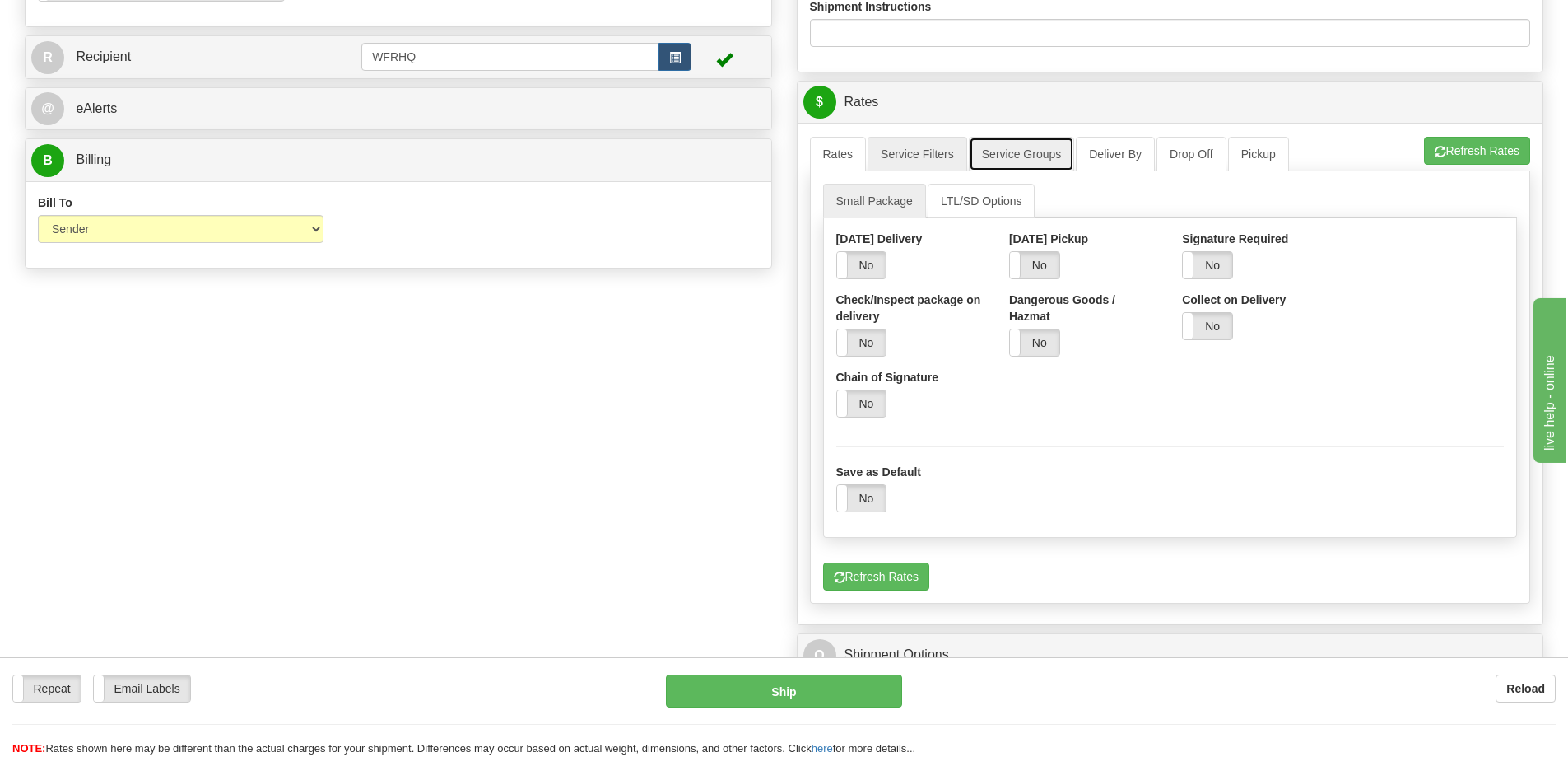
click at [1012, 161] on link "Service Groups" at bounding box center [1022, 154] width 106 height 35
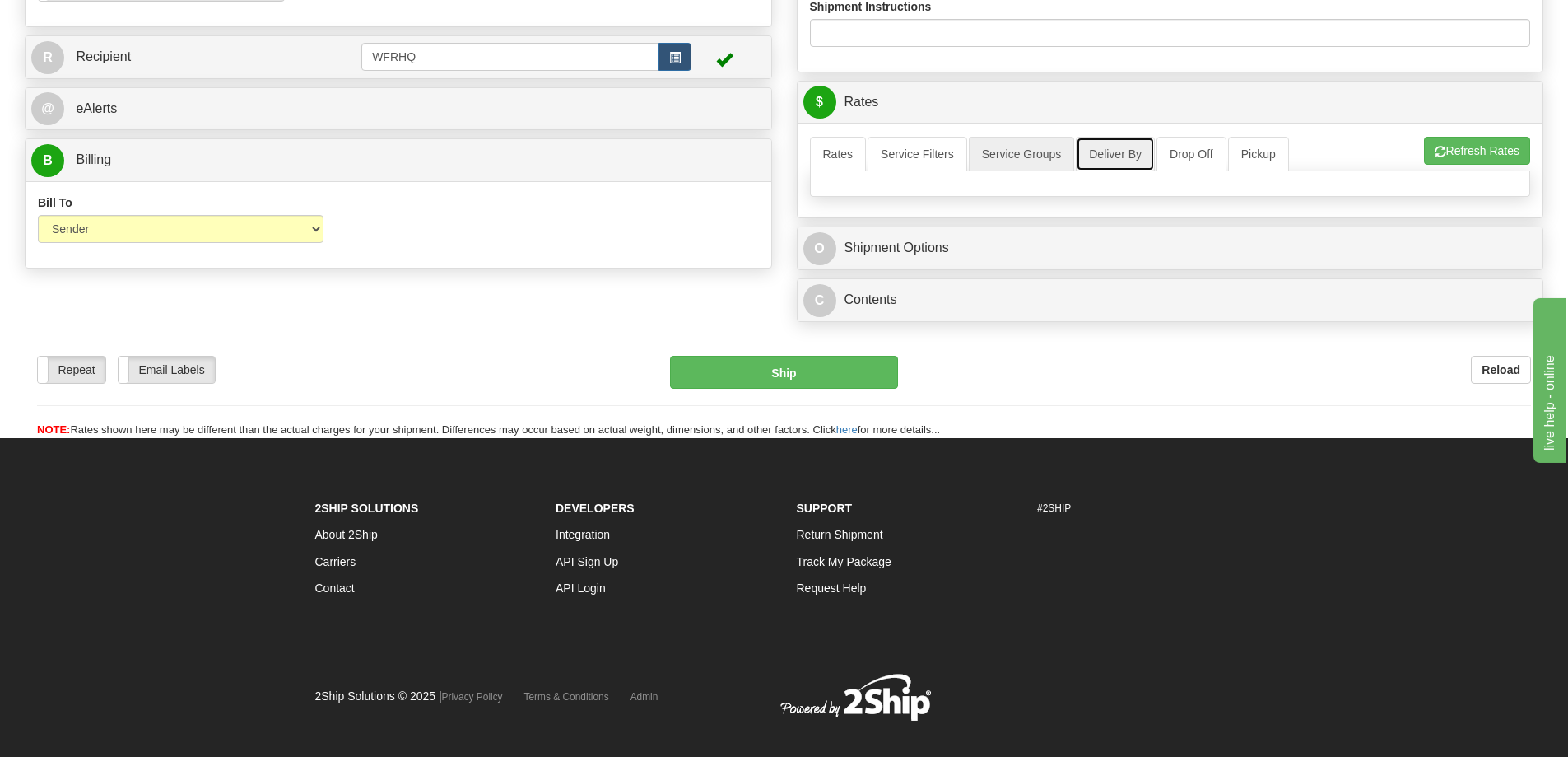
click at [1139, 162] on link "Deliver By" at bounding box center [1115, 154] width 79 height 35
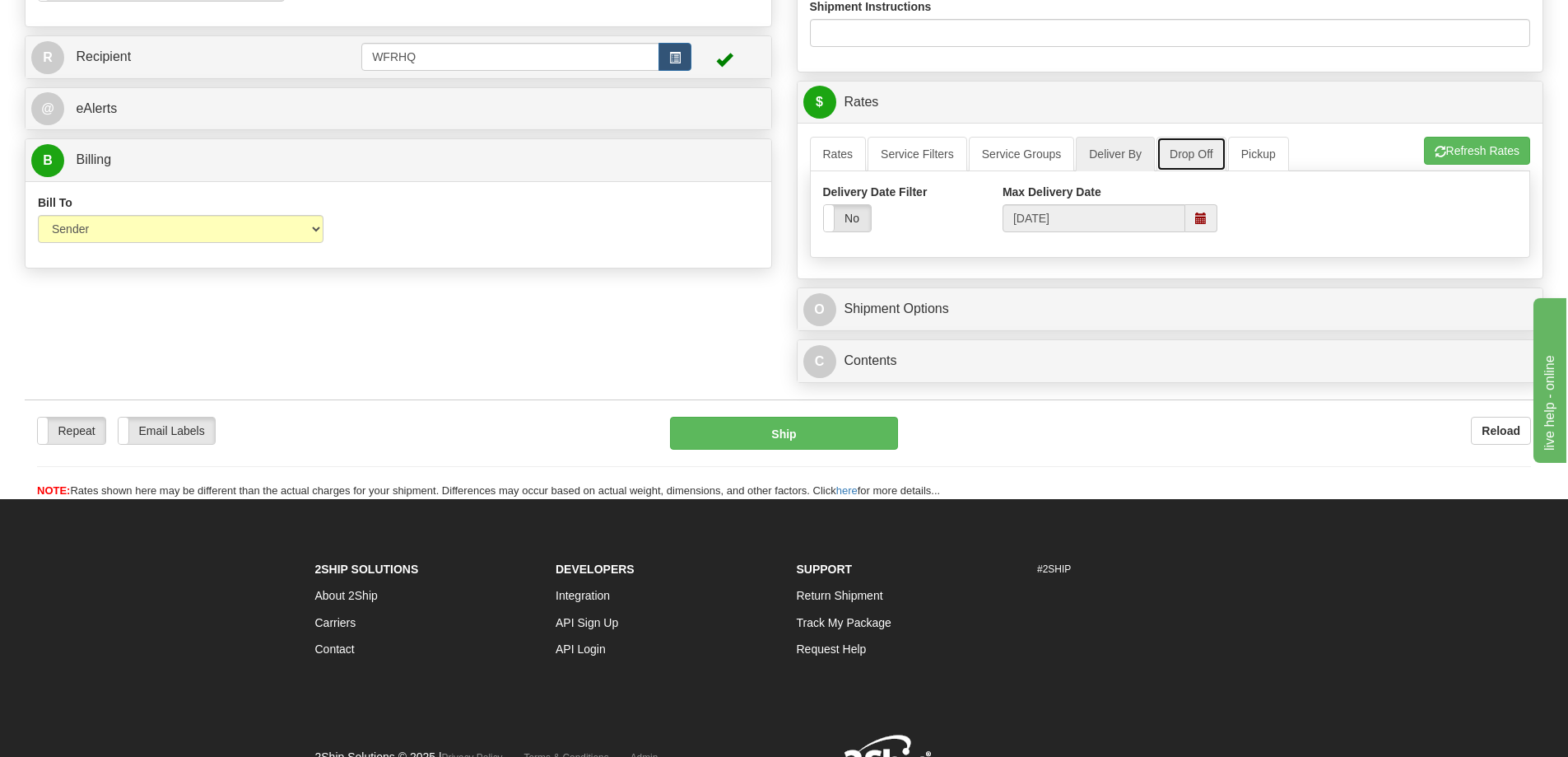
click at [1196, 160] on link "Drop Off" at bounding box center [1191, 154] width 70 height 35
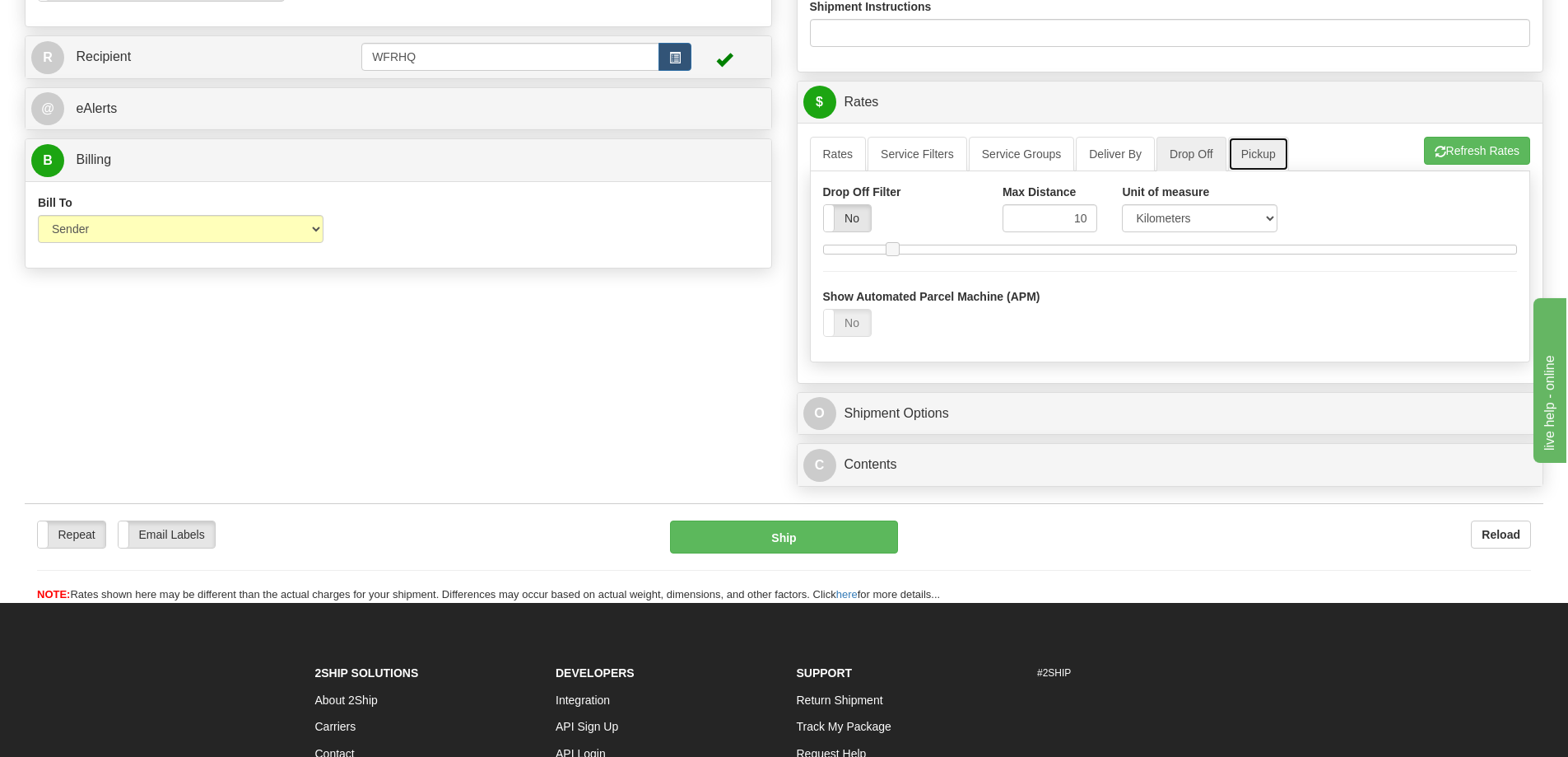
click at [1263, 159] on link "Pickup" at bounding box center [1259, 154] width 61 height 35
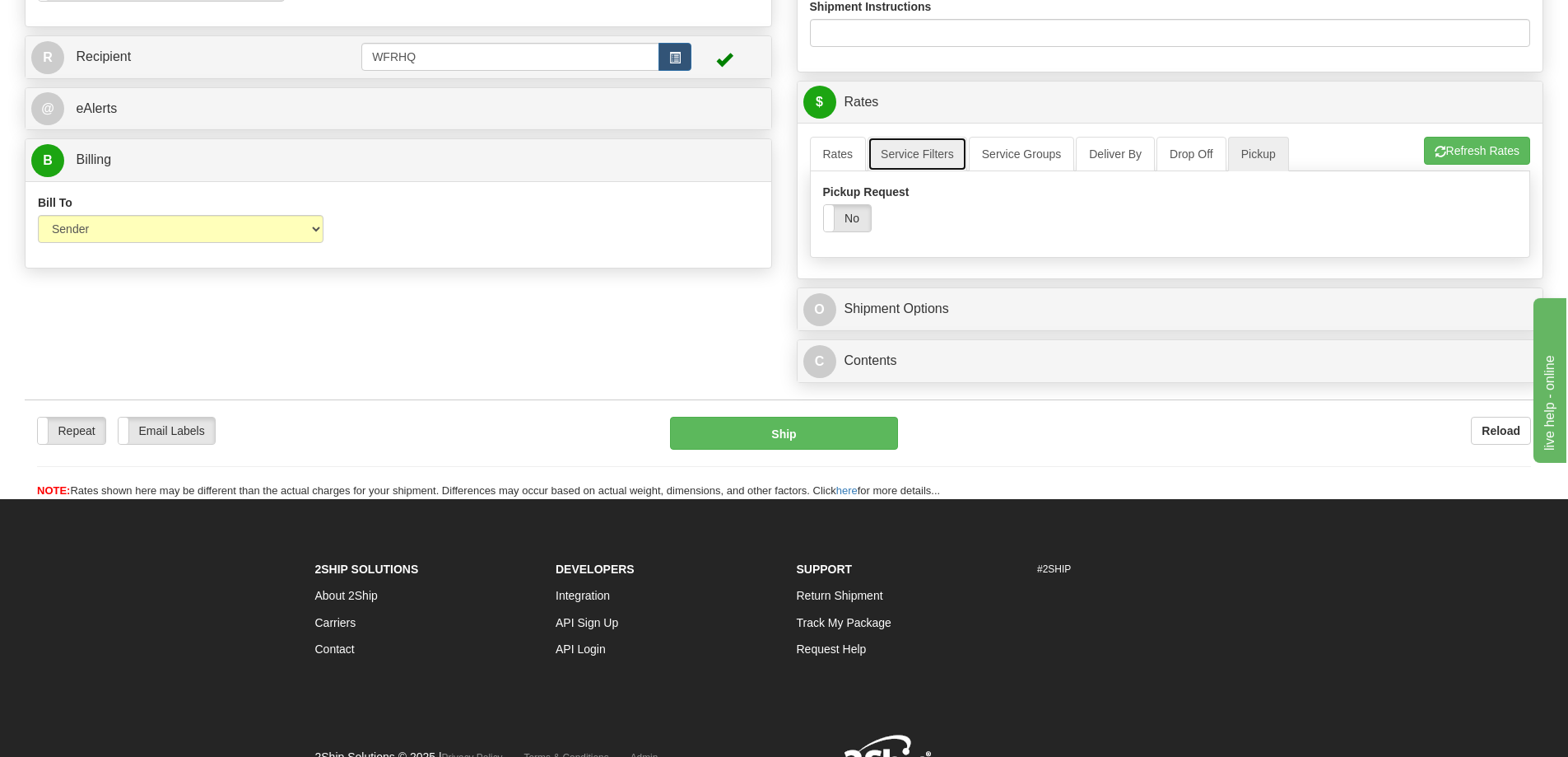
click at [915, 151] on link "Service Filters" at bounding box center [917, 154] width 100 height 35
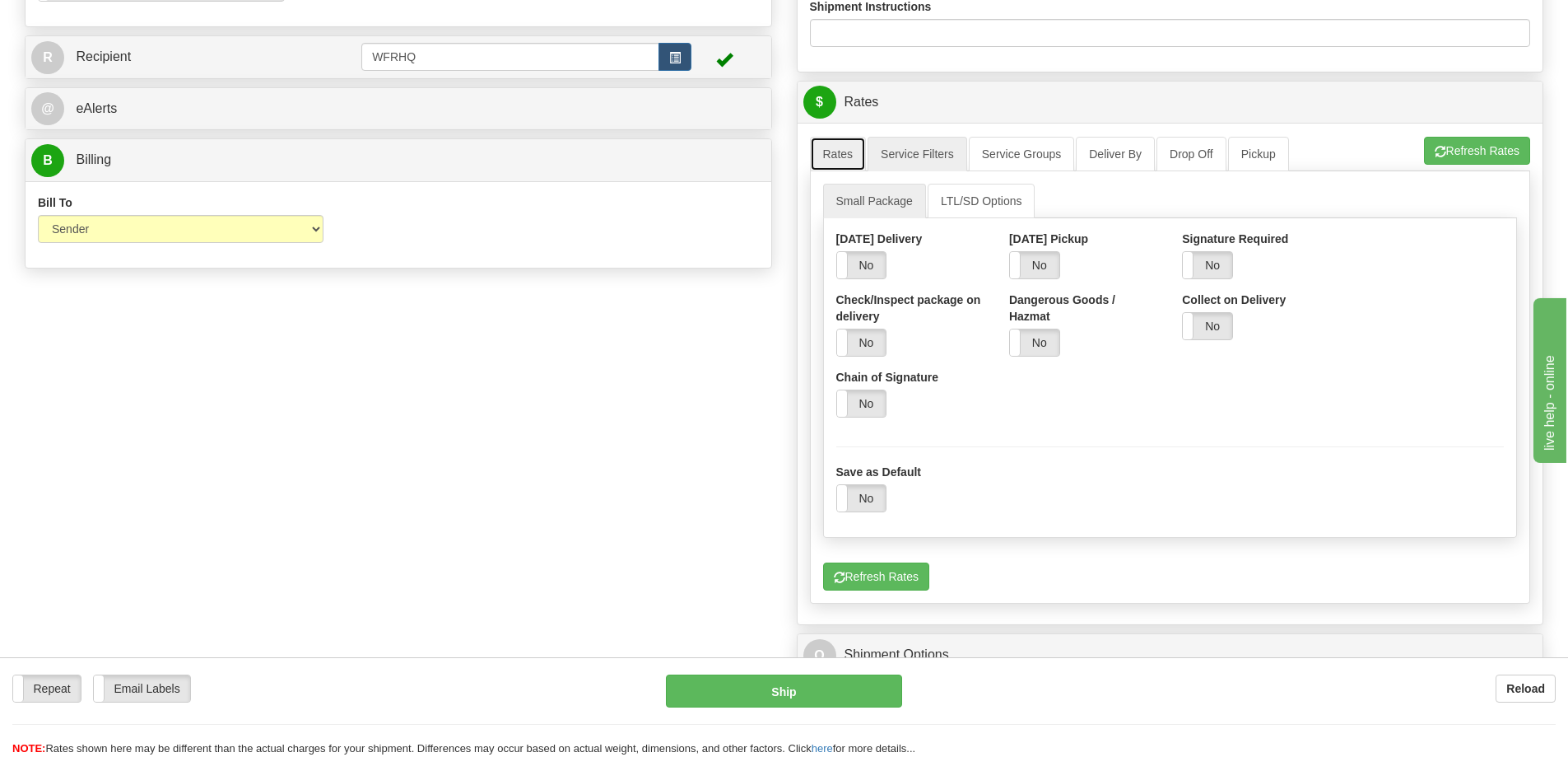
click at [836, 157] on link "Rates" at bounding box center [839, 154] width 57 height 35
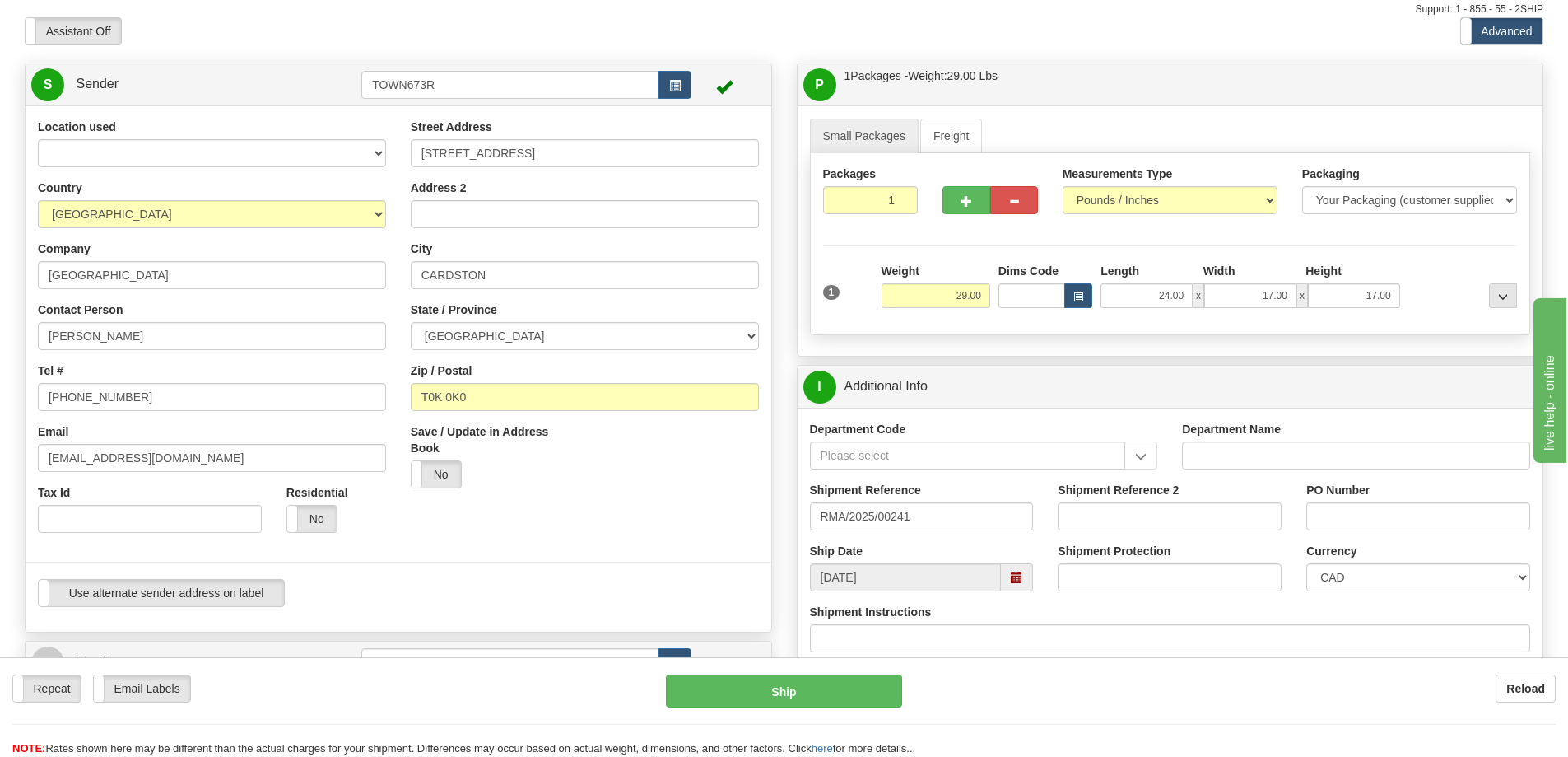
scroll to position [82, 0]
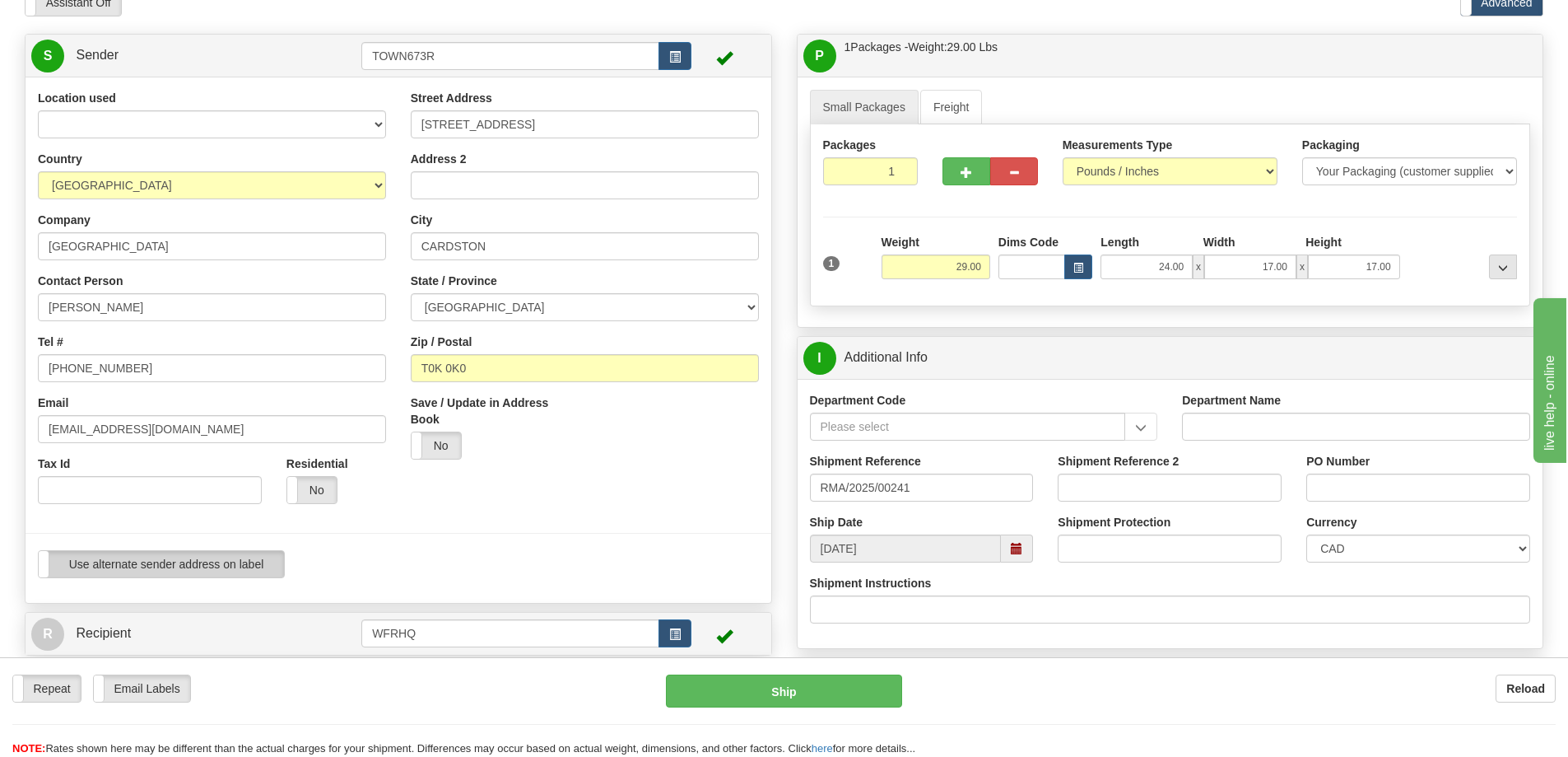
click at [139, 556] on label "Use alternate sender address on label" at bounding box center [161, 564] width 245 height 26
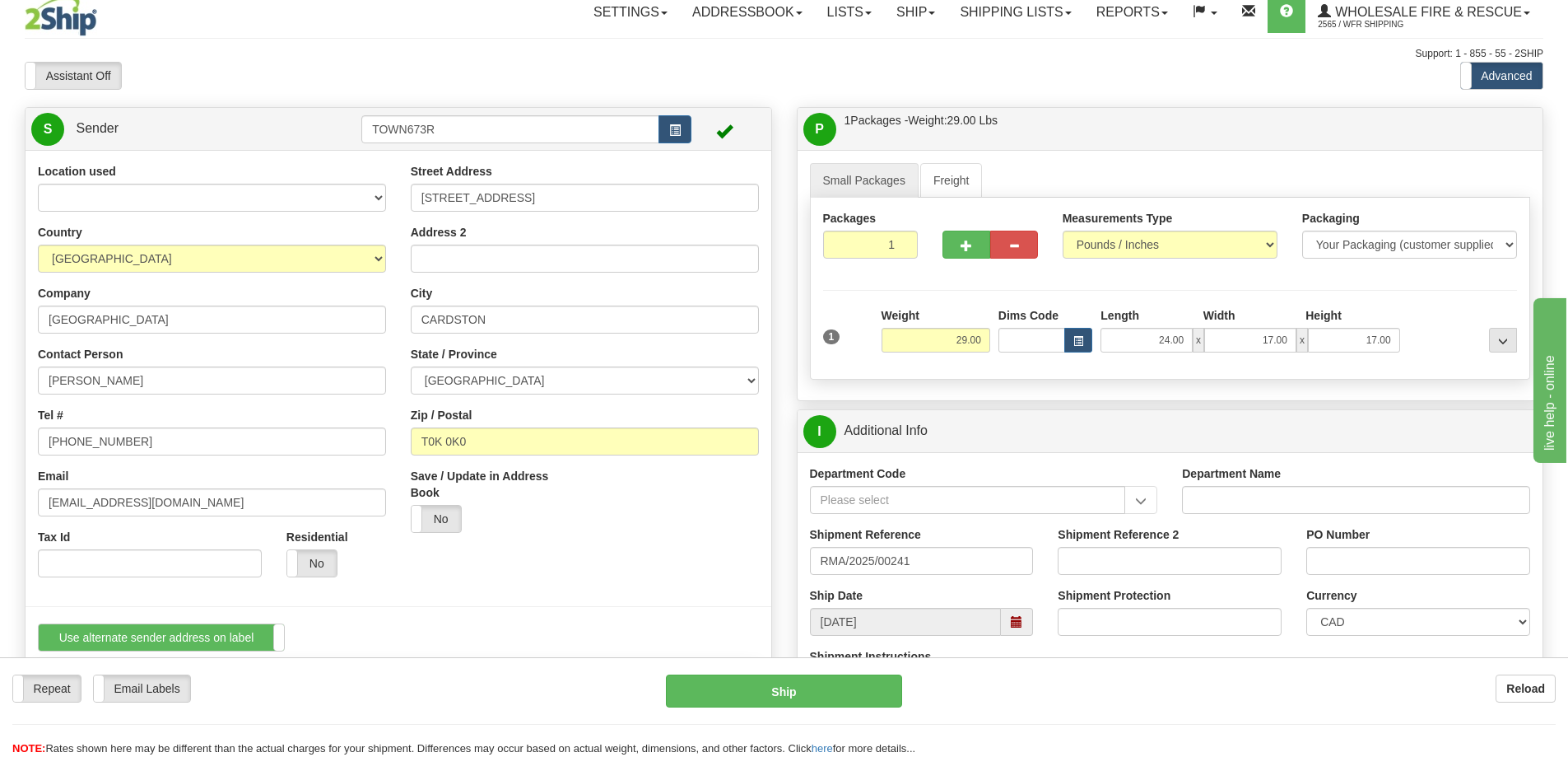
scroll to position [0, 0]
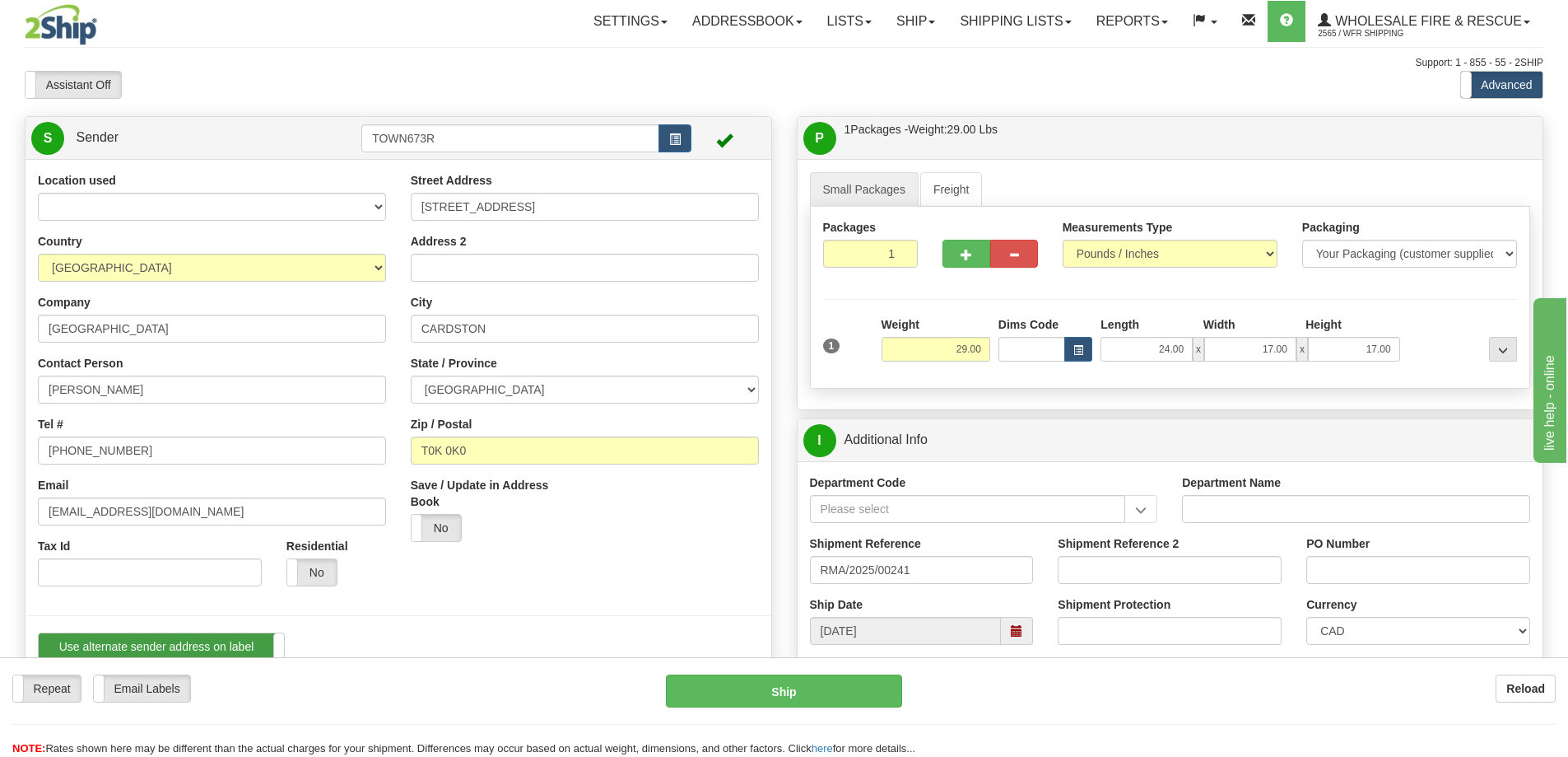
click at [273, 636] on label "Use alternate sender address on label" at bounding box center [161, 646] width 245 height 26
click at [898, 19] on link "Ship" at bounding box center [915, 22] width 63 height 42
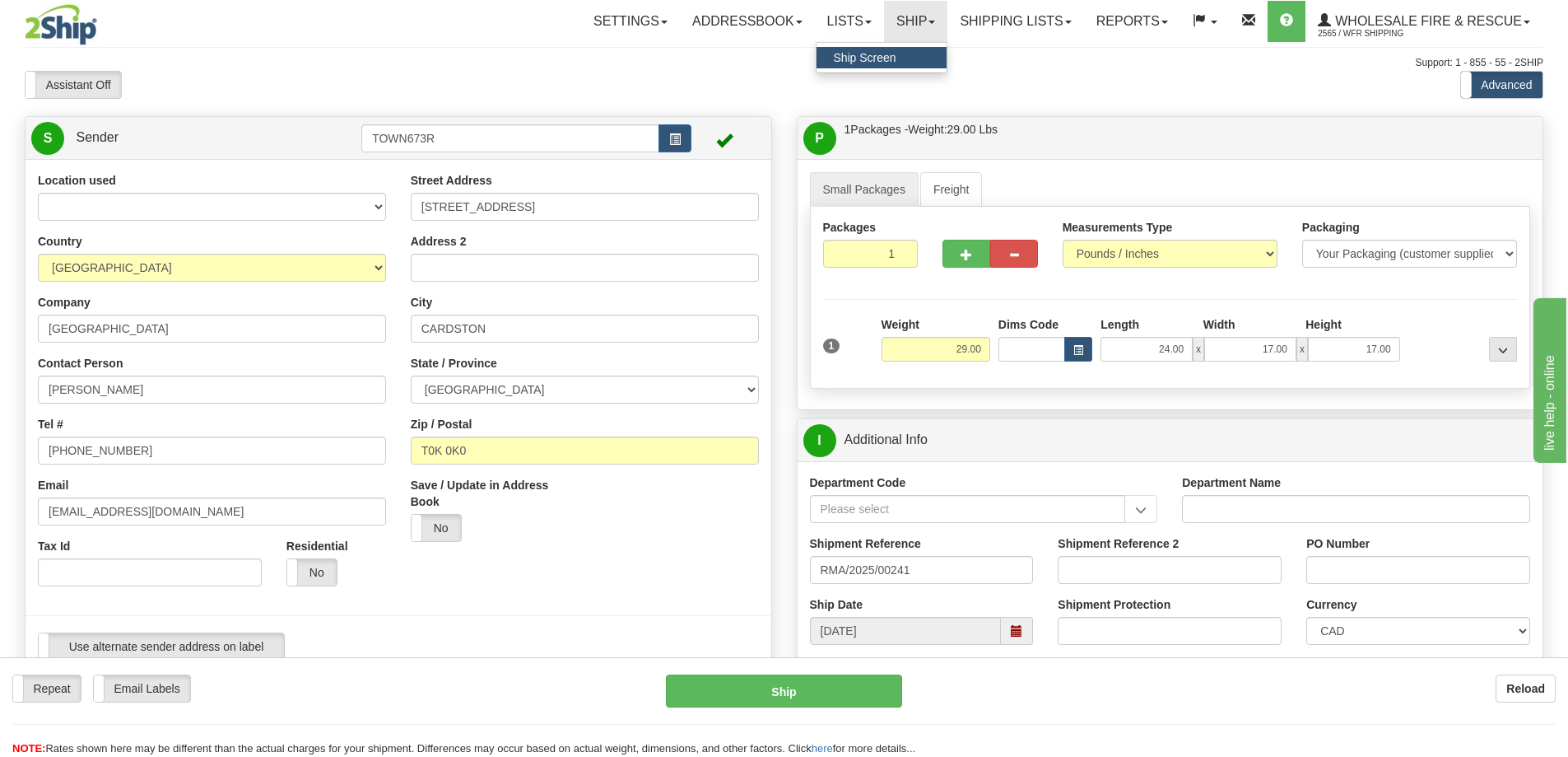
click at [865, 57] on span "Ship Screen" at bounding box center [864, 57] width 62 height 13
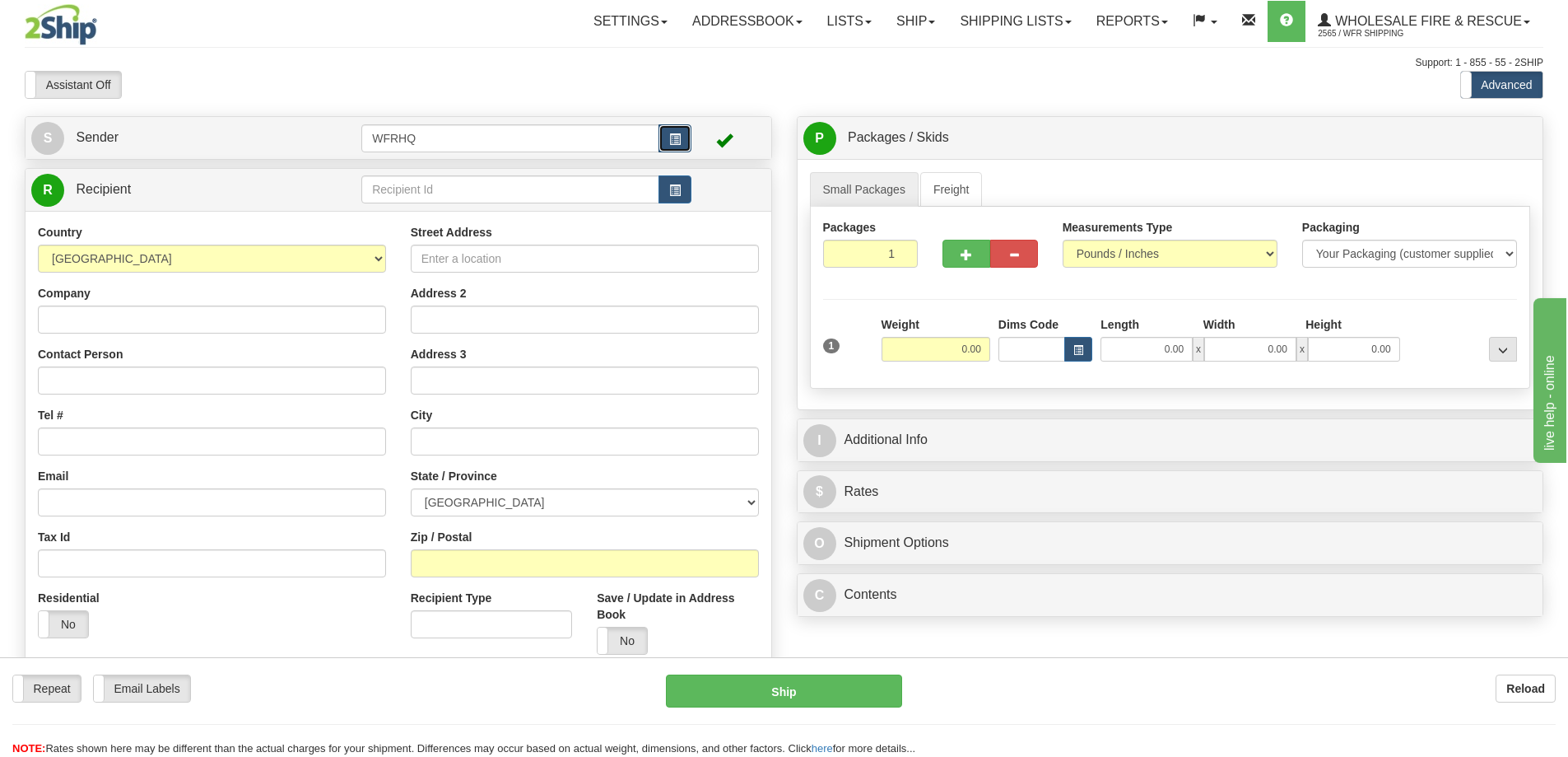
click at [678, 143] on span "button" at bounding box center [674, 139] width 11 height 10
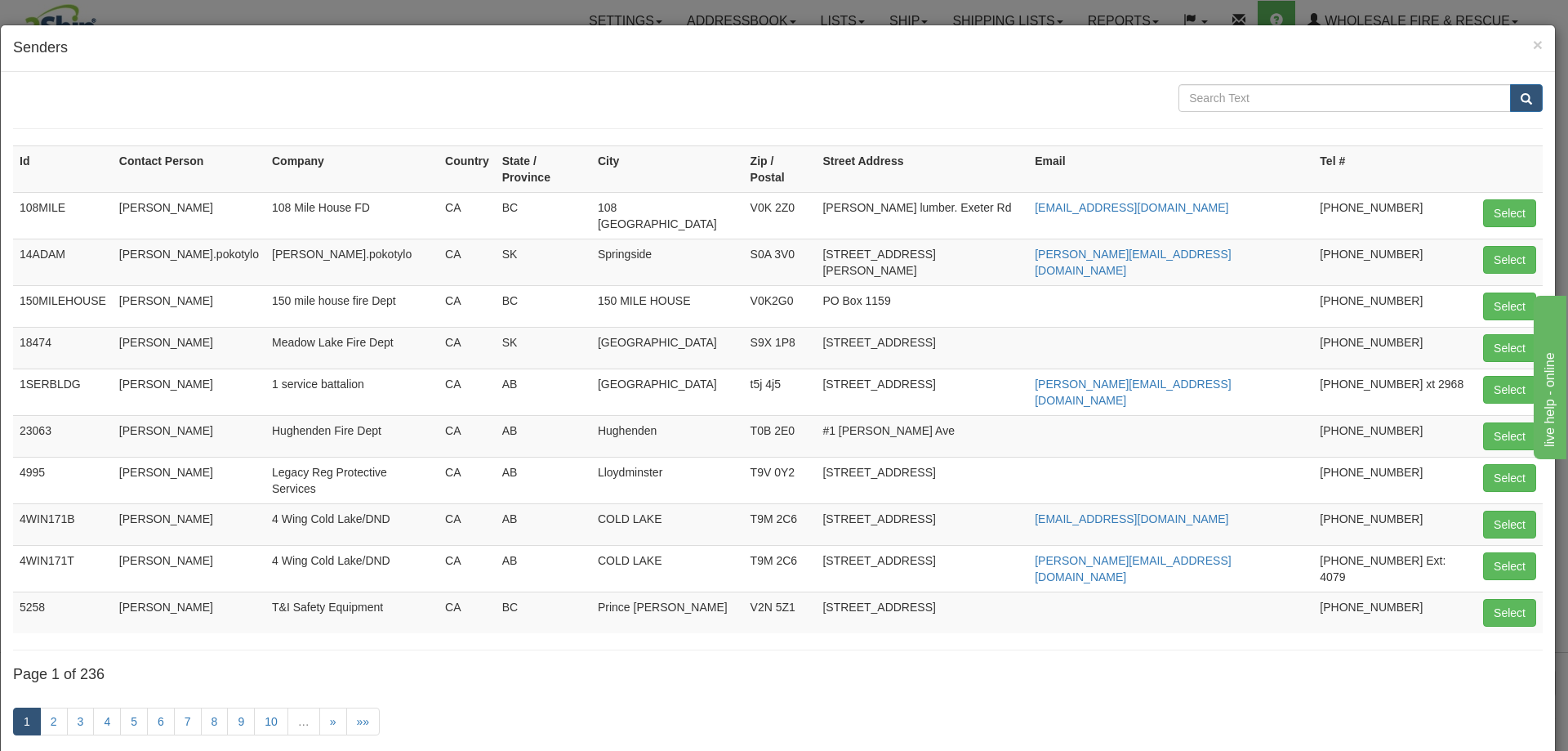
click at [1535, 38] on div "× Senders" at bounding box center [778, 48] width 1554 height 46
click at [1534, 41] on span "×" at bounding box center [1538, 45] width 9 height 19
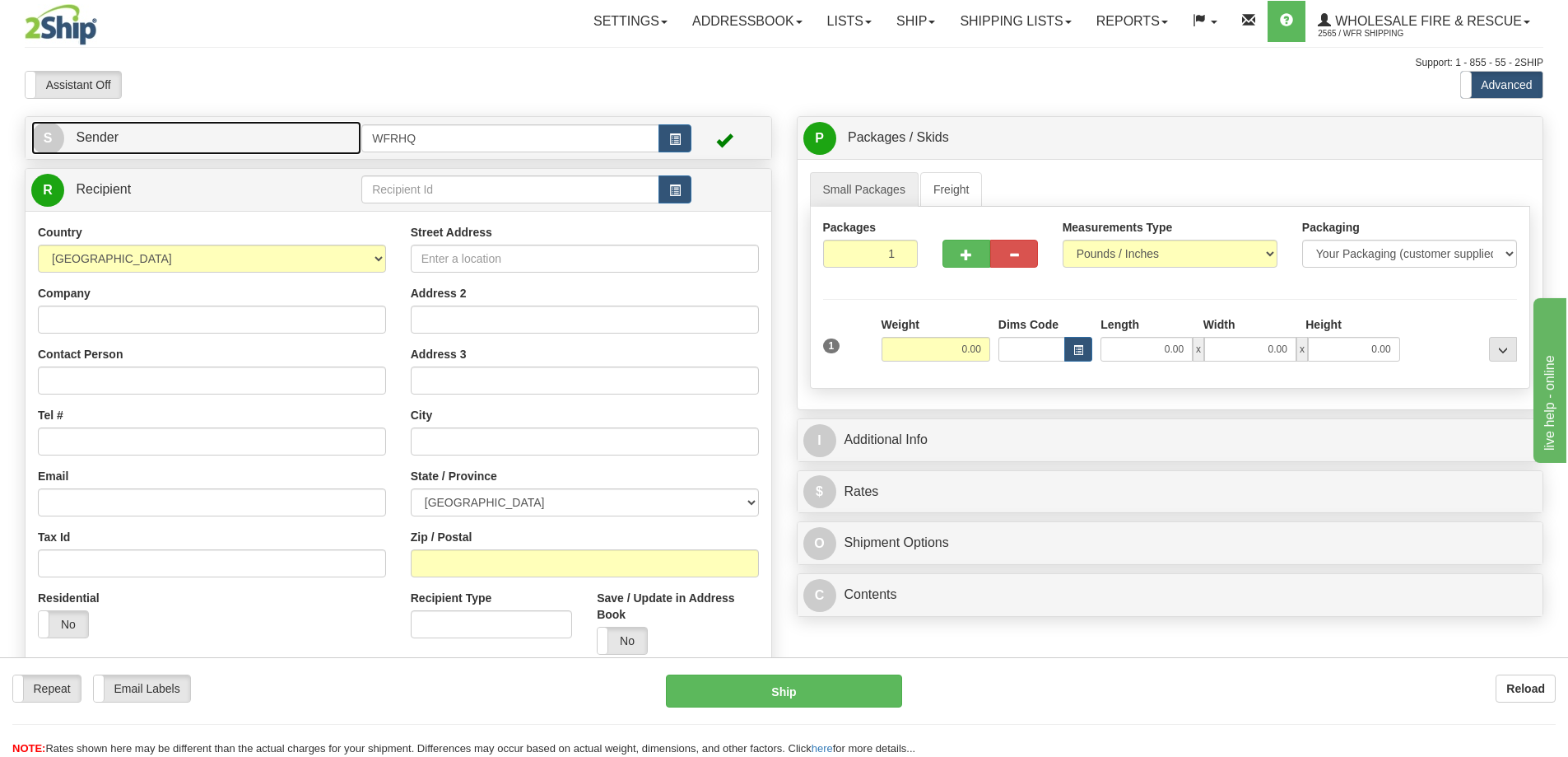
click at [123, 136] on link "S Sender" at bounding box center [196, 138] width 330 height 34
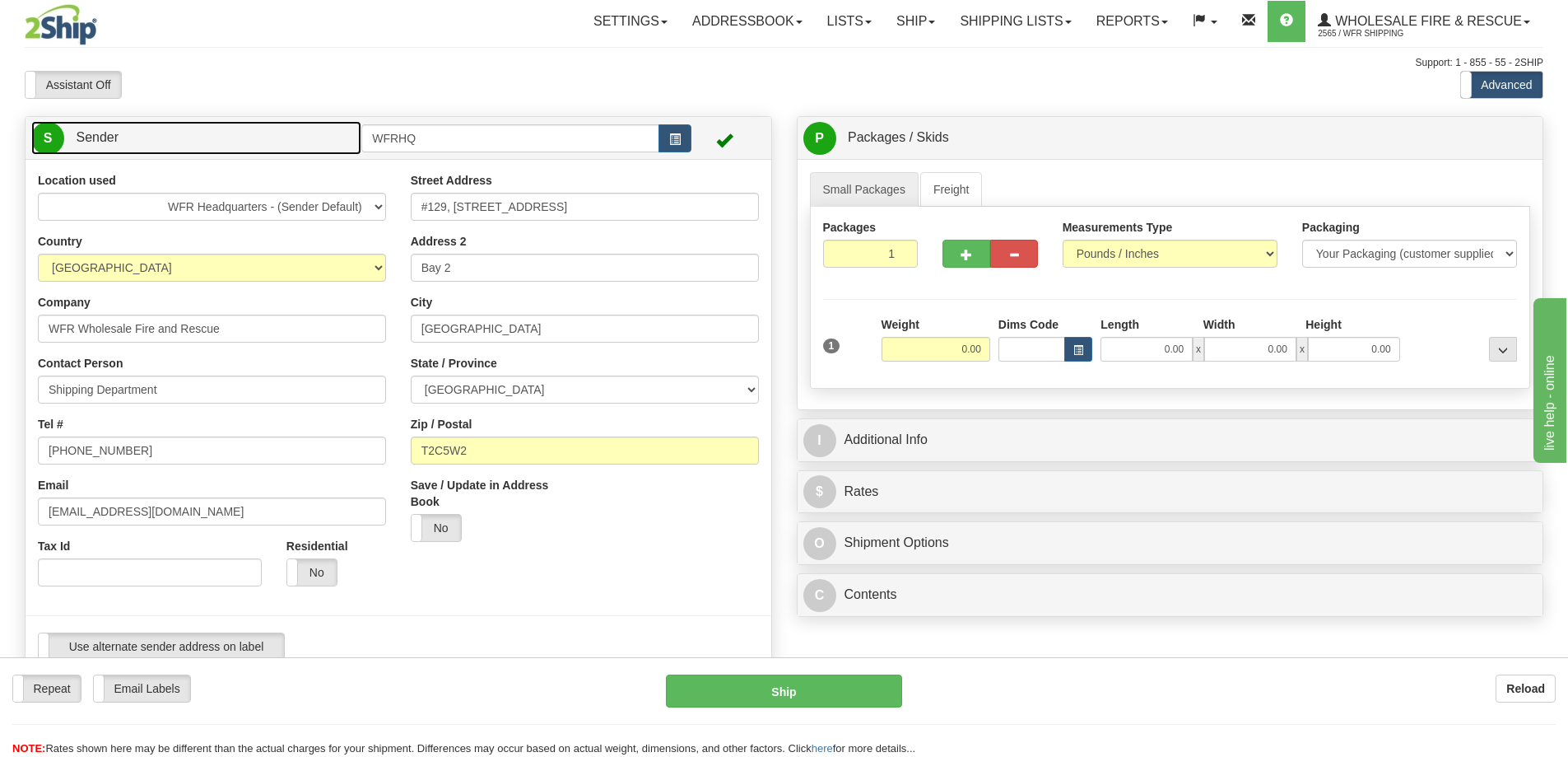
scroll to position [165, 0]
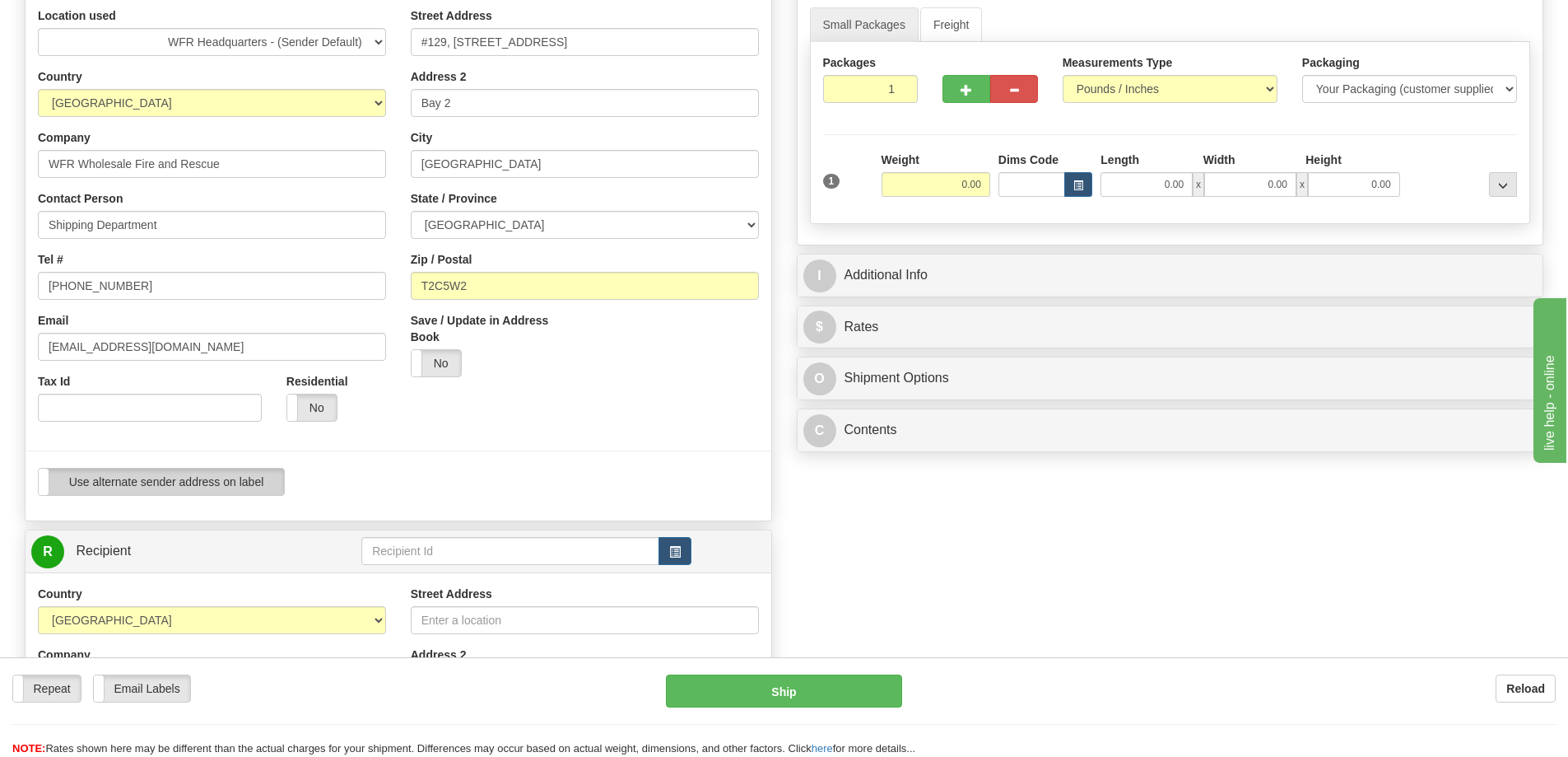
click at [177, 489] on label "Use alternate sender address on label" at bounding box center [161, 482] width 245 height 26
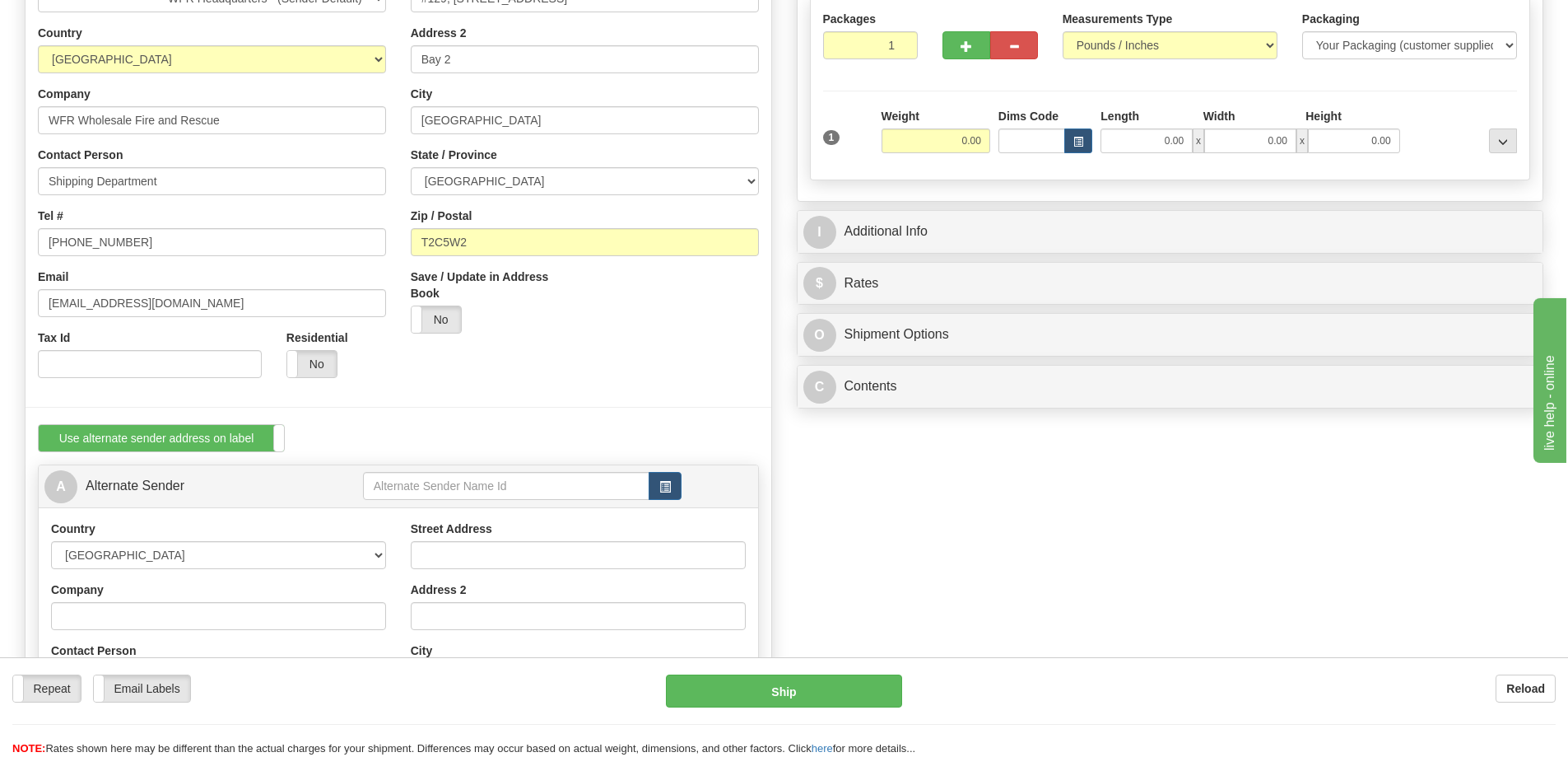
scroll to position [247, 0]
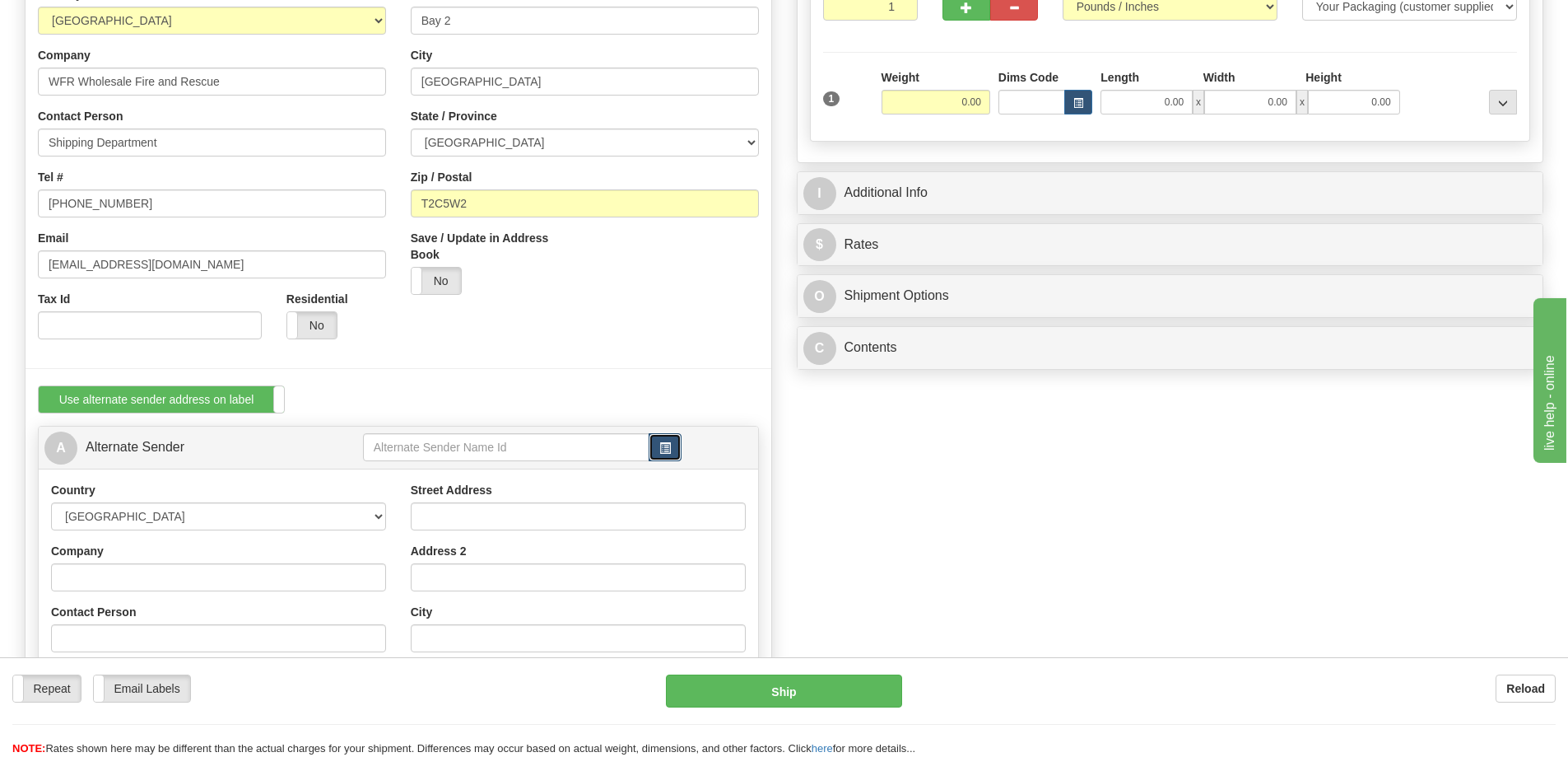
click at [673, 443] on button "button" at bounding box center [665, 447] width 33 height 28
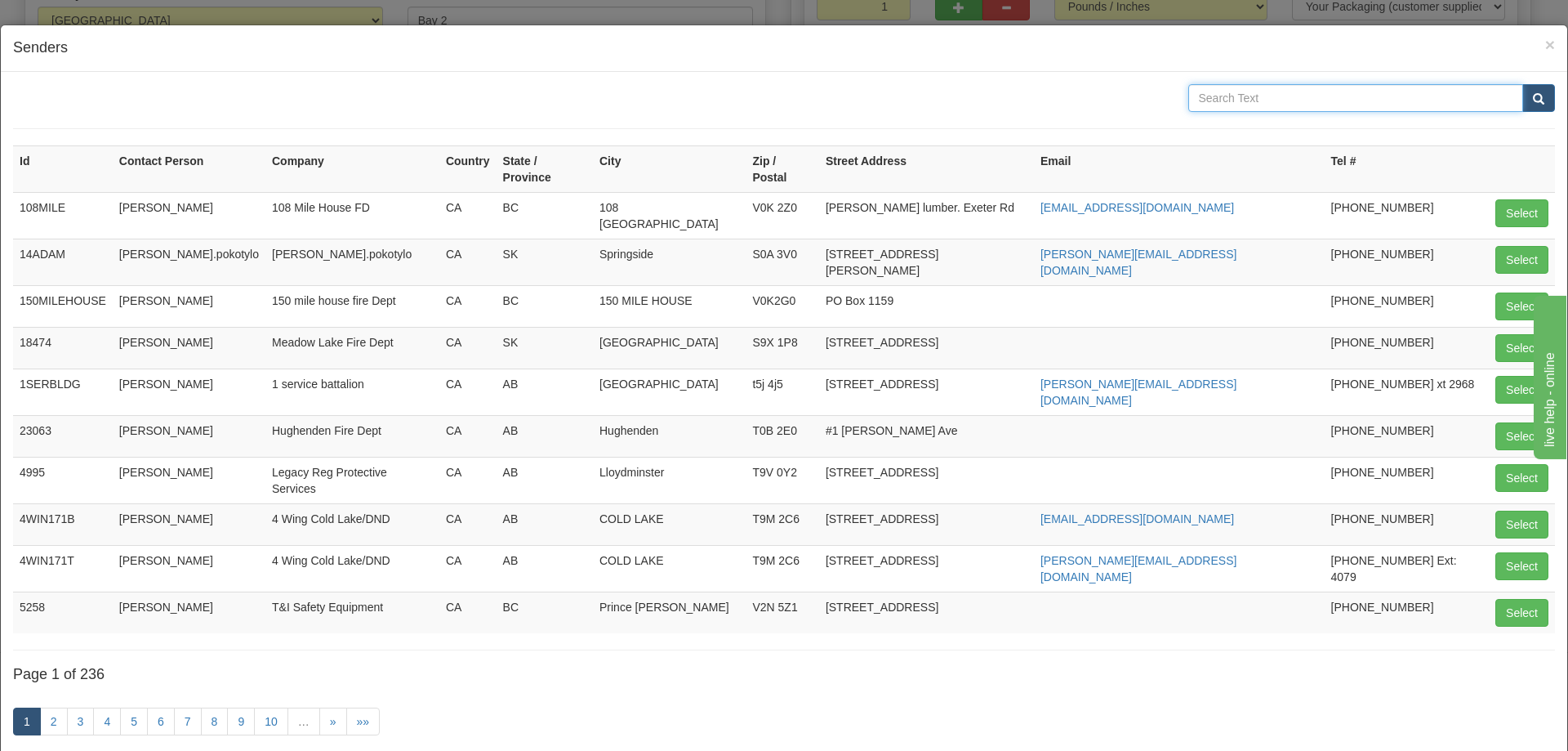
click at [1211, 94] on input "text" at bounding box center [1356, 98] width 336 height 27
type input "Cardston"
click at [1522, 84] on button "submit" at bounding box center [1539, 98] width 33 height 27
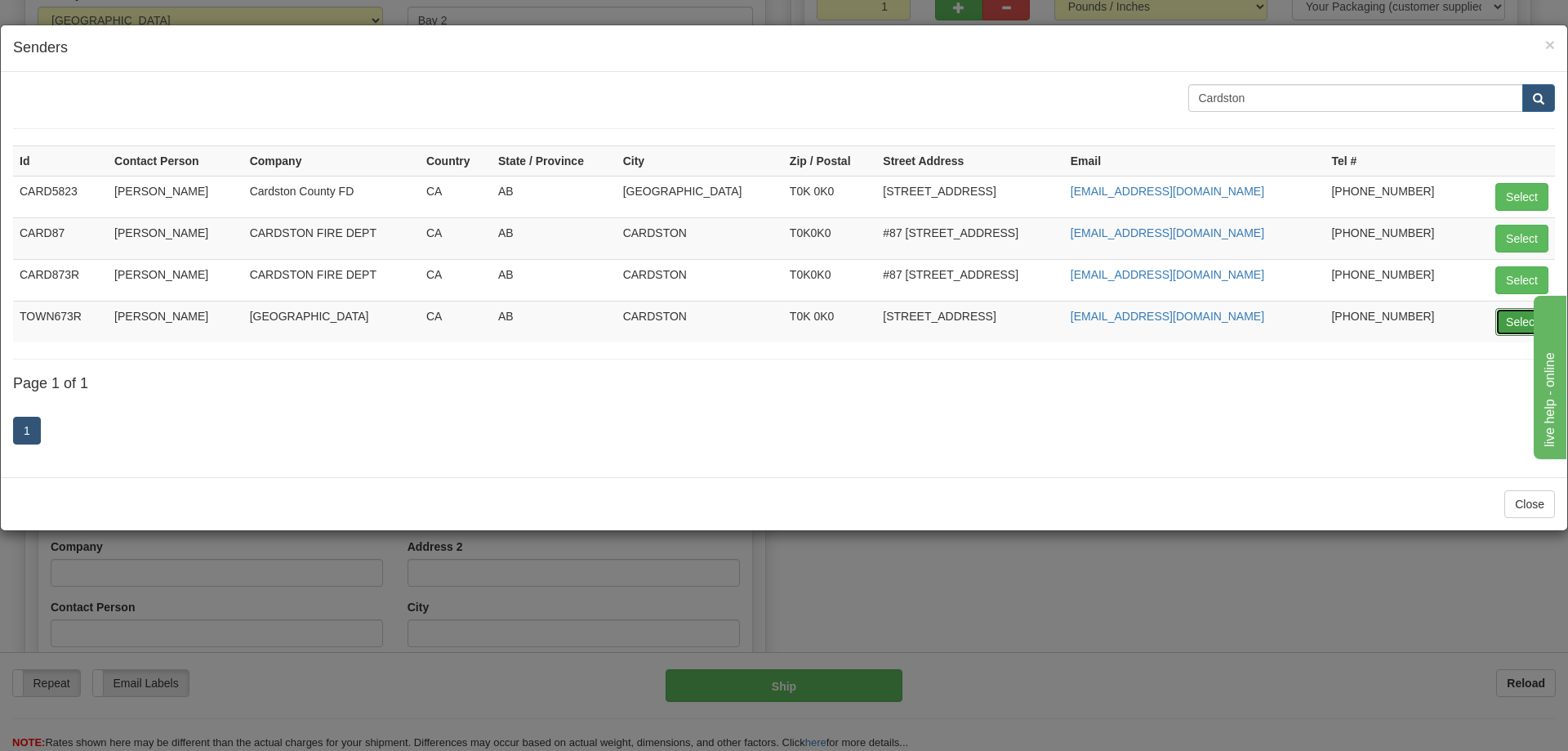
click at [1499, 314] on button "Select" at bounding box center [1522, 321] width 53 height 27
type input "TOWN673R"
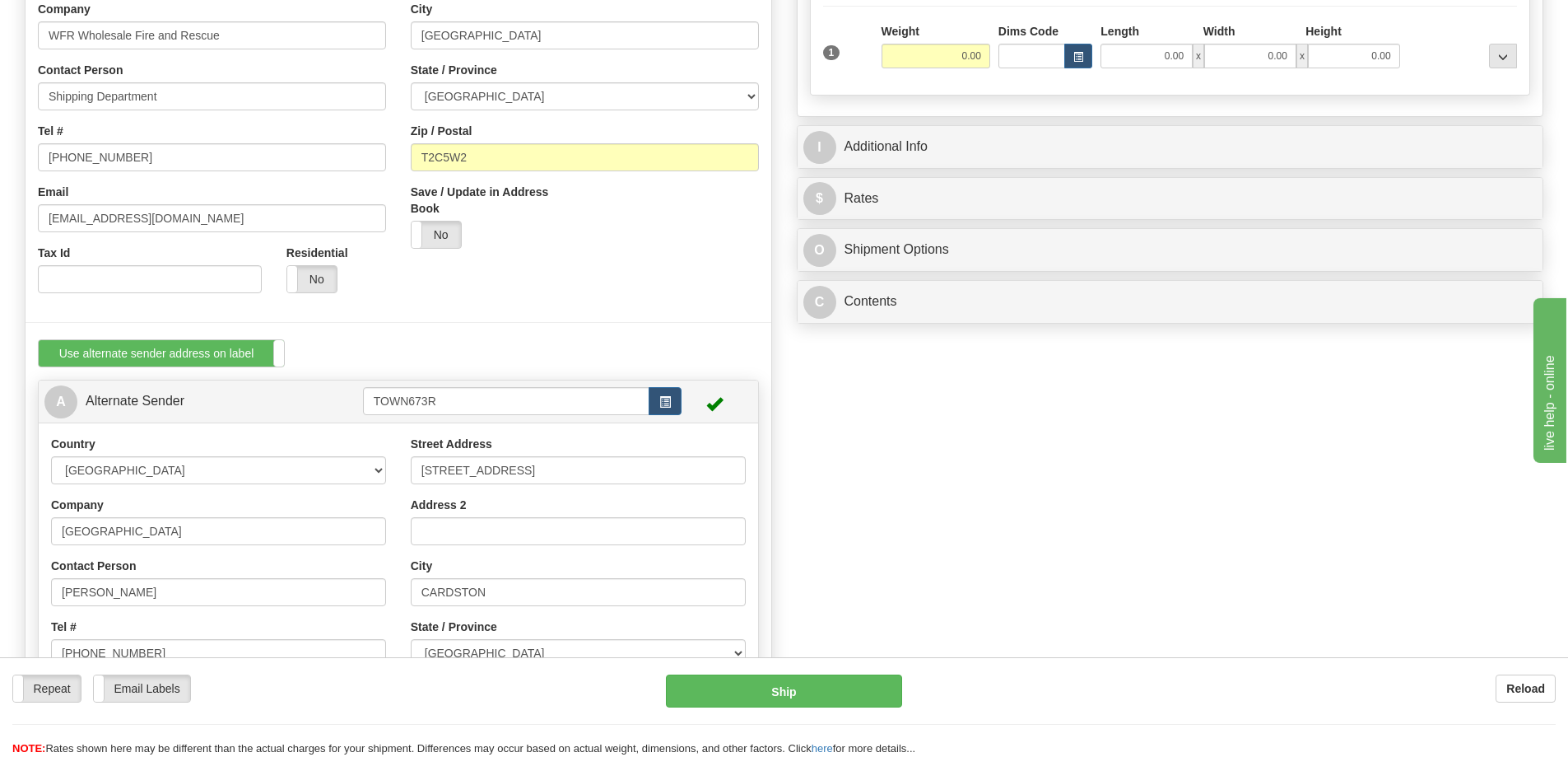
scroll to position [411, 0]
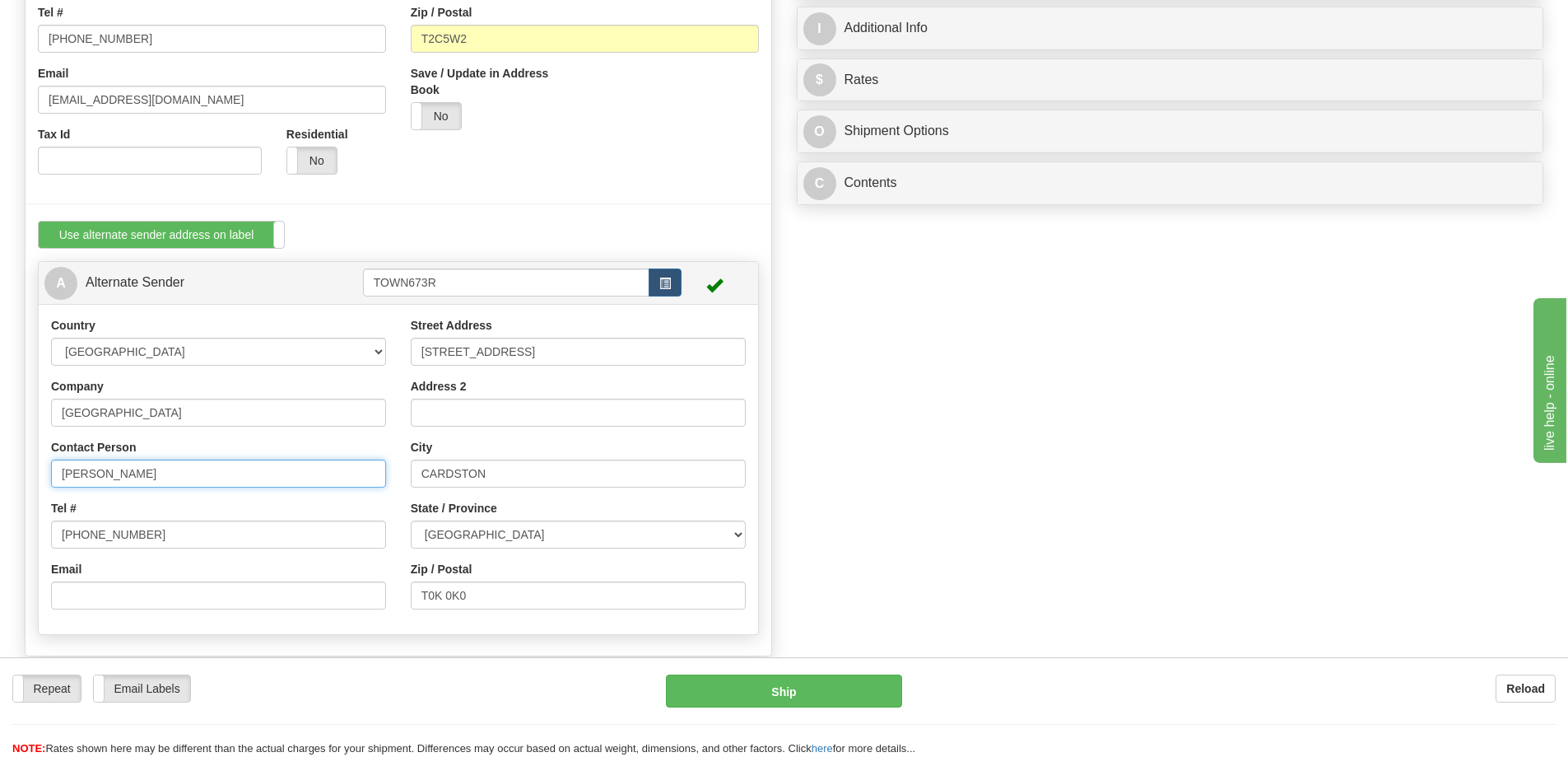
drag, startPoint x: 193, startPoint y: 481, endPoint x: -175, endPoint y: 459, distance: 368.7
type input "[PERSON_NAME]"
drag, startPoint x: 171, startPoint y: 535, endPoint x: 108, endPoint y: 540, distance: 63.2
click at [109, 540] on input "[PHONE_NUMBER]" at bounding box center [218, 534] width 335 height 28
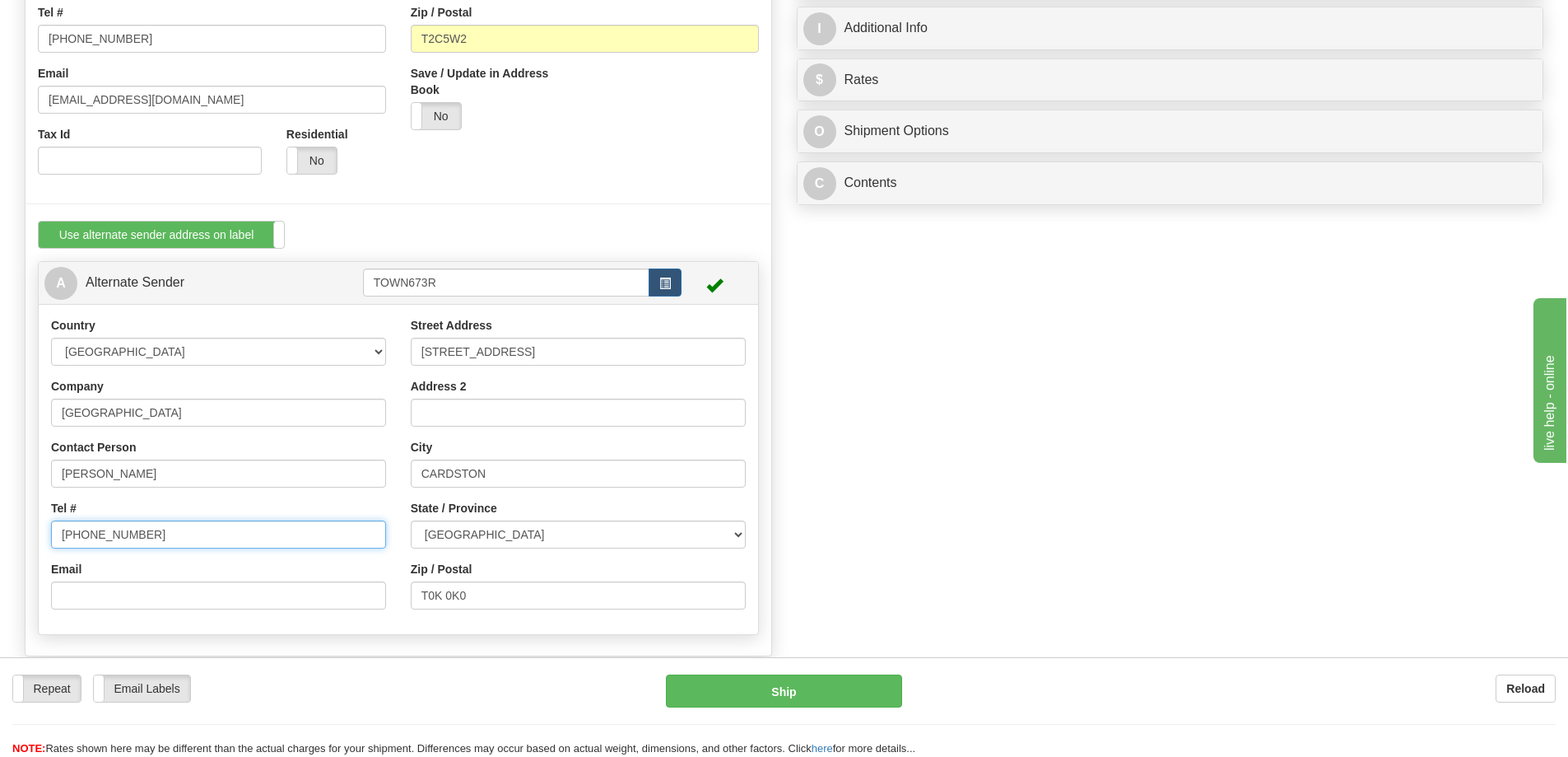
type input "[PHONE_NUMBER]"
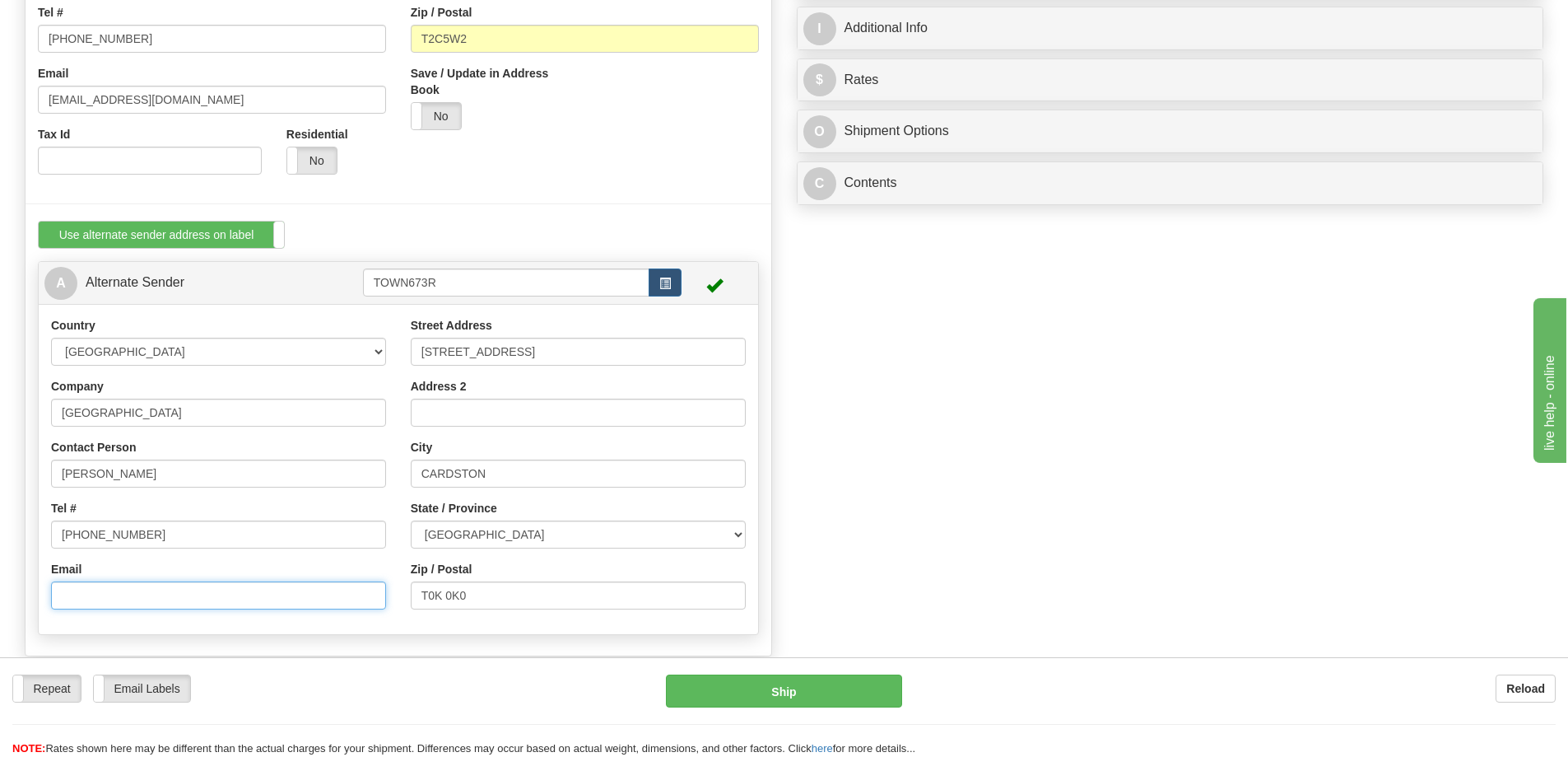
click at [115, 593] on input "Email" at bounding box center [218, 595] width 335 height 28
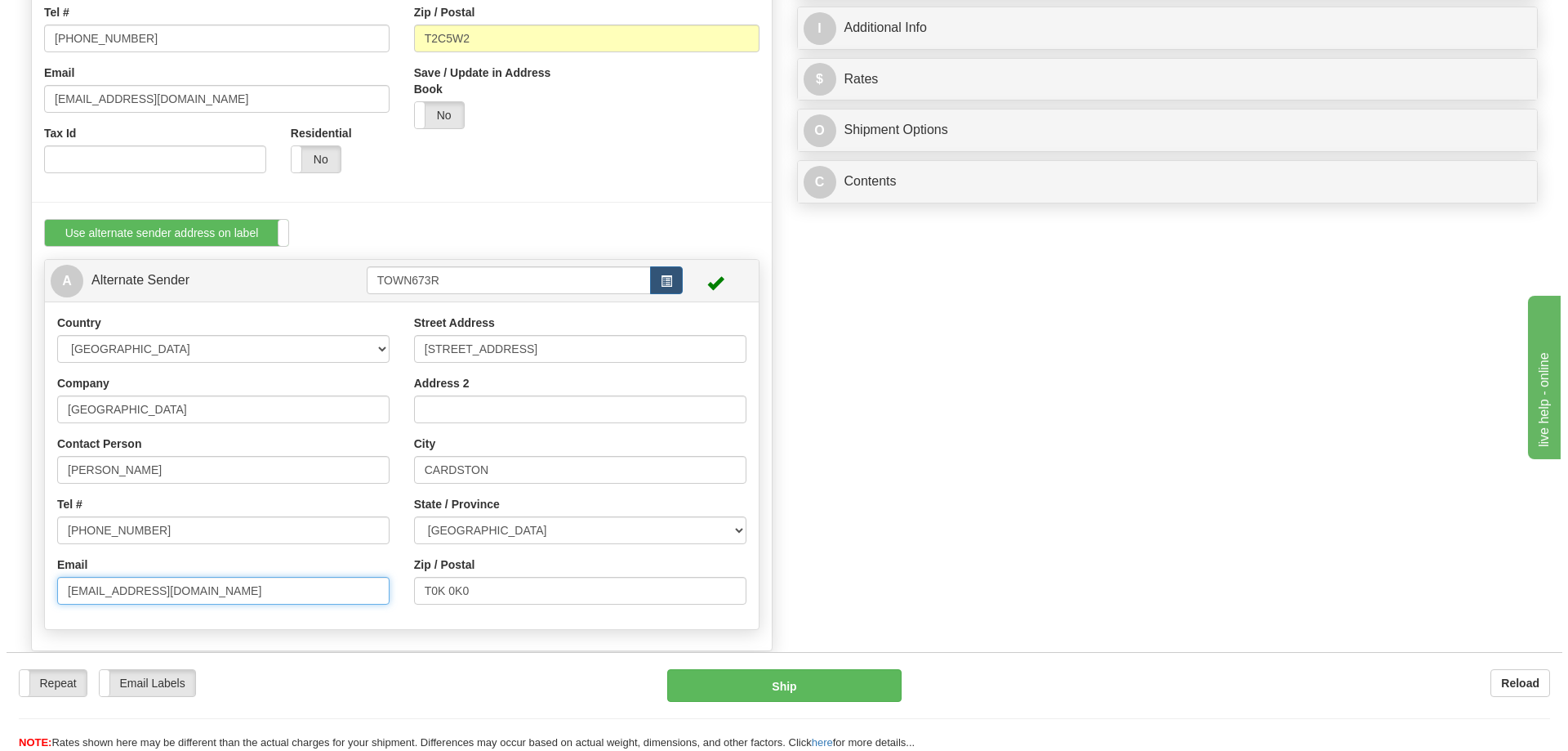
scroll to position [736, 0]
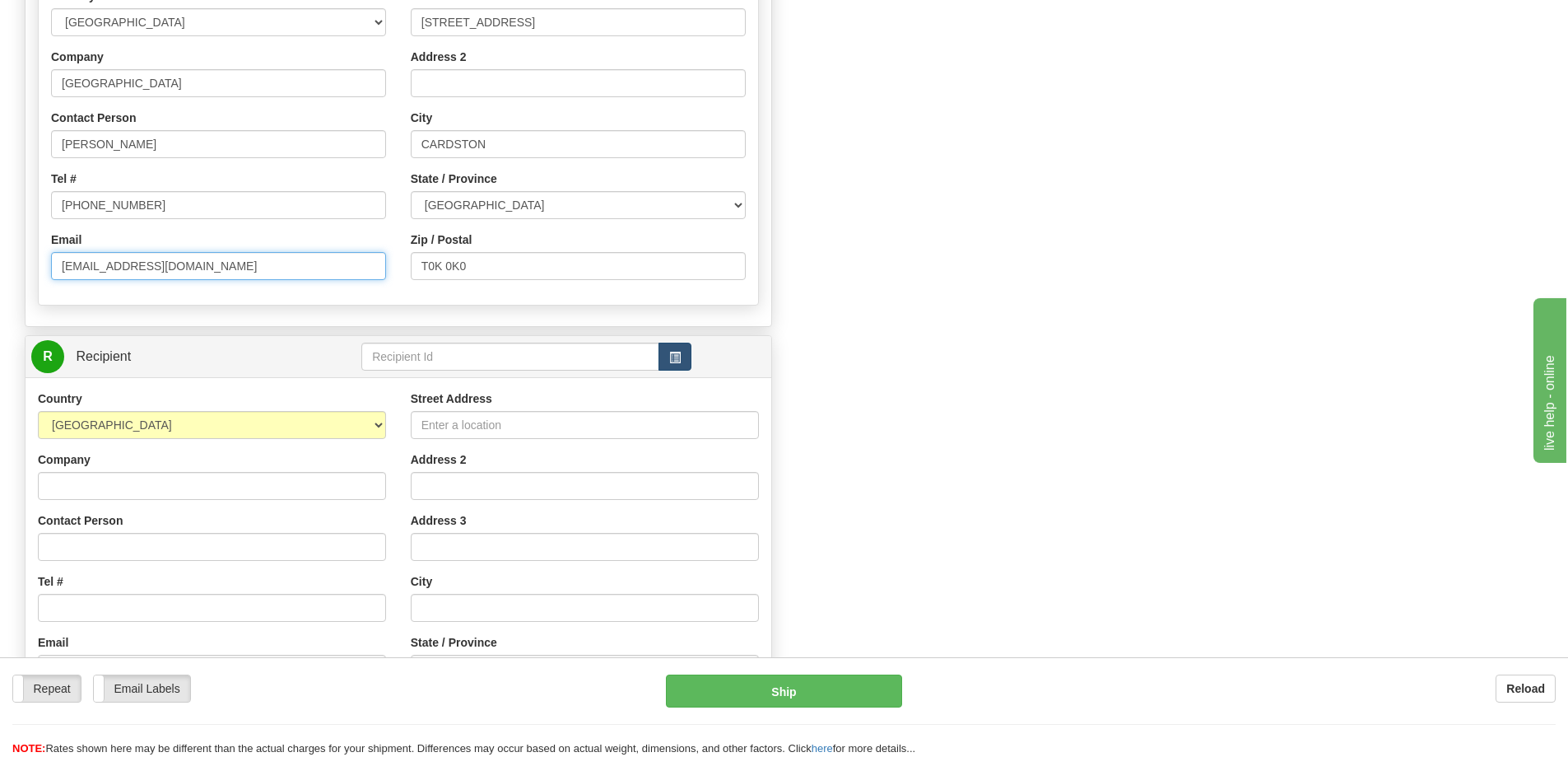
type input "[EMAIL_ADDRESS][DOMAIN_NAME]"
click at [673, 366] on button "button" at bounding box center [675, 357] width 33 height 28
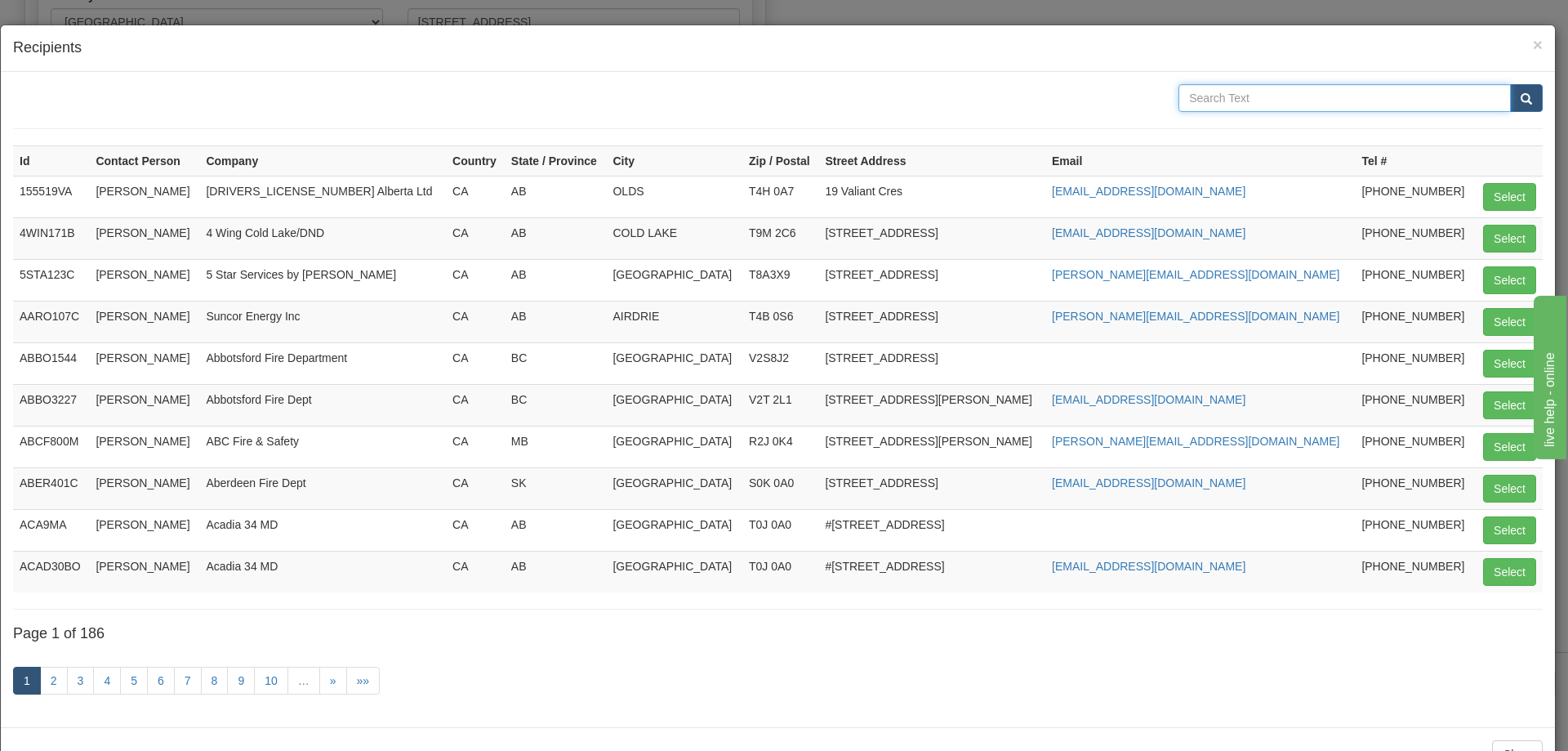
click at [1235, 102] on input "text" at bounding box center [1345, 98] width 333 height 27
type input "WFR"
click at [1510, 84] on button "submit" at bounding box center [1527, 98] width 33 height 27
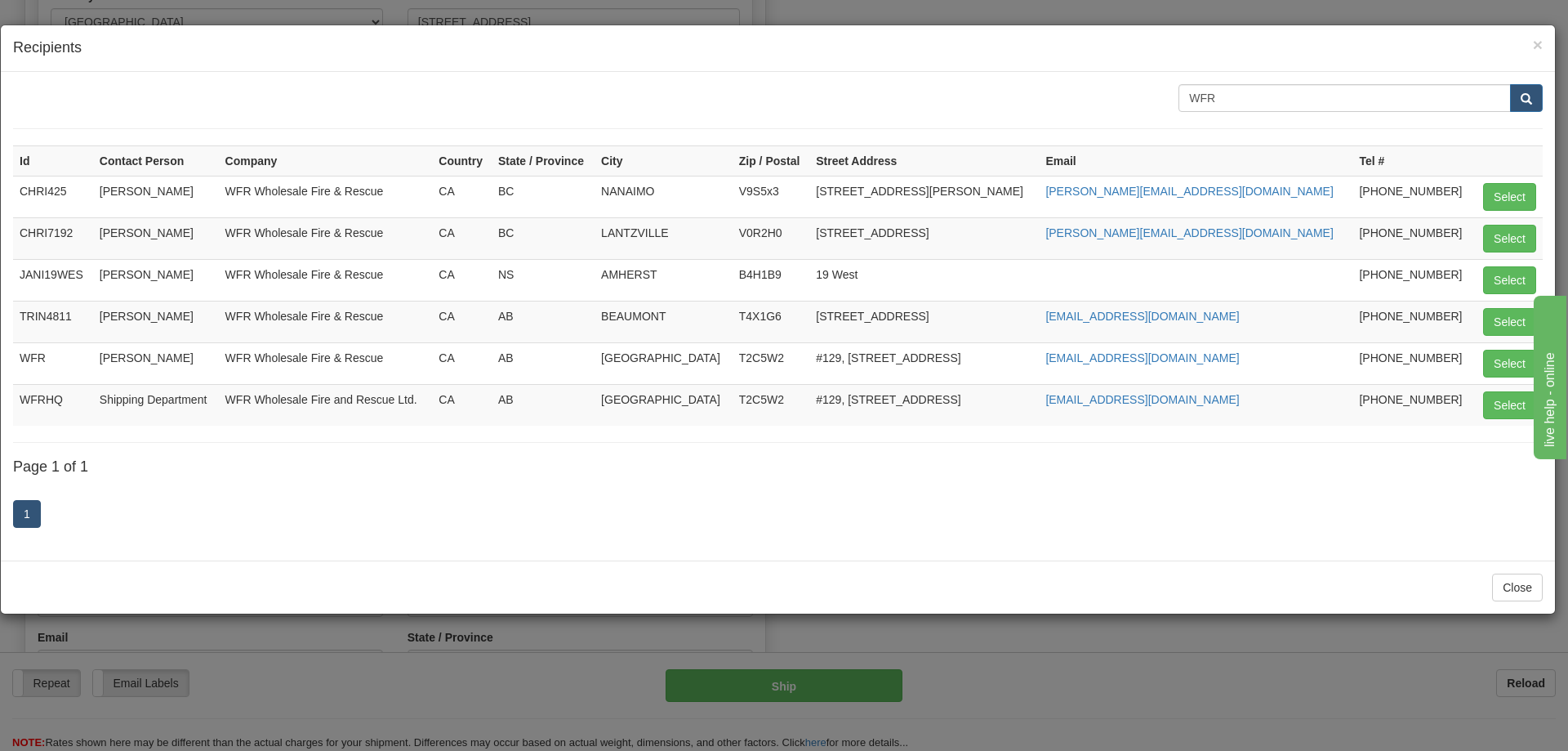
click at [1520, 422] on td "Select" at bounding box center [1509, 405] width 69 height 41
click at [1521, 406] on button "Select" at bounding box center [1510, 405] width 53 height 27
type input "WFRHQ"
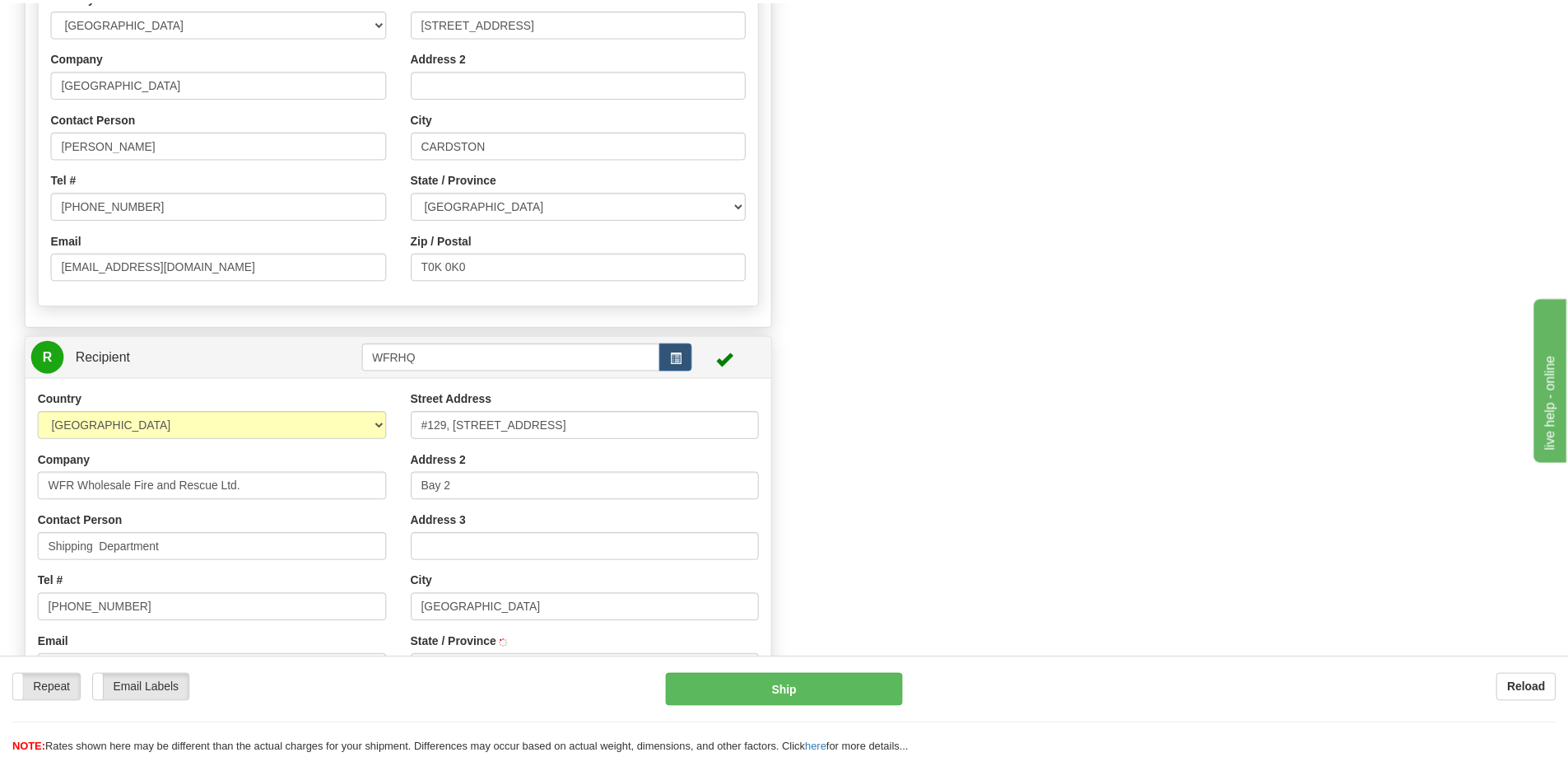
scroll to position [0, 0]
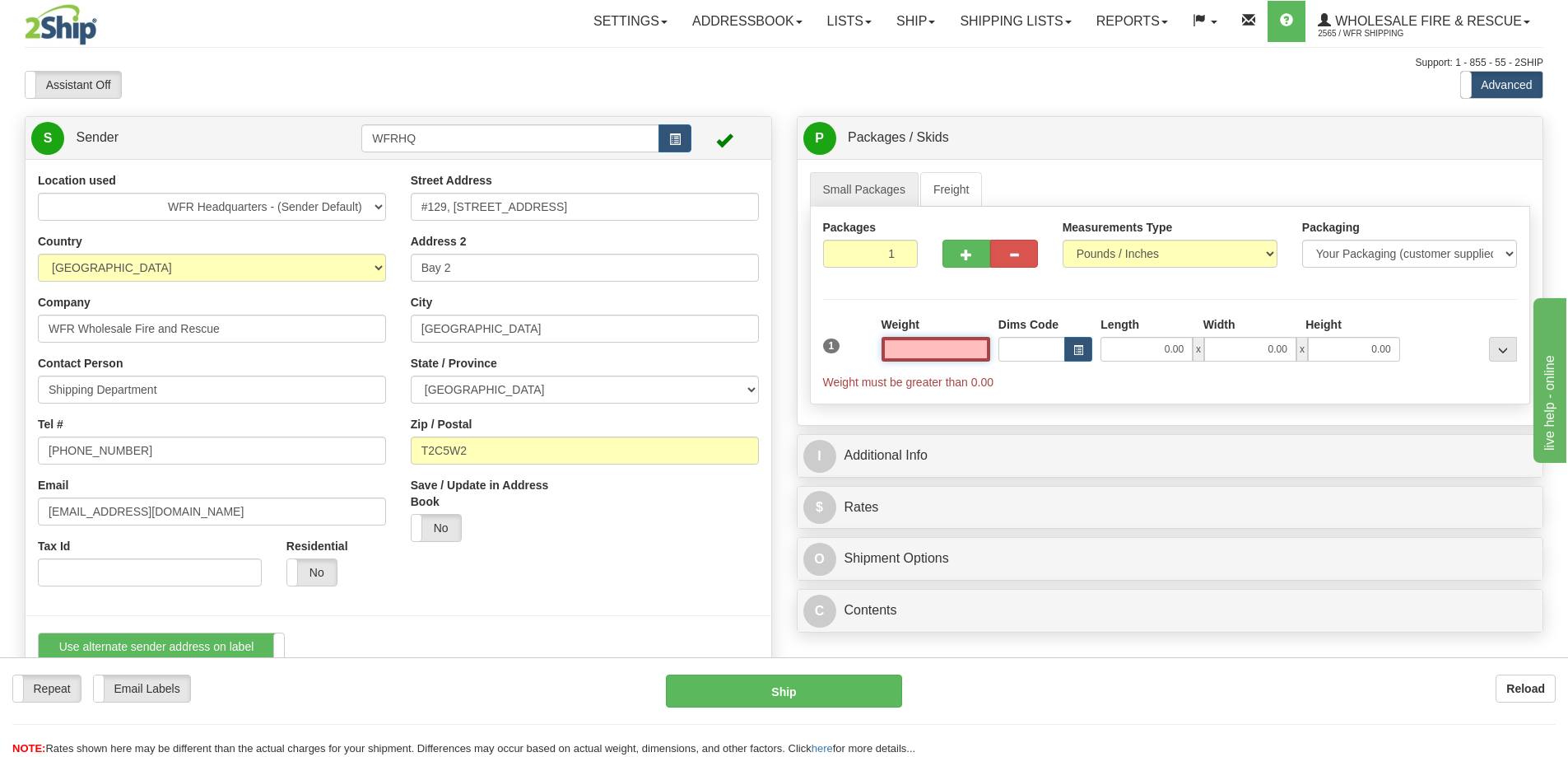
type input "[GEOGRAPHIC_DATA]"
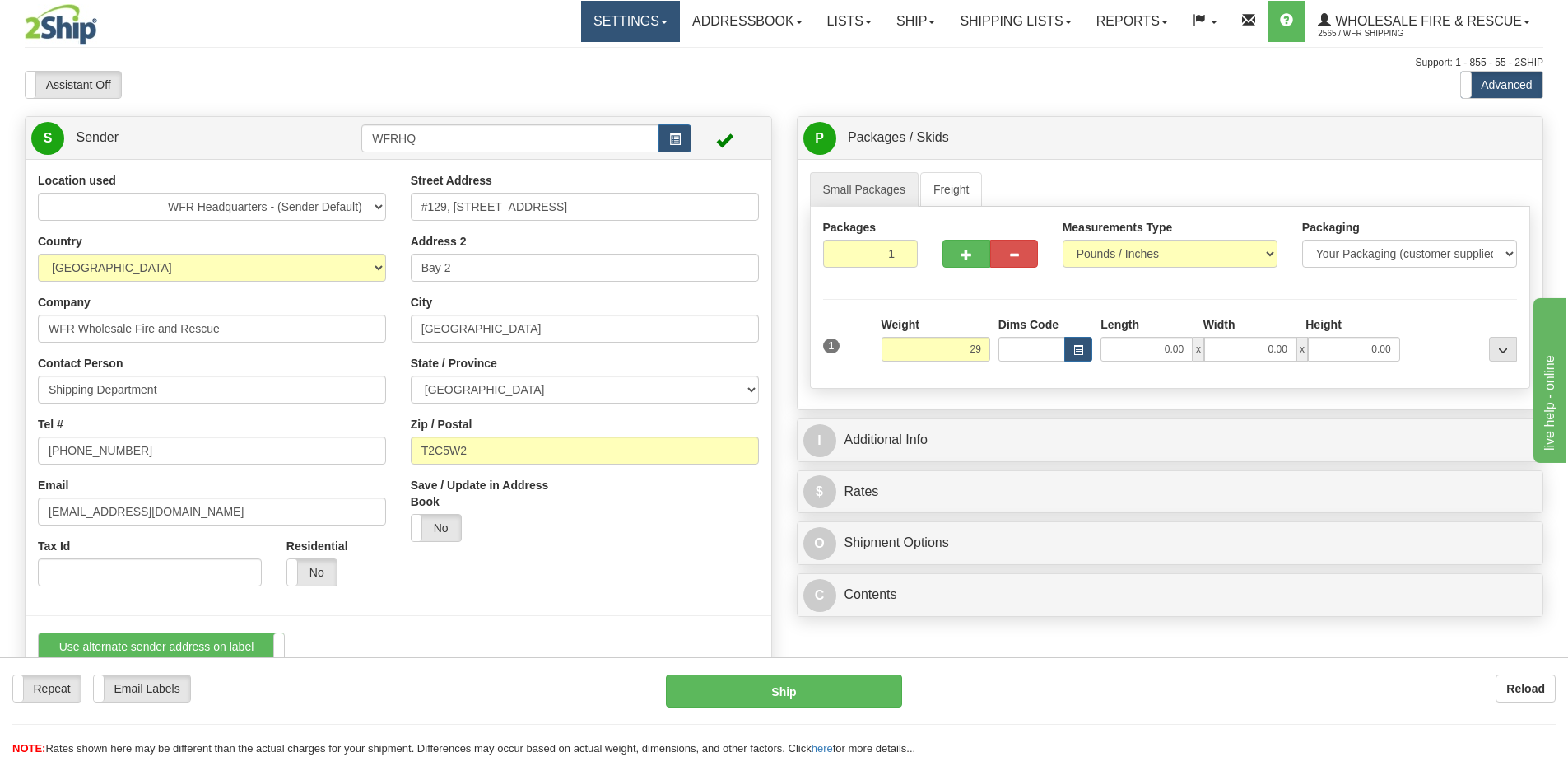
type input "29.00"
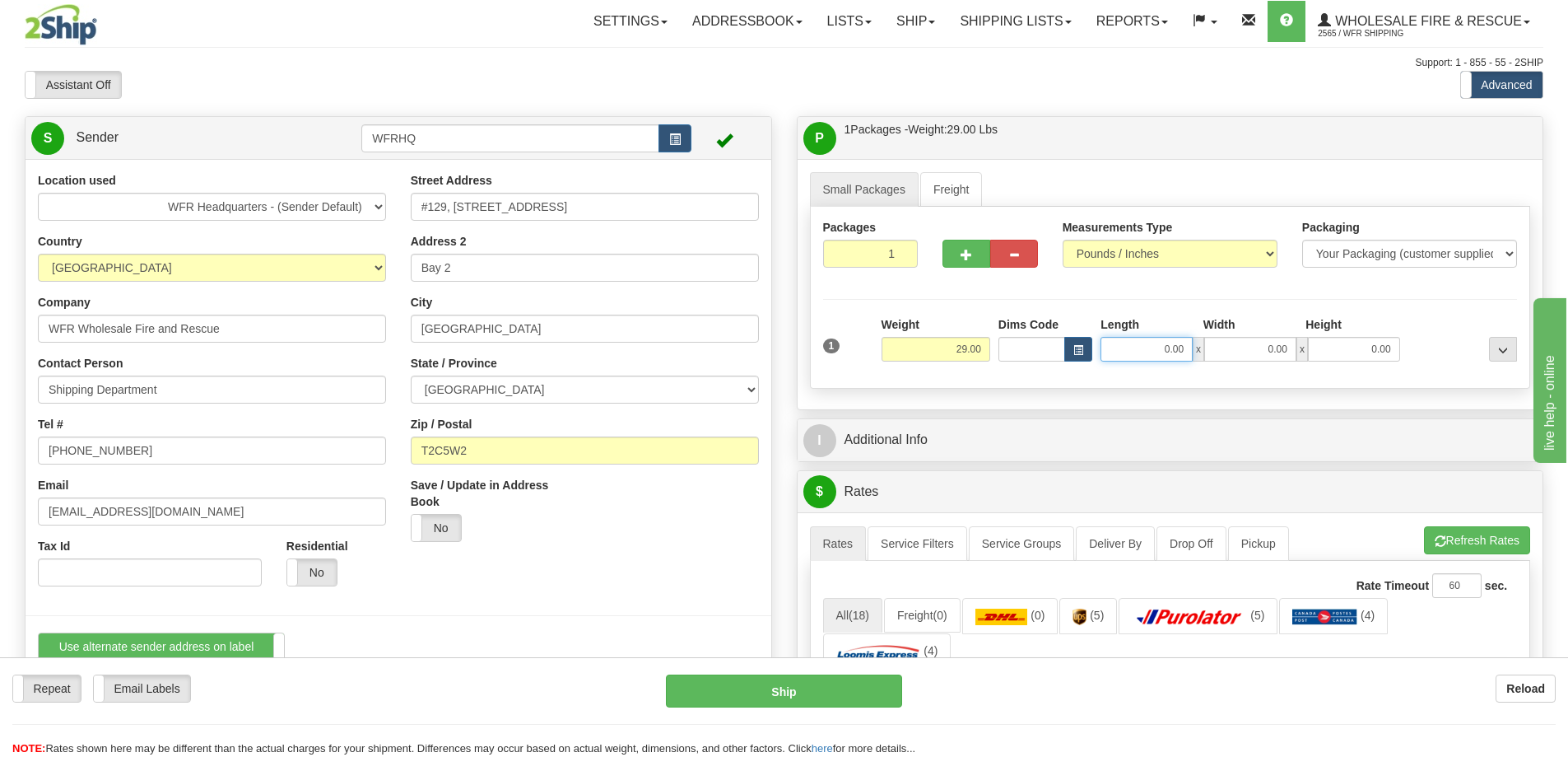
click at [1161, 346] on input "0.00" at bounding box center [1146, 349] width 92 height 25
type input "24.00"
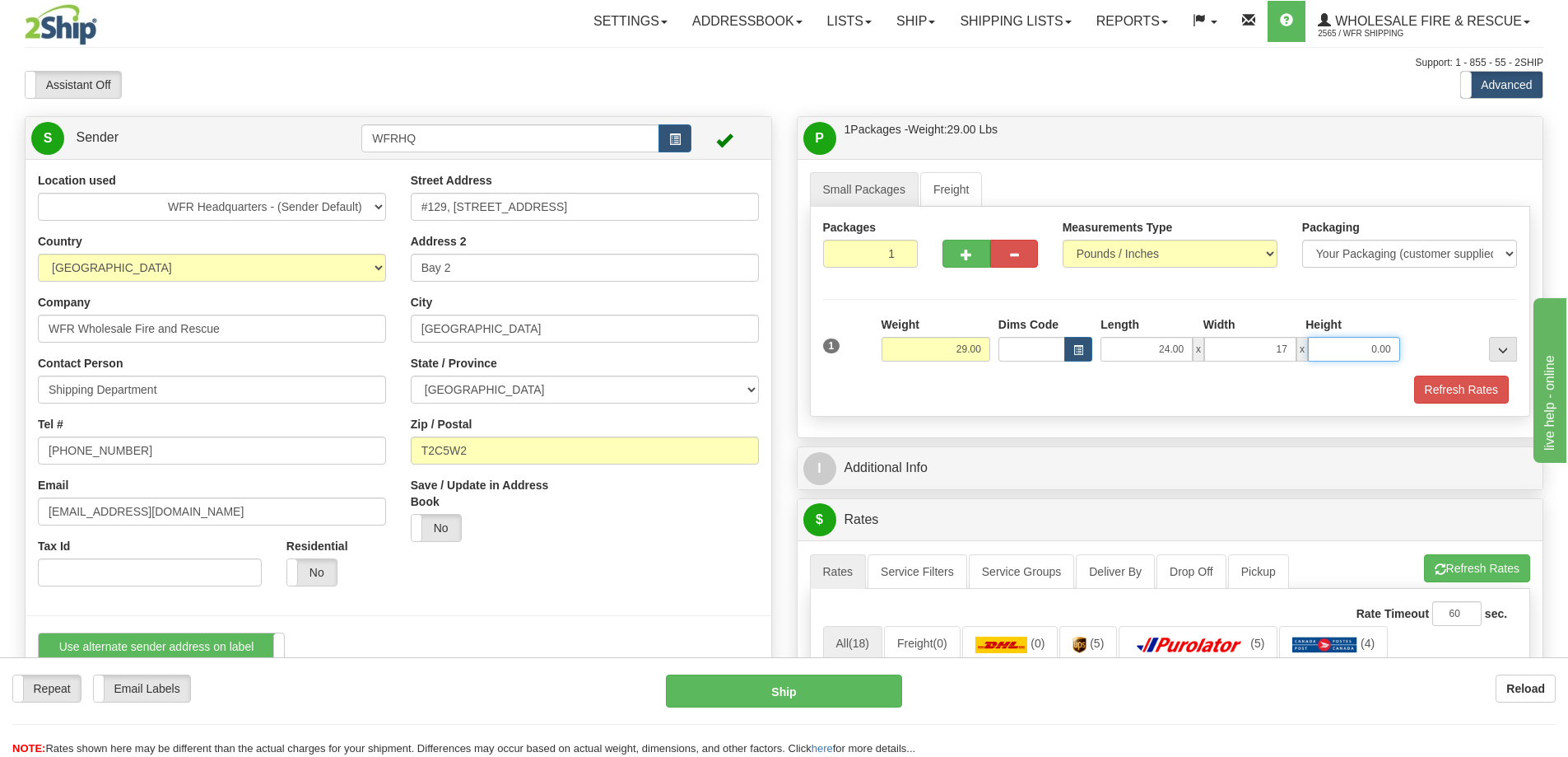
type input "17.00"
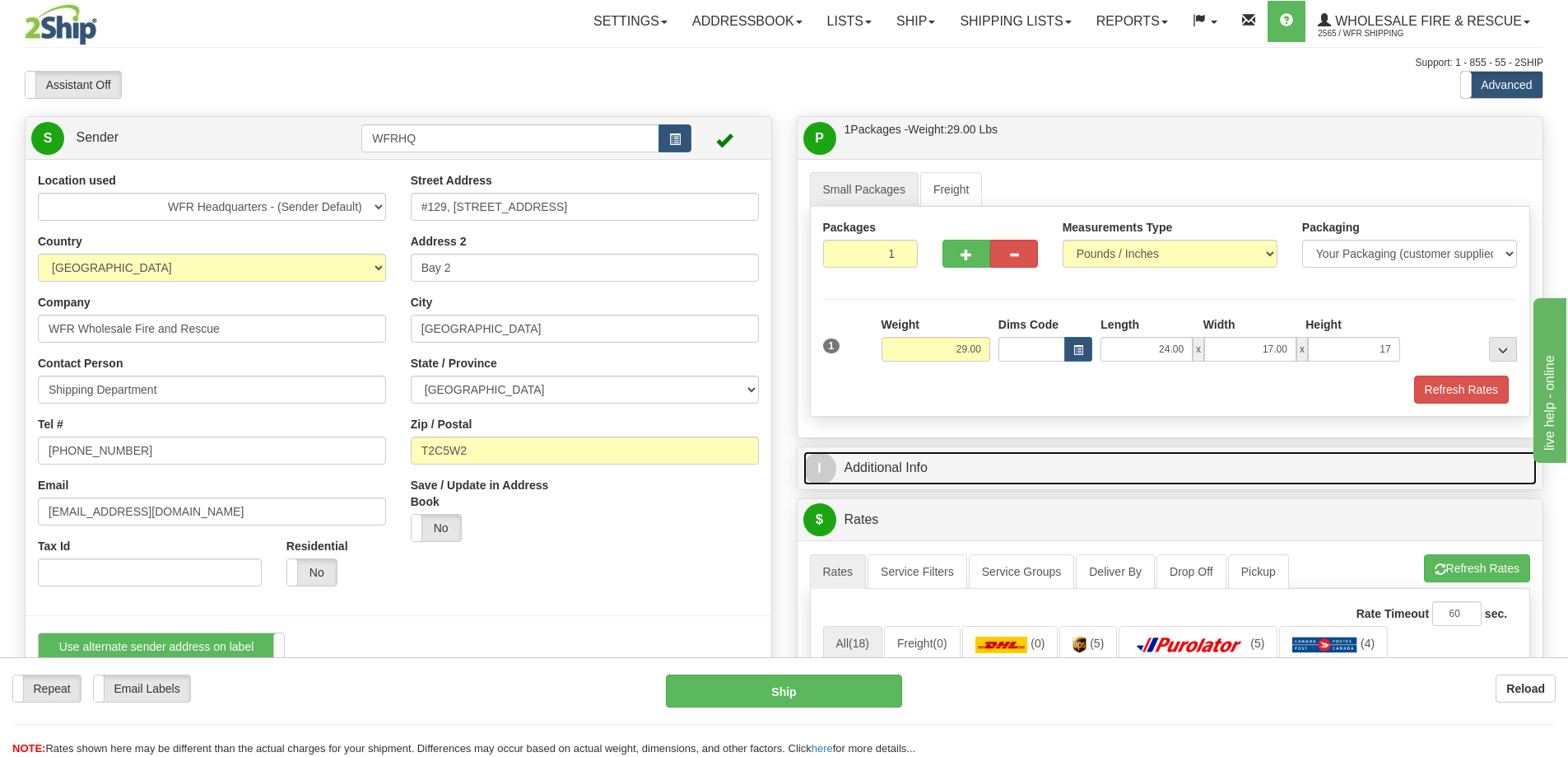
type input "17.00"
click at [883, 476] on link "I Additional Info" at bounding box center [1171, 468] width 734 height 34
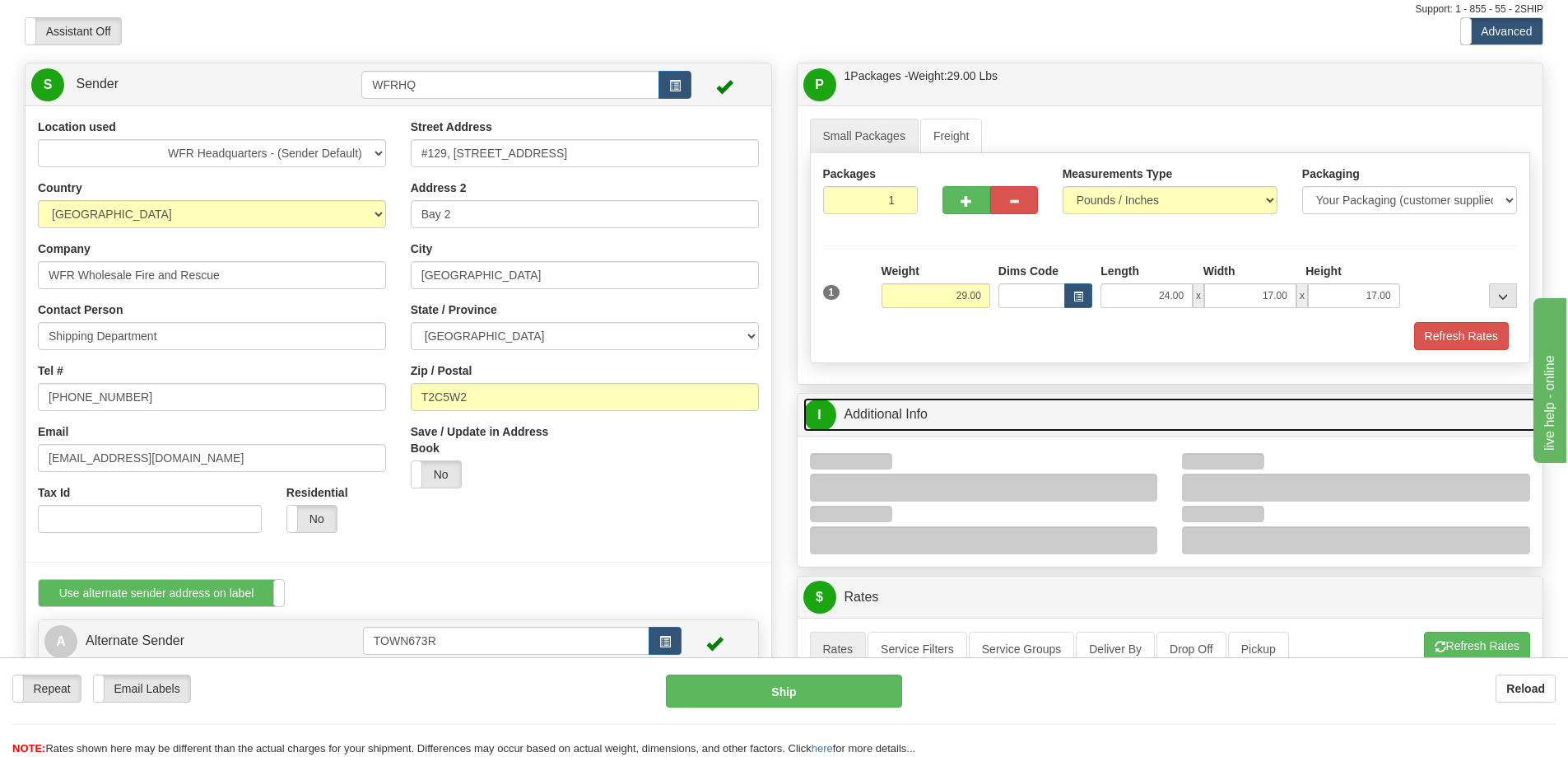
scroll to position [82, 0]
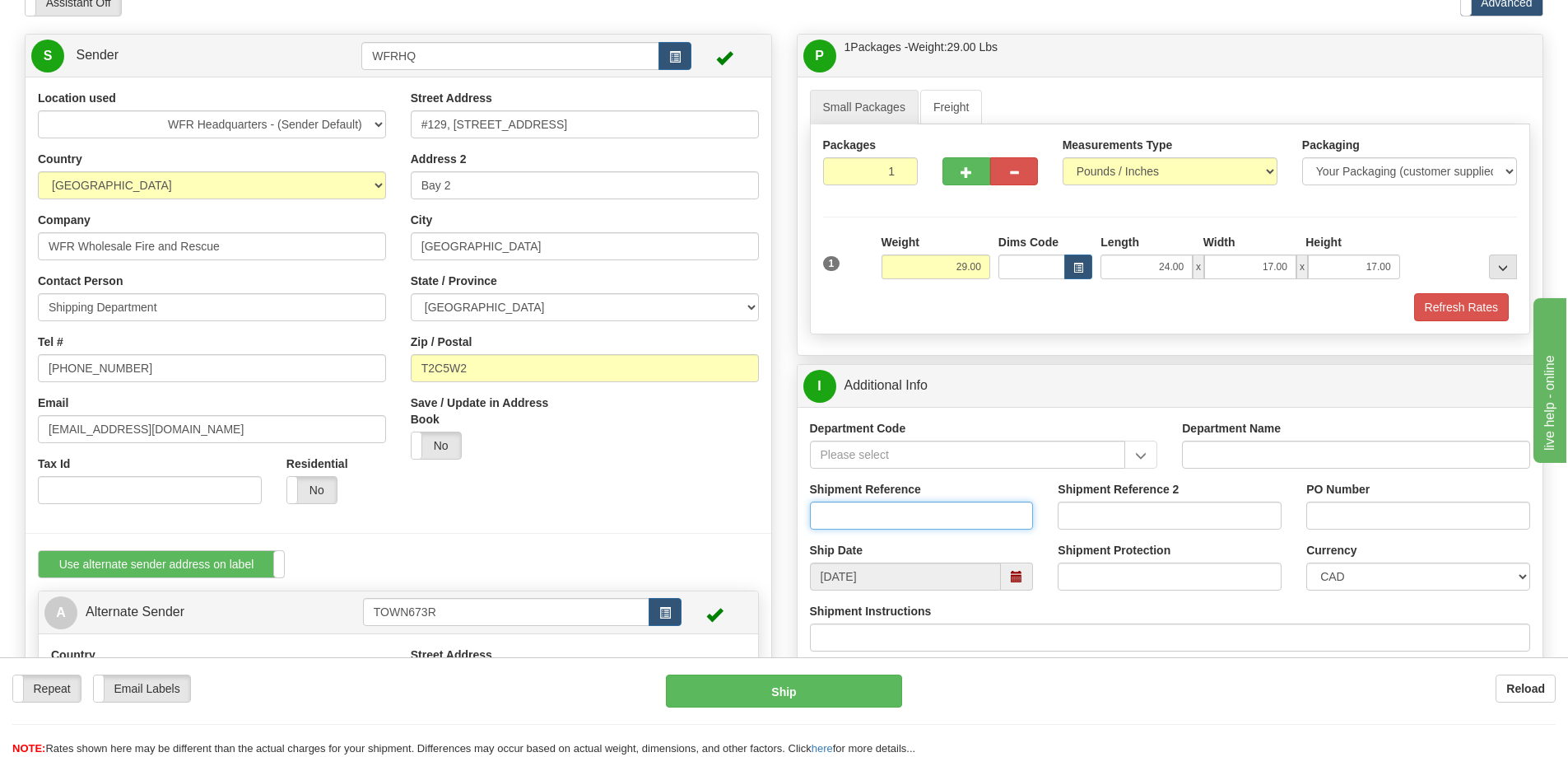
click at [868, 510] on input "Shipment Reference" at bounding box center [922, 515] width 224 height 28
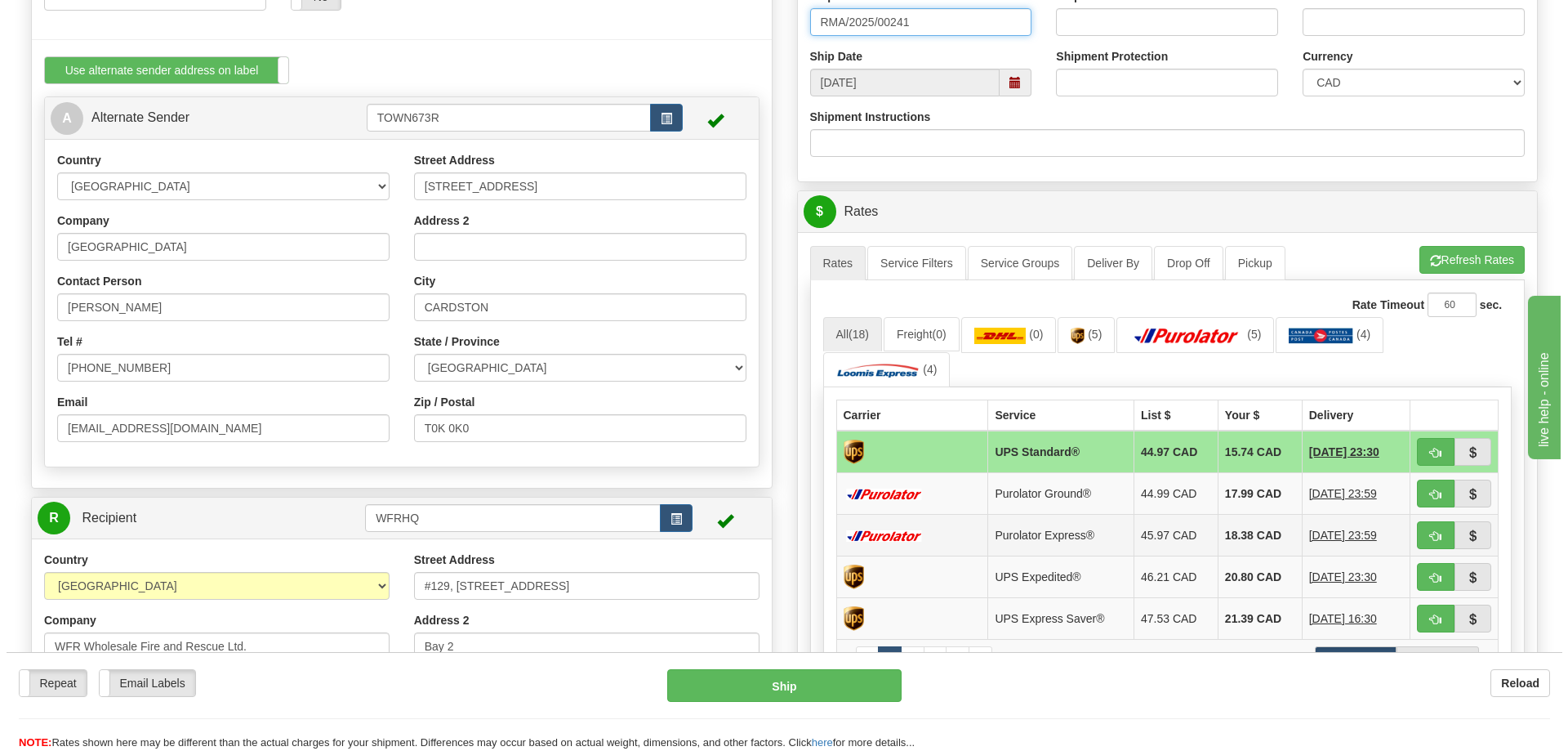
scroll to position [572, 0]
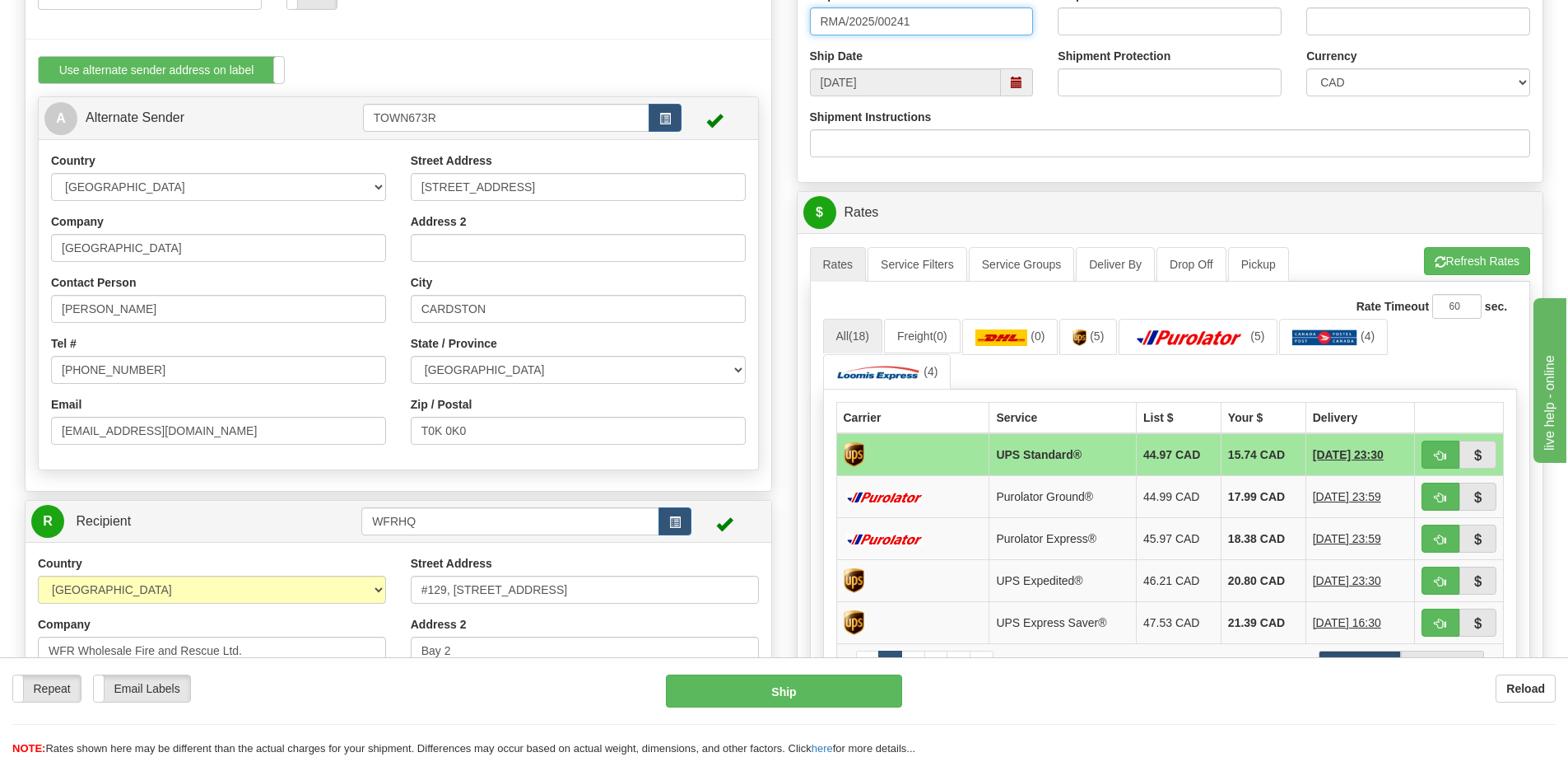
type input "RMA/2025/00241"
click at [1430, 493] on button "button" at bounding box center [1441, 496] width 38 height 28
type input "260"
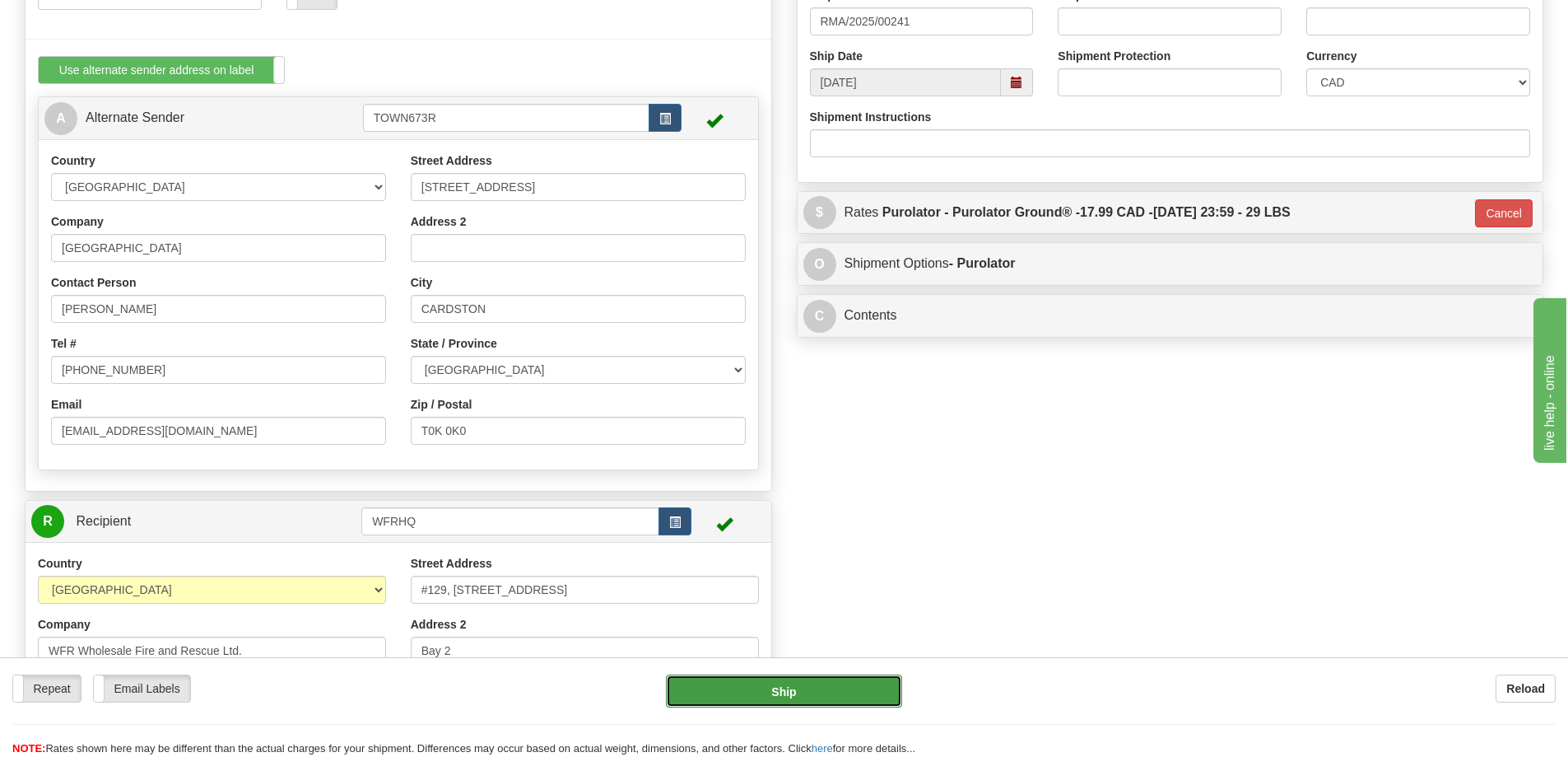
click at [811, 696] on button "Ship" at bounding box center [784, 691] width 236 height 33
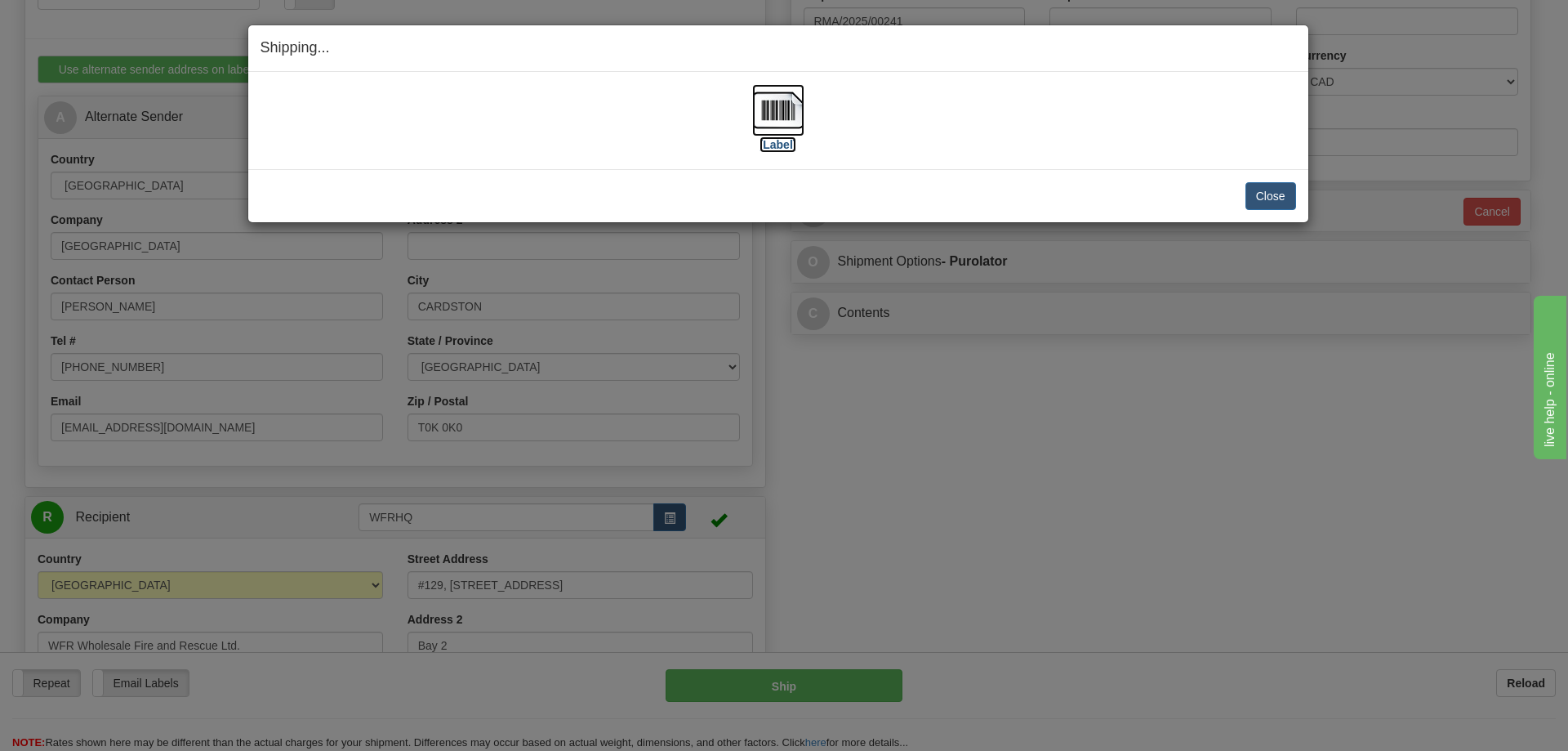
click at [790, 112] on img at bounding box center [778, 110] width 52 height 52
